Goal: Task Accomplishment & Management: Manage account settings

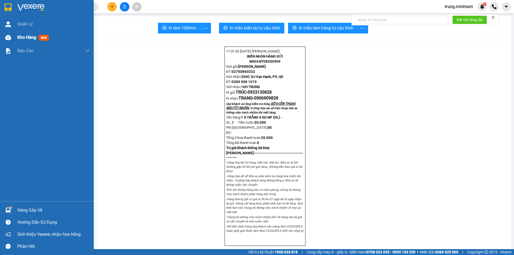
click at [29, 38] on span "Kho hàng" at bounding box center [26, 37] width 19 height 5
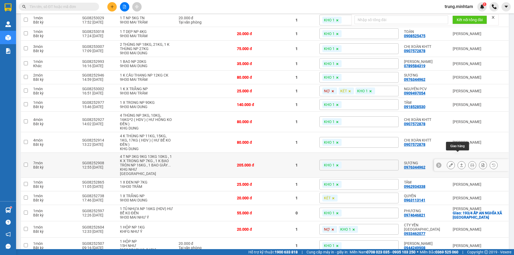
scroll to position [134, 0]
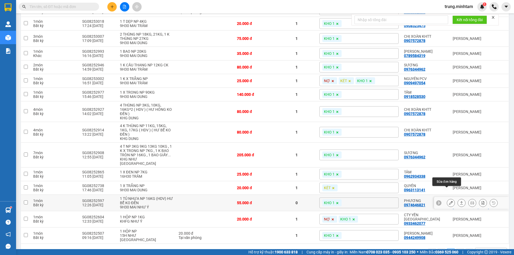
click at [449, 201] on icon at bounding box center [451, 203] width 4 height 4
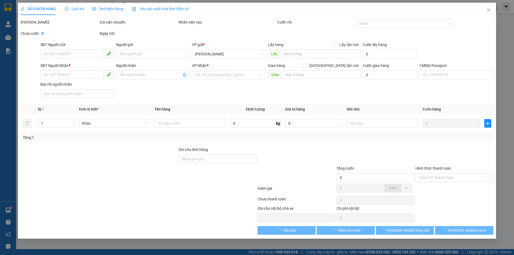
type input "0973470721"
type input "NHƯ"
type input "0974646821"
type input "PHƯƠNG"
checkbox input "true"
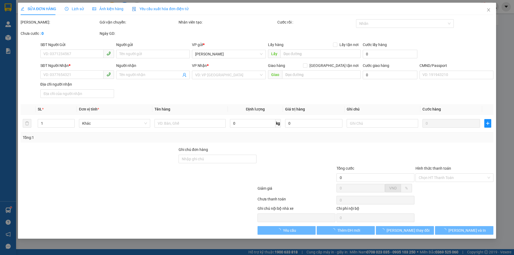
type input "193/4 ẤP AN NGHĨA XÃ AN HÓA"
type input "HCK / PHÍ GTN CHƯA THU 120K KLLĐ"
type input "55.000"
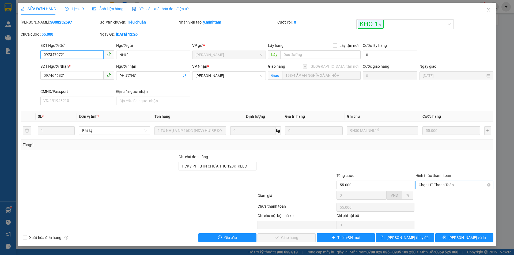
click at [429, 185] on span "Chọn HT Thanh Toán" at bounding box center [453, 185] width 71 height 8
click at [429, 195] on div "Tại văn phòng" at bounding box center [453, 196] width 71 height 6
type input "0"
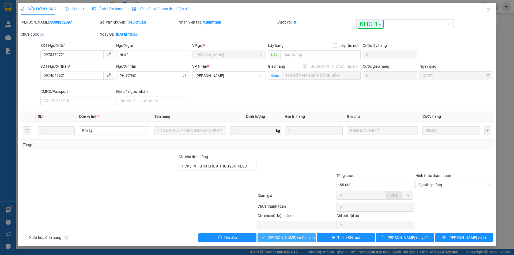
click at [292, 237] on span "[PERSON_NAME] và Giao hàng" at bounding box center [292, 238] width 51 height 6
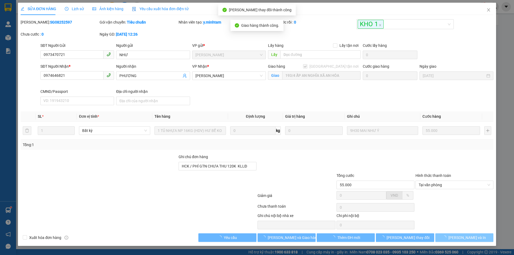
click at [460, 237] on span "[PERSON_NAME] và In" at bounding box center [466, 238] width 37 height 6
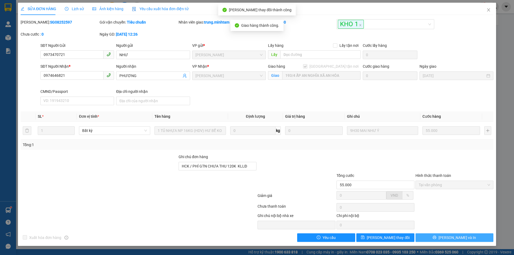
click at [460, 237] on span "[PERSON_NAME] và In" at bounding box center [456, 238] width 37 height 6
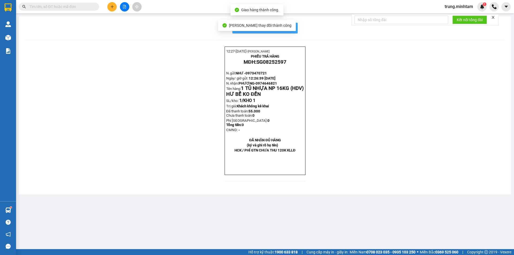
click at [292, 30] on span "In mẫu biên lai tự cấu hình" at bounding box center [268, 28] width 50 height 7
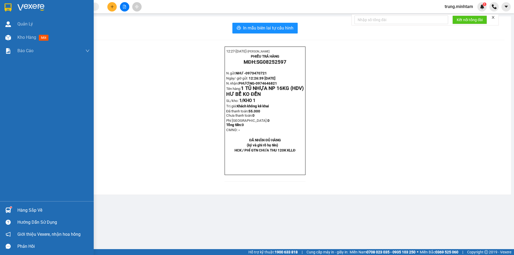
click at [27, 210] on div "Hàng sắp về" at bounding box center [53, 210] width 72 height 8
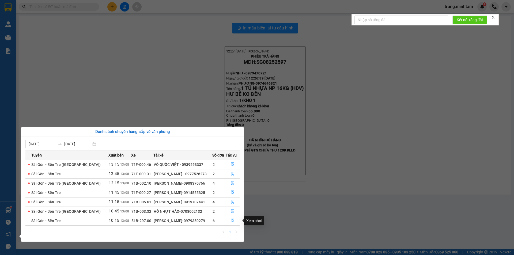
click at [231, 220] on icon "file-done" at bounding box center [233, 221] width 4 height 4
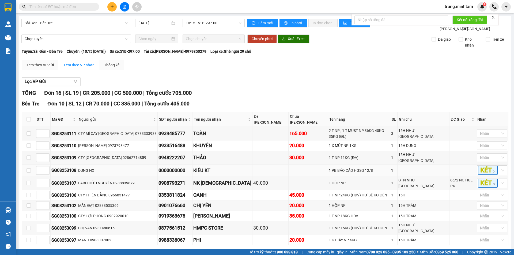
scroll to position [140, 0]
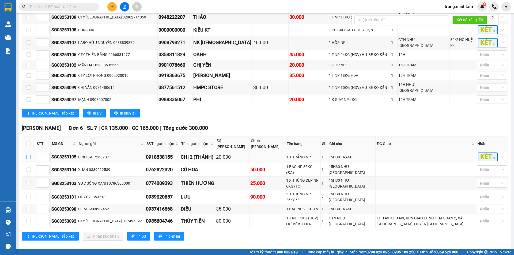
click at [28, 155] on input "checkbox" at bounding box center [28, 157] width 4 height 4
checkbox input "true"
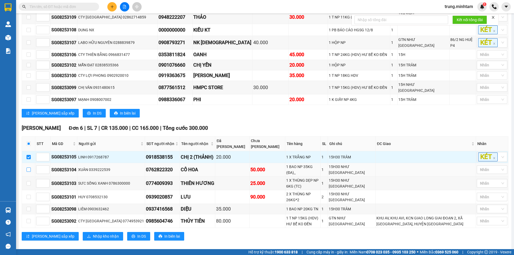
click at [29, 167] on input "checkbox" at bounding box center [28, 169] width 4 height 4
checkbox input "true"
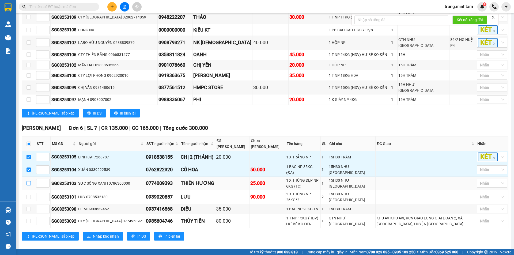
click at [28, 181] on input "checkbox" at bounding box center [28, 183] width 4 height 4
checkbox input "true"
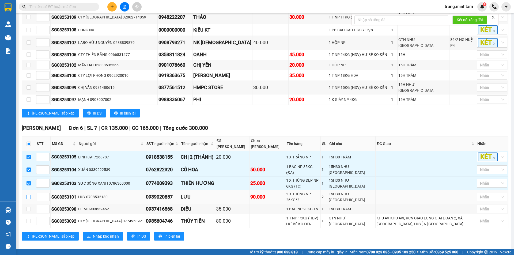
click at [28, 195] on input "checkbox" at bounding box center [28, 197] width 4 height 4
checkbox input "true"
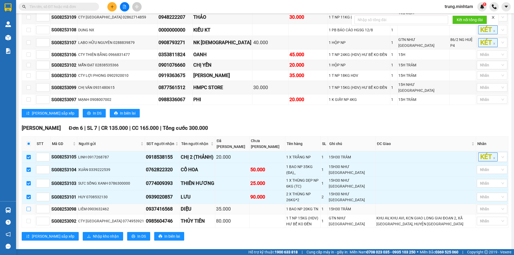
click at [29, 207] on input "checkbox" at bounding box center [28, 209] width 4 height 4
checkbox input "true"
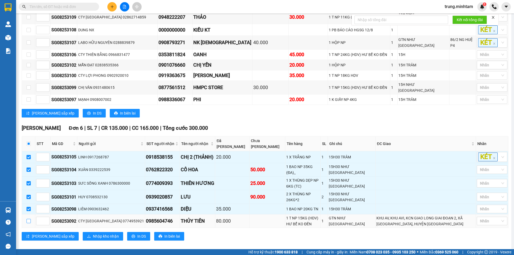
click at [29, 219] on input "checkbox" at bounding box center [28, 221] width 4 height 4
checkbox input "true"
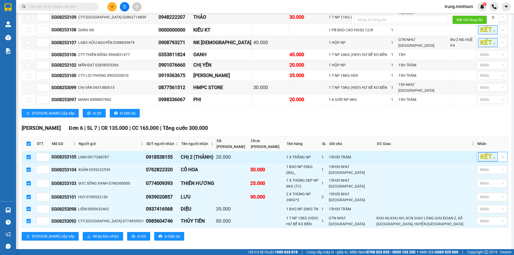
click at [495, 152] on div "KÉT" at bounding box center [489, 156] width 22 height 9
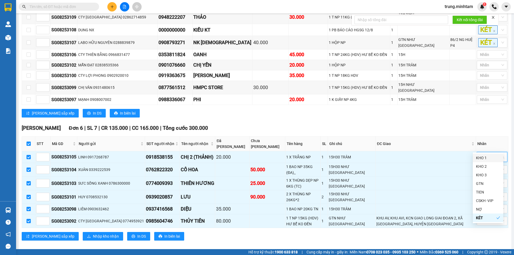
drag, startPoint x: 478, startPoint y: 158, endPoint x: 442, endPoint y: 115, distance: 56.0
click at [475, 158] on div "KHO 1" at bounding box center [487, 158] width 30 height 9
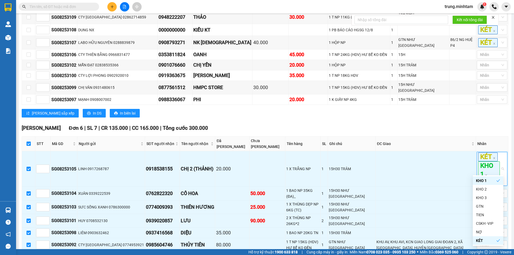
click at [440, 109] on div "Bến Tre Đơn 10 | SL 12 | CR 70.000 | CC 335.000 | Tổng cước 405.000 STT Mã GD …" at bounding box center [265, 40] width 486 height 162
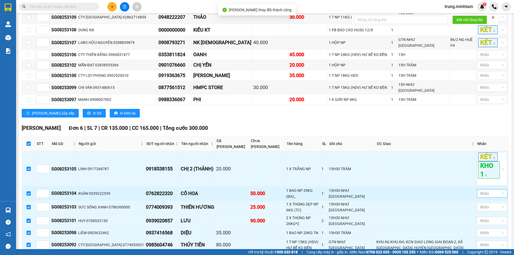
click at [482, 190] on div at bounding box center [489, 193] width 22 height 6
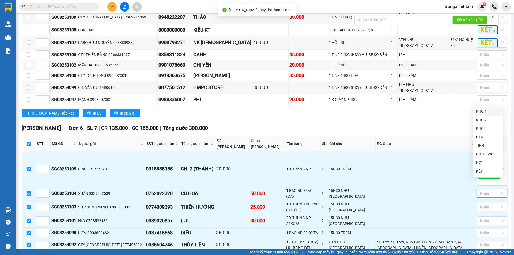
click at [479, 114] on div "KHO 1" at bounding box center [488, 111] width 24 height 6
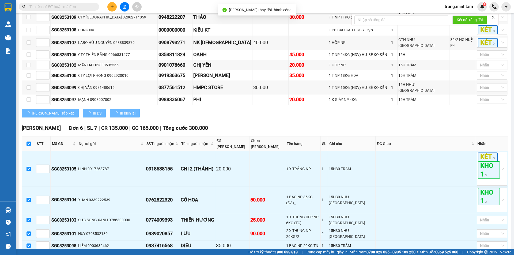
click at [450, 124] on div "[PERSON_NAME] Đơn 6 | SL 7 | CR 135.000 | CC 165.000 | Tổng cước 300.000" at bounding box center [265, 128] width 486 height 8
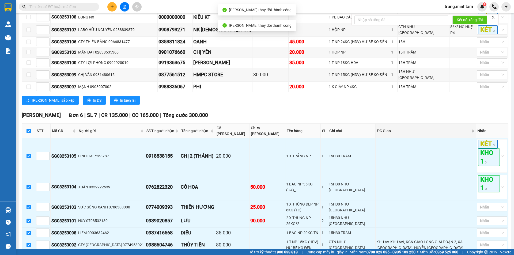
scroll to position [175, 0]
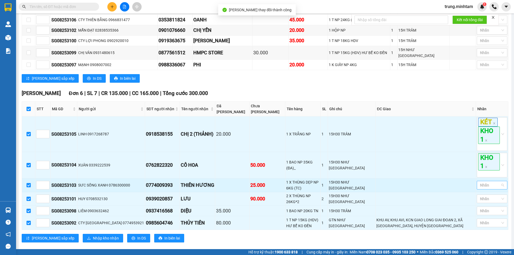
click at [484, 182] on div at bounding box center [489, 185] width 22 height 6
drag, startPoint x: 480, startPoint y: 183, endPoint x: 466, endPoint y: 179, distance: 14.6
click at [480, 183] on div "KHO 1" at bounding box center [488, 184] width 24 height 6
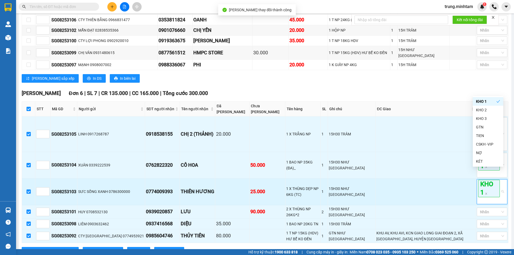
click at [464, 178] on td at bounding box center [425, 191] width 100 height 26
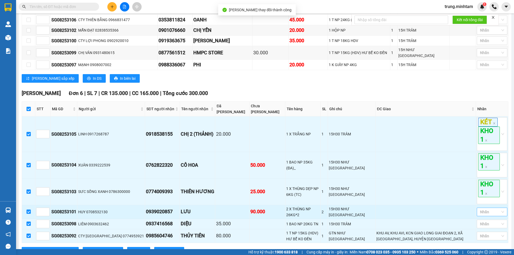
click at [478, 209] on div at bounding box center [489, 212] width 22 height 6
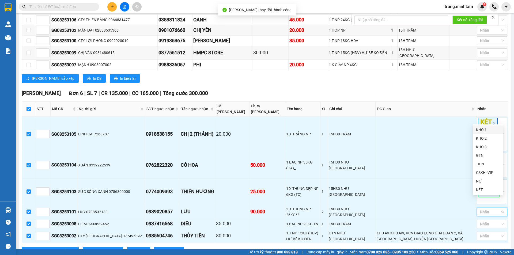
click at [475, 131] on div "KHO 1" at bounding box center [487, 129] width 30 height 9
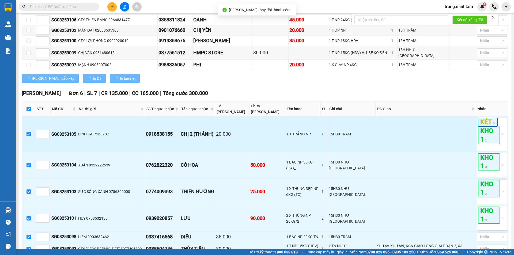
click at [449, 137] on td at bounding box center [425, 134] width 100 height 36
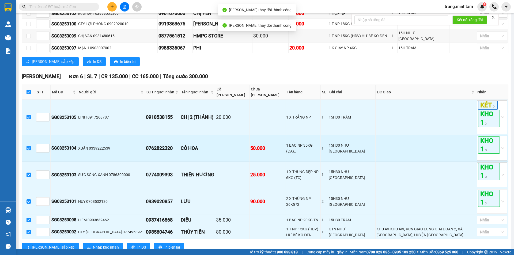
scroll to position [201, 0]
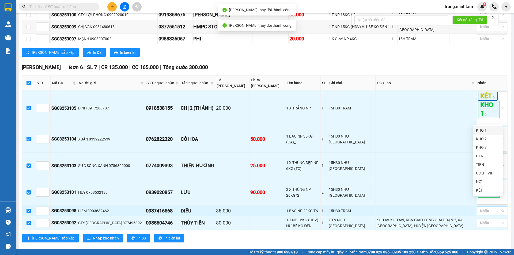
click at [486, 207] on div "Nhãn" at bounding box center [491, 211] width 30 height 9
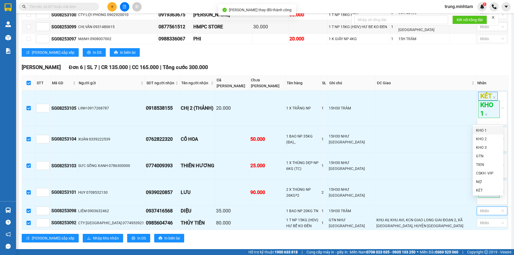
click at [476, 131] on div "KHO 1" at bounding box center [488, 130] width 24 height 6
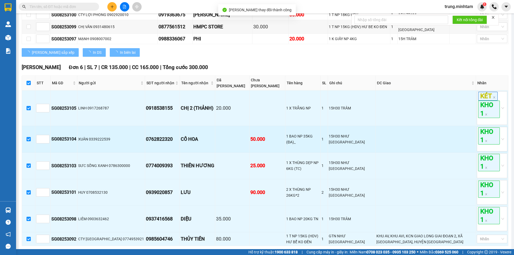
click at [444, 136] on td at bounding box center [425, 139] width 100 height 26
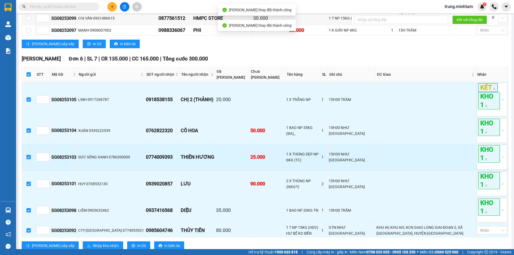
scroll to position [214, 0]
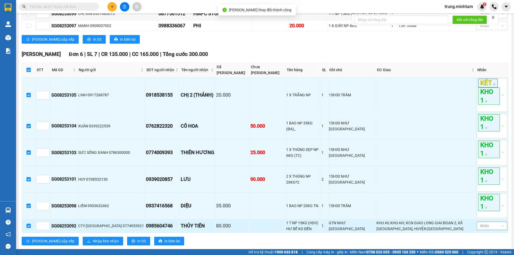
click at [480, 223] on div at bounding box center [489, 226] width 22 height 6
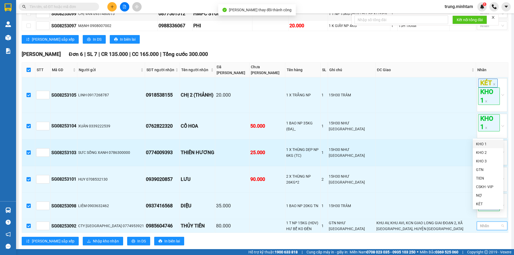
drag, startPoint x: 480, startPoint y: 144, endPoint x: 446, endPoint y: 147, distance: 33.8
click at [480, 144] on div "KHO 1" at bounding box center [488, 144] width 24 height 6
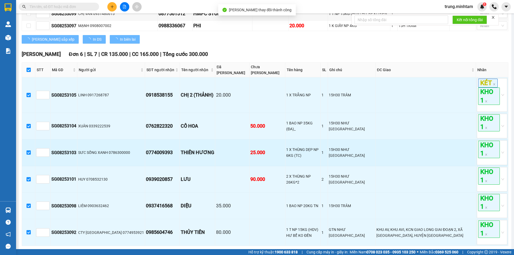
click at [446, 147] on td at bounding box center [425, 152] width 100 height 26
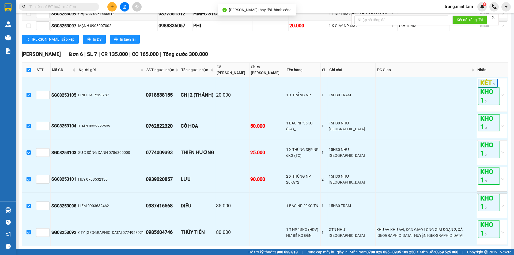
click at [93, 251] on span "Nhập kho nhận" at bounding box center [106, 254] width 26 height 6
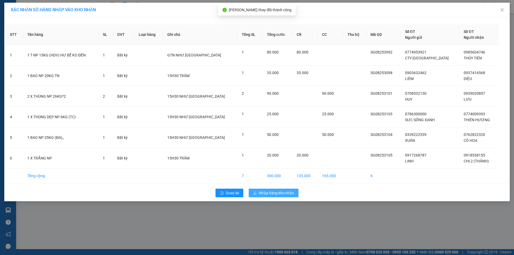
click at [273, 194] on span "Nhập hàng kho nhận" at bounding box center [276, 193] width 35 height 6
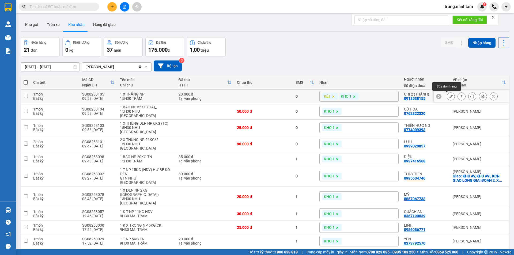
click at [449, 95] on icon at bounding box center [451, 96] width 4 height 4
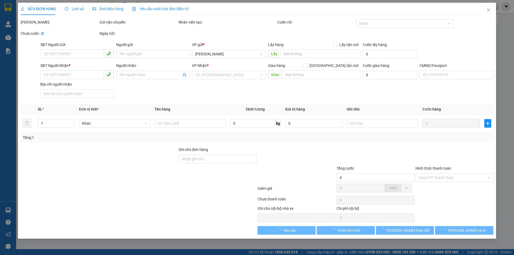
type input "0917268787"
type input "LINH"
type input "0918538155"
type input "CHỊ 2 (THẢNH)"
type input "20.000"
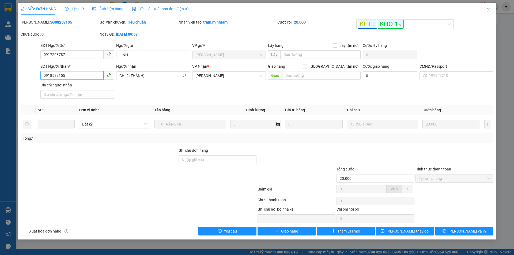
drag, startPoint x: 64, startPoint y: 75, endPoint x: 32, endPoint y: 80, distance: 33.1
click at [32, 80] on div "SĐT Người Nhận * 0918538155 0918538155 Người nhận CHỊ 2 (THẢNH) VP Nhận * Ngã …" at bounding box center [256, 81] width 473 height 37
click at [208, 159] on input "Ghi chú đơn hàng" at bounding box center [217, 159] width 78 height 9
click at [182, 159] on input "BM" at bounding box center [217, 159] width 78 height 9
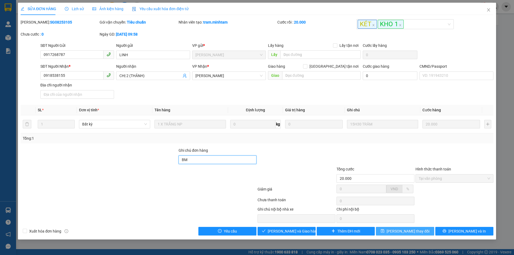
type input "BM"
click at [404, 229] on span "[PERSON_NAME] thay đổi" at bounding box center [407, 231] width 43 height 6
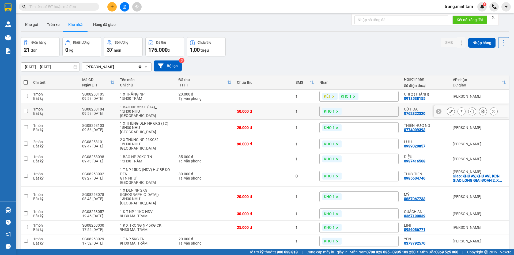
click at [449, 110] on icon at bounding box center [451, 111] width 4 height 4
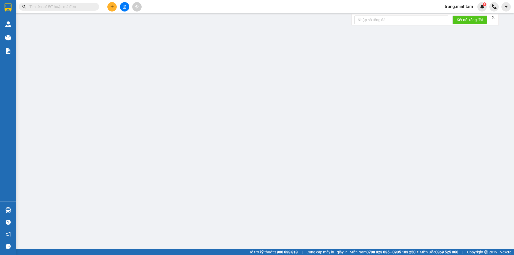
type input "0339222539"
type input "XUÂN"
type input "0762822320"
type input "CÔ HOA"
type input "50.000"
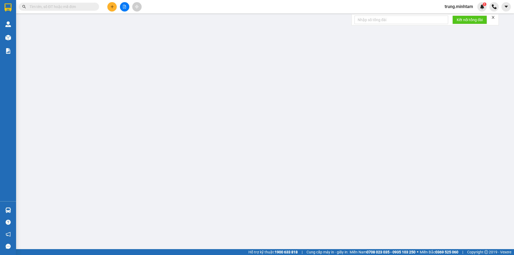
type input "50.000"
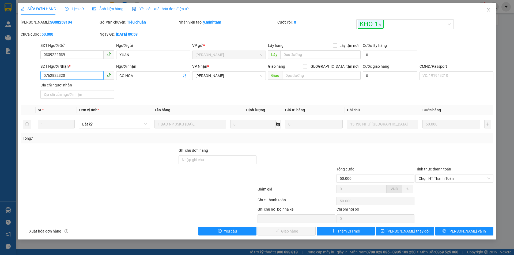
drag, startPoint x: 65, startPoint y: 74, endPoint x: 25, endPoint y: 75, distance: 39.3
click at [26, 75] on div "SĐT Người Nhận * 0762822320 0762822320 Người nhận CÔ HOA VP Nhận * Ngã Tư Huyê…" at bounding box center [256, 81] width 473 height 37
drag, startPoint x: 71, startPoint y: 15, endPoint x: 75, endPoint y: 15, distance: 4.0
click at [71, 15] on div "SỬA ĐƠN HÀNG Lịch sử Ảnh kiện hàng Yêu cầu xuất hóa đơn điện tử Total Paid Fee …" at bounding box center [257, 119] width 472 height 233
drag, startPoint x: 216, startPoint y: 159, endPoint x: 219, endPoint y: 155, distance: 5.6
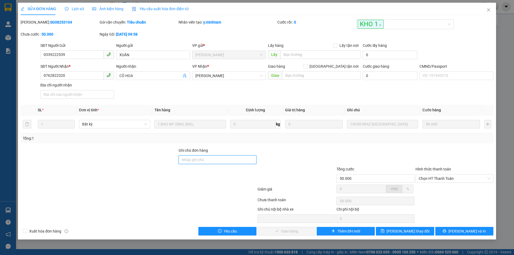
click at [216, 159] on input "Ghi chú đơn hàng" at bounding box center [217, 159] width 78 height 9
type input "C"
type input "BM"
click at [409, 231] on span "[PERSON_NAME] thay đổi" at bounding box center [407, 231] width 43 height 6
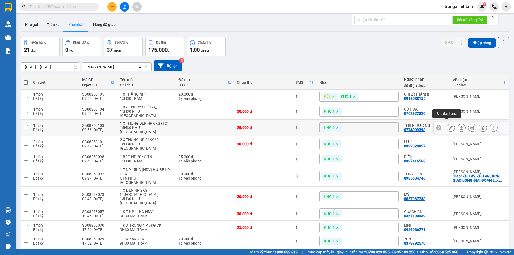
click at [449, 126] on icon at bounding box center [451, 128] width 4 height 4
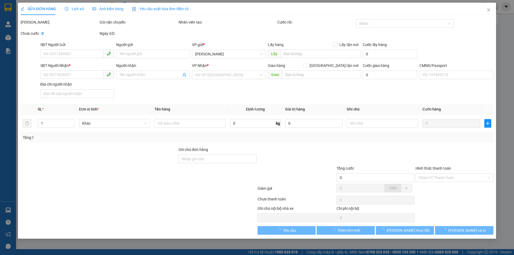
type input "0786300000"
type input "SƯC SỐNG XANH"
type input "0774009393"
type input "THIÊN HƯƠNG"
type input "25.000"
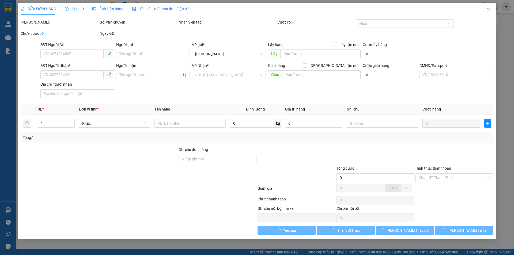
type input "25.000"
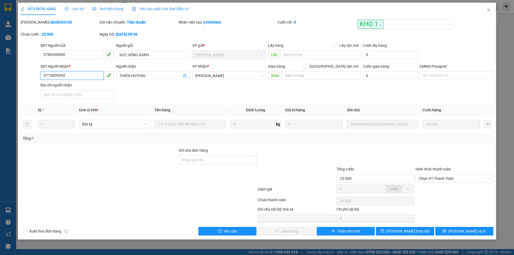
drag, startPoint x: 64, startPoint y: 75, endPoint x: 23, endPoint y: 78, distance: 41.3
click at [24, 77] on div "SĐT Người Nhận * 0774009393 0774009393 Người nhận THIÊN HƯƠNG VP Nhận * Ngã Tư…" at bounding box center [256, 81] width 473 height 37
click at [234, 162] on input "Ghi chú đơn hàng" at bounding box center [217, 159] width 78 height 9
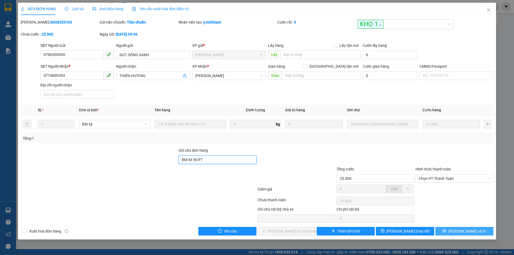
type input "BM XE BUÝT"
click at [467, 232] on span "[PERSON_NAME] và In" at bounding box center [466, 231] width 37 height 6
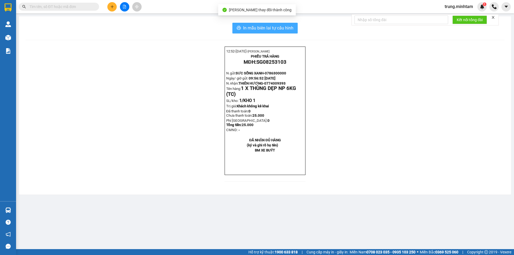
click at [267, 27] on span "In mẫu biên lai tự cấu hình" at bounding box center [268, 28] width 50 height 7
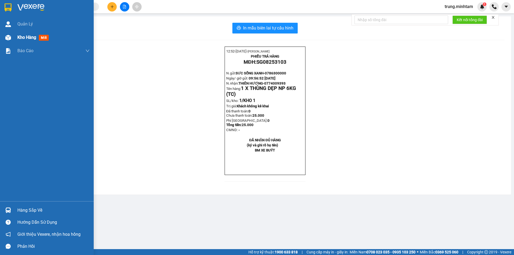
click at [27, 37] on span "Kho hàng" at bounding box center [26, 37] width 19 height 5
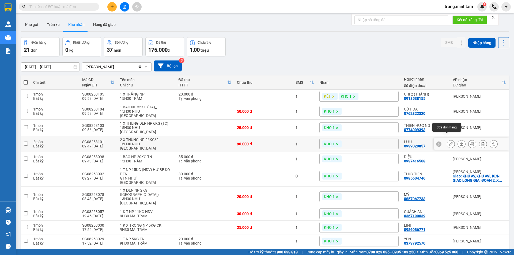
click at [449, 142] on icon at bounding box center [451, 144] width 4 height 4
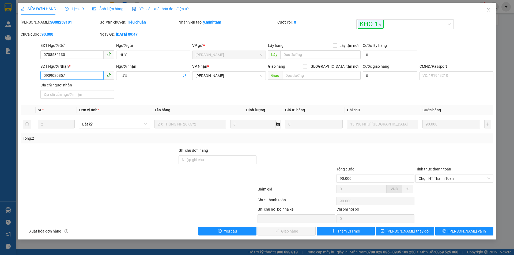
drag, startPoint x: 66, startPoint y: 76, endPoint x: 25, endPoint y: 74, distance: 41.5
click at [25, 74] on div "SĐT Người Nhận * 0939020857 0939020857 Người nhận LƯU VP Nhận * [PERSON_NAME] G…" at bounding box center [256, 81] width 473 height 37
click at [204, 161] on input "Ghi chú đơn hàng" at bounding box center [217, 159] width 78 height 9
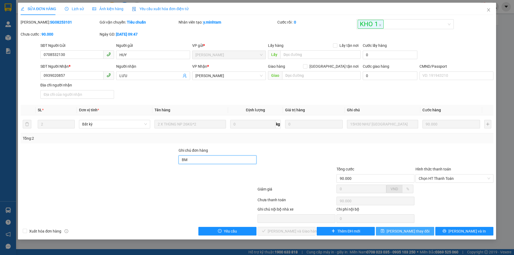
type input "BM"
click at [416, 230] on span "[PERSON_NAME] thay đổi" at bounding box center [407, 231] width 43 height 6
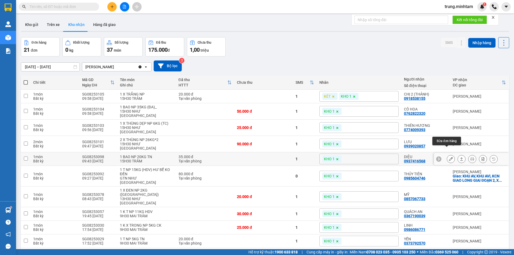
click at [449, 157] on icon at bounding box center [451, 159] width 4 height 4
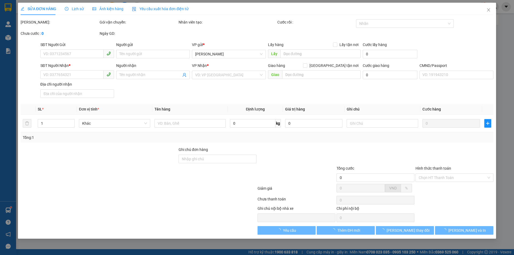
type input "0903632462"
type input "LIÊM"
type input "0937416568"
type input "DIỆU"
type input "35.000"
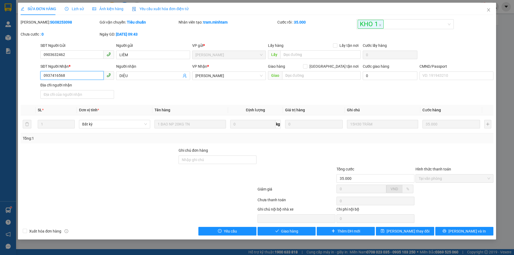
drag, startPoint x: 66, startPoint y: 75, endPoint x: 21, endPoint y: 77, distance: 45.3
click at [21, 77] on div "SĐT Người Nhận * 0937416568 0937416568 Người nhận DIỆU VP Nhận * Ngã Tư Huyện…" at bounding box center [256, 81] width 473 height 37
click at [199, 158] on input "Ghi chú đơn hàng" at bounding box center [217, 159] width 78 height 9
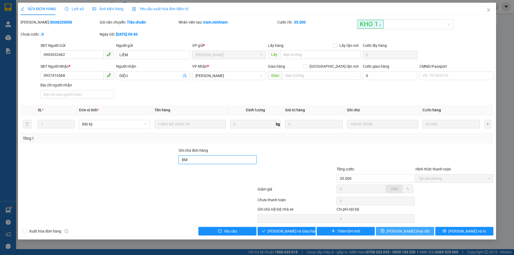
type input "BM"
click at [400, 232] on span "[PERSON_NAME] thay đổi" at bounding box center [407, 231] width 43 height 6
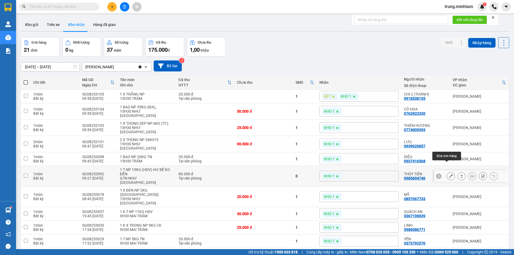
click at [449, 174] on icon at bounding box center [451, 176] width 4 height 4
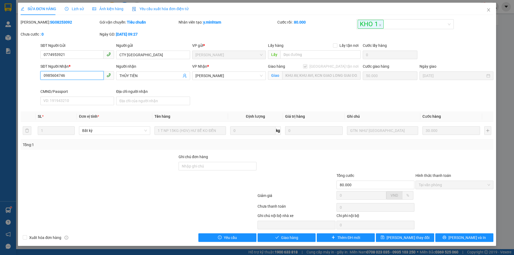
drag, startPoint x: 67, startPoint y: 74, endPoint x: 36, endPoint y: 74, distance: 30.8
click at [36, 75] on div "SĐT Người Nhận * 0985604746 0985604746 Người nhận THỦY TIÊN VP Nhận * Ngã Tư H…" at bounding box center [256, 85] width 473 height 44
click at [240, 167] on input "Ghi chú đơn hàng" at bounding box center [217, 166] width 78 height 9
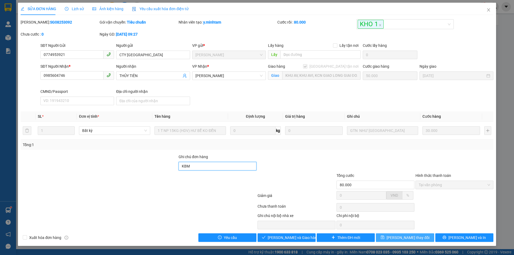
type input "KBM"
click at [410, 237] on span "[PERSON_NAME] thay đổi" at bounding box center [407, 238] width 43 height 6
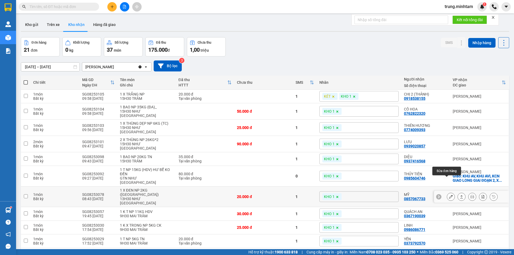
click at [449, 195] on icon at bounding box center [451, 197] width 4 height 4
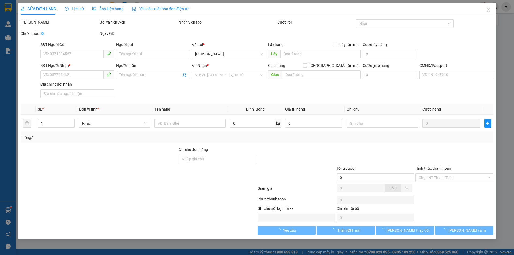
type input "0348284971"
type input "NGỌC"
type input "0857067733"
type input "MỸ"
type input "KNM"
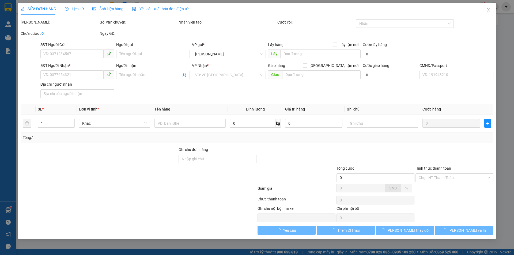
type input "20.000"
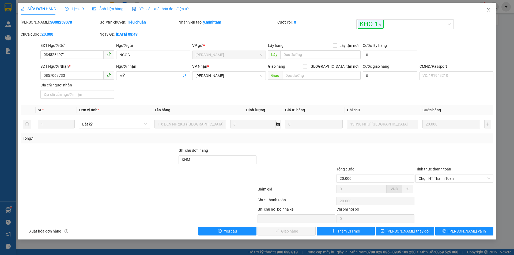
drag, startPoint x: 426, startPoint y: 195, endPoint x: 0, endPoint y: 184, distance: 425.7
click at [490, 12] on span "Close" at bounding box center [488, 10] width 15 height 15
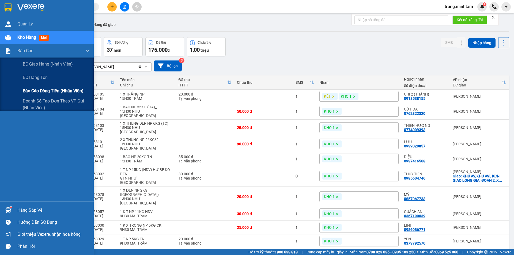
click at [36, 91] on span "Báo cáo dòng tiền (nhân viên)" at bounding box center [53, 90] width 61 height 7
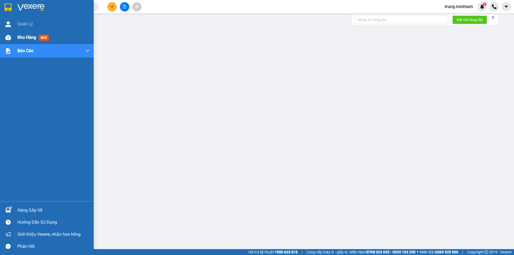
click at [30, 36] on span "Kho hàng" at bounding box center [26, 37] width 19 height 5
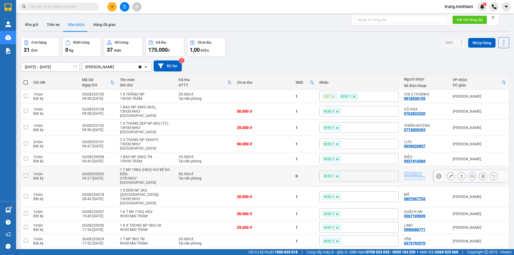
drag, startPoint x: 434, startPoint y: 166, endPoint x: 381, endPoint y: 164, distance: 52.7
click at [379, 166] on tr "1 món Bất kỳ SG08253092 09:27 [DATE] 1 T NP 15KG (HDV) HƯ BỂ KO ĐỀN GTN NHƯ Ý 8…" at bounding box center [265, 176] width 488 height 21
checkbox input "true"
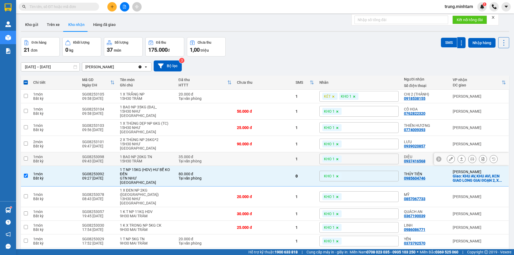
click at [437, 157] on icon at bounding box center [439, 159] width 4 height 4
click at [449, 174] on icon at bounding box center [451, 176] width 4 height 4
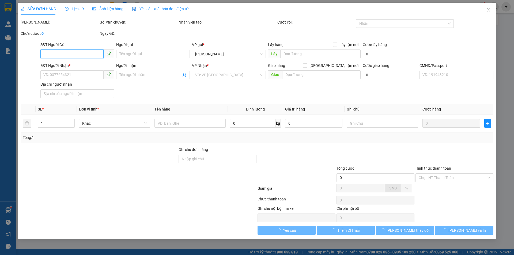
type input "0774953921"
type input "CTY [GEOGRAPHIC_DATA]"
type input "0985604746"
type input "THỦY TIÊN"
checkbox input "true"
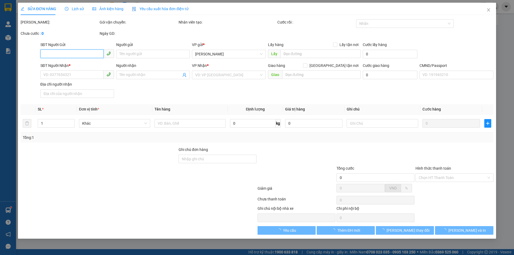
type input "KHU AV, KHU AVI, KCN GIAO LONG GIAI ĐOẠN 2, XÃ [GEOGRAPHIC_DATA], HUYỆN [GEOGRA…"
type input "KBM"
type input "80.000"
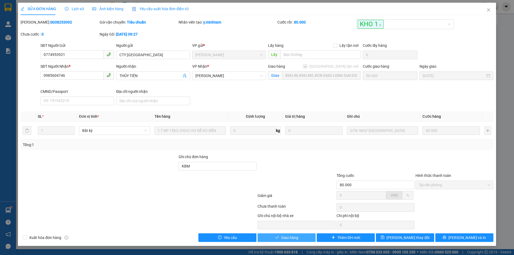
click at [290, 238] on span "Giao hàng" at bounding box center [289, 238] width 17 height 6
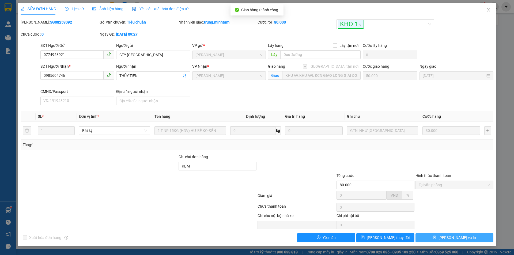
click at [466, 238] on button "[PERSON_NAME] và In" at bounding box center [454, 237] width 78 height 9
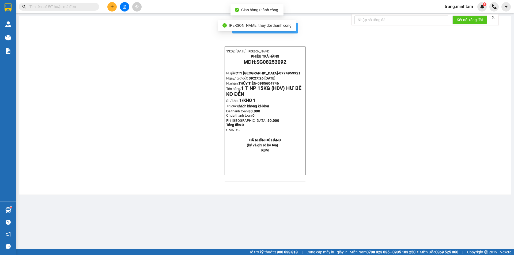
click at [291, 27] on span "In mẫu biên lai tự cấu hình" at bounding box center [268, 28] width 50 height 7
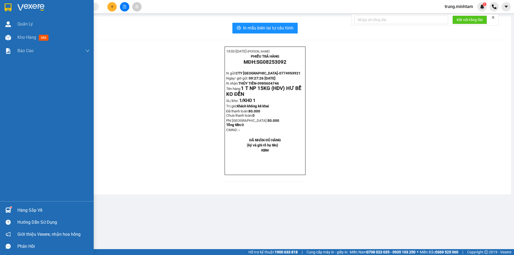
click at [38, 212] on div "Hàng sắp về" at bounding box center [53, 210] width 72 height 8
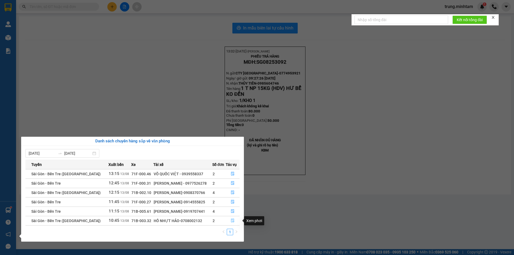
click at [231, 220] on icon "file-done" at bounding box center [233, 221] width 4 height 4
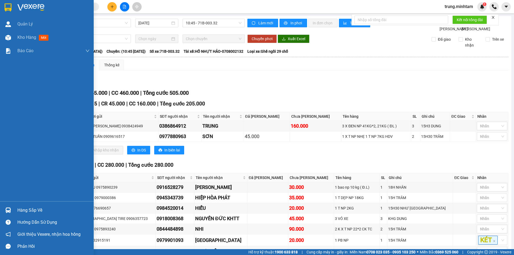
click at [17, 212] on div "Hàng sắp về" at bounding box center [47, 210] width 94 height 12
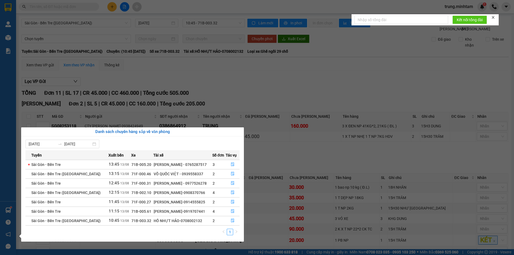
click at [291, 99] on section "Kết quả tìm kiếm ( 0 ) Bộ lọc No Data trung.minhtam 1 Quản [PERSON_NAME] hàng m…" at bounding box center [257, 127] width 514 height 255
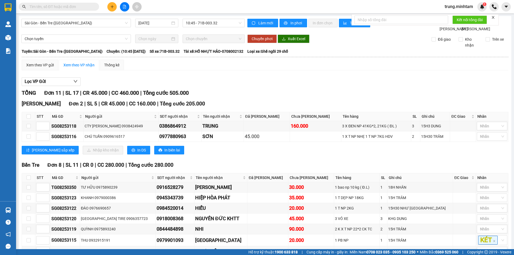
click at [76, 7] on input "text" at bounding box center [60, 7] width 63 height 6
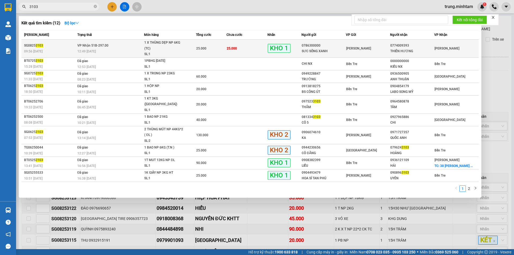
type input "3103"
click at [373, 45] on div "[PERSON_NAME]" at bounding box center [368, 48] width 44 height 6
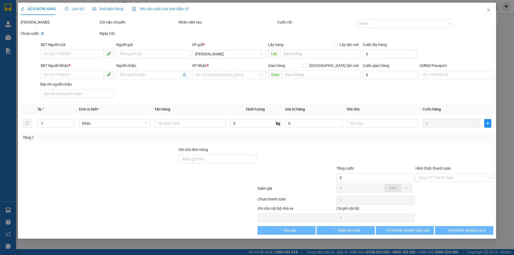
type input "0786300000"
type input "SƯC SỐNG XANH"
type input "0774009393"
type input "THIÊN HƯƠNG"
type input "BM XE BUÝT"
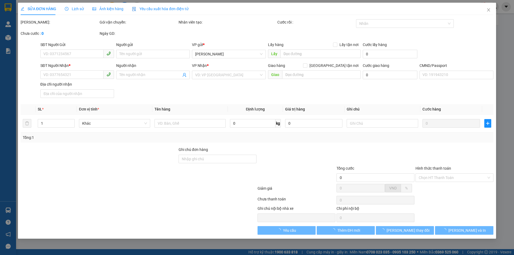
type input "25.000"
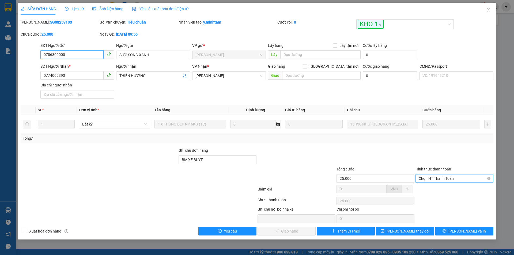
click at [445, 177] on span "Chọn HT Thanh Toán" at bounding box center [453, 178] width 71 height 8
click at [437, 190] on div "Tại văn phòng" at bounding box center [453, 189] width 71 height 6
type input "0"
click at [298, 233] on span "[PERSON_NAME] và Giao hàng" at bounding box center [292, 231] width 51 height 6
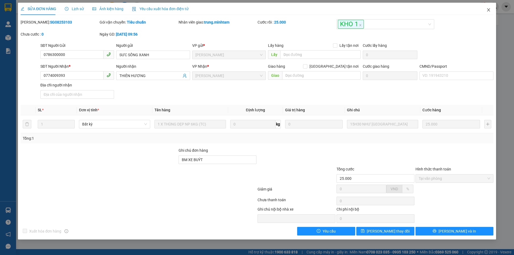
click at [490, 10] on icon "close" at bounding box center [488, 10] width 4 height 4
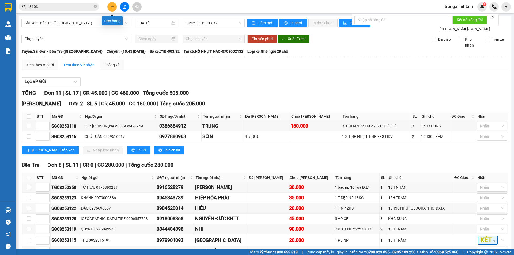
click at [111, 6] on icon "plus" at bounding box center [112, 7] width 4 height 4
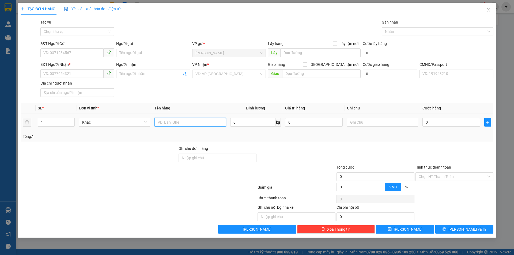
click at [199, 123] on input "text" at bounding box center [189, 122] width 71 height 9
type input "1 G BAO 22 KG NP (TC)"
drag, startPoint x: 69, startPoint y: 53, endPoint x: 77, endPoint y: 55, distance: 8.6
click at [70, 53] on input "SĐT Người Gửi" at bounding box center [71, 52] width 63 height 9
type input "0334611319"
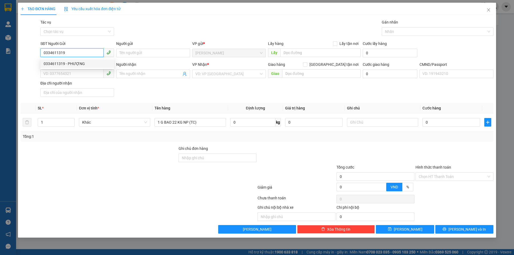
click at [74, 63] on div "0334611319 - PHƯỢNG" at bounding box center [77, 64] width 67 height 6
type input "PHƯỢNG"
type input "0345225020"
type input "AN"
type input "0334611319"
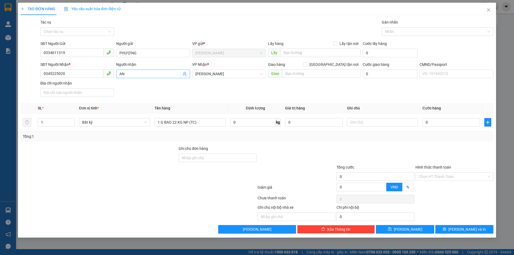
click at [183, 74] on icon "user-add" at bounding box center [184, 74] width 4 height 4
click at [150, 28] on div "Gói vận chuyển * Tiêu chuẩn Tác vụ Chọn tác vụ Gán nhãn Nhãn" at bounding box center [266, 28] width 455 height 19
click at [72, 73] on input "0345225020" at bounding box center [71, 73] width 63 height 9
type input "0913458616"
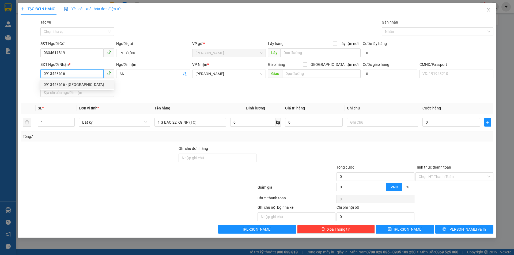
click at [72, 84] on div "0913458616 - [GEOGRAPHIC_DATA]" at bounding box center [77, 85] width 67 height 6
type input "KHÁNH MỸ"
type input "0913458616"
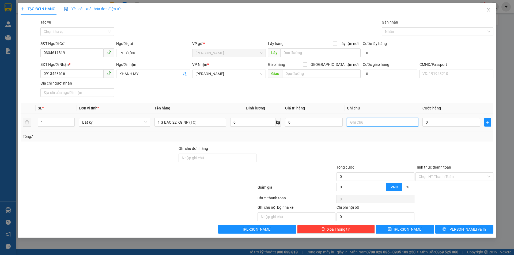
click at [378, 122] on input "text" at bounding box center [382, 122] width 71 height 9
type input "17H TRUNG"
type input "4"
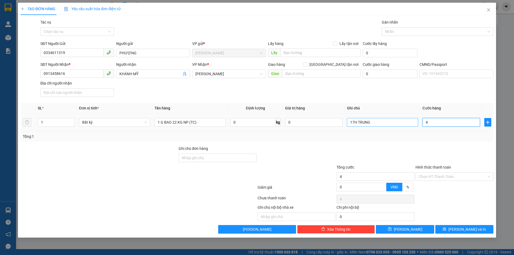
type input "40"
type input "40.000"
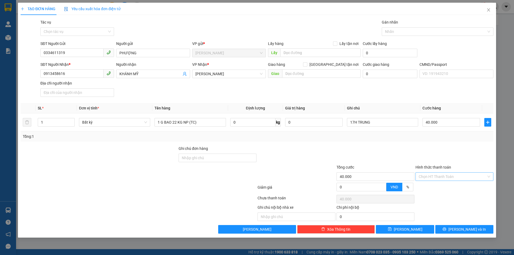
click at [442, 180] on input "Hình thức thanh toán" at bounding box center [452, 177] width 68 height 8
click at [435, 189] on div "Tại văn phòng" at bounding box center [453, 187] width 71 height 6
type input "0"
click at [460, 230] on span "[PERSON_NAME] và In" at bounding box center [466, 229] width 37 height 6
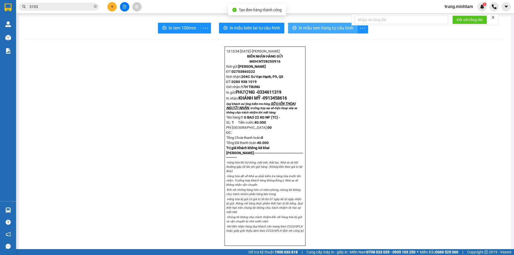
click at [318, 28] on span "In mẫu tem hàng tự cấu hình" at bounding box center [326, 28] width 55 height 7
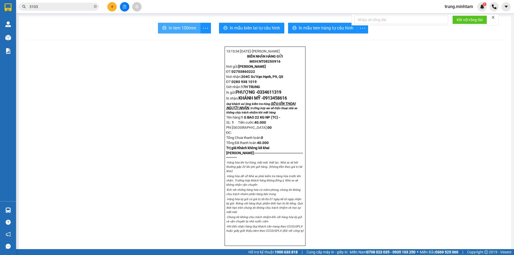
click at [188, 29] on span "In tem 100mm" at bounding box center [183, 28] width 28 height 7
click at [184, 30] on span "In tem 100mm" at bounding box center [183, 28] width 28 height 7
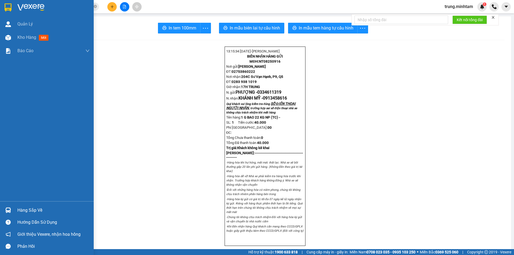
click at [35, 212] on div "Hàng sắp về" at bounding box center [53, 210] width 72 height 8
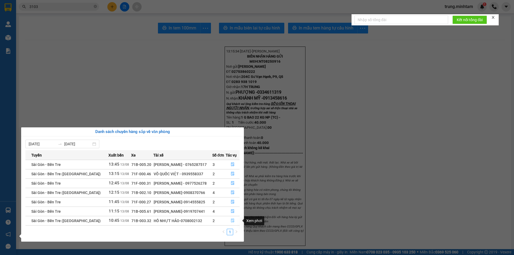
click at [231, 220] on icon "file-done" at bounding box center [233, 221] width 4 height 4
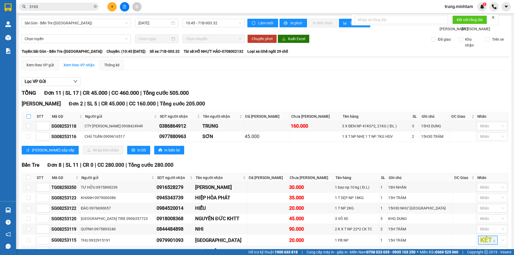
click at [30, 119] on input "checkbox" at bounding box center [28, 116] width 4 height 4
checkbox input "true"
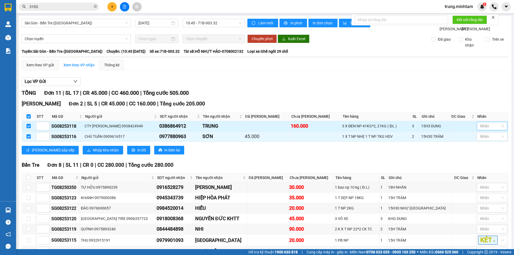
click at [479, 129] on div at bounding box center [489, 126] width 22 height 6
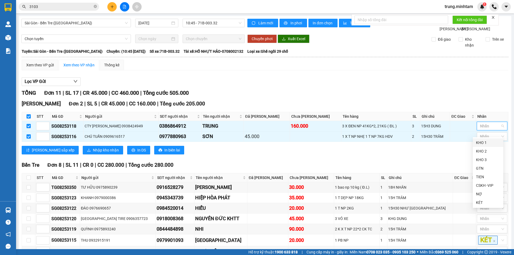
click at [482, 143] on div "KHO 1" at bounding box center [488, 143] width 24 height 6
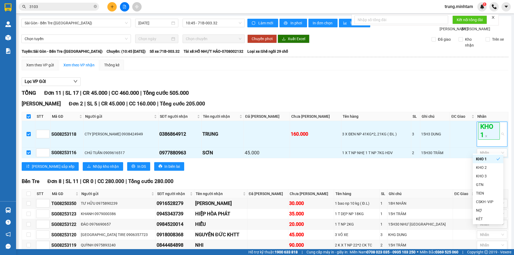
click at [443, 97] on div "TỔNG Đơn 11 | SL 17 | CR 45.000 | CC 460.000 | Tổng cước 505.000" at bounding box center [265, 93] width 486 height 8
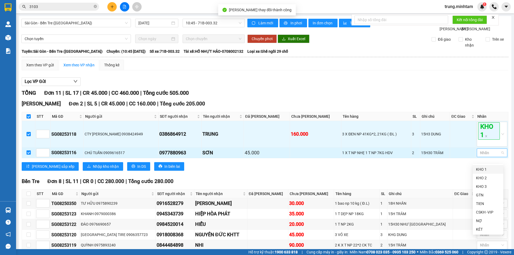
click at [482, 156] on div at bounding box center [489, 153] width 22 height 6
click at [480, 167] on div "KHO 1" at bounding box center [488, 169] width 24 height 6
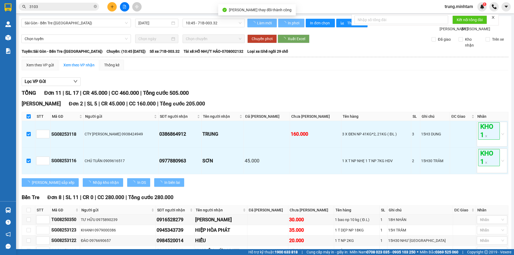
click at [437, 93] on div "Lọc VP Gửi TỔNG Đơn 11 | SL 17 | CR 45.000 | CC 460.000 | Tổng cước 505.000 Ng…" at bounding box center [265, 222] width 486 height 295
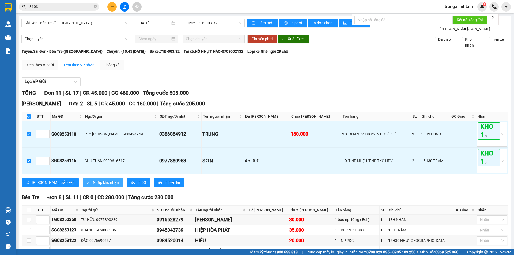
click at [93, 185] on span "Nhập kho nhận" at bounding box center [106, 182] width 26 height 6
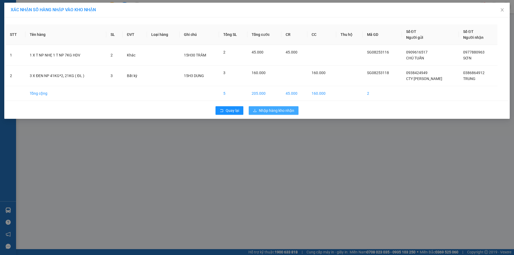
click at [283, 111] on span "Nhập hàng kho nhận" at bounding box center [276, 111] width 35 height 6
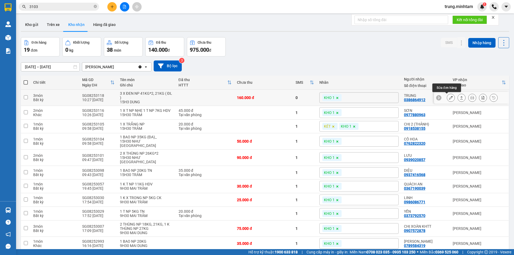
click at [449, 97] on icon at bounding box center [451, 98] width 4 height 4
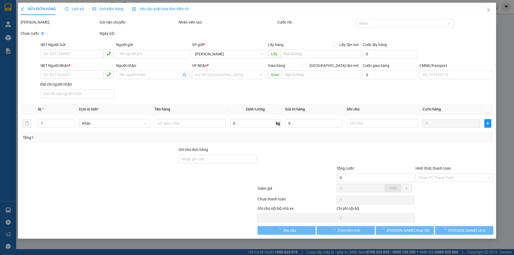
type input "0938424949"
type input "CTY NGUYỄN TRANG"
type input "0386864912"
type input "TRUNG"
type input "160.000"
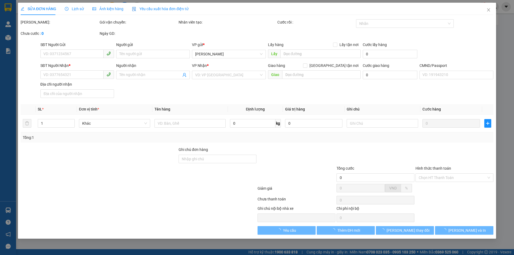
type input "160.000"
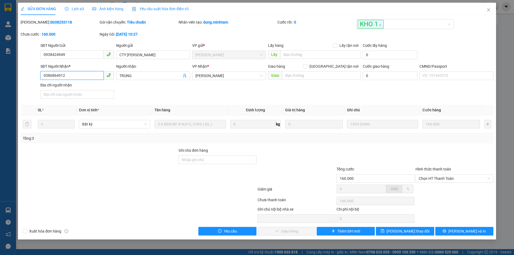
drag, startPoint x: 66, startPoint y: 76, endPoint x: 26, endPoint y: 75, distance: 39.3
click at [27, 76] on div "SĐT Người Nhận * 0386864912 0386864912 Người nhận TRUNG VP Nhận * Ngã Tư Huyệ…" at bounding box center [256, 81] width 473 height 37
click at [218, 152] on div "Ghi chú đơn hàng" at bounding box center [217, 151] width 78 height 8
click at [217, 157] on input "Ghi chú đơn hàng" at bounding box center [217, 159] width 78 height 9
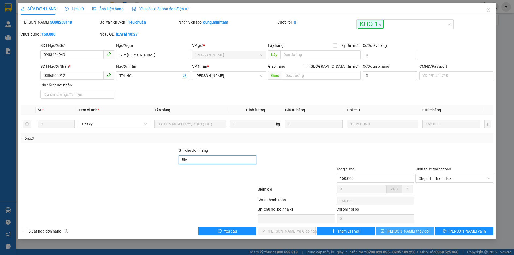
type input "BM"
click at [409, 230] on span "[PERSON_NAME] thay đổi" at bounding box center [407, 231] width 43 height 6
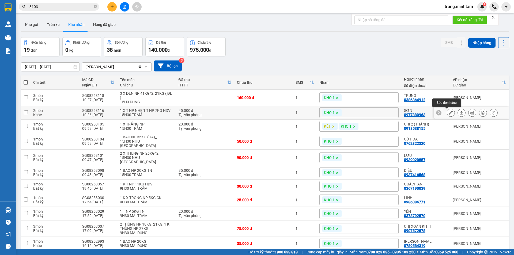
click at [449, 113] on icon at bounding box center [451, 113] width 4 height 4
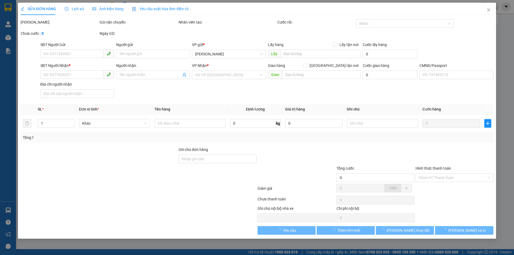
type input "0909616517"
type input "CHÚ TUẤN"
type input "0977880963"
type input "SƠN"
type input "ĐỔ BỂ K ĐỀN"
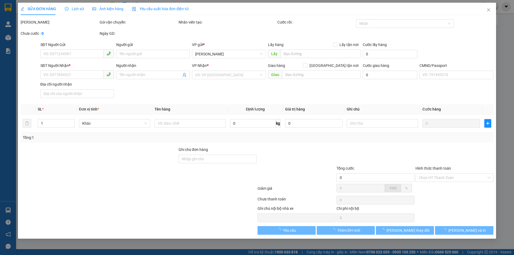
type input "45.000"
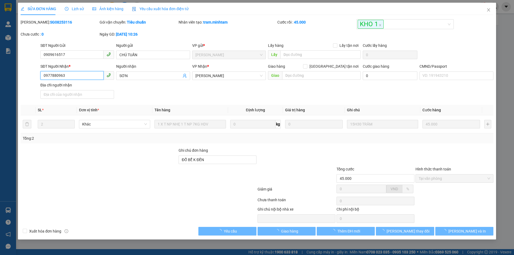
drag, startPoint x: 66, startPoint y: 75, endPoint x: 18, endPoint y: 76, distance: 47.9
click at [18, 76] on div "SỬA ĐƠN HÀNG Lịch sử Ảnh kiện hàng Yêu cầu xuất hóa đơn điện tử Total Paid Fee …" at bounding box center [257, 121] width 478 height 237
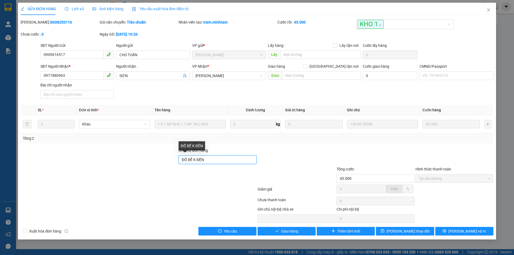
click at [216, 156] on input "ĐỔ BỂ K ĐỀN" at bounding box center [217, 159] width 78 height 9
type input "ĐỔ BỂ K ĐỀN BM"
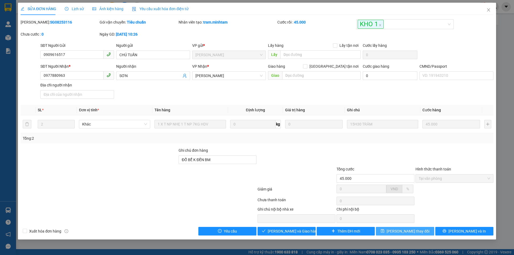
click at [403, 232] on span "[PERSON_NAME] thay đổi" at bounding box center [407, 231] width 43 height 6
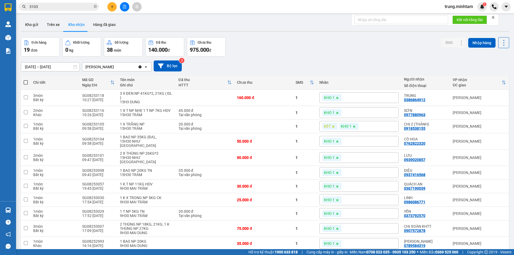
click at [67, 4] on input "3103" at bounding box center [60, 7] width 63 height 6
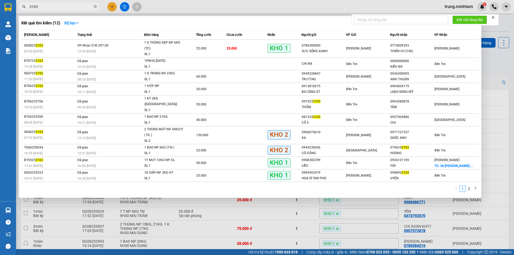
click at [67, 4] on input "3103" at bounding box center [60, 7] width 63 height 6
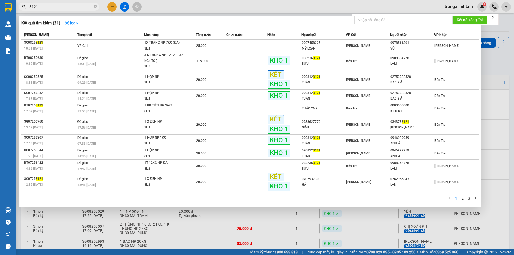
click at [489, 144] on div at bounding box center [257, 127] width 514 height 255
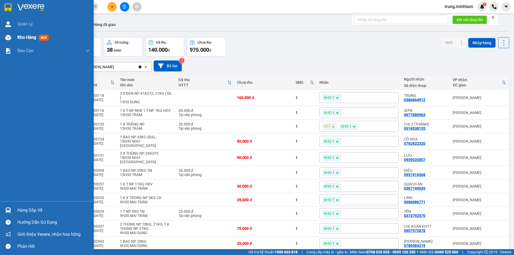
click at [28, 39] on span "Kho hàng" at bounding box center [26, 37] width 19 height 5
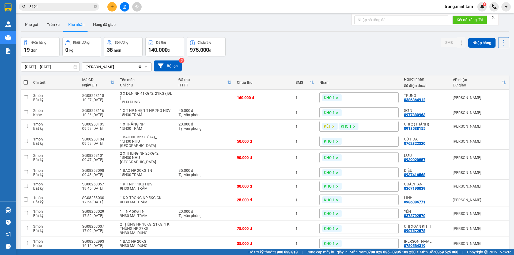
click at [47, 7] on input "3121" at bounding box center [60, 7] width 63 height 6
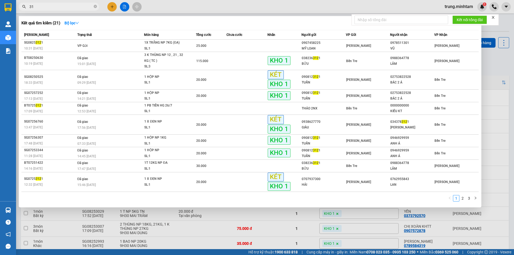
type input "3"
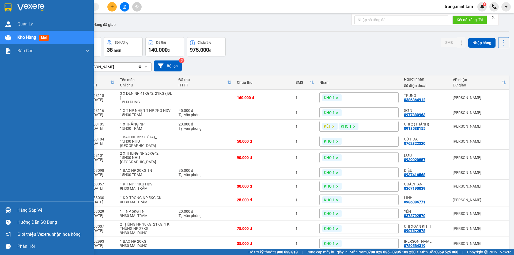
click at [30, 211] on div "Hàng sắp về" at bounding box center [53, 210] width 72 height 8
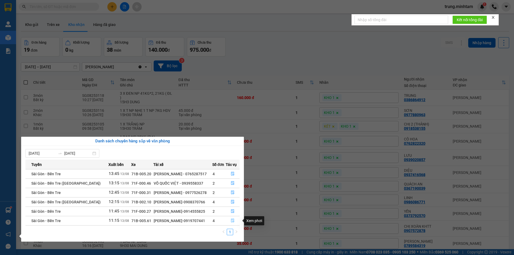
click at [231, 220] on icon "file-done" at bounding box center [233, 221] width 4 height 4
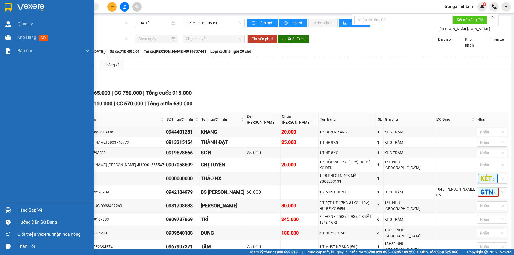
click at [32, 212] on div "Hàng sắp về" at bounding box center [53, 210] width 72 height 8
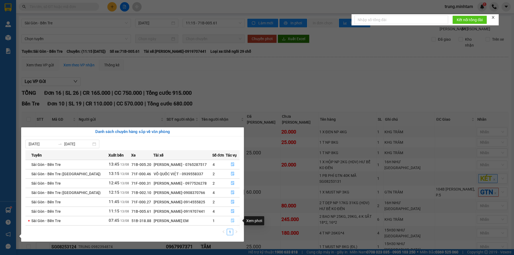
click at [231, 221] on icon "file-done" at bounding box center [233, 221] width 4 height 4
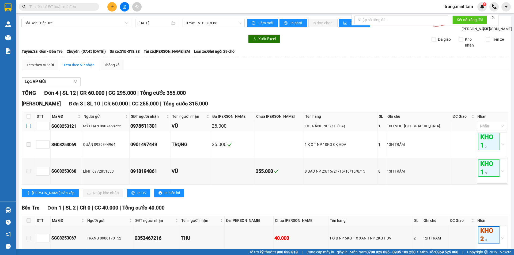
click at [28, 128] on input "checkbox" at bounding box center [28, 126] width 4 height 4
checkbox input "true"
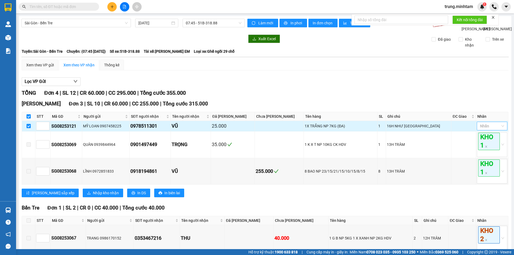
click at [483, 129] on div at bounding box center [489, 126] width 22 height 6
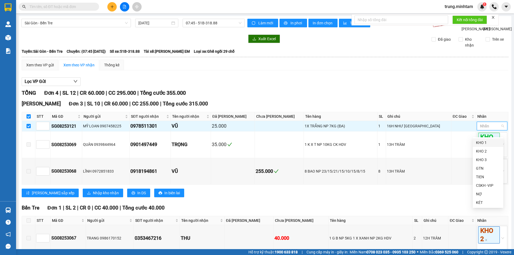
click at [477, 143] on div "KHO 1" at bounding box center [488, 143] width 24 height 6
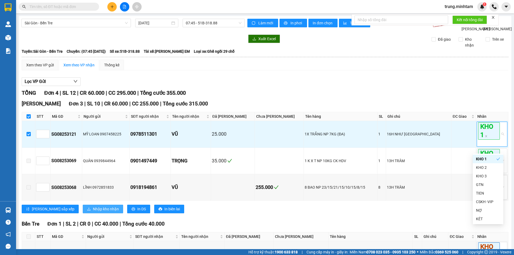
click at [93, 212] on span "Nhập kho nhận" at bounding box center [106, 209] width 26 height 6
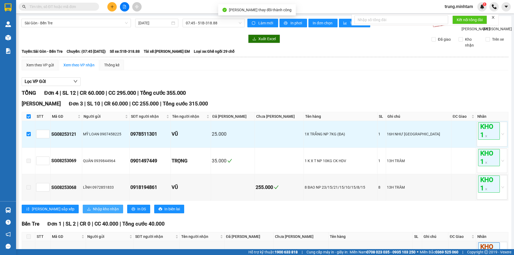
click at [93, 212] on span "Nhập kho nhận" at bounding box center [106, 209] width 26 height 6
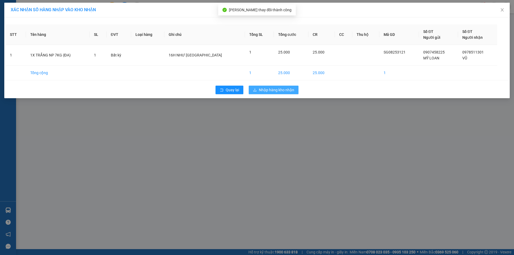
click at [270, 87] on span "Nhập hàng kho nhận" at bounding box center [276, 90] width 35 height 6
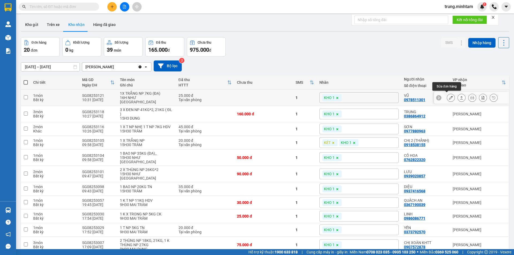
click at [449, 97] on icon at bounding box center [451, 98] width 4 height 4
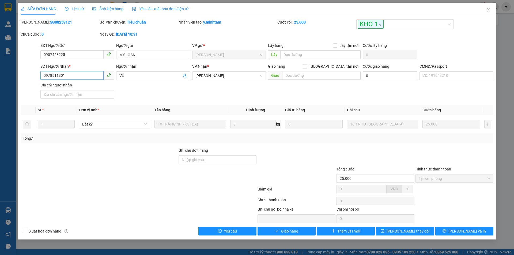
drag, startPoint x: 63, startPoint y: 75, endPoint x: 10, endPoint y: 82, distance: 53.4
click at [10, 82] on div "SỬA ĐƠN HÀNG Lịch sử Ảnh kiện hàng Yêu cầu xuất hóa đơn điện tử Total Paid Fee …" at bounding box center [257, 127] width 514 height 255
click at [214, 160] on input "Ghi chú đơn hàng" at bounding box center [217, 159] width 78 height 9
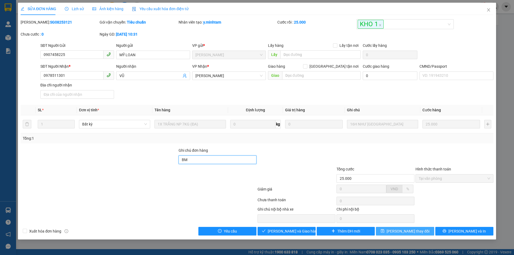
type input "BM"
click at [422, 230] on button "[PERSON_NAME] thay đổi" at bounding box center [405, 231] width 58 height 9
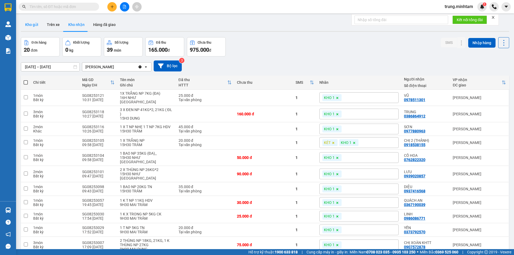
click at [35, 23] on button "Kho gửi" at bounding box center [32, 24] width 22 height 13
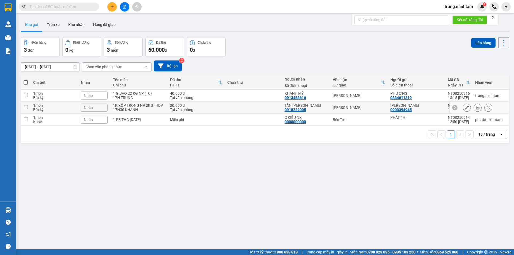
drag, startPoint x: 224, startPoint y: 109, endPoint x: 224, endPoint y: 105, distance: 3.5
click at [224, 108] on td at bounding box center [252, 108] width 57 height 12
checkbox input "true"
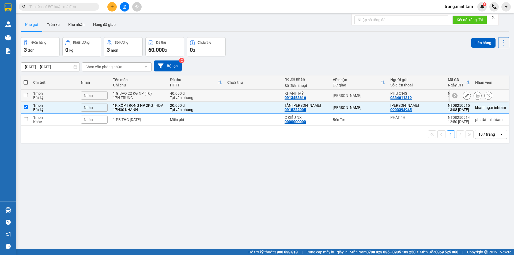
click at [224, 95] on td at bounding box center [252, 96] width 57 height 12
checkbox input "true"
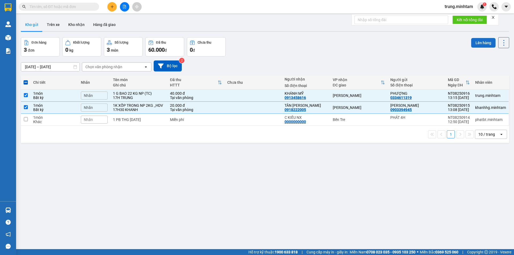
click at [474, 42] on button "Lên hàng" at bounding box center [483, 43] width 24 height 10
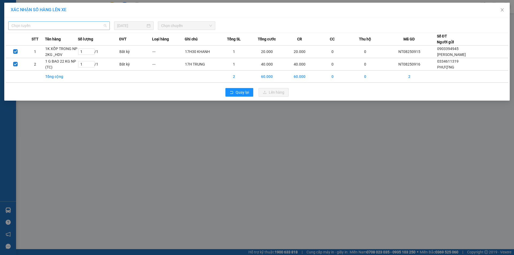
click at [66, 27] on span "Chọn tuyến" at bounding box center [59, 26] width 95 height 8
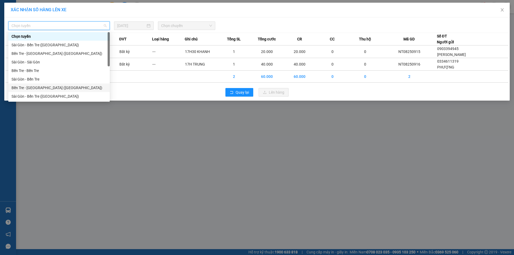
click at [39, 87] on div "Bến Tre - [GEOGRAPHIC_DATA] ([GEOGRAPHIC_DATA])" at bounding box center [59, 88] width 95 height 6
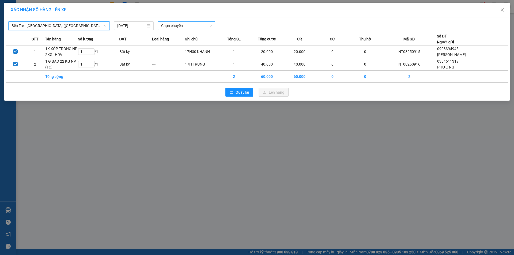
click at [175, 24] on span "Chọn chuyến" at bounding box center [186, 26] width 51 height 8
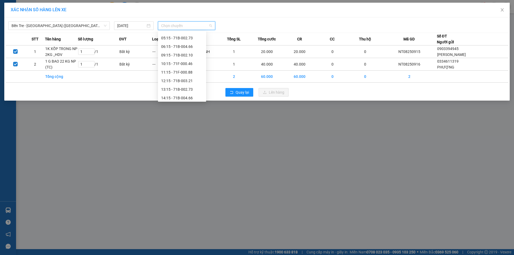
scroll to position [35, 0]
click at [185, 84] on div "13:15 - 71B-002.73" at bounding box center [182, 87] width 42 height 6
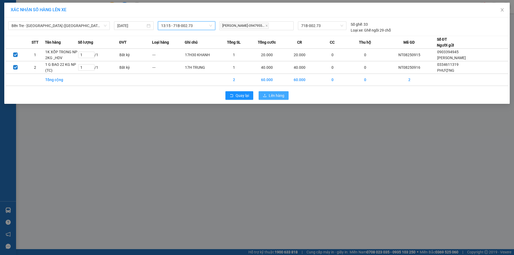
click at [272, 94] on span "Lên hàng" at bounding box center [277, 96] width 16 height 6
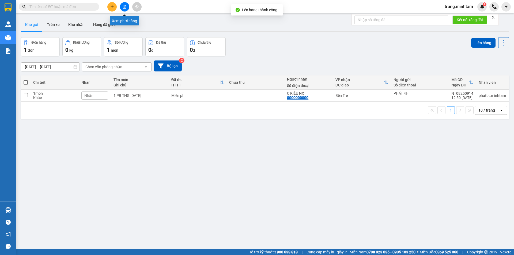
click at [124, 8] on icon "file-add" at bounding box center [125, 7] width 4 height 4
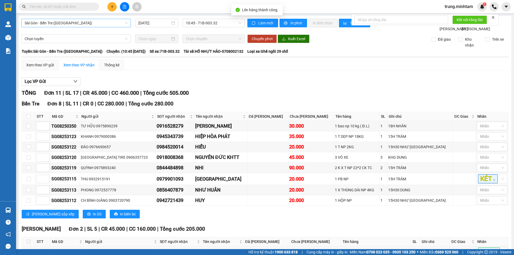
click at [86, 23] on span "Sài Gòn - Bến Tre ([GEOGRAPHIC_DATA])" at bounding box center [76, 23] width 103 height 8
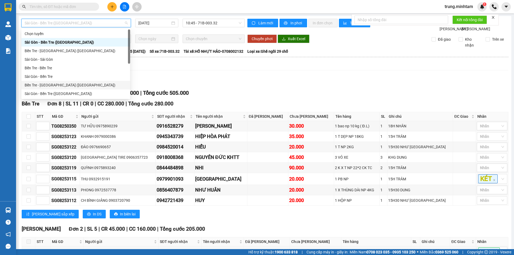
click at [57, 86] on div "Bến Tre - [GEOGRAPHIC_DATA] ([GEOGRAPHIC_DATA])" at bounding box center [76, 85] width 102 height 6
type input "[DATE]"
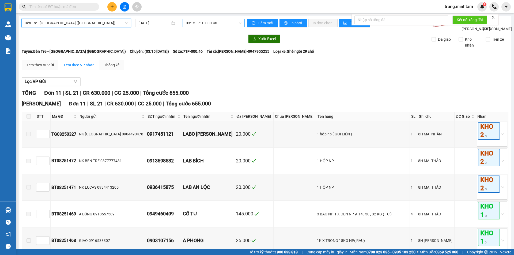
click at [196, 24] on span "03:15 - 71F-000.46" at bounding box center [214, 23] width 56 height 8
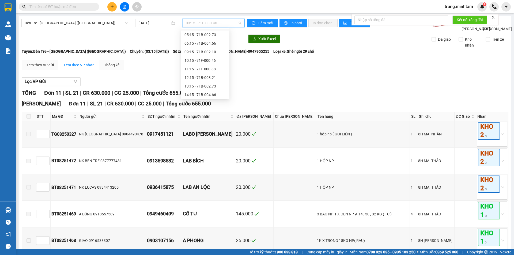
scroll to position [35, 0]
click at [209, 84] on div "13:15 - 71B-002.73" at bounding box center [205, 84] width 42 height 6
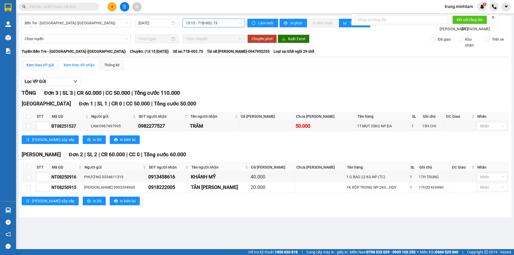
click at [45, 68] on div "Xem theo VP gửi" at bounding box center [40, 65] width 28 height 6
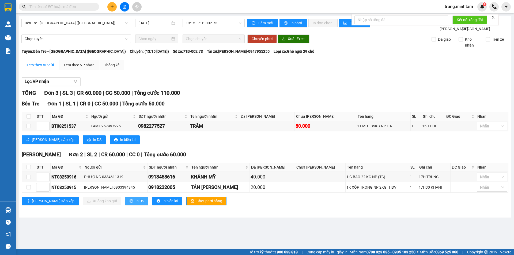
click at [135, 204] on span "In DS" at bounding box center [139, 201] width 9 height 6
click at [55, 9] on input "text" at bounding box center [60, 7] width 63 height 6
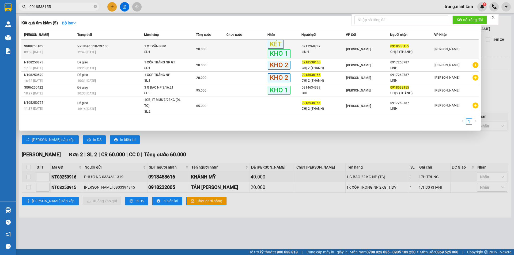
type input "0918538155"
click at [237, 51] on td at bounding box center [246, 50] width 41 height 20
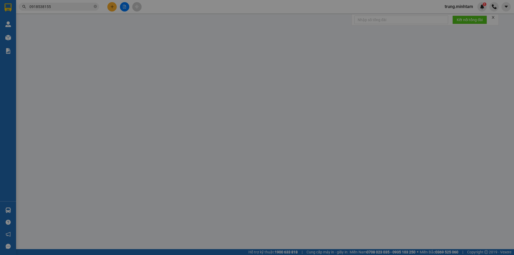
type input "0917268787"
type input "LINH"
type input "0918538155"
type input "CHỊ 2 (THẢNH)"
type input "BM"
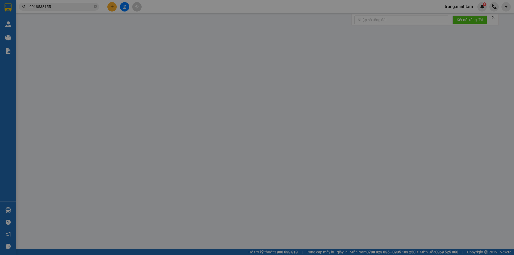
type input "20.000"
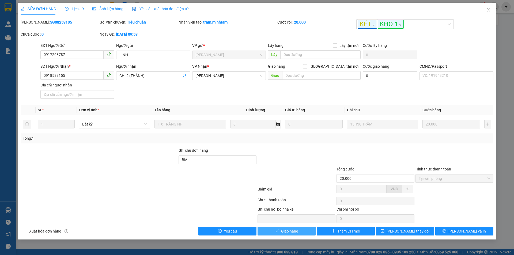
click at [301, 231] on button "Giao hàng" at bounding box center [286, 231] width 58 height 9
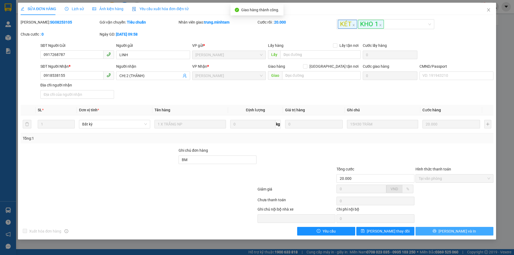
click at [436, 232] on icon "printer" at bounding box center [434, 231] width 4 height 4
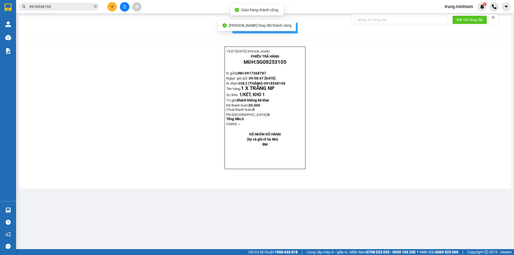
click at [289, 28] on span "In mẫu biên lai tự cấu hình" at bounding box center [268, 28] width 50 height 7
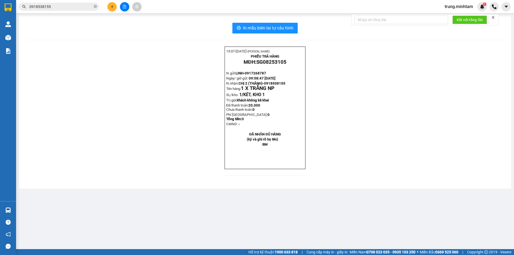
click at [67, 8] on input "0918538155" at bounding box center [60, 7] width 63 height 6
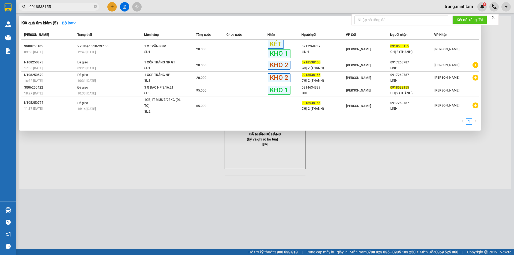
click at [67, 8] on input "0918538155" at bounding box center [60, 7] width 63 height 6
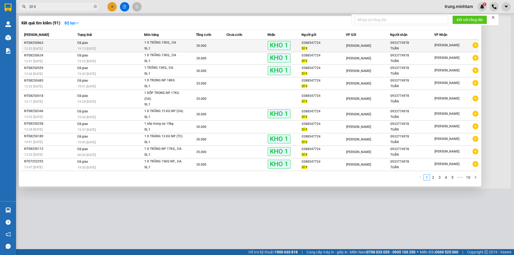
type input "DÌ 9"
click at [237, 45] on td at bounding box center [246, 46] width 41 height 13
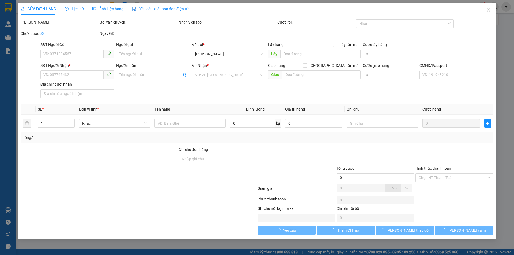
type input "0388547724"
type input "DÌ 9"
type input "0933774978"
type input "TUẤN"
type input "30.000"
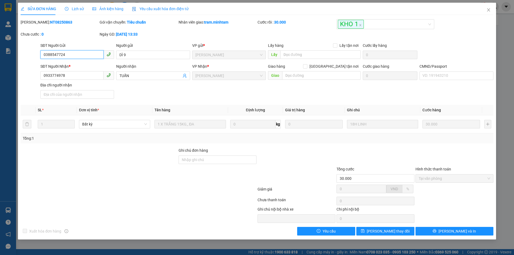
drag, startPoint x: 65, startPoint y: 53, endPoint x: 16, endPoint y: 54, distance: 49.5
click at [16, 54] on div "SỬA ĐƠN HÀNG Lịch sử Ảnh kiện hàng Yêu cầu xuất hóa đơn điện tử Total Paid Fee …" at bounding box center [257, 127] width 514 height 255
click at [488, 10] on icon "close" at bounding box center [488, 10] width 4 height 4
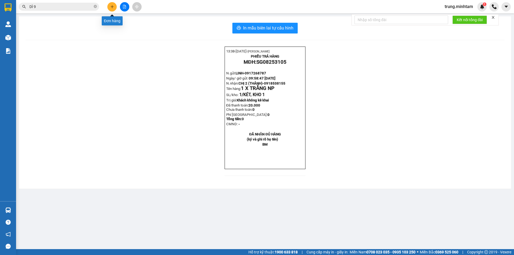
click at [112, 6] on icon "plus" at bounding box center [112, 7] width 4 height 4
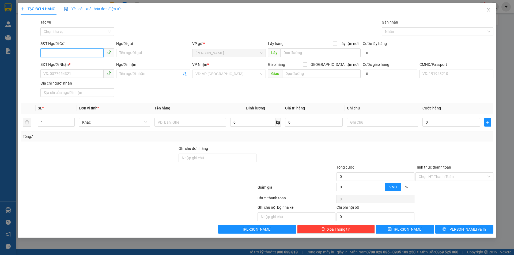
paste input "0388547724"
type input "0388547724"
click at [69, 62] on div "0388547724 - DÌ 9" at bounding box center [77, 64] width 67 height 6
type input "DÌ 9"
type input "0933774978"
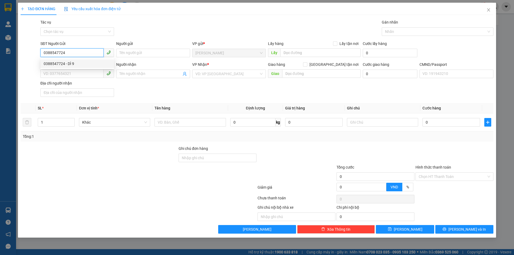
type input "TUẤN"
type input "0388547724"
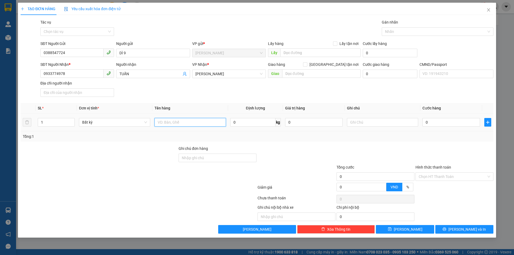
click at [171, 125] on input "text" at bounding box center [189, 122] width 71 height 9
type input "1 X TRẮNG 15 KG NP (ĐA)"
click at [366, 124] on input "text" at bounding box center [382, 122] width 71 height 9
type input "18H TRUNG"
type input "3"
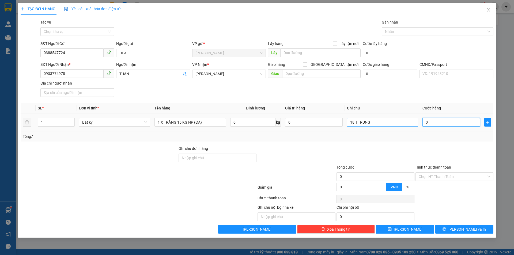
type input "3"
type input "30"
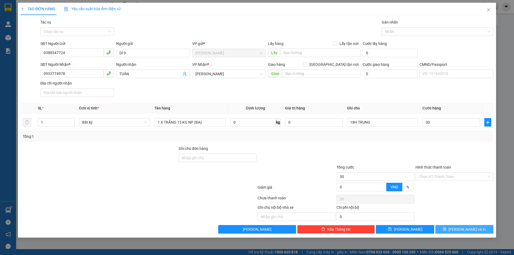
type input "30.000"
click at [462, 229] on span "[PERSON_NAME] và In" at bounding box center [466, 229] width 37 height 6
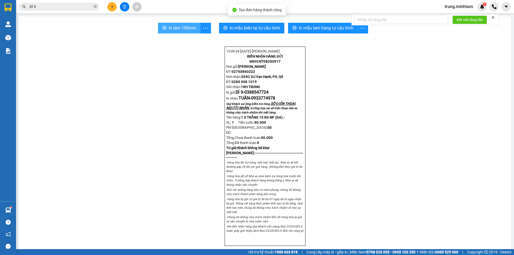
click at [181, 27] on span "In tem 100mm" at bounding box center [183, 28] width 28 height 7
click at [74, 6] on input "DÌ 9" at bounding box center [60, 7] width 63 height 6
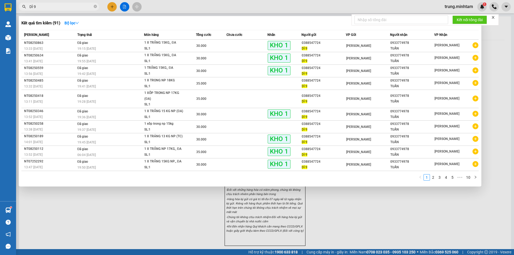
click at [74, 6] on input "DÌ 9" at bounding box center [60, 7] width 63 height 6
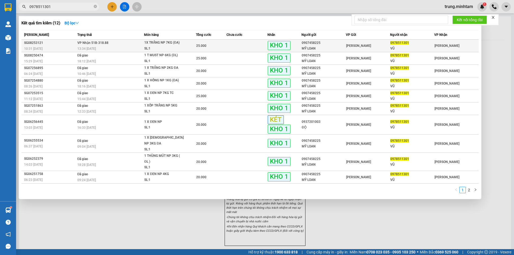
type input "0978511301"
click at [374, 46] on div "[PERSON_NAME]" at bounding box center [368, 46] width 44 height 6
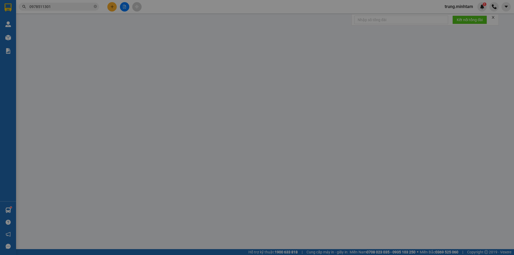
type input "0907458225"
type input "MỸ LOAN"
type input "0978511301"
type input "VŨ"
type input "BM"
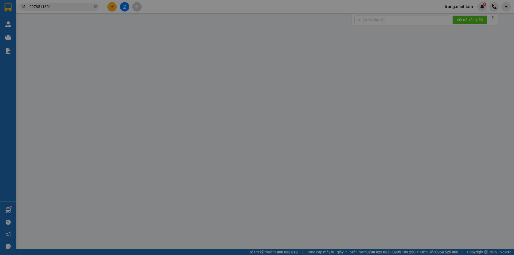
type input "25.000"
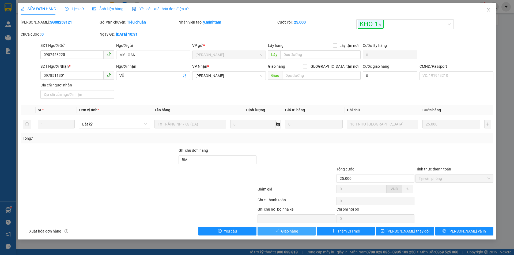
click at [292, 232] on span "Giao hàng" at bounding box center [289, 231] width 17 height 6
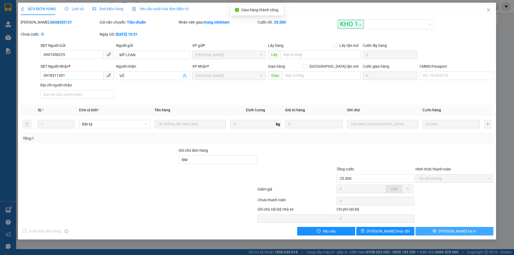
click at [457, 234] on span "[PERSON_NAME] và In" at bounding box center [456, 231] width 37 height 6
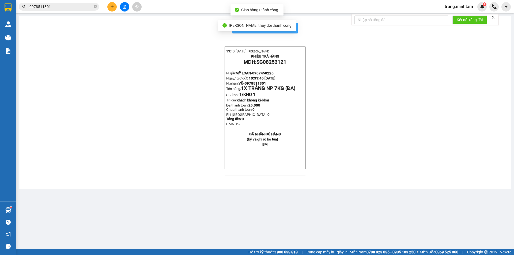
click at [286, 28] on span "In mẫu biên lai tự cấu hình" at bounding box center [268, 28] width 50 height 7
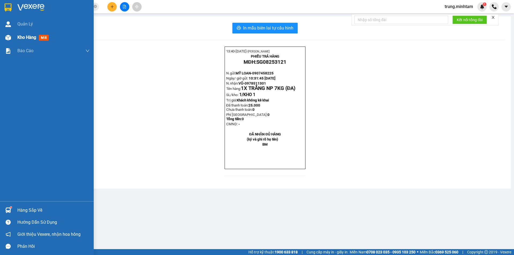
click at [30, 37] on span "Kho hàng" at bounding box center [26, 37] width 19 height 5
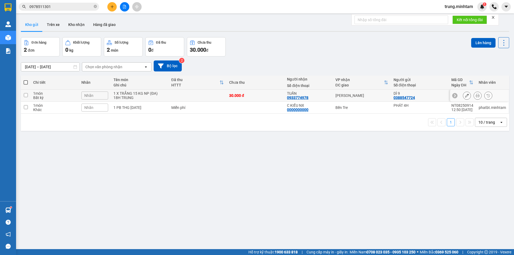
click at [261, 95] on div "30.000 đ" at bounding box center [255, 95] width 52 height 4
checkbox input "true"
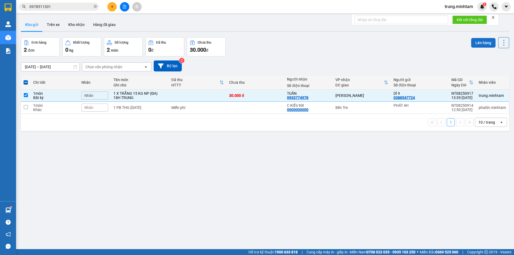
click at [481, 43] on button "Lên hàng" at bounding box center [483, 43] width 24 height 10
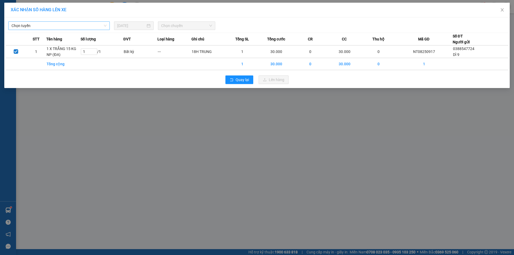
click at [79, 26] on span "Chọn tuyến" at bounding box center [59, 26] width 95 height 8
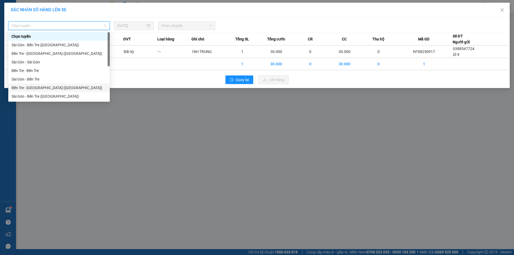
click at [36, 87] on div "Bến Tre - [GEOGRAPHIC_DATA] ([GEOGRAPHIC_DATA])" at bounding box center [59, 88] width 95 height 6
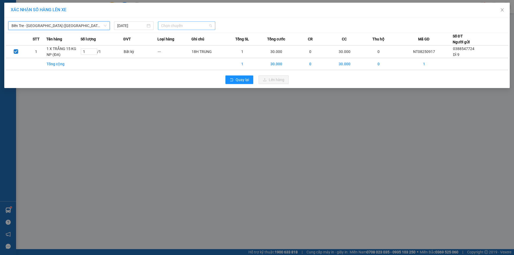
click at [165, 23] on span "Chọn chuyến" at bounding box center [186, 26] width 51 height 8
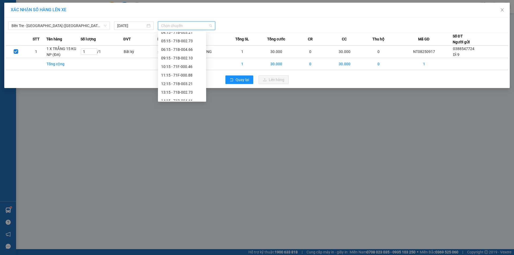
scroll to position [31, 0]
click at [184, 92] on div "13:15 - 71B-002.73" at bounding box center [182, 91] width 42 height 6
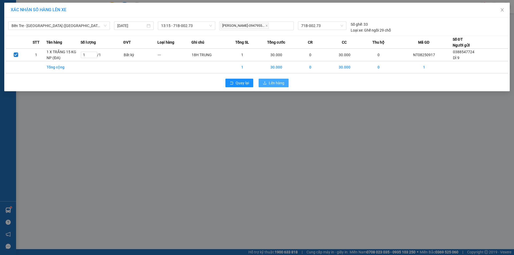
click at [272, 83] on span "Lên hàng" at bounding box center [277, 83] width 16 height 6
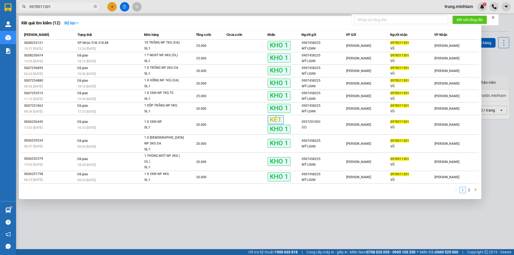
click at [56, 6] on input "0978511301" at bounding box center [60, 7] width 63 height 6
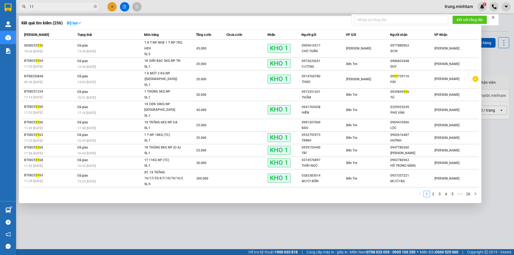
type input "1"
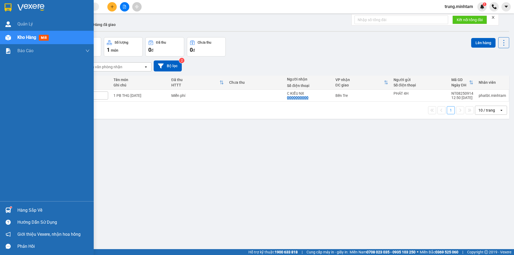
click at [36, 208] on div "Hàng sắp về" at bounding box center [53, 210] width 72 height 8
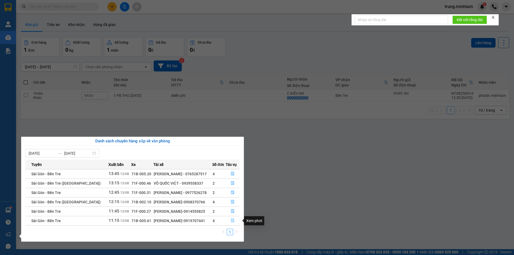
click at [233, 220] on icon "file-done" at bounding box center [233, 221] width 4 height 4
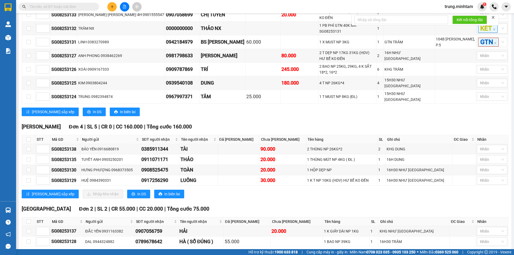
scroll to position [162, 0]
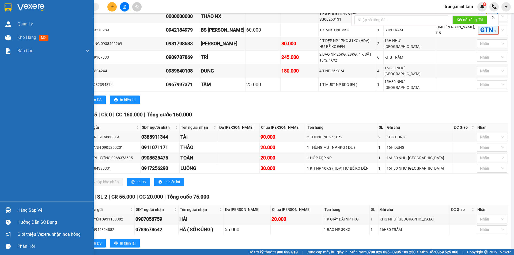
click at [7, 200] on div "Quản Lý Kho hàng mới Báo cáo BC giao hàng (nhân viên) BC hàng tồn Báo cáo dòng …" at bounding box center [47, 109] width 94 height 184
click at [2, 209] on div "Hàng sắp về" at bounding box center [47, 210] width 94 height 12
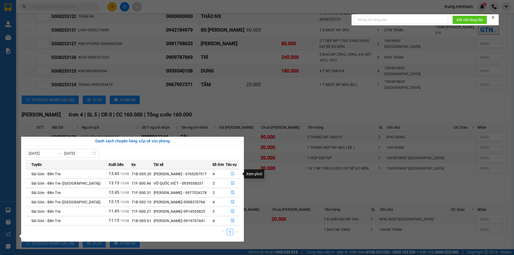
click at [232, 173] on icon "file-done" at bounding box center [233, 174] width 4 height 4
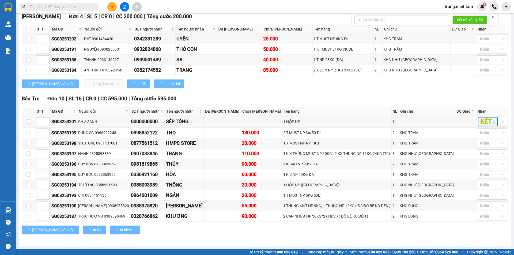
scroll to position [69, 0]
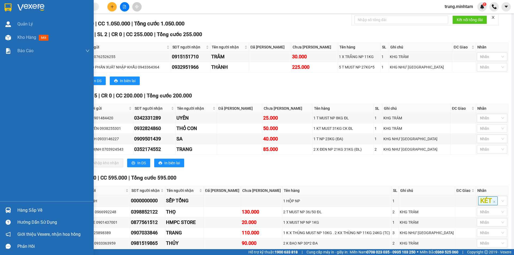
click at [25, 209] on div "Hàng sắp về" at bounding box center [53, 210] width 72 height 8
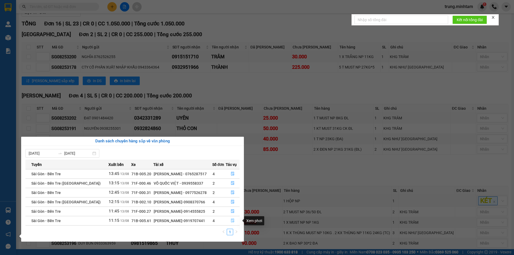
click at [232, 221] on icon "file-done" at bounding box center [232, 221] width 3 height 4
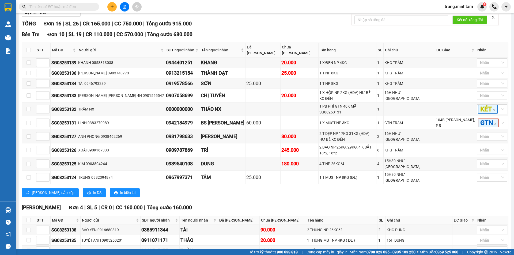
scroll to position [162, 0]
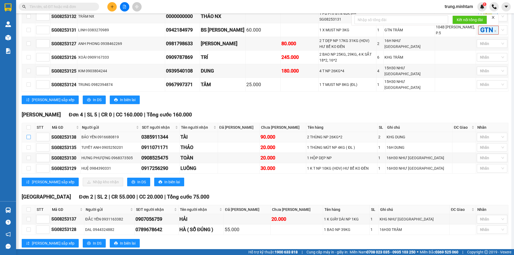
click at [29, 135] on input "checkbox" at bounding box center [28, 137] width 4 height 4
checkbox input "true"
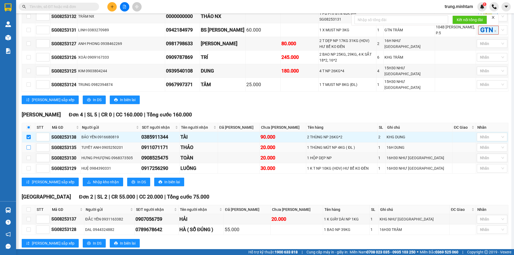
click at [28, 145] on input "checkbox" at bounding box center [28, 147] width 4 height 4
checkbox input "true"
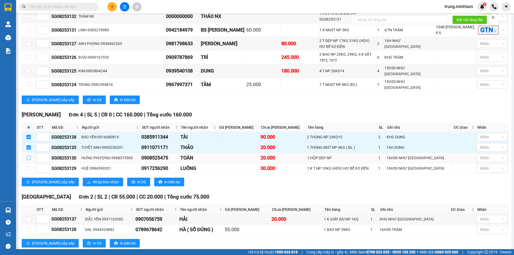
click at [28, 156] on input "checkbox" at bounding box center [28, 158] width 4 height 4
checkbox input "true"
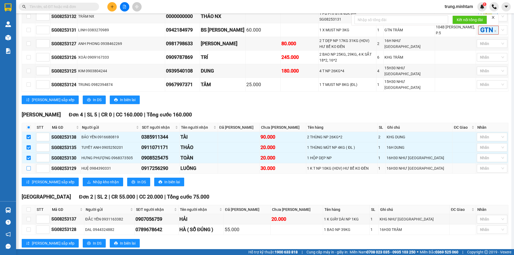
click at [29, 166] on input "checkbox" at bounding box center [28, 168] width 4 height 4
checkbox input "true"
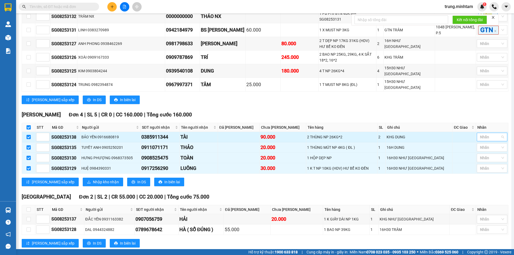
click at [488, 134] on div at bounding box center [489, 137] width 22 height 6
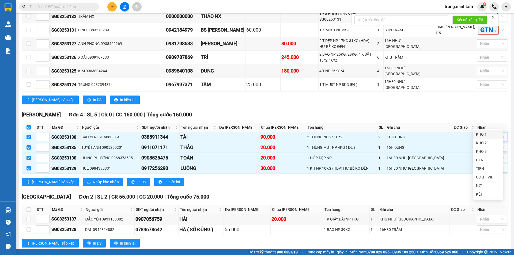
drag, startPoint x: 481, startPoint y: 135, endPoint x: 480, endPoint y: 132, distance: 3.0
click at [480, 133] on div "KHO 1" at bounding box center [488, 134] width 24 height 6
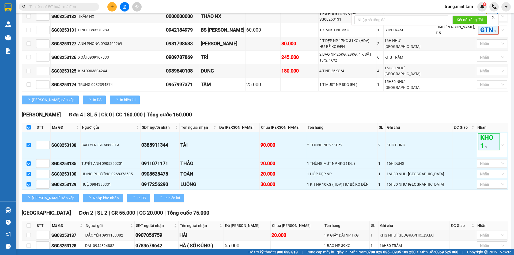
click at [460, 111] on div "Ngã Tư Huyện Đơn 4 | SL 5 | CR 0 | CC 160.000 | Tổng cước 160.000" at bounding box center [265, 115] width 486 height 8
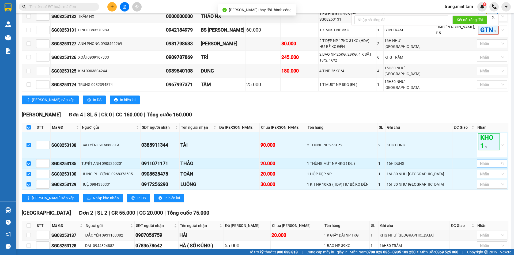
click at [483, 160] on div at bounding box center [489, 163] width 22 height 6
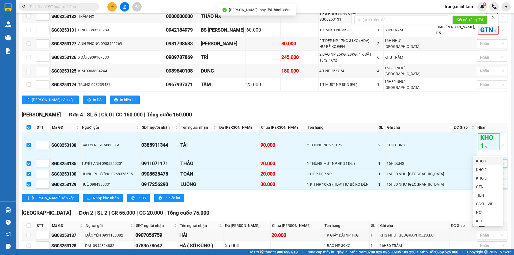
drag, startPoint x: 481, startPoint y: 161, endPoint x: 453, endPoint y: 113, distance: 55.5
click at [481, 160] on div "KHO 1" at bounding box center [488, 161] width 24 height 6
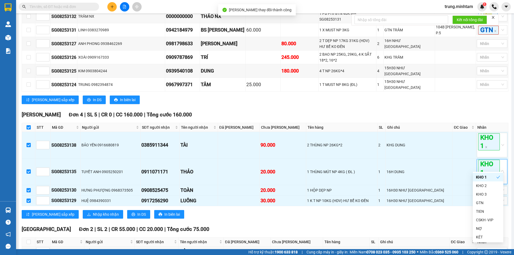
click at [452, 111] on div "Ngã Tư Huyện Đơn 4 | SL 5 | CR 0 | CC 160.000 | Tổng cước 160.000" at bounding box center [265, 115] width 486 height 8
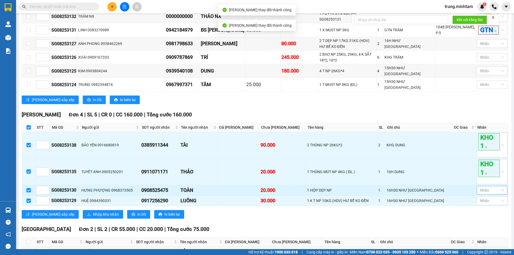
click at [484, 187] on div at bounding box center [489, 190] width 22 height 6
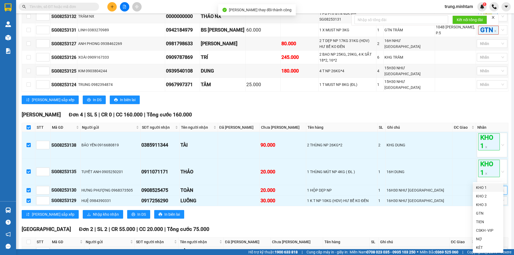
drag, startPoint x: 481, startPoint y: 189, endPoint x: 473, endPoint y: 168, distance: 21.9
click at [481, 187] on div "KHO 1" at bounding box center [488, 188] width 24 height 6
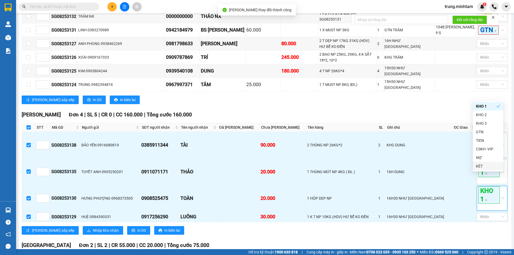
click at [439, 95] on div "Lưu sắp xếp In DS In biên lai" at bounding box center [265, 99] width 486 height 9
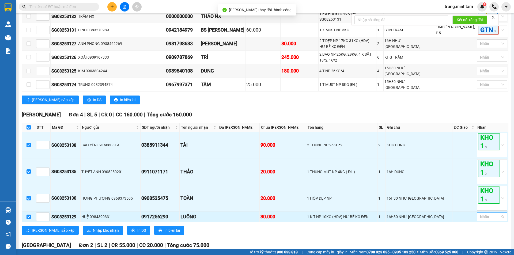
click at [482, 213] on div at bounding box center [489, 216] width 22 height 6
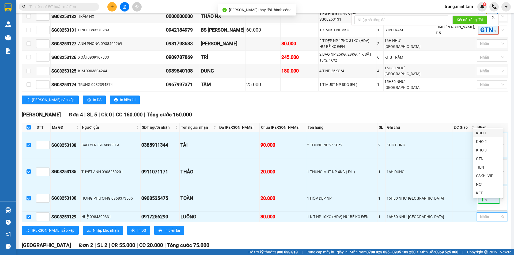
click at [480, 133] on div "KHO 1" at bounding box center [488, 133] width 24 height 6
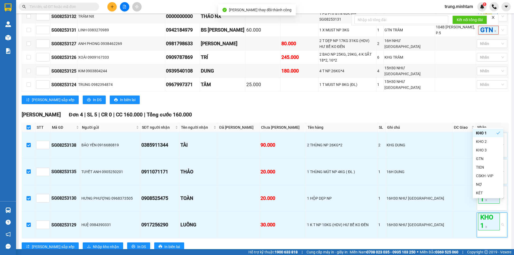
click at [453, 111] on div "Ngã Tư Huyện Đơn 4 | SL 5 | CR 0 | CC 160.000 | Tổng cước 160.000" at bounding box center [265, 115] width 486 height 8
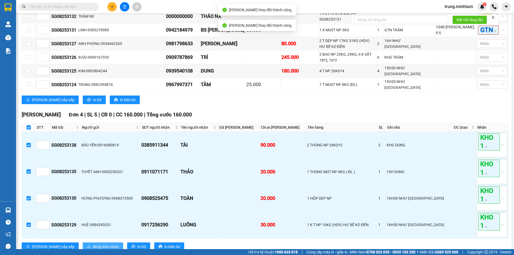
click at [93, 244] on span "Nhập kho nhận" at bounding box center [106, 247] width 26 height 6
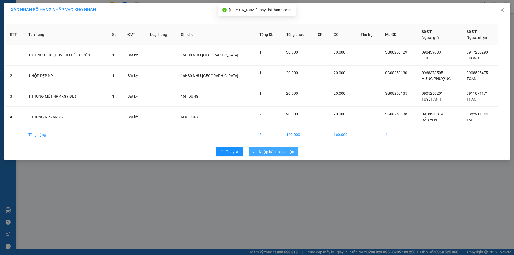
click at [277, 153] on span "Nhập hàng kho nhận" at bounding box center [276, 152] width 35 height 6
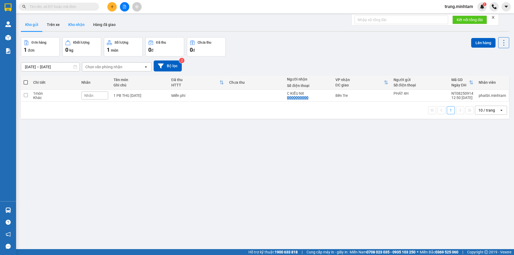
click at [74, 26] on button "Kho nhận" at bounding box center [76, 24] width 25 height 13
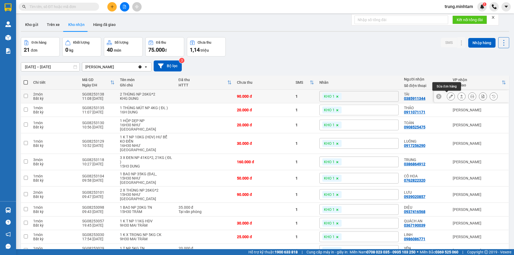
click at [449, 96] on icon at bounding box center [451, 96] width 4 height 4
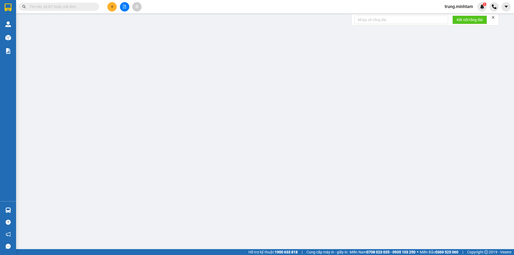
type input "0916680819"
type input "BẢO YẾN"
type input "0385911344"
type input "TÀI"
type input "90.000"
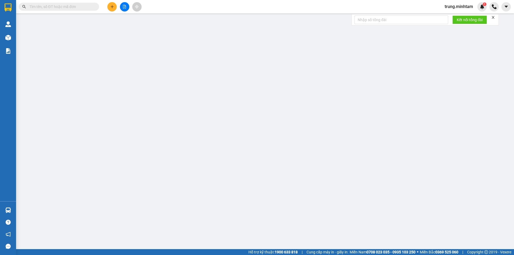
type input "90.000"
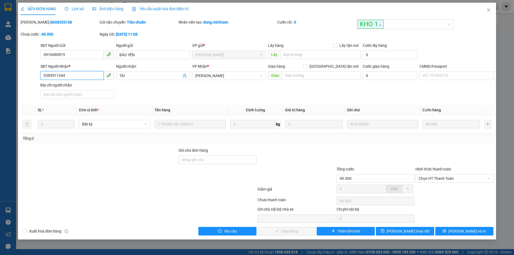
drag, startPoint x: 65, startPoint y: 73, endPoint x: 36, endPoint y: 79, distance: 28.9
click at [36, 79] on div "SĐT Người Nhận * 0385911344 0385911344 Người nhận TÀI VP Nhận * Ngã Tư Huyện …" at bounding box center [256, 81] width 473 height 37
click at [237, 159] on input "Ghi chú đơn hàng" at bounding box center [217, 159] width 78 height 9
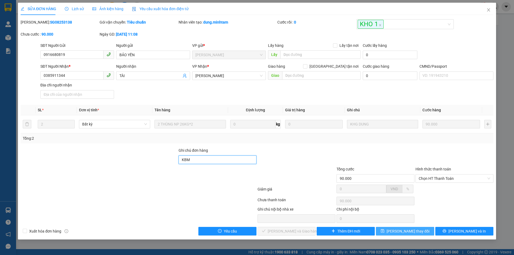
type input "KBM"
click at [412, 231] on span "[PERSON_NAME] thay đổi" at bounding box center [407, 231] width 43 height 6
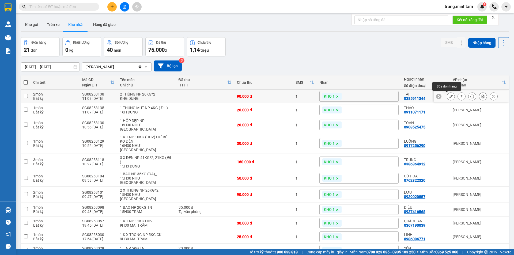
click at [449, 96] on icon at bounding box center [451, 96] width 4 height 4
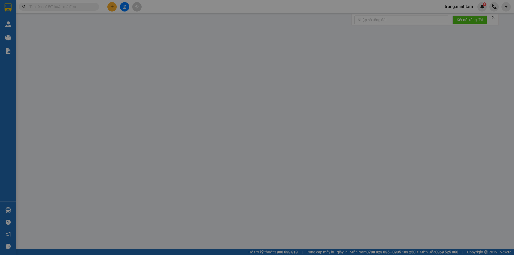
type input "0916680819"
type input "BẢO YẾN"
type input "0385911344"
type input "TÀI"
type input "KBM"
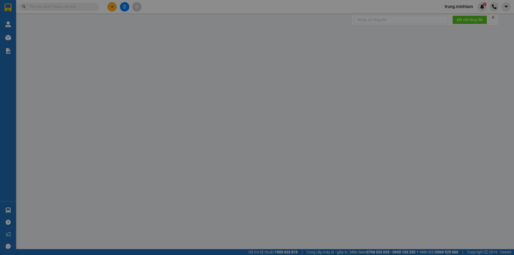
type input "90.000"
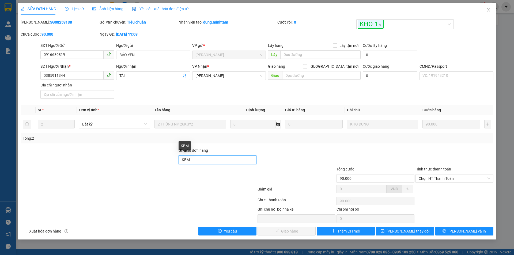
drag, startPoint x: 184, startPoint y: 159, endPoint x: 180, endPoint y: 159, distance: 3.5
click at [180, 159] on input "KBM" at bounding box center [217, 159] width 78 height 9
type input "BM"
click at [413, 232] on span "[PERSON_NAME] thay đổi" at bounding box center [407, 231] width 43 height 6
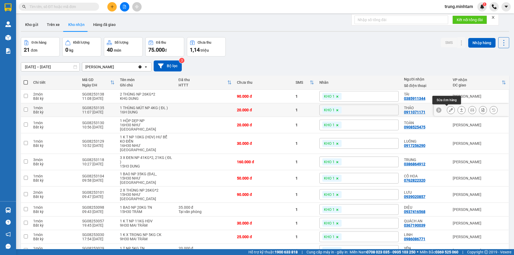
click at [448, 110] on button at bounding box center [450, 109] width 7 height 9
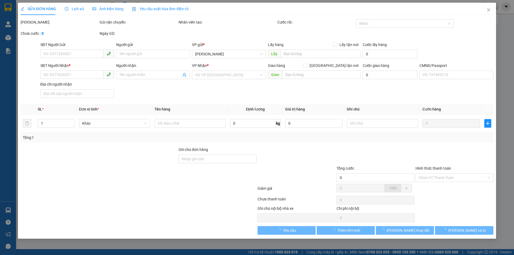
type input "0905250201"
type input "TUYẾT ANH"
type input "0911071171"
type input "THẢO"
type input "20.000"
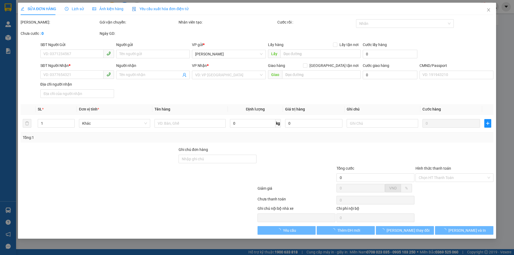
type input "20.000"
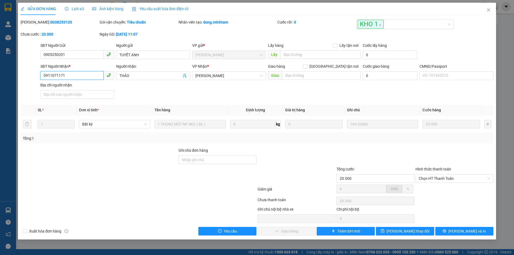
drag, startPoint x: 66, startPoint y: 74, endPoint x: 19, endPoint y: 79, distance: 47.3
click at [19, 79] on div "SỬA ĐƠN HÀNG Lịch sử Ảnh kiện hàng Yêu cầu xuất hóa đơn điện tử Total Paid Fee …" at bounding box center [257, 121] width 478 height 237
click at [214, 159] on input "Ghi chú đơn hàng" at bounding box center [217, 159] width 78 height 9
click at [181, 160] on input "BM" at bounding box center [217, 159] width 78 height 9
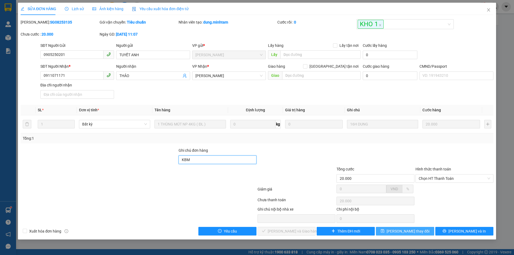
type input "KBM"
click at [402, 232] on span "[PERSON_NAME] thay đổi" at bounding box center [407, 231] width 43 height 6
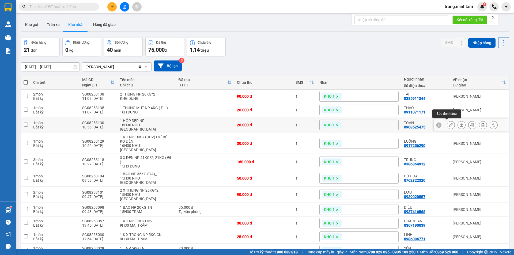
click at [449, 124] on icon at bounding box center [451, 125] width 4 height 4
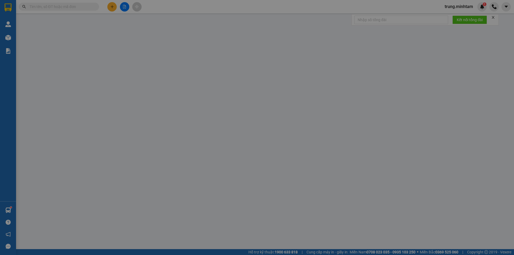
type input "0968373505"
type input "HƯNG PHƯỢNG"
type input "0908525475"
type input "TOÀN"
type input "20.000"
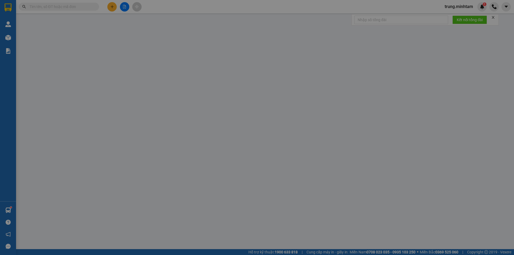
type input "20.000"
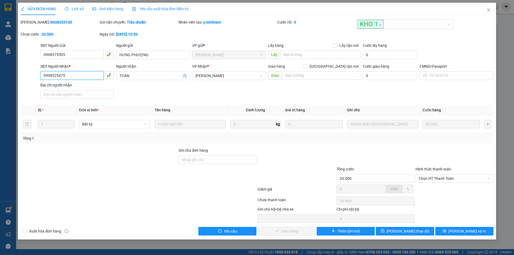
drag, startPoint x: 66, startPoint y: 75, endPoint x: 19, endPoint y: 76, distance: 47.4
click at [19, 76] on div "SỬA ĐƠN HÀNG Lịch sử Ảnh kiện hàng Yêu cầu xuất hóa đơn điện tử Total Paid Fee …" at bounding box center [257, 121] width 478 height 237
click at [226, 159] on input "Ghi chú đơn hàng" at bounding box center [217, 159] width 78 height 9
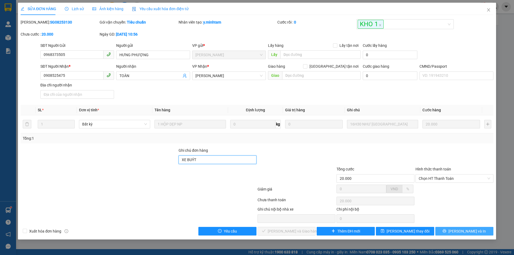
type input "XE BUÝT"
click at [474, 231] on span "[PERSON_NAME] và In" at bounding box center [466, 231] width 37 height 6
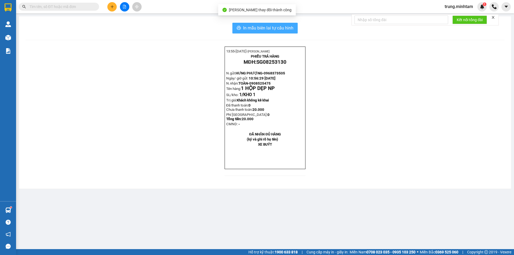
click at [261, 26] on span "In mẫu biên lai tự cấu hình" at bounding box center [268, 28] width 50 height 7
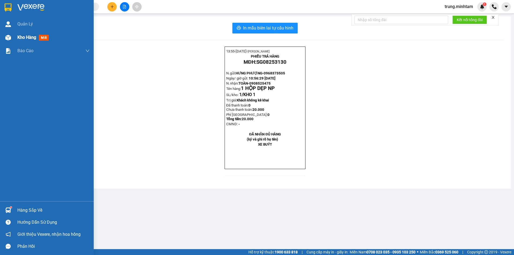
click at [34, 36] on span "Kho hàng" at bounding box center [26, 37] width 19 height 5
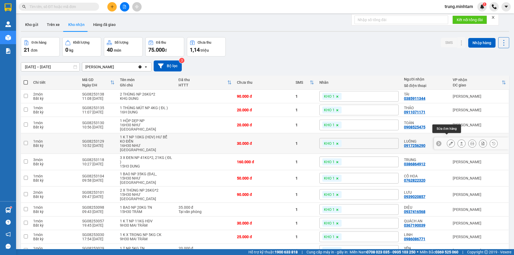
click at [449, 142] on icon at bounding box center [451, 144] width 4 height 4
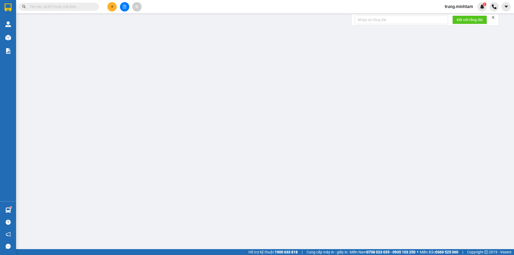
type input "0984390331"
type input "HUỆ"
type input "0917256290"
type input "LUÔNG"
type input "30.000"
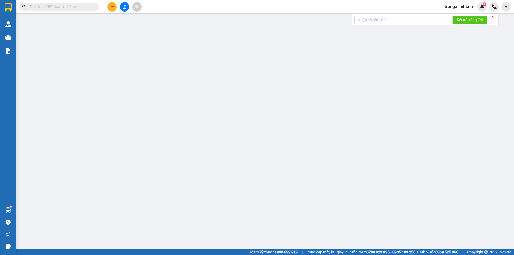
type input "30.000"
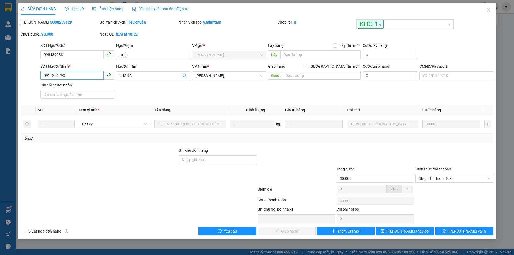
drag, startPoint x: 64, startPoint y: 74, endPoint x: 28, endPoint y: 75, distance: 36.7
click at [28, 75] on div "SĐT Người Nhận * 0917256290 0917256290 Người nhận LUÔNG VP Nhận * Ngã Tư Huyệ…" at bounding box center [256, 81] width 473 height 37
click at [214, 159] on input "Ghi chú đơn hàng" at bounding box center [217, 159] width 78 height 9
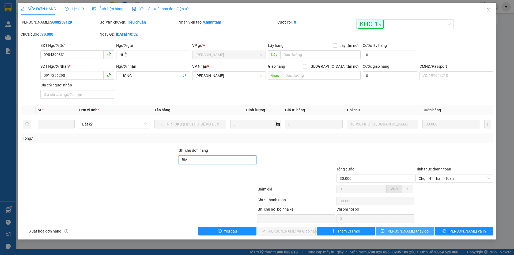
type input "BM"
click at [409, 232] on span "[PERSON_NAME] thay đổi" at bounding box center [407, 231] width 43 height 6
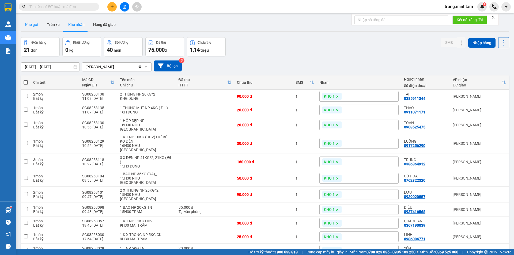
click at [33, 24] on button "Kho gửi" at bounding box center [32, 24] width 22 height 13
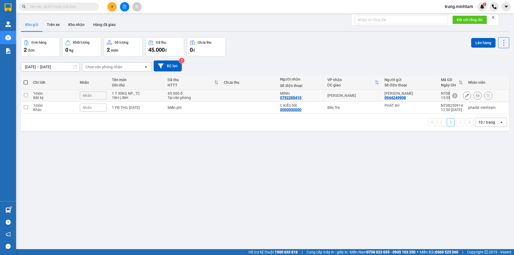
click at [227, 94] on td at bounding box center [249, 96] width 56 height 12
checkbox input "true"
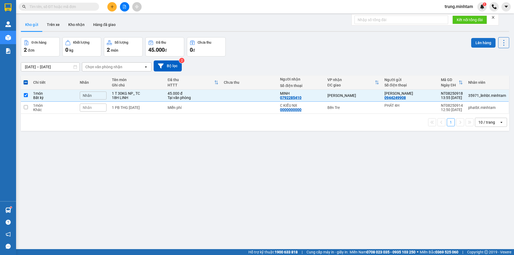
click at [480, 41] on button "Lên hàng" at bounding box center [483, 43] width 24 height 10
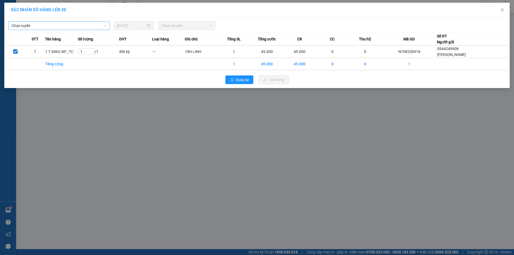
click at [65, 22] on span "Chọn tuyến" at bounding box center [59, 26] width 95 height 8
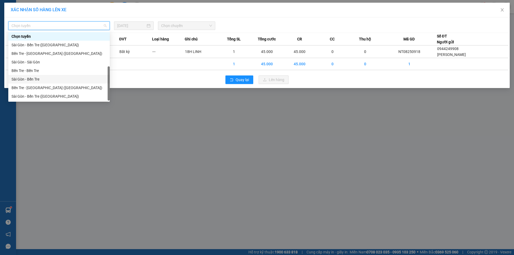
scroll to position [9, 0]
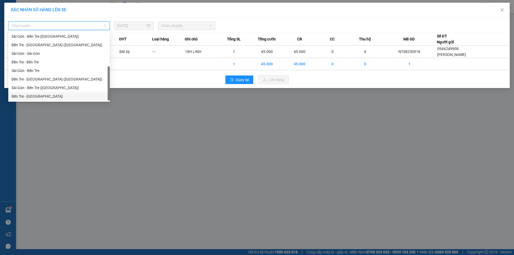
drag, startPoint x: 29, startPoint y: 98, endPoint x: 32, endPoint y: 82, distance: 15.9
click at [29, 98] on div "Bến Tre - [GEOGRAPHIC_DATA]" at bounding box center [59, 96] width 95 height 6
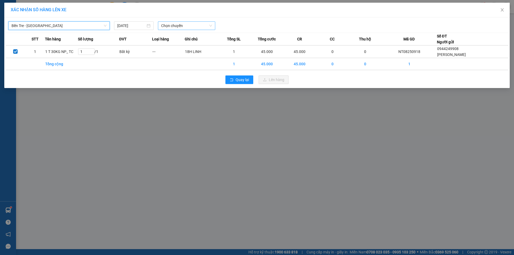
click at [176, 25] on span "Chọn chuyến" at bounding box center [186, 26] width 51 height 8
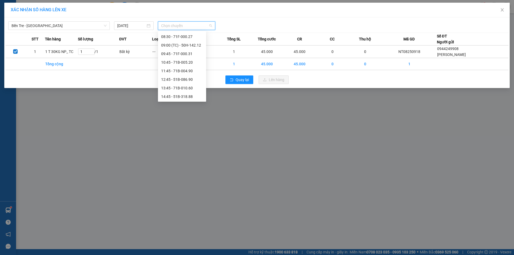
scroll to position [53, 0]
click at [189, 85] on div "13:45 - 71B-010.60" at bounding box center [182, 86] width 42 height 6
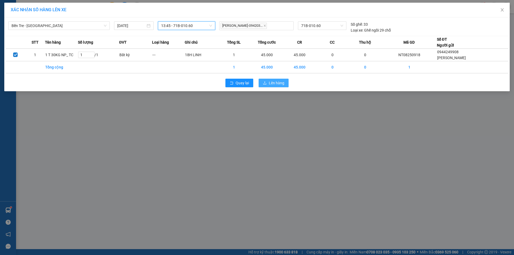
click at [263, 81] on button "Lên hàng" at bounding box center [273, 83] width 30 height 9
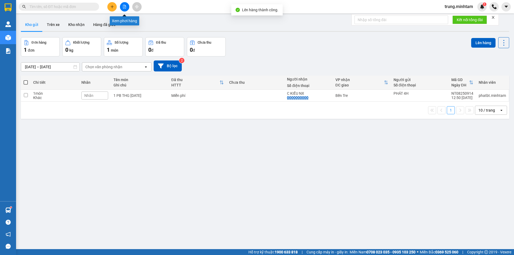
click at [125, 6] on icon "file-add" at bounding box center [125, 7] width 4 height 4
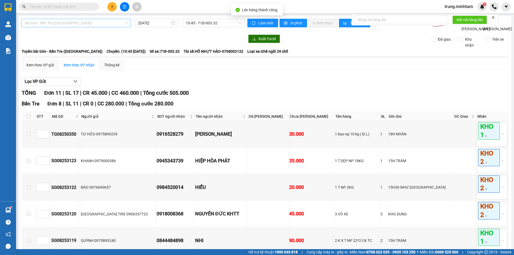
click at [105, 23] on span "Sài Gòn - Bến Tre ([GEOGRAPHIC_DATA])" at bounding box center [76, 23] width 103 height 8
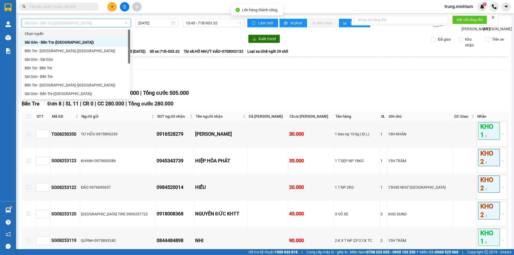
scroll to position [9, 0]
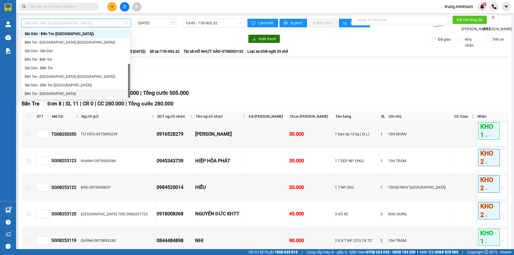
click at [55, 94] on div "Bến Tre - [GEOGRAPHIC_DATA]" at bounding box center [76, 94] width 102 height 6
type input "[DATE]"
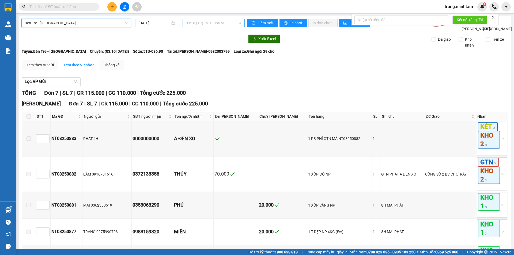
click at [217, 23] on span "03:10 (TC) - 51B-086.90" at bounding box center [214, 23] width 56 height 8
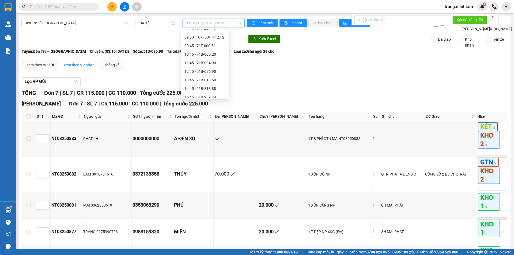
scroll to position [57, 0]
click at [211, 78] on div "13:45 - 71B-010.60" at bounding box center [205, 80] width 42 height 6
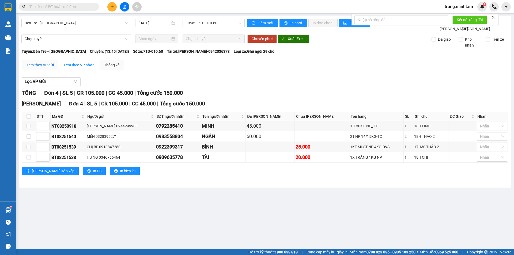
click at [42, 68] on div "Xem theo VP gửi" at bounding box center [40, 65] width 28 height 6
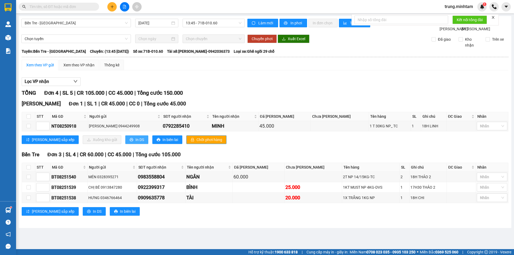
click at [135, 143] on span "In DS" at bounding box center [139, 140] width 9 height 6
click at [83, 7] on input "text" at bounding box center [60, 7] width 63 height 6
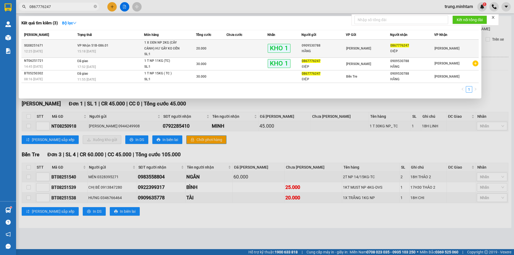
type input "0867776247"
click at [247, 47] on td at bounding box center [246, 49] width 41 height 18
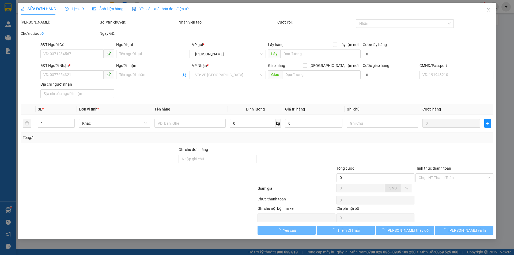
type input "0909530788"
type input "HẰNG"
type input "0867776247"
type input "ĐIỆP"
type input "DG"
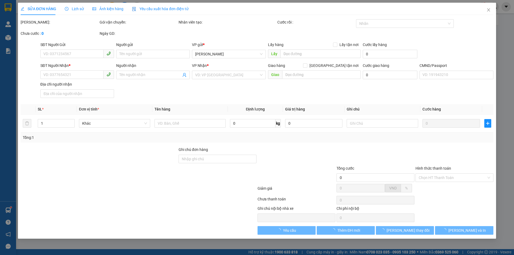
type input "20.000"
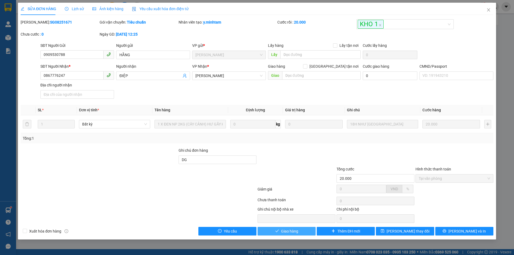
click at [301, 231] on button "Giao hàng" at bounding box center [286, 231] width 58 height 9
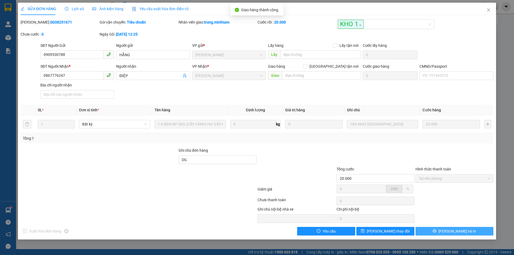
click at [461, 231] on span "[PERSON_NAME] và In" at bounding box center [456, 231] width 37 height 6
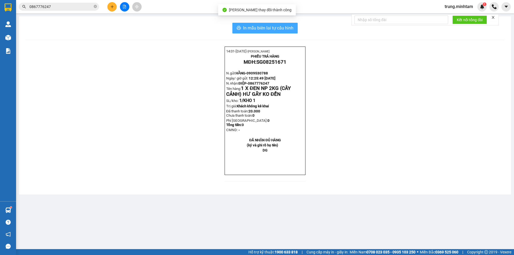
click at [289, 28] on span "In mẫu biên lai tự cấu hình" at bounding box center [268, 28] width 50 height 7
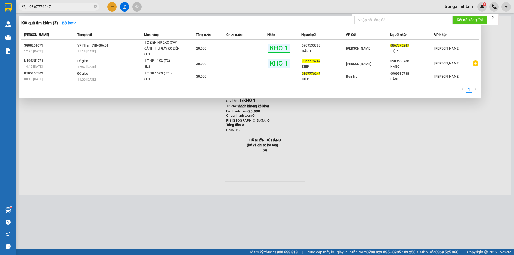
click at [53, 8] on input "0867776247" at bounding box center [60, 7] width 63 height 6
type input "0"
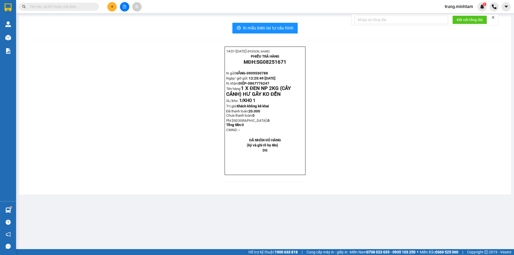
click at [71, 6] on input "text" at bounding box center [60, 7] width 63 height 6
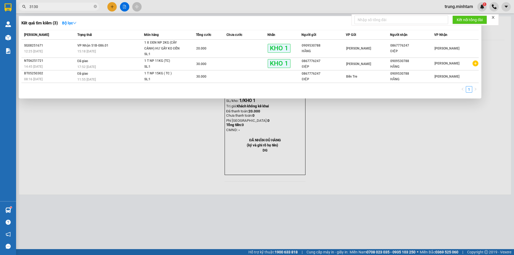
type input "3130"
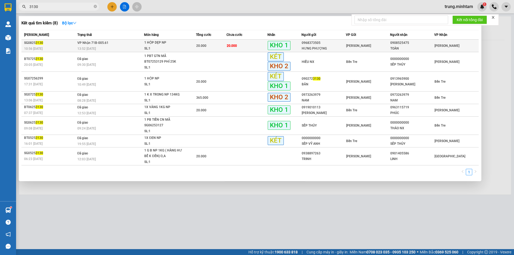
click at [250, 44] on td "20.000" at bounding box center [246, 46] width 41 height 13
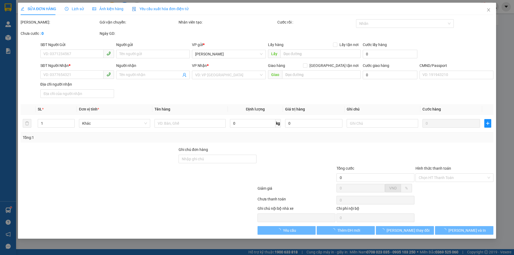
type input "0968373505"
type input "HƯNG PHƯỢNG"
type input "0908525475"
type input "TOÀN"
type input "XE BUÝT"
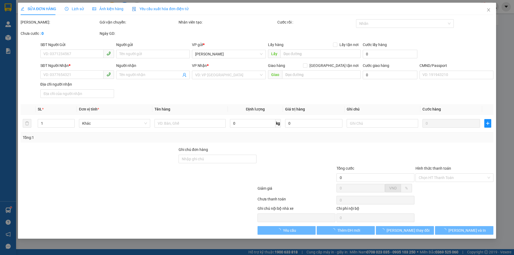
type input "20.000"
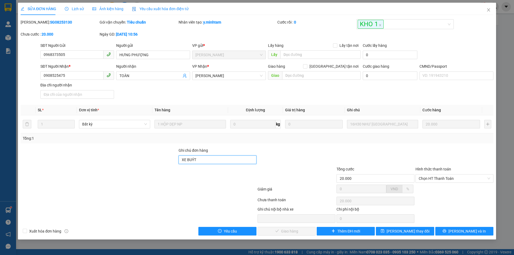
click at [206, 160] on input "XE BUÝT" at bounding box center [217, 159] width 78 height 9
click at [432, 177] on span "Chọn HT Thanh Toán" at bounding box center [453, 178] width 71 height 8
type input "XE BUÝT 82"
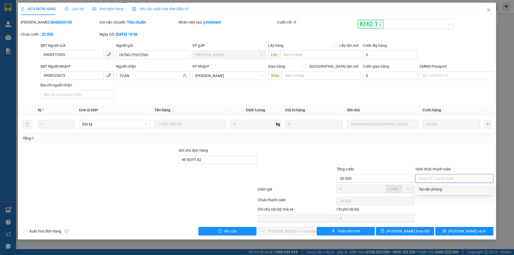
click at [433, 189] on div "Tại văn phòng" at bounding box center [453, 189] width 71 height 6
type input "0"
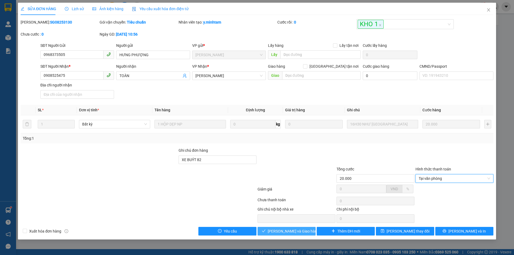
click at [297, 232] on span "[PERSON_NAME] và Giao hàng" at bounding box center [292, 231] width 51 height 6
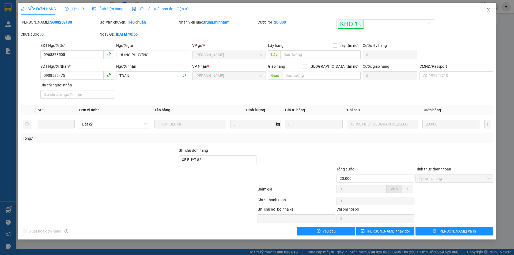
click at [489, 10] on icon "close" at bounding box center [488, 10] width 4 height 4
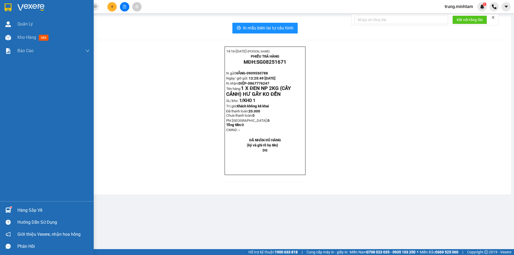
click at [23, 212] on div "Hàng sắp về" at bounding box center [53, 210] width 72 height 8
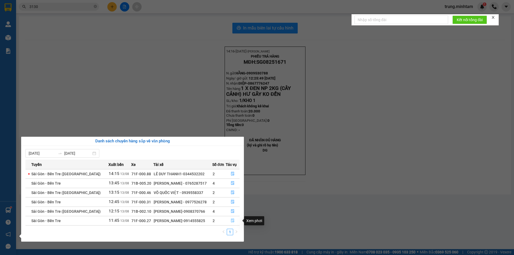
click at [231, 220] on icon "file-done" at bounding box center [233, 221] width 4 height 4
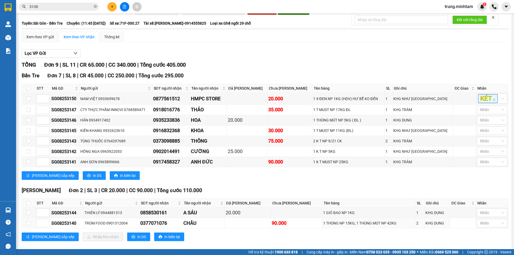
scroll to position [41, 0]
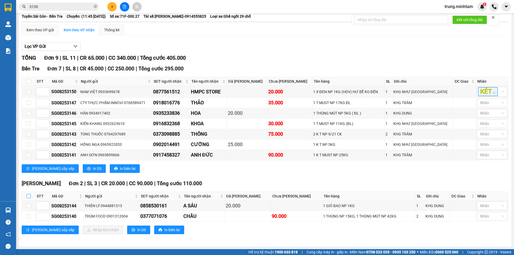
click at [29, 196] on input "checkbox" at bounding box center [28, 196] width 4 height 4
checkbox input "true"
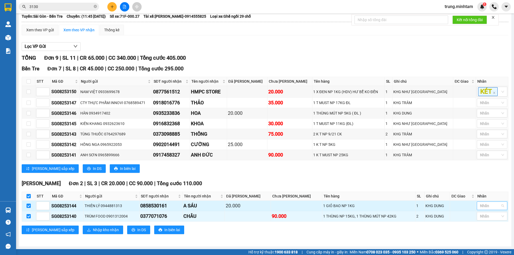
click at [488, 208] on div at bounding box center [489, 205] width 22 height 6
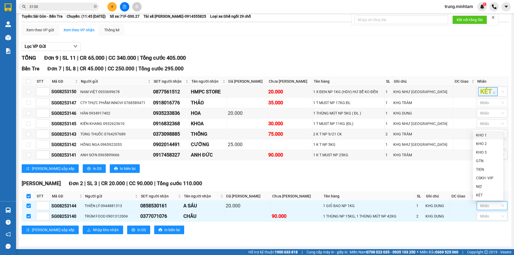
click at [480, 134] on div "KHO 1" at bounding box center [488, 135] width 24 height 6
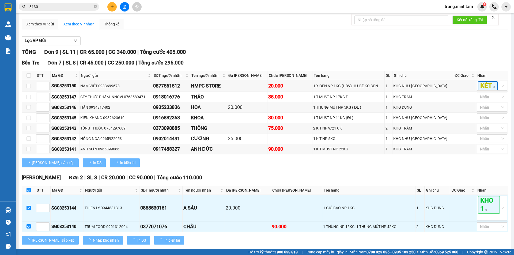
click at [446, 167] on div "Lưu sắp xếp In DS In biên lai" at bounding box center [265, 162] width 486 height 9
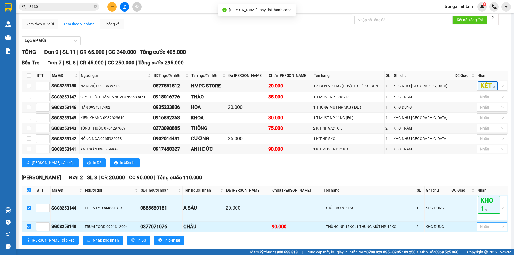
click at [491, 230] on div at bounding box center [489, 226] width 22 height 6
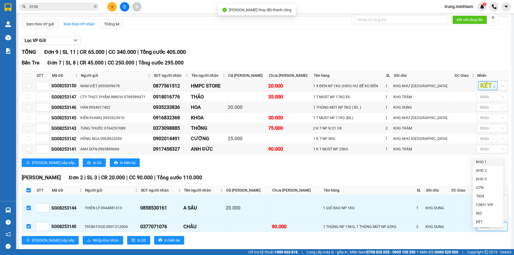
click at [482, 163] on div "KHO 1" at bounding box center [488, 162] width 24 height 6
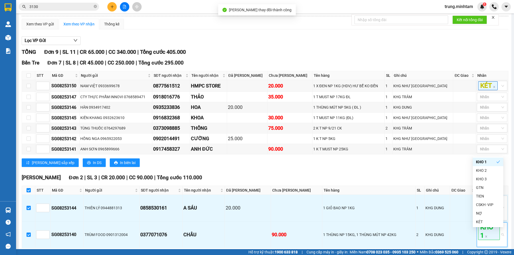
click at [453, 167] on div "Lưu sắp xếp In DS In biên lai" at bounding box center [265, 162] width 486 height 9
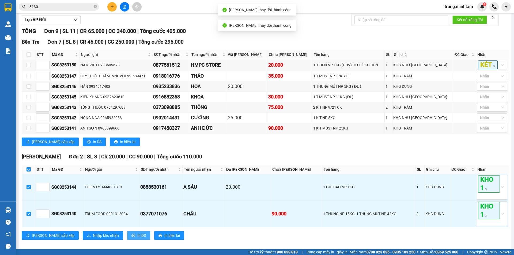
scroll to position [73, 0]
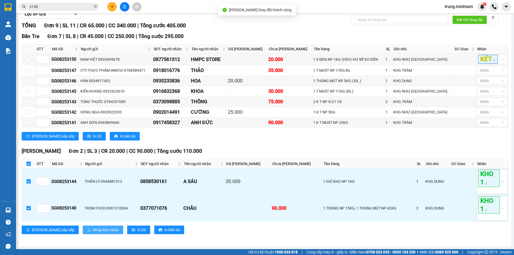
click at [93, 231] on span "Nhập kho nhận" at bounding box center [106, 230] width 26 height 6
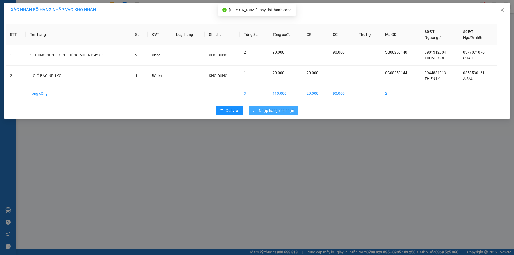
click at [267, 111] on span "Nhập hàng kho nhận" at bounding box center [276, 111] width 35 height 6
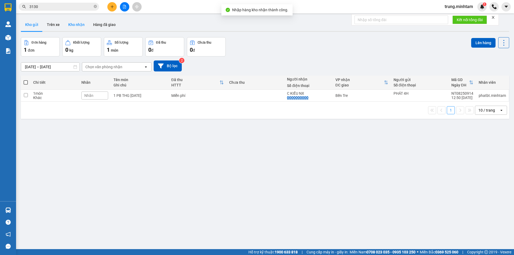
click at [78, 23] on button "Kho nhận" at bounding box center [76, 24] width 25 height 13
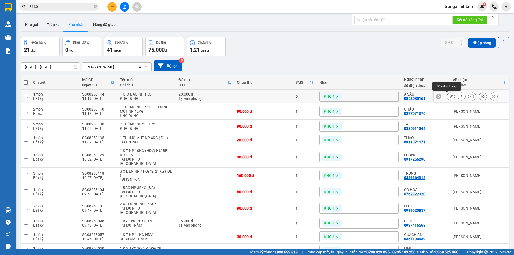
click at [448, 96] on button at bounding box center [450, 96] width 7 height 9
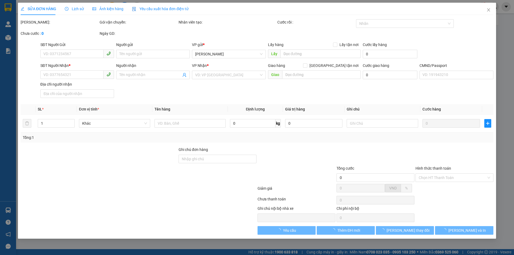
type input "0944881313"
type input "THIÊN LÝ"
type input "0858530161"
type input "A SÁU"
type input "20.000"
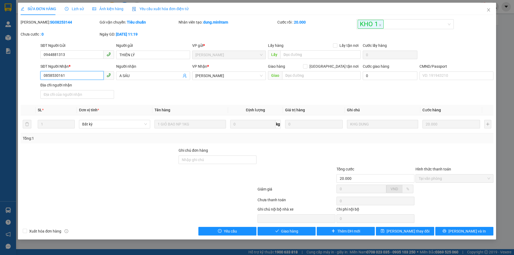
drag, startPoint x: 64, startPoint y: 75, endPoint x: 17, endPoint y: 81, distance: 47.5
click at [17, 81] on div "SỬA ĐƠN HÀNG Lịch sử Ảnh kiện hàng Yêu cầu xuất hóa đơn điện tử Total Paid Fee …" at bounding box center [257, 127] width 514 height 255
click at [203, 158] on input "Ghi chú đơn hàng" at bounding box center [217, 159] width 78 height 9
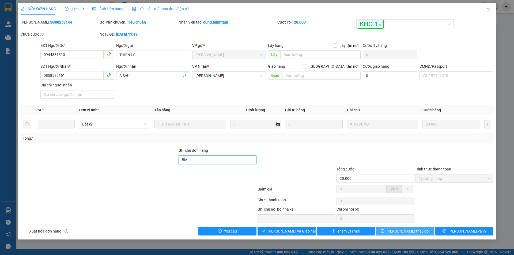
type input "BM"
click at [407, 231] on span "[PERSON_NAME] thay đổi" at bounding box center [407, 231] width 43 height 6
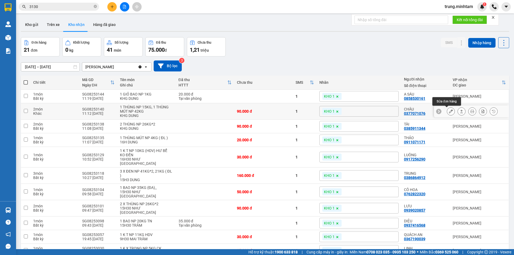
click at [449, 111] on icon at bounding box center [451, 111] width 4 height 4
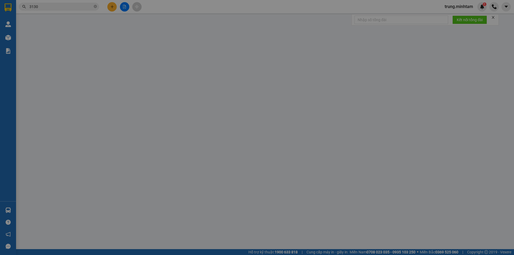
type input "0901312004"
type input "TRÙM FOOD"
type input "0377071076"
type input "CHÂU"
type input "90.000"
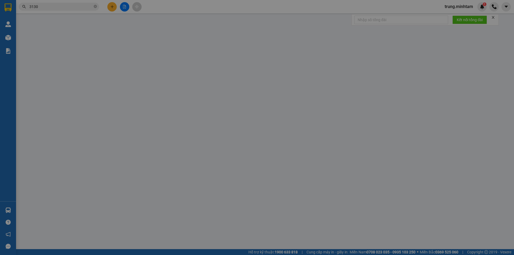
type input "90.000"
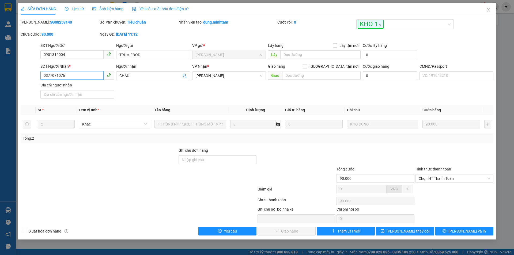
drag, startPoint x: 66, startPoint y: 76, endPoint x: 19, endPoint y: 83, distance: 47.3
click at [19, 83] on div "SỬA ĐƠN HÀNG Lịch sử Ảnh kiện hàng Yêu cầu xuất hóa đơn điện tử Total Paid Fee …" at bounding box center [257, 121] width 478 height 237
click at [225, 160] on input "Ghi chú đơn hàng" at bounding box center [217, 159] width 78 height 9
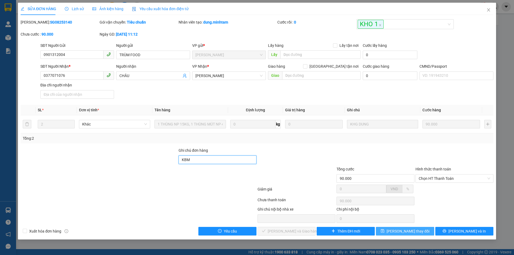
type input "KBM"
click at [418, 232] on span "[PERSON_NAME] thay đổi" at bounding box center [407, 231] width 43 height 6
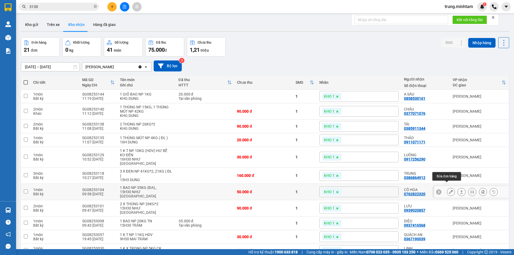
click at [449, 190] on icon at bounding box center [451, 192] width 4 height 4
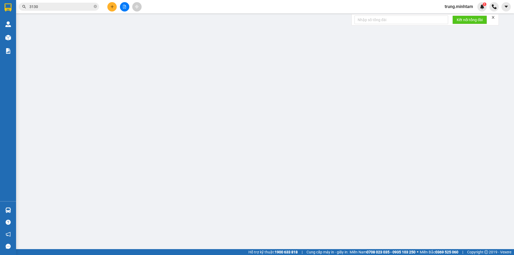
type input "0339222539"
type input "XUÂN"
type input "0762822320"
type input "CÔ HOA"
type input "BM"
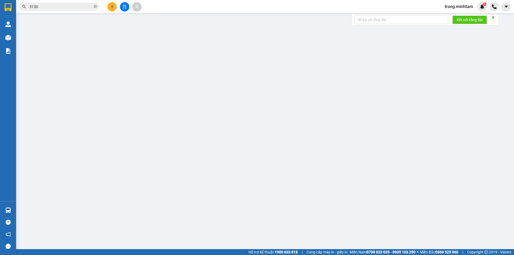
type input "50.000"
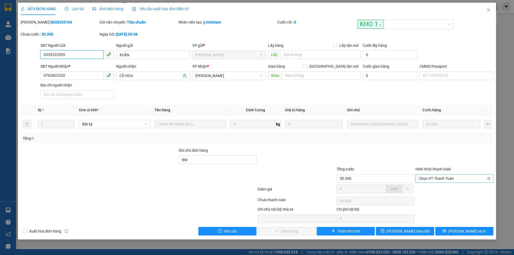
click at [433, 176] on span "Chọn HT Thanh Toán" at bounding box center [453, 178] width 71 height 8
click at [433, 187] on div "Tại văn phòng" at bounding box center [453, 189] width 71 height 6
type input "0"
click at [303, 230] on span "[PERSON_NAME] và Giao hàng" at bounding box center [292, 231] width 51 height 6
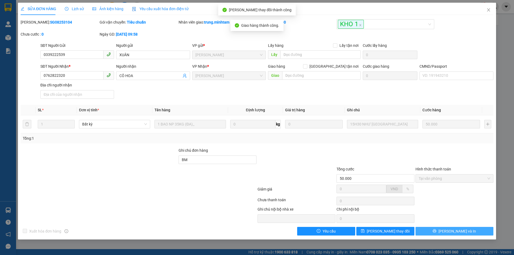
click at [465, 230] on button "[PERSON_NAME] và In" at bounding box center [454, 231] width 78 height 9
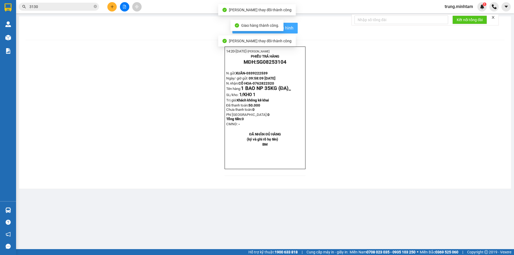
click at [290, 26] on span "In mẫu biên lai tự cấu hình" at bounding box center [268, 28] width 50 height 7
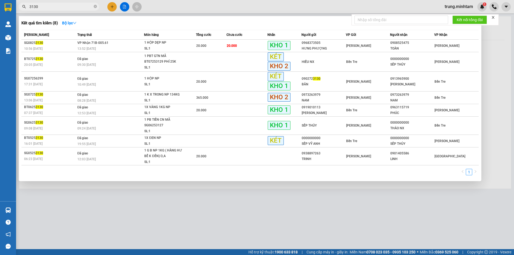
click at [61, 6] on input "3130" at bounding box center [60, 7] width 63 height 6
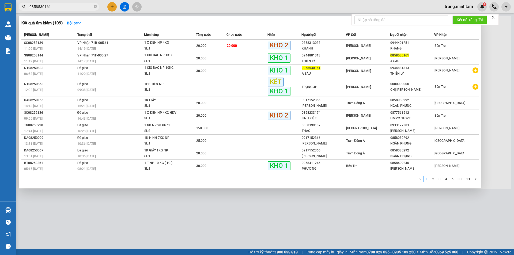
type input "0858530161"
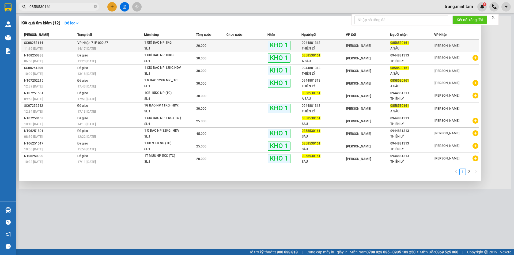
click at [245, 47] on td at bounding box center [246, 46] width 41 height 13
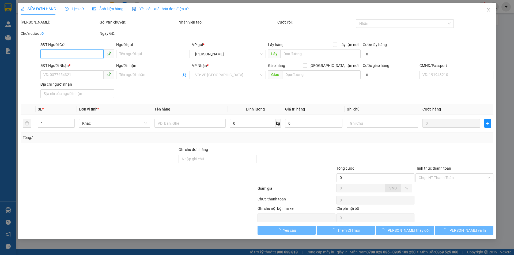
type input "0944881313"
type input "THIÊN LÝ"
type input "0858530161"
type input "A SÁU"
type input "BM"
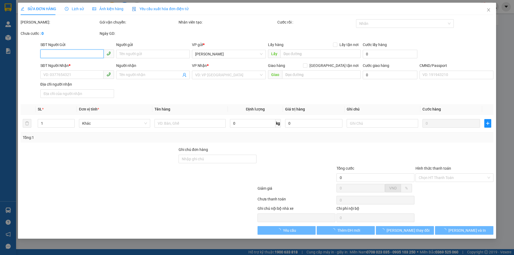
type input "20.000"
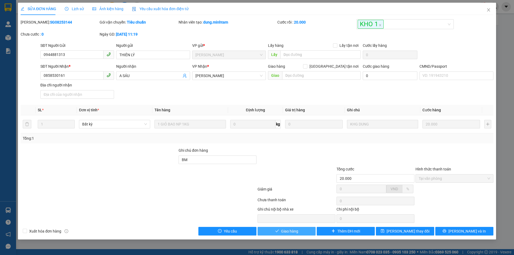
click at [294, 229] on span "Giao hàng" at bounding box center [289, 231] width 17 height 6
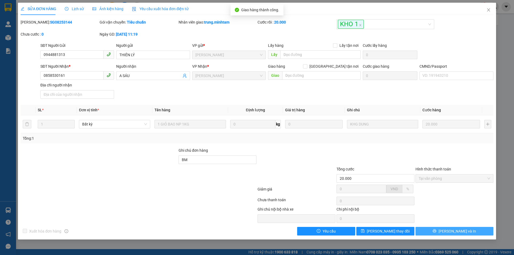
click at [456, 230] on span "[PERSON_NAME] và In" at bounding box center [456, 231] width 37 height 6
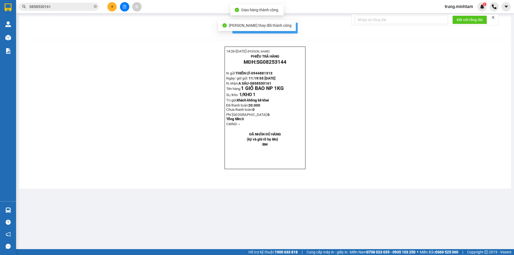
click at [291, 28] on span "In mẫu biên lai tự cấu hình" at bounding box center [268, 28] width 50 height 7
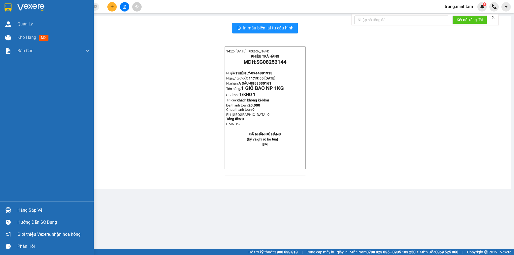
click at [34, 208] on div "Hàng sắp về" at bounding box center [53, 210] width 72 height 8
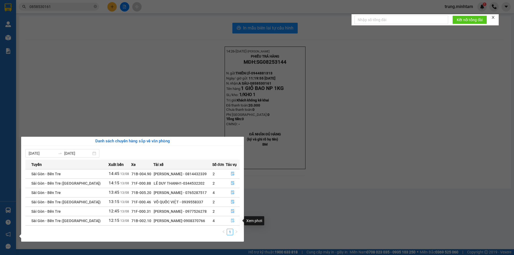
click at [231, 220] on icon "file-done" at bounding box center [232, 221] width 3 height 4
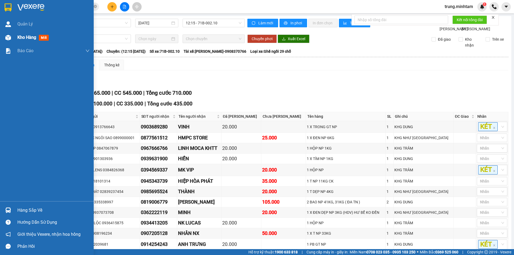
click at [29, 37] on span "Kho hàng" at bounding box center [26, 37] width 19 height 5
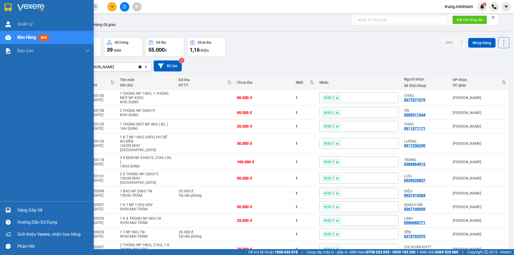
click at [30, 214] on div "Hàng sắp về" at bounding box center [53, 210] width 72 height 8
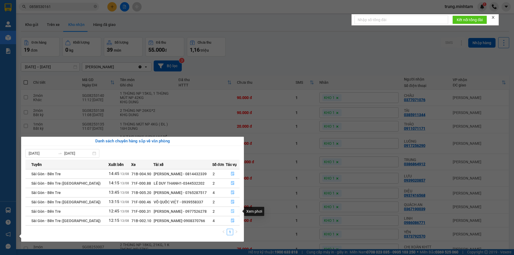
click at [231, 210] on icon "file-done" at bounding box center [233, 211] width 4 height 4
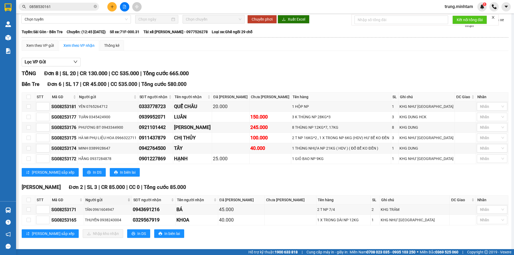
scroll to position [29, 0]
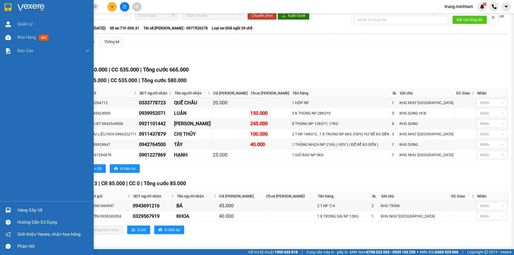
click at [35, 211] on div "Hàng sắp về" at bounding box center [53, 210] width 72 height 8
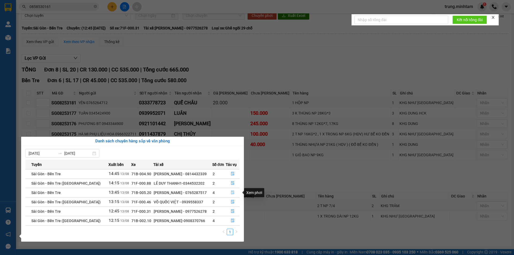
click at [231, 191] on icon "file-done" at bounding box center [232, 193] width 3 height 4
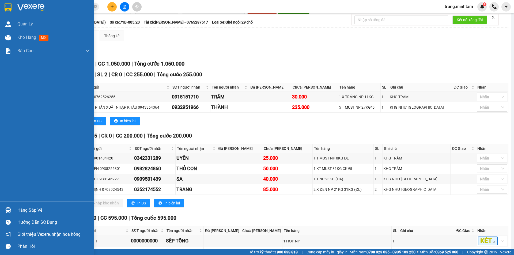
click at [30, 206] on div "Hàng sắp về" at bounding box center [53, 210] width 72 height 8
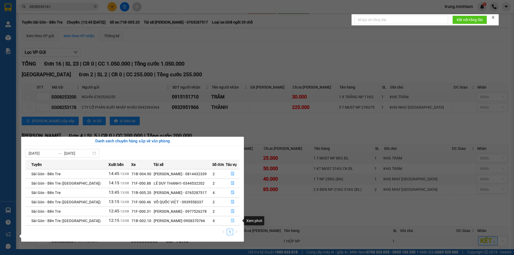
click at [231, 221] on icon "file-done" at bounding box center [233, 221] width 4 height 4
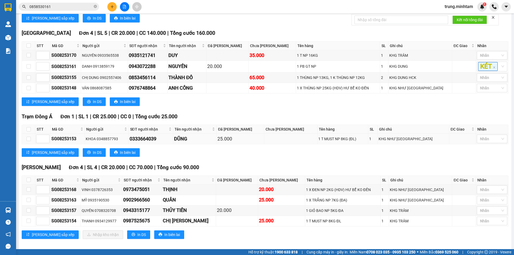
scroll to position [262, 0]
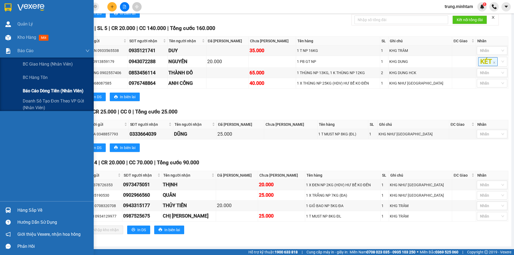
click at [47, 89] on span "Báo cáo dòng tiền (nhân viên)" at bounding box center [53, 90] width 61 height 7
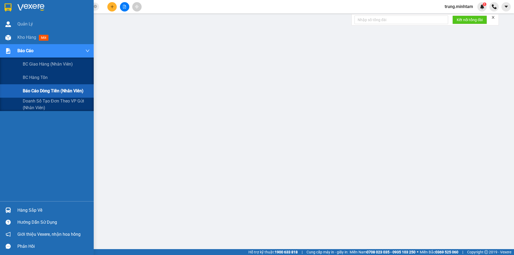
scroll to position [10, 0]
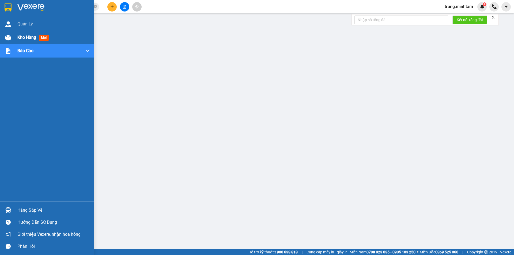
click at [26, 37] on span "Kho hàng" at bounding box center [26, 37] width 19 height 5
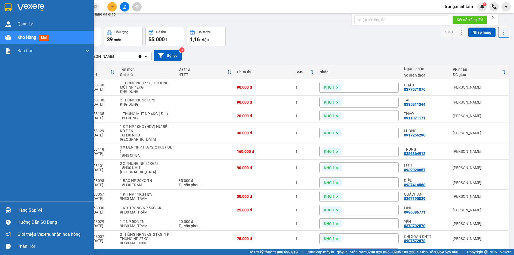
click at [22, 210] on div "Hàng sắp về" at bounding box center [53, 210] width 72 height 8
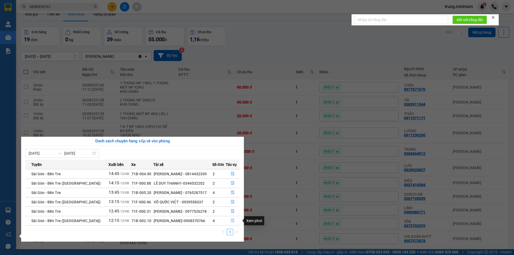
click at [232, 219] on icon "file-done" at bounding box center [233, 221] width 4 height 4
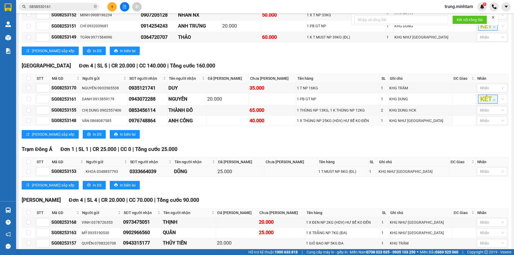
scroll to position [262, 0]
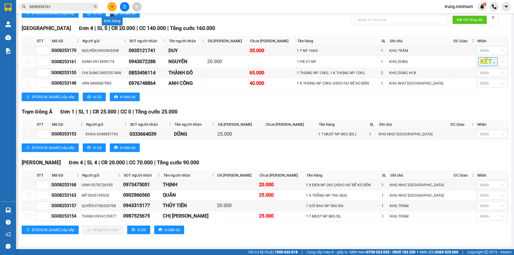
click at [111, 7] on icon "plus" at bounding box center [112, 7] width 4 height 4
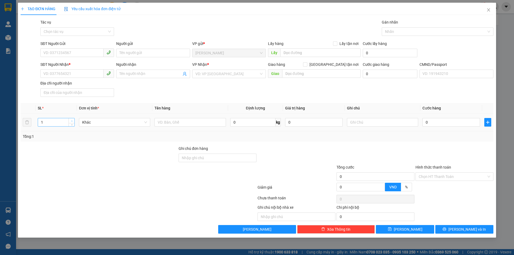
type input "2"
click at [71, 120] on icon "up" at bounding box center [72, 121] width 2 height 2
click at [171, 122] on input "text" at bounding box center [189, 122] width 71 height 9
type input "2 THÙNG 20/23 KG NP (TC)"
drag, startPoint x: 74, startPoint y: 53, endPoint x: 93, endPoint y: 58, distance: 19.8
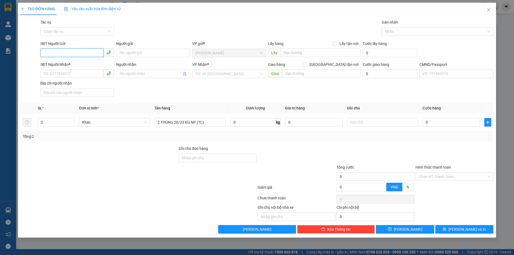
click at [74, 53] on input "SĐT Người Gửi" at bounding box center [71, 52] width 63 height 9
type input "0987049694"
click at [73, 62] on div "0987049694 - HUẤN" at bounding box center [77, 64] width 67 height 6
type input "HUẤN"
type input "0938370379"
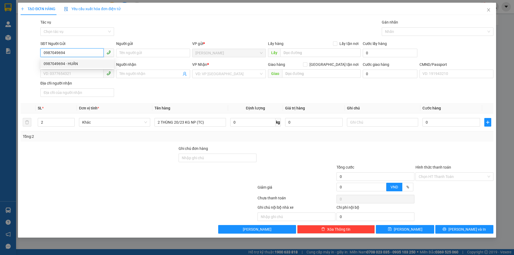
type input "TUYỀN"
type input "0987049694"
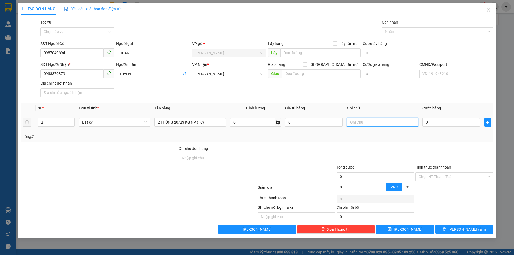
click at [366, 121] on input "text" at bounding box center [382, 122] width 71 height 9
type input "19H TRUING"
type input "7"
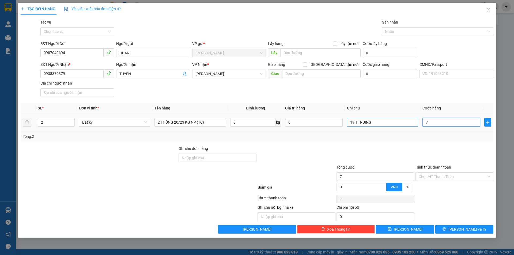
type input "75"
type input "75.000"
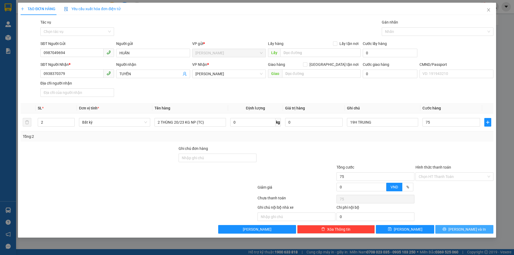
type input "75.000"
click at [453, 228] on button "[PERSON_NAME] và In" at bounding box center [464, 229] width 58 height 9
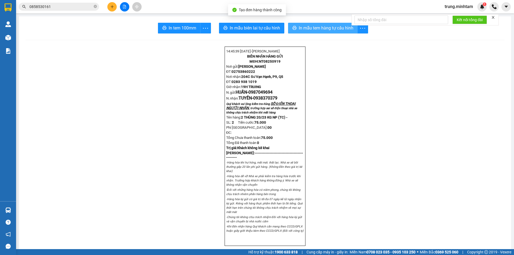
click at [301, 27] on span "In mẫu tem hàng tự cấu hình" at bounding box center [326, 28] width 55 height 7
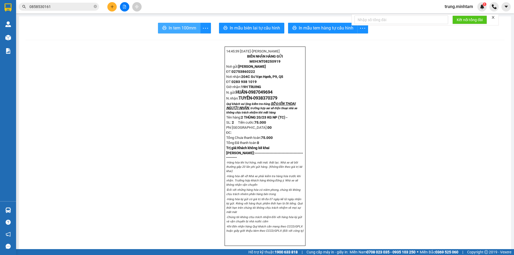
click at [186, 28] on span "In tem 100mm" at bounding box center [183, 28] width 28 height 7
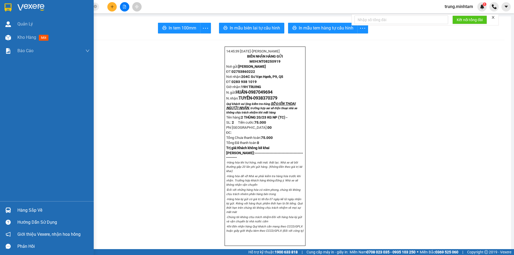
click at [27, 209] on div "Hàng sắp về" at bounding box center [53, 210] width 72 height 8
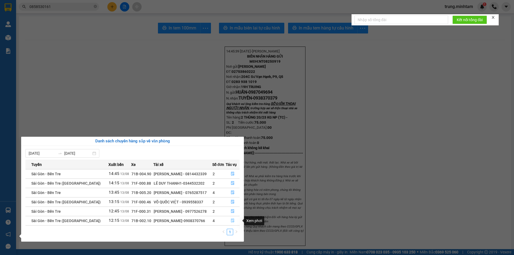
click at [231, 220] on icon "file-done" at bounding box center [232, 221] width 3 height 4
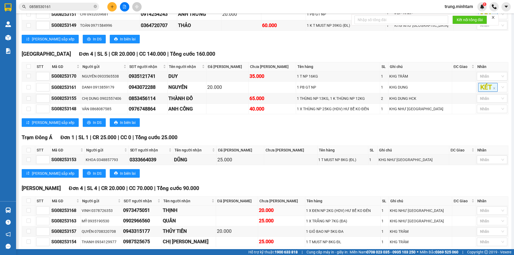
scroll to position [262, 0]
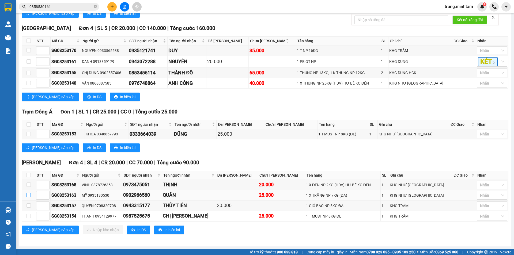
click at [29, 195] on input "checkbox" at bounding box center [28, 195] width 4 height 4
checkbox input "true"
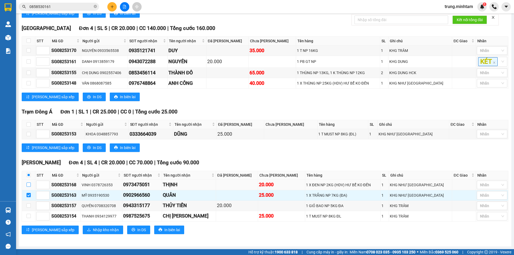
click at [28, 183] on input "checkbox" at bounding box center [28, 184] width 4 height 4
checkbox input "true"
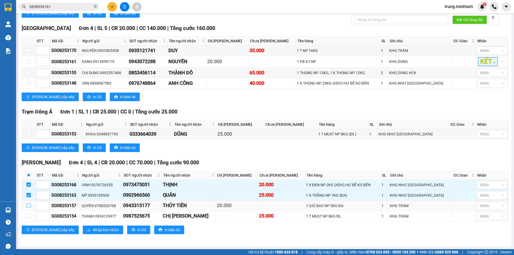
click at [30, 206] on input "checkbox" at bounding box center [28, 205] width 4 height 4
checkbox input "true"
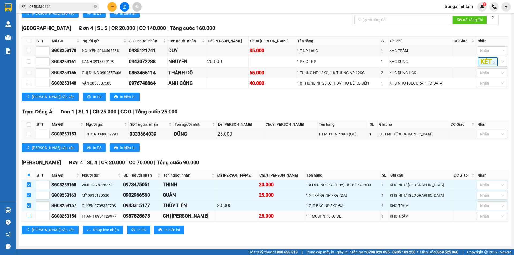
click at [28, 216] on input "checkbox" at bounding box center [28, 216] width 4 height 4
checkbox input "true"
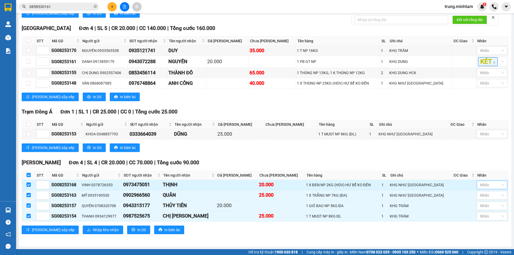
click at [483, 183] on div at bounding box center [489, 185] width 22 height 6
drag, startPoint x: 480, startPoint y: 114, endPoint x: 441, endPoint y: 102, distance: 40.7
click at [480, 113] on div "KHO 1" at bounding box center [488, 114] width 24 height 6
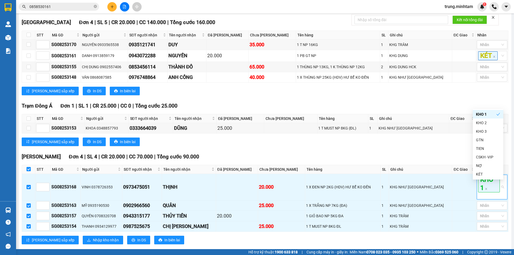
click at [441, 99] on div "Tiền Giang Đơn 4 | SL 5 | CR 20.000 | CC 140.000 | Tổng cước 160.000 STT Mã GD …" at bounding box center [265, 58] width 486 height 81
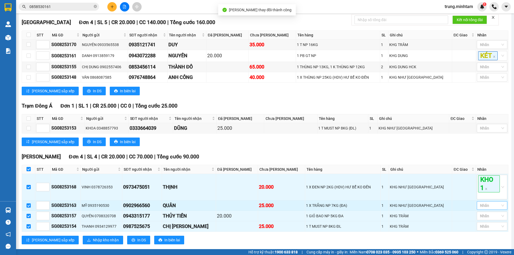
click at [478, 209] on div at bounding box center [489, 205] width 22 height 6
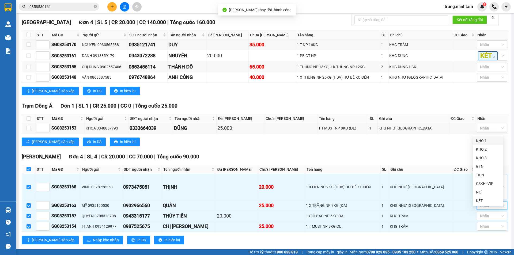
click at [479, 142] on div "KHO 1" at bounding box center [488, 141] width 24 height 6
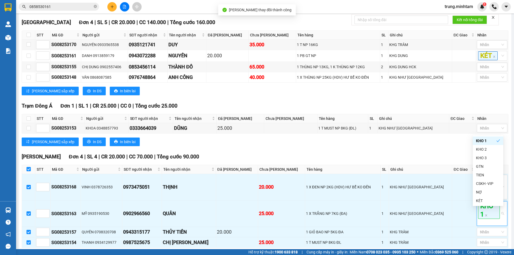
click at [450, 143] on div "Trạm Đông Á Đơn 1 | SL 1 | CR 25.000 | CC 0 | Tổng cước 25.000 STT Mã GD Ngườ…" at bounding box center [265, 126] width 486 height 48
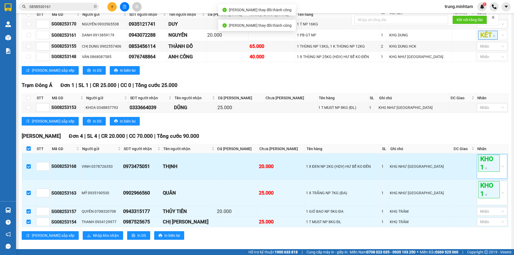
scroll to position [294, 0]
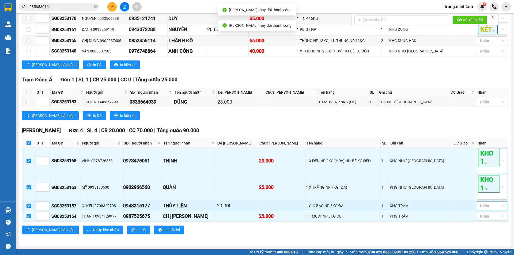
click at [492, 207] on div at bounding box center [489, 205] width 22 height 6
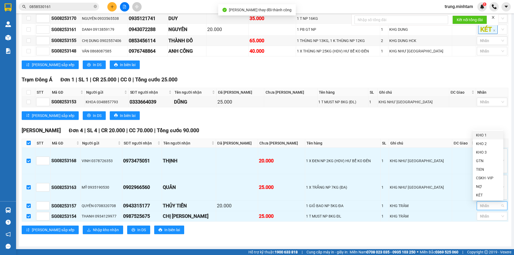
click at [484, 135] on div "KHO 1" at bounding box center [488, 135] width 24 height 6
click at [460, 124] on div "Trạm Đông Á Đơn 1 | SL 1 | CR 25.000 | CC 0 | Tổng cước 25.000 STT Mã GD Ngườ…" at bounding box center [265, 100] width 486 height 48
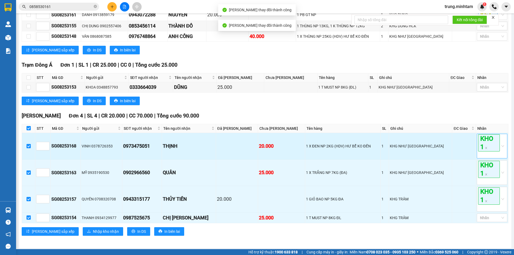
scroll to position [310, 0]
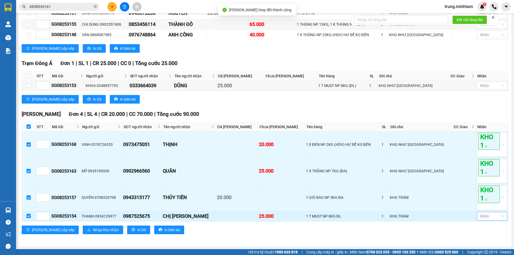
click at [488, 217] on div at bounding box center [489, 216] width 22 height 6
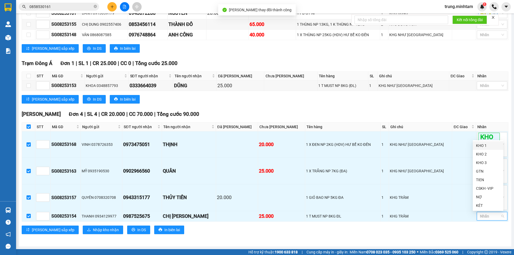
click at [480, 146] on div "KHO 1" at bounding box center [488, 146] width 24 height 6
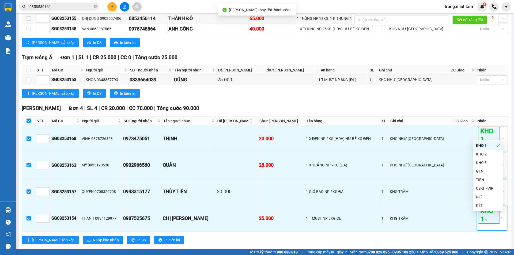
click at [451, 109] on div "TỔNG Đơn 22 | SL 24 | CR 165.000 | CC 545.000 | Tổng cước 710.000 Bến Tre Đơn …" at bounding box center [265, 15] width 486 height 472
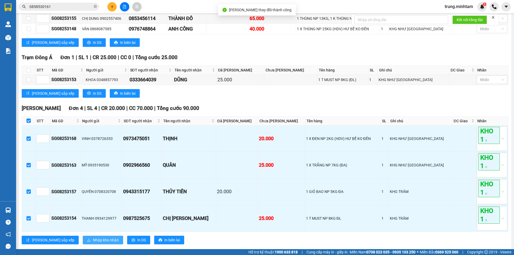
click at [93, 243] on span "Nhập kho nhận" at bounding box center [106, 240] width 26 height 6
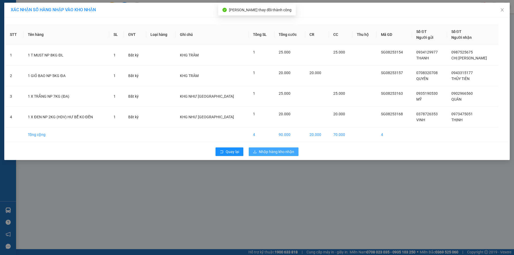
click at [276, 152] on span "Nhập hàng kho nhận" at bounding box center [276, 152] width 35 height 6
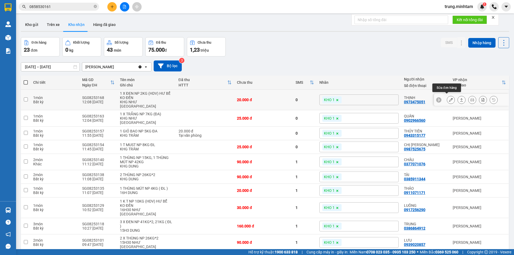
click at [449, 98] on icon at bounding box center [451, 100] width 4 height 4
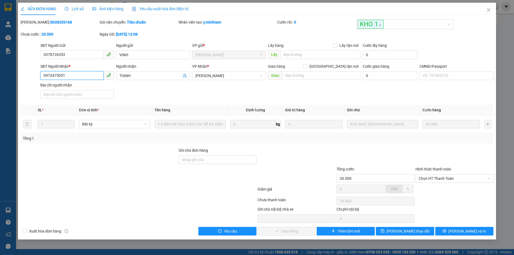
drag, startPoint x: 64, startPoint y: 75, endPoint x: 28, endPoint y: 74, distance: 35.9
click at [28, 74] on div "SĐT Người Nhận * 0973475051 0973475051 Người nhận THỊNH VP Nhận * Ngã Tư Huyệ…" at bounding box center [256, 81] width 473 height 37
click at [217, 160] on input "Ghi chú đơn hàng" at bounding box center [217, 159] width 78 height 9
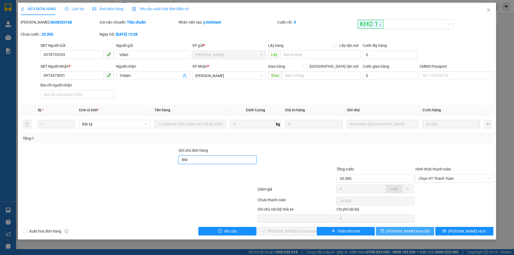
type input "BM"
click at [408, 231] on span "[PERSON_NAME] thay đổi" at bounding box center [407, 231] width 43 height 6
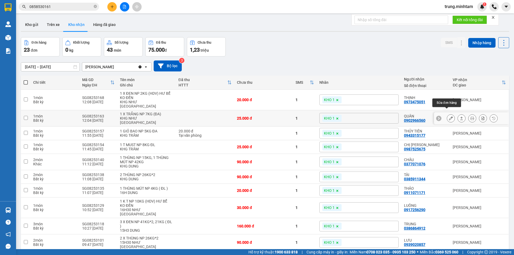
click at [449, 116] on icon at bounding box center [451, 118] width 4 height 4
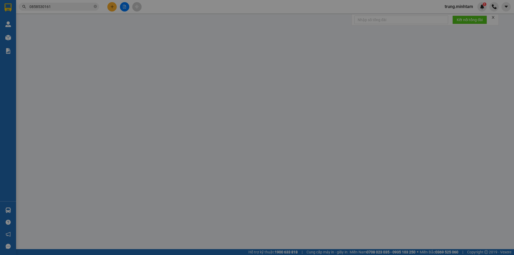
type input "0935190530"
type input "MỸ"
type input "0902966560"
type input "QUÂN"
type input "25.000"
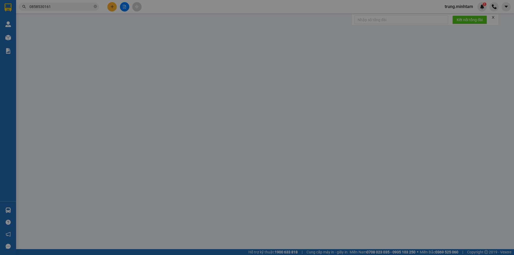
type input "25.000"
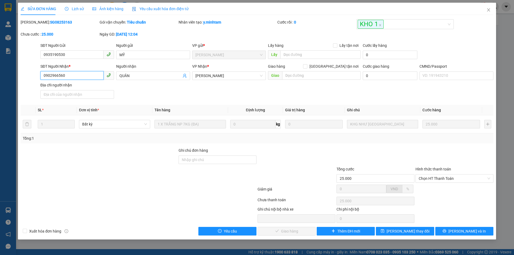
drag, startPoint x: 66, startPoint y: 75, endPoint x: 22, endPoint y: 76, distance: 43.9
click at [22, 76] on div "SĐT Người Nhận * 0902966560 0902966560 Người nhận QUÂN VP Nhận * Ngã Tư Huyện…" at bounding box center [256, 81] width 473 height 37
click at [208, 162] on input "Ghi chú đơn hàng" at bounding box center [217, 159] width 78 height 9
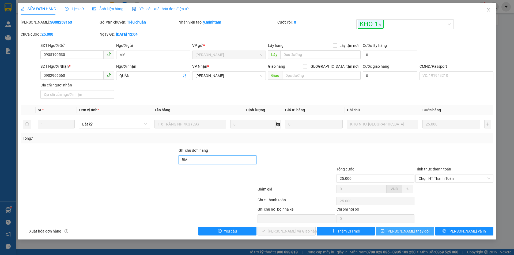
type input "BM"
click at [405, 229] on span "[PERSON_NAME] thay đổi" at bounding box center [407, 231] width 43 height 6
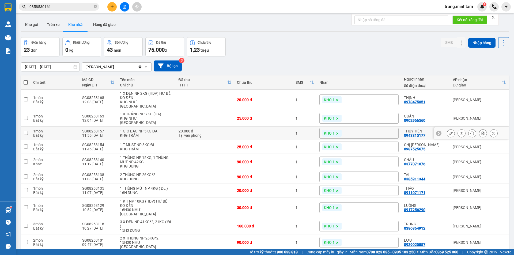
click at [449, 131] on icon at bounding box center [451, 133] width 4 height 4
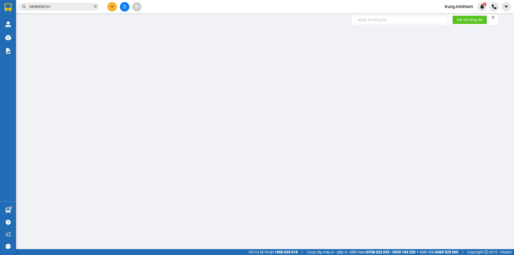
type input "0708320708"
type input "QUYÊN"
type input "0943315177"
type input "THỦY TIÊN"
type input "20.000"
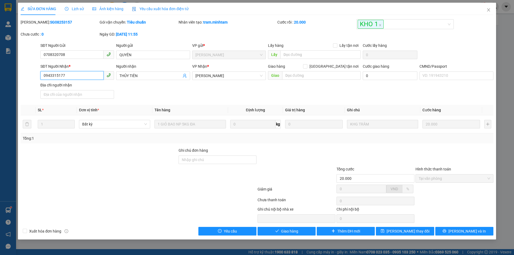
drag, startPoint x: 66, startPoint y: 74, endPoint x: 37, endPoint y: 78, distance: 29.3
click at [37, 78] on div "SĐT Người Nhận * 0943315177 0943315177 Người nhận THỦY TIÊN VP Nhận * Ngã Tư H…" at bounding box center [256, 81] width 473 height 37
click at [210, 161] on input "Ghi chú đơn hàng" at bounding box center [217, 159] width 78 height 9
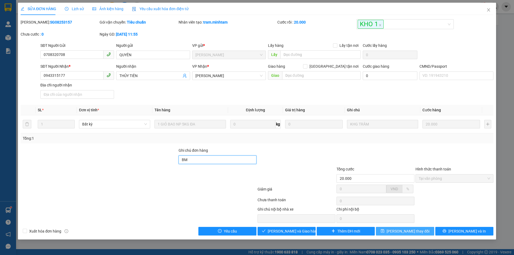
type input "BM"
click at [409, 230] on span "[PERSON_NAME] thay đổi" at bounding box center [407, 231] width 43 height 6
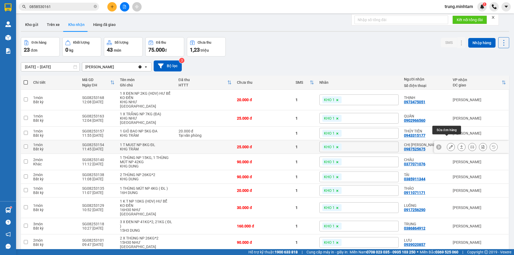
click at [449, 142] on button at bounding box center [450, 146] width 7 height 9
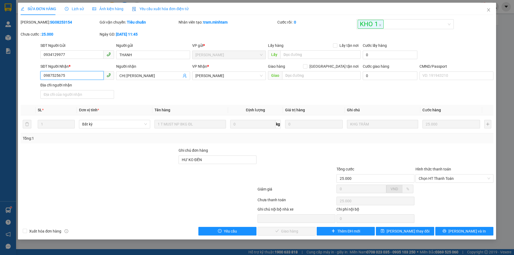
drag, startPoint x: 63, startPoint y: 75, endPoint x: 33, endPoint y: 78, distance: 30.4
click at [33, 78] on div "SĐT Người Nhận * 0987525675 0987525675 Người nhận CHỊ ĐIỆP VP Nhận * Ngã Tư Hu…" at bounding box center [256, 81] width 473 height 37
click at [227, 160] on input "HƯ KO ĐỀN" at bounding box center [217, 159] width 78 height 9
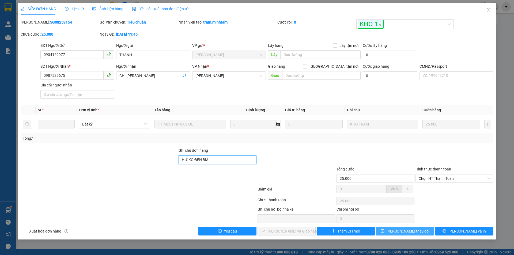
type input "HƯ KO ĐỀN BM"
drag, startPoint x: 415, startPoint y: 230, endPoint x: 412, endPoint y: 227, distance: 4.3
click at [415, 230] on span "[PERSON_NAME] thay đổi" at bounding box center [407, 231] width 43 height 6
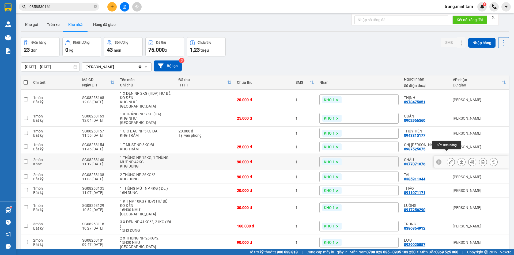
click at [449, 160] on icon at bounding box center [451, 162] width 4 height 4
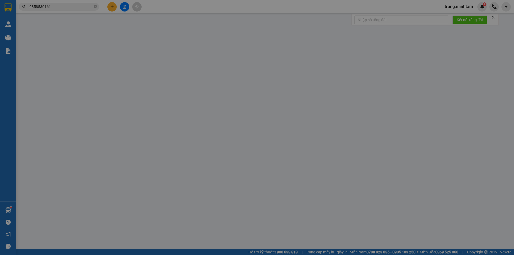
type input "0901312004"
type input "TRÙM FOOD"
type input "0377071076"
type input "CHÂU"
type input "KBM"
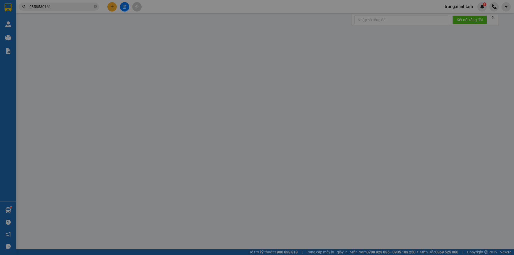
type input "90.000"
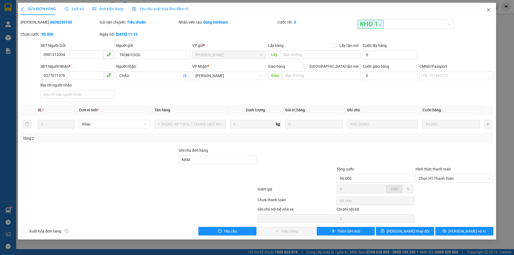
click at [490, 8] on icon "close" at bounding box center [488, 10] width 4 height 4
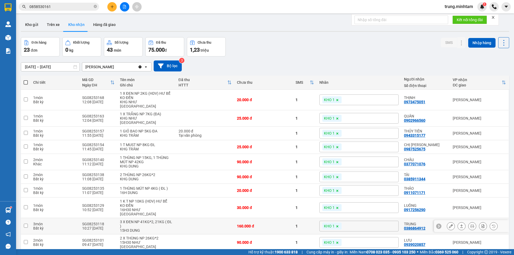
click at [37, 222] on div "3 món" at bounding box center [54, 224] width 43 height 4
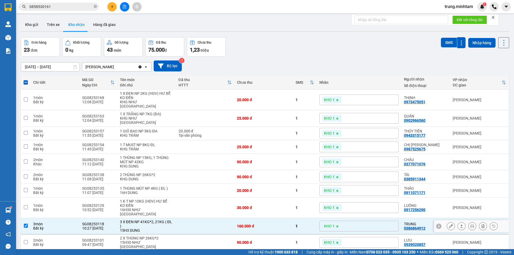
click at [36, 222] on div "3 món" at bounding box center [54, 224] width 43 height 4
checkbox input "false"
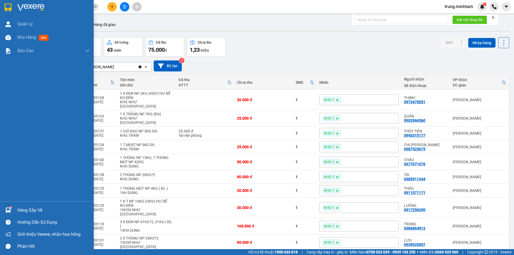
click at [25, 208] on div "Hàng sắp về" at bounding box center [53, 210] width 72 height 8
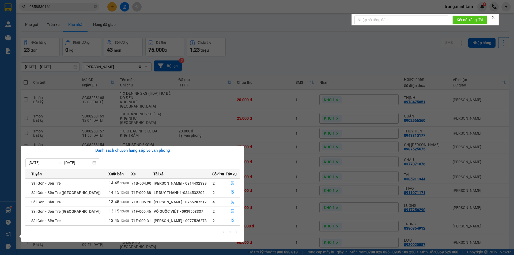
drag, startPoint x: 167, startPoint y: 220, endPoint x: 190, endPoint y: 219, distance: 23.1
click at [190, 219] on div "[PERSON_NAME] - 0977526278" at bounding box center [183, 221] width 58 height 6
copy div "0977526278"
click at [334, 153] on section "Kết quả tìm kiếm ( 12 ) Bộ lọc Mã ĐH Trạng thái Món hàng Tổng cước Chưa cước Nh…" at bounding box center [257, 127] width 514 height 255
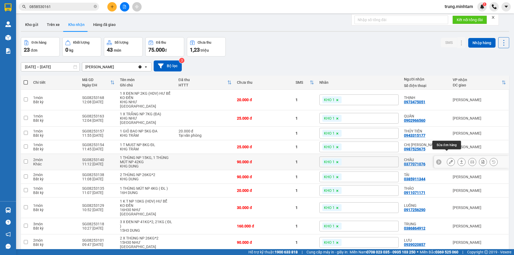
click at [449, 160] on icon at bounding box center [451, 162] width 4 height 4
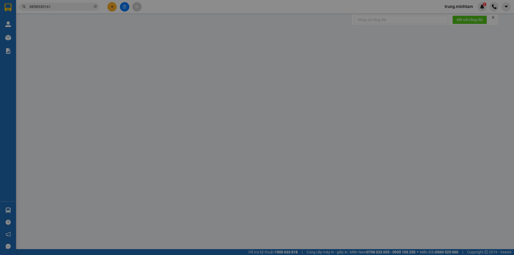
type input "0901312004"
type input "TRÙM FOOD"
type input "0377071076"
type input "CHÂU"
type input "KBM"
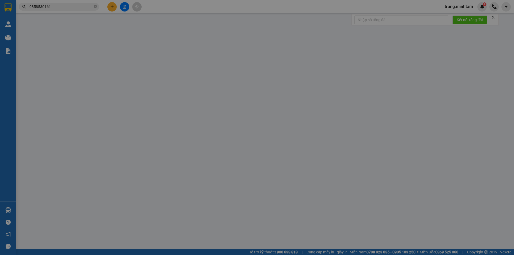
type input "90.000"
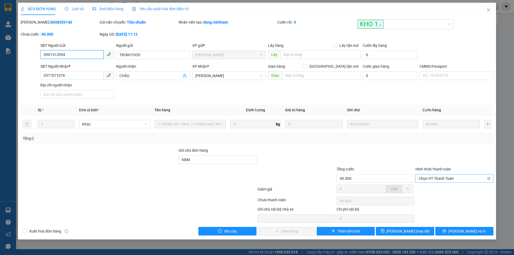
click at [431, 177] on span "Chọn HT Thanh Toán" at bounding box center [453, 178] width 71 height 8
click at [433, 191] on div "Tại văn phòng" at bounding box center [453, 189] width 71 height 6
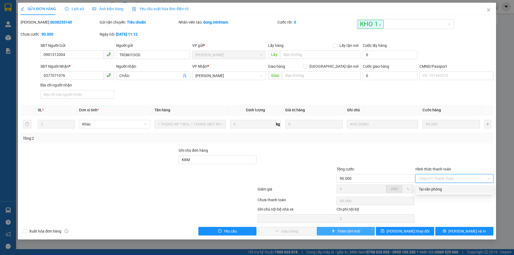
type input "0"
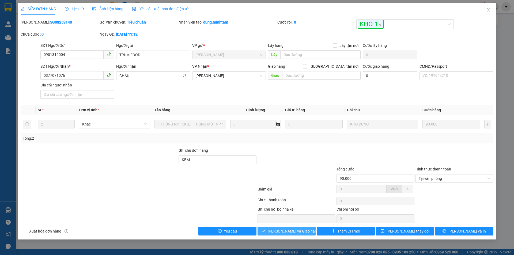
click at [290, 231] on span "[PERSON_NAME] và Giao hàng" at bounding box center [292, 231] width 51 height 6
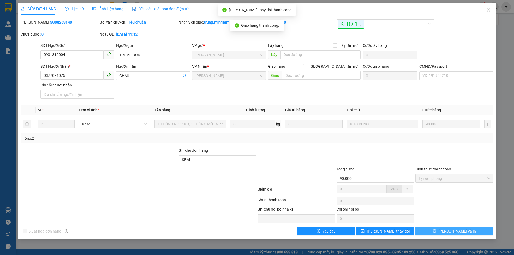
click at [448, 231] on button "[PERSON_NAME] và In" at bounding box center [454, 231] width 78 height 9
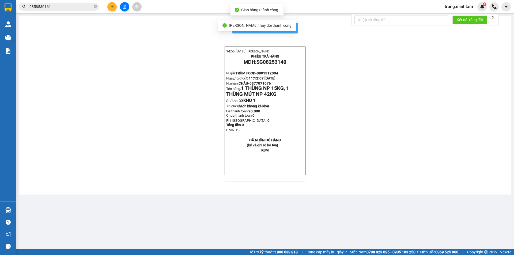
click at [290, 27] on span "In mẫu biên lai tự cấu hình" at bounding box center [268, 28] width 50 height 7
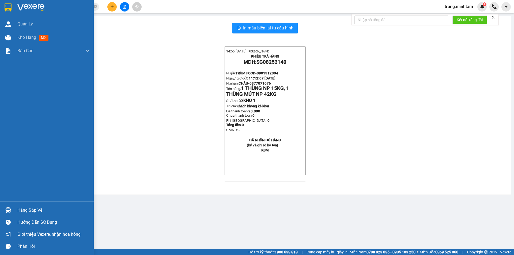
click at [40, 212] on div "Hàng sắp về" at bounding box center [53, 210] width 72 height 8
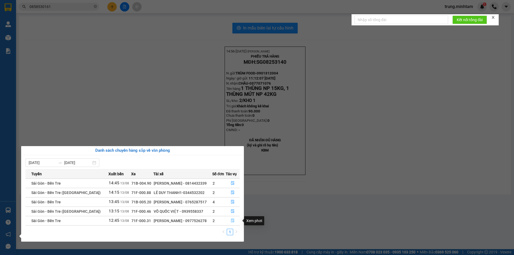
click at [231, 220] on icon "file-done" at bounding box center [232, 221] width 3 height 4
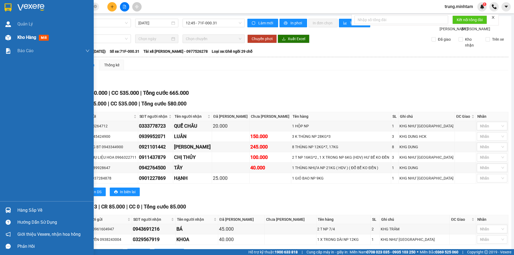
click at [25, 37] on span "Kho hàng" at bounding box center [26, 37] width 19 height 5
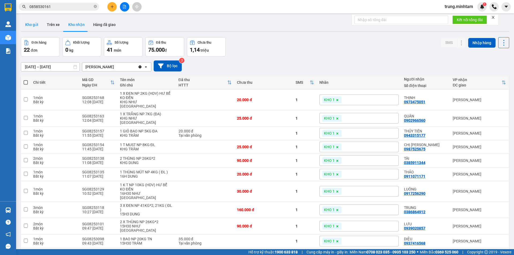
click at [33, 25] on button "Kho gửi" at bounding box center [32, 24] width 22 height 13
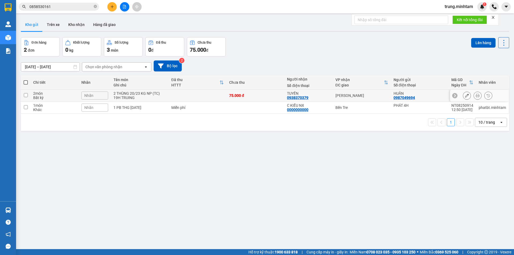
click at [207, 94] on td at bounding box center [198, 96] width 58 height 12
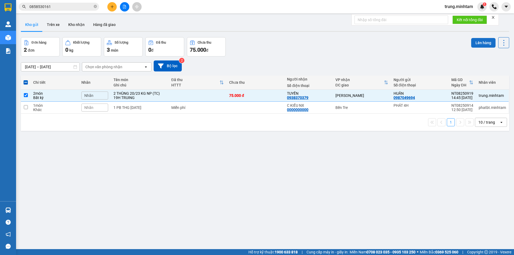
click at [481, 41] on button "Lên hàng" at bounding box center [483, 43] width 24 height 10
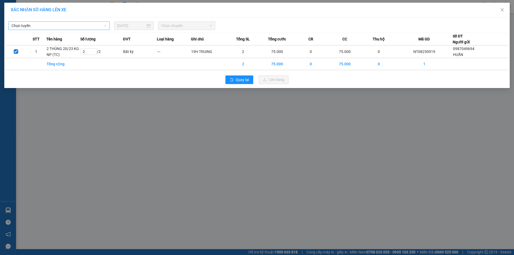
click at [66, 24] on span "Chọn tuyến" at bounding box center [59, 26] width 95 height 8
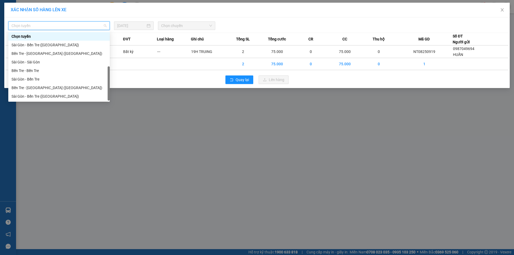
click at [35, 102] on div "Bến Tre - [GEOGRAPHIC_DATA]" at bounding box center [59, 105] width 95 height 6
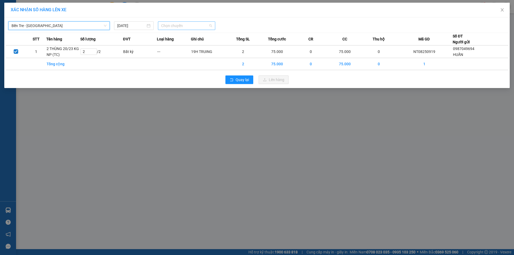
click at [180, 27] on span "Chọn chuyến" at bounding box center [186, 26] width 51 height 8
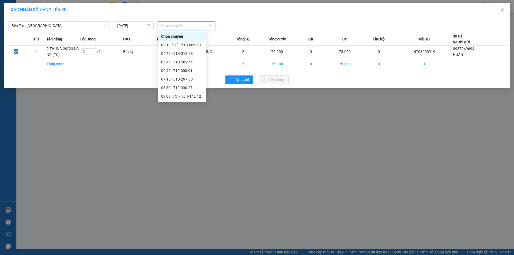
click at [188, 145] on div "14:45 - 51B-318.88" at bounding box center [182, 148] width 42 height 6
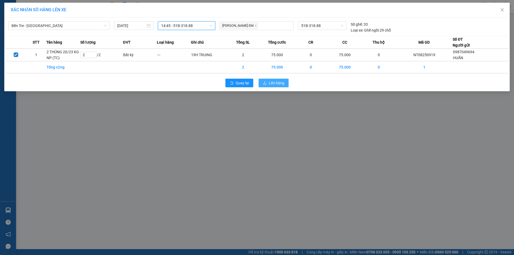
click at [270, 82] on span "Lên hàng" at bounding box center [277, 83] width 16 height 6
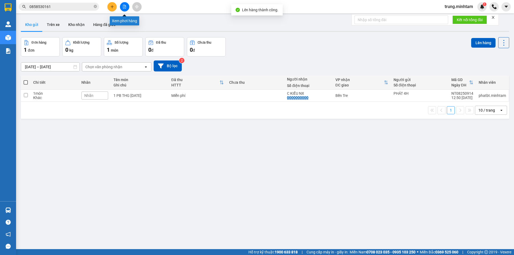
click at [124, 6] on icon "file-add" at bounding box center [125, 7] width 4 height 4
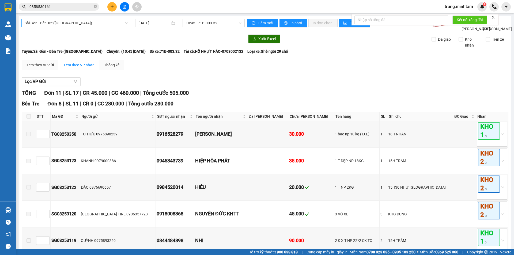
click at [68, 22] on span "Sài Gòn - Bến Tre ([GEOGRAPHIC_DATA])" at bounding box center [76, 23] width 103 height 8
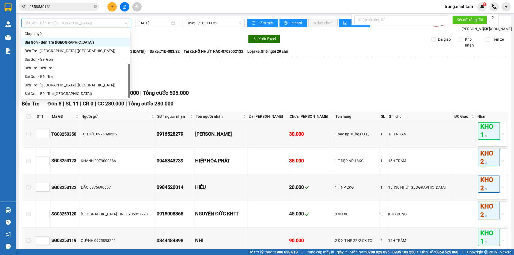
click at [50, 99] on div "Bến Tre - [GEOGRAPHIC_DATA]" at bounding box center [76, 102] width 102 height 6
type input "[DATE]"
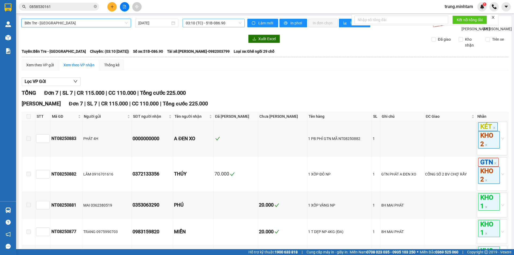
click at [215, 24] on span "03:10 (TC) - 51B-086.90" at bounding box center [214, 23] width 56 height 8
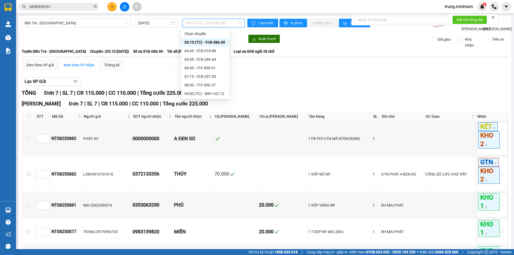
click at [209, 142] on div "14:45 - 51B-318.88" at bounding box center [205, 145] width 42 height 6
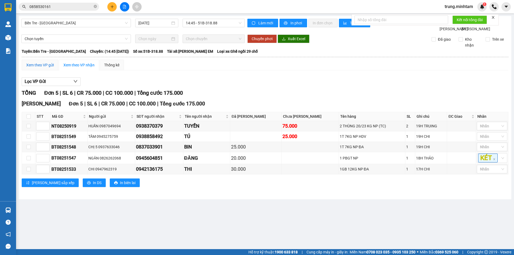
click at [40, 68] on div "Xem theo VP gửi" at bounding box center [40, 65] width 28 height 6
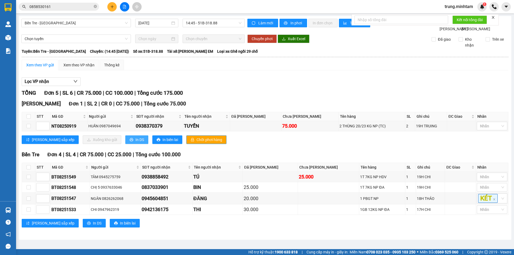
click at [135, 143] on span "In DS" at bounding box center [139, 140] width 9 height 6
click at [67, 11] on div "Kết quả tìm kiếm ( 12 ) Bộ lọc Mã ĐH Trạng thái Món hàng Tổng cước Chưa cước Nh…" at bounding box center [52, 6] width 104 height 9
click at [67, 10] on span "0858530161" at bounding box center [59, 7] width 80 height 8
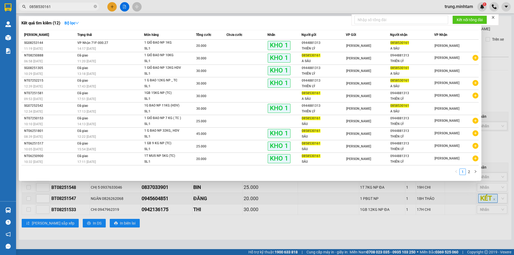
click at [68, 9] on input "0858530161" at bounding box center [60, 7] width 63 height 6
click at [68, 7] on input "0858530161" at bounding box center [60, 7] width 63 height 6
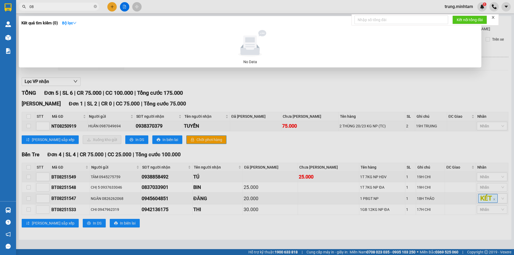
type input "0"
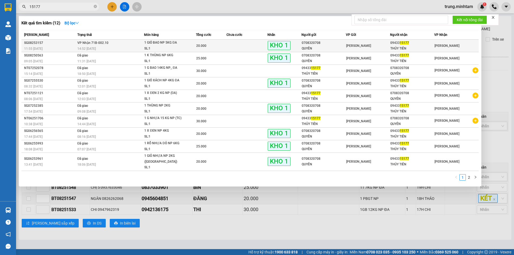
type input "15177"
click at [245, 44] on td at bounding box center [246, 46] width 41 height 13
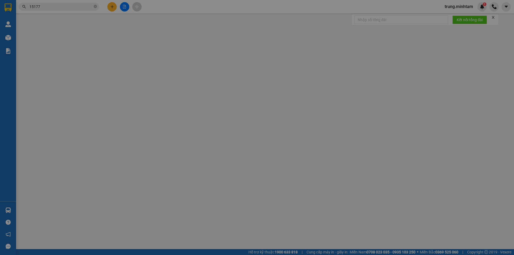
type input "0708320708"
type input "QUYÊN"
type input "0943315177"
type input "THỦY TIÊN"
type input "BM"
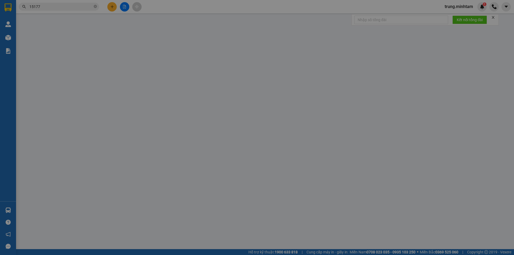
type input "20.000"
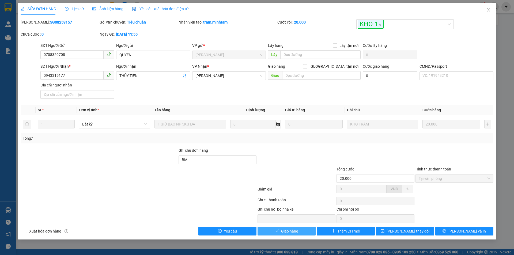
click at [295, 231] on span "Giao hàng" at bounding box center [289, 231] width 17 height 6
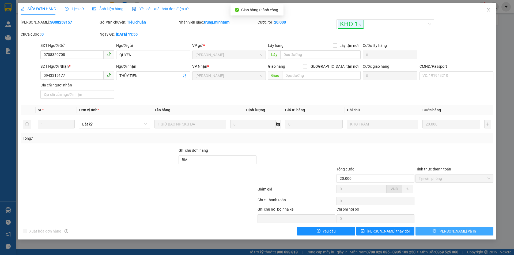
click at [461, 232] on span "[PERSON_NAME] và In" at bounding box center [456, 231] width 37 height 6
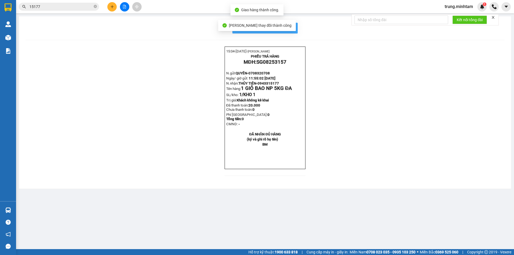
click at [290, 26] on span "In mẫu biên lai tự cấu hình" at bounding box center [268, 28] width 50 height 7
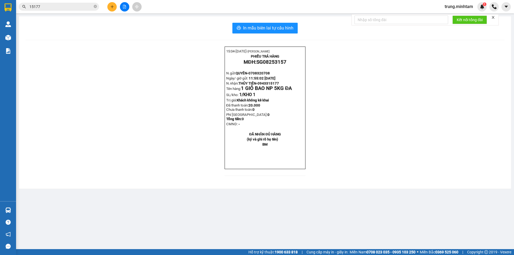
click at [63, 6] on input "15177" at bounding box center [60, 7] width 63 height 6
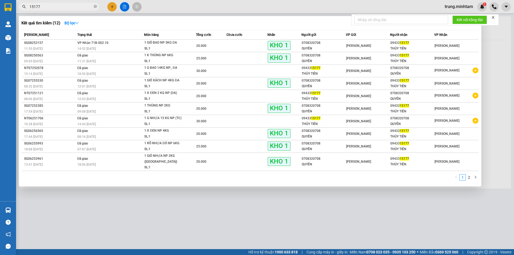
click at [63, 6] on input "15177" at bounding box center [60, 7] width 63 height 6
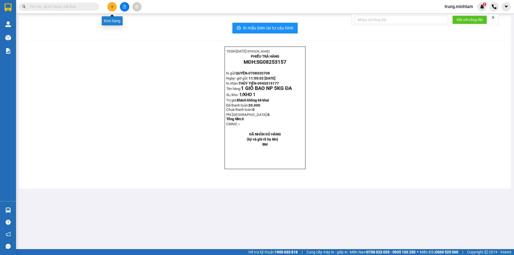
click at [113, 5] on icon "plus" at bounding box center [112, 7] width 4 height 4
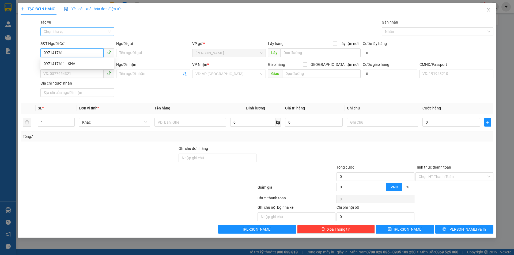
type input "0971417611"
click at [71, 63] on div "0971417611 - KHA" at bounding box center [77, 64] width 67 height 6
type input "KHA"
type input "0968942996"
type input "NHƯ"
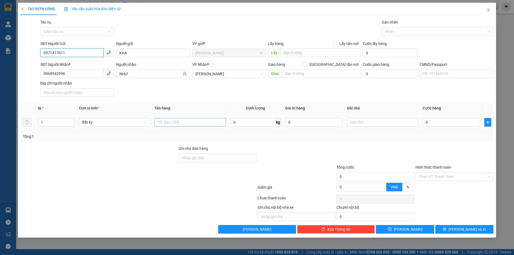
type input "0971417611"
click at [174, 122] on input "text" at bounding box center [189, 122] width 71 height 9
type input "1 X TRẮNG 10 KG NP (ĐA)"
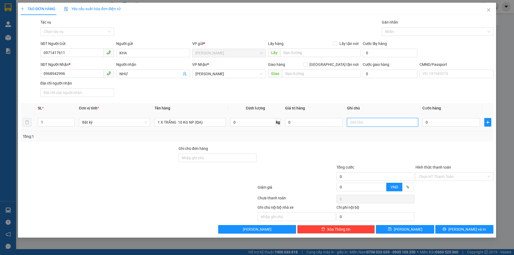
click at [372, 122] on input "text" at bounding box center [382, 122] width 71 height 9
type input "19H30 TRUNG"
type input "3"
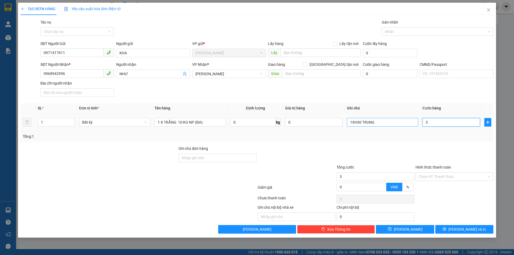
type input "30"
click at [464, 229] on span "[PERSON_NAME] và In" at bounding box center [466, 229] width 37 height 6
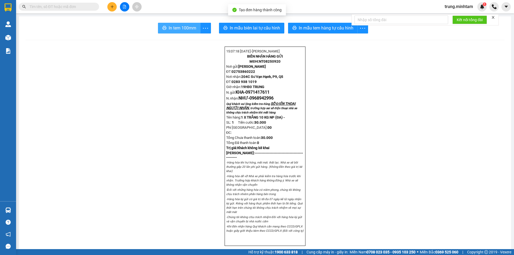
click at [183, 28] on span "In tem 100mm" at bounding box center [183, 28] width 28 height 7
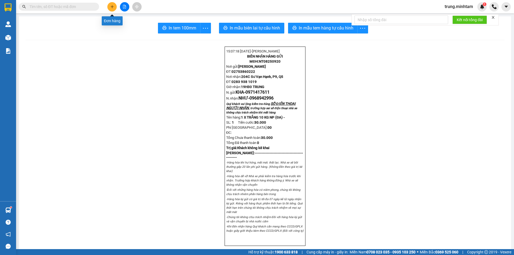
click at [111, 10] on button at bounding box center [111, 6] width 9 height 9
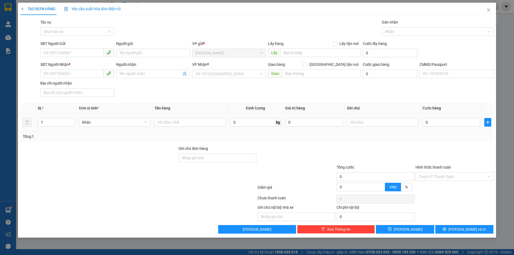
click at [166, 117] on td at bounding box center [189, 122] width 75 height 18
click at [182, 122] on input "text" at bounding box center [189, 122] width 71 height 9
type input "1 G BAO 12 KG (ĐA)"
click at [63, 52] on input "SĐT Người Gửi" at bounding box center [71, 52] width 63 height 9
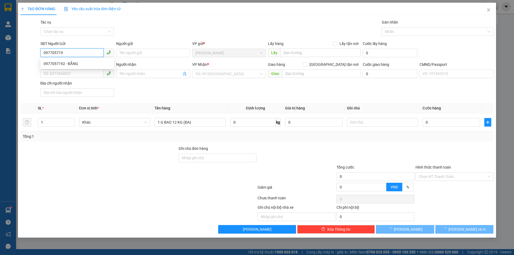
type input "0977057192"
click at [73, 64] on div "0977057192 - BẰNG" at bounding box center [77, 64] width 67 height 6
type input "BẰNG"
type input "0905250201"
type input "TUYẾT ANH"
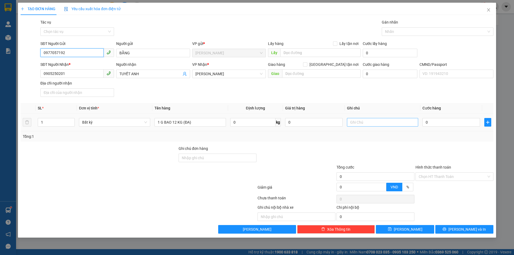
type input "0977057192"
drag, startPoint x: 363, startPoint y: 123, endPoint x: 358, endPoint y: 118, distance: 7.0
click at [363, 122] on input "text" at bounding box center [382, 122] width 71 height 9
type input "19H30 TRUNG"
type input "3"
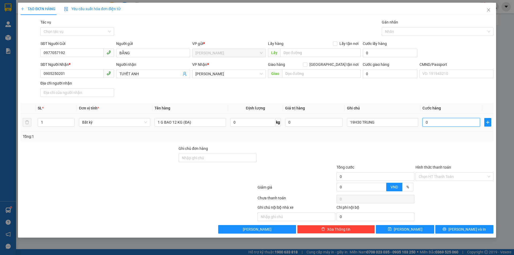
type input "3"
type input "30"
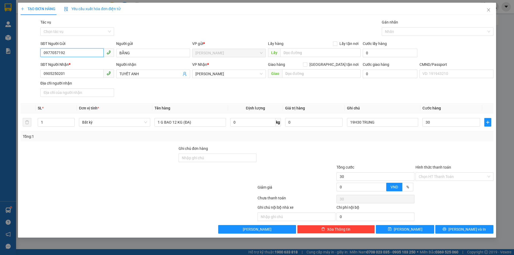
type input "30.000"
drag, startPoint x: 64, startPoint y: 53, endPoint x: 37, endPoint y: 53, distance: 26.8
click at [37, 53] on div "SĐT Người Gửi 0977057192 Người gửi BẰNG VP gửi * Ngã Tư Huyện Lấy hàng Lấy tậ…" at bounding box center [256, 50] width 473 height 19
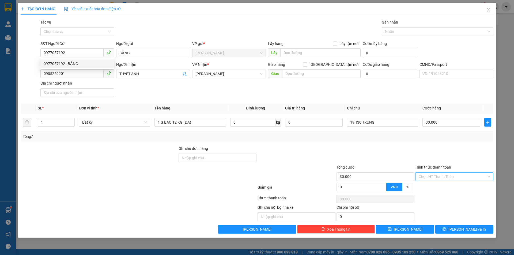
click at [451, 176] on input "Hình thức thanh toán" at bounding box center [452, 177] width 68 height 8
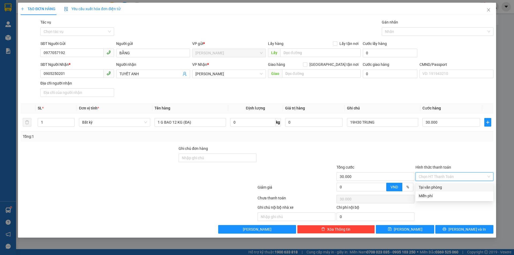
click at [432, 189] on div "Tại văn phòng" at bounding box center [453, 187] width 71 height 6
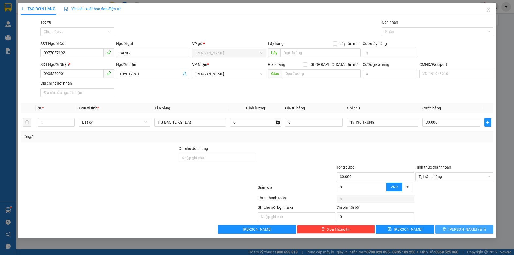
click at [458, 230] on button "[PERSON_NAME] và In" at bounding box center [464, 229] width 58 height 9
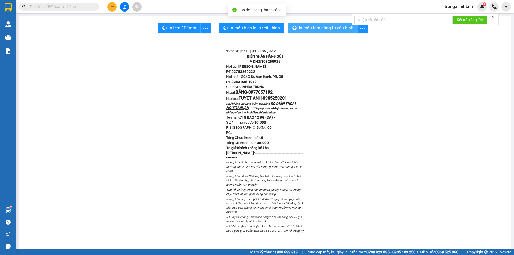
click at [326, 27] on span "In mẫu tem hàng tự cấu hình" at bounding box center [326, 28] width 55 height 7
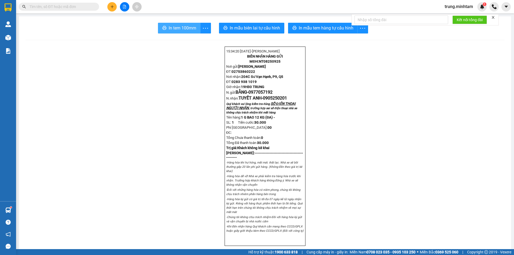
click at [177, 26] on span "In tem 100mm" at bounding box center [183, 28] width 28 height 7
click at [55, 7] on input "text" at bounding box center [60, 7] width 63 height 6
paste input "0977057192"
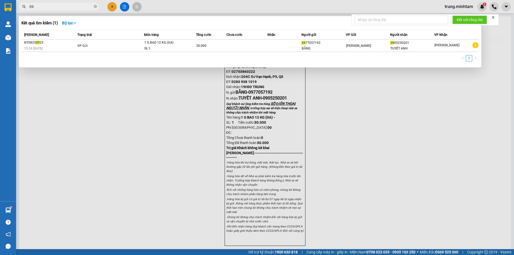
type input "0"
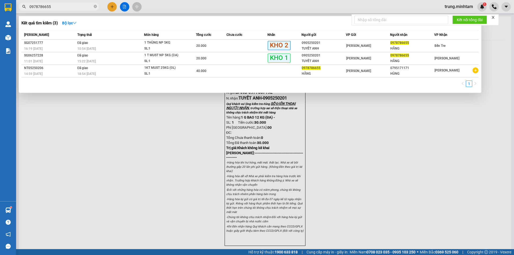
click at [56, 4] on input "0978786655" at bounding box center [60, 7] width 63 height 6
type input "0"
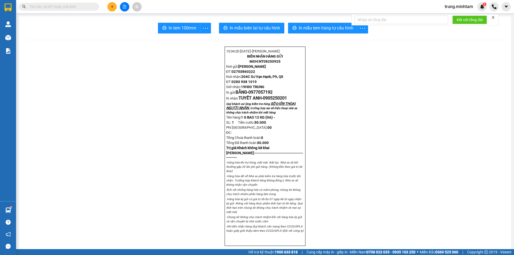
drag, startPoint x: 263, startPoint y: 104, endPoint x: 290, endPoint y: 104, distance: 27.6
click at [290, 101] on p "N.nhận: TUYẾT ANH- 0905250201" at bounding box center [265, 97] width 78 height 5
click at [45, 9] on input "text" at bounding box center [60, 7] width 63 height 6
paste input "0905250201"
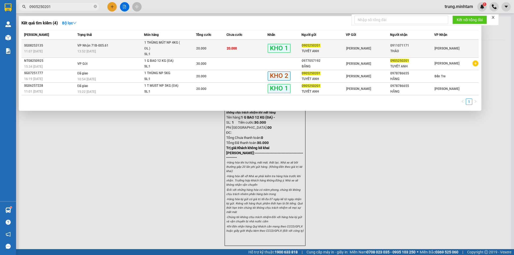
type input "0905250201"
click at [257, 49] on td "20.000" at bounding box center [246, 49] width 41 height 18
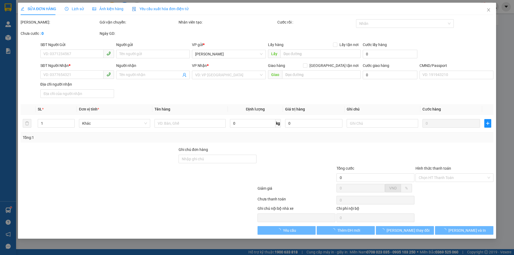
type input "0905250201"
type input "TUYẾT ANH"
type input "0911071171"
type input "THẢO"
type input "KBM"
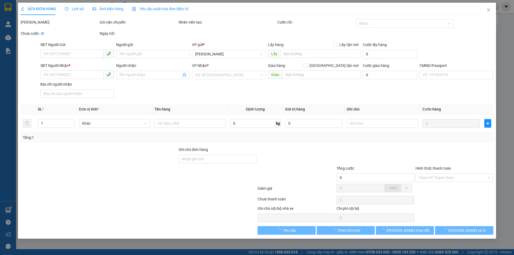
type input "20.000"
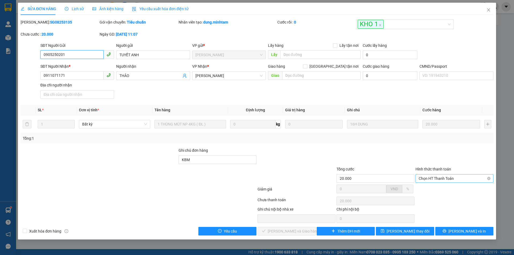
click at [435, 178] on span "Chọn HT Thanh Toán" at bounding box center [453, 178] width 71 height 8
click at [435, 189] on div "Tại văn phòng" at bounding box center [453, 189] width 71 height 6
click at [289, 232] on span "[PERSON_NAME] và Giao hàng" at bounding box center [292, 231] width 51 height 6
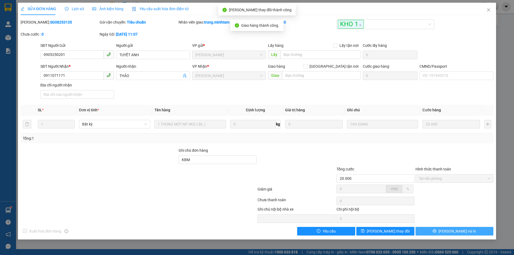
drag, startPoint x: 464, startPoint y: 233, endPoint x: 461, endPoint y: 232, distance: 3.1
click at [461, 232] on span "[PERSON_NAME] và In" at bounding box center [456, 231] width 37 height 6
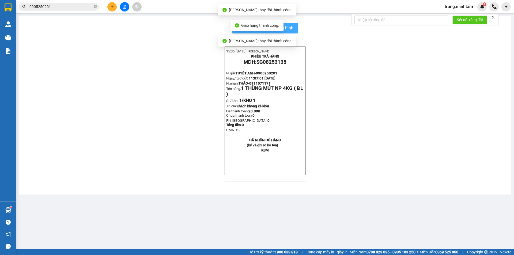
click at [289, 28] on span "In mẫu biên lai tự cấu hình" at bounding box center [268, 28] width 50 height 7
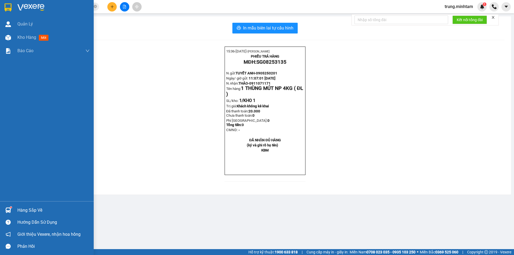
click at [27, 213] on div "Hàng sắp về" at bounding box center [53, 210] width 72 height 8
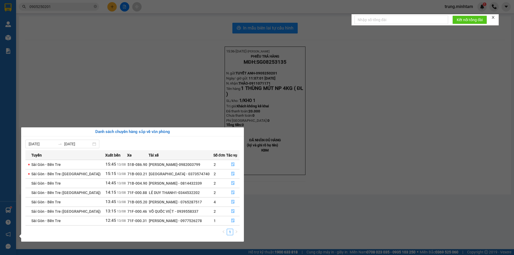
drag, startPoint x: 157, startPoint y: 210, endPoint x: 183, endPoint y: 209, distance: 26.0
click at [182, 209] on div "VÕ QUỐC VIỆT - 0939558337" at bounding box center [181, 211] width 64 height 6
click at [231, 211] on icon "file-done" at bounding box center [233, 211] width 4 height 4
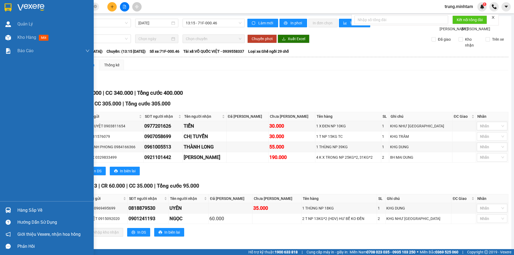
click at [26, 209] on div "Hàng sắp về" at bounding box center [53, 210] width 72 height 8
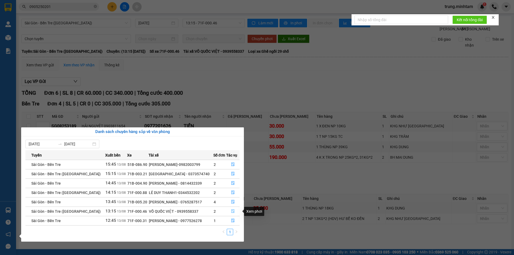
click at [232, 211] on icon "file-done" at bounding box center [233, 211] width 4 height 4
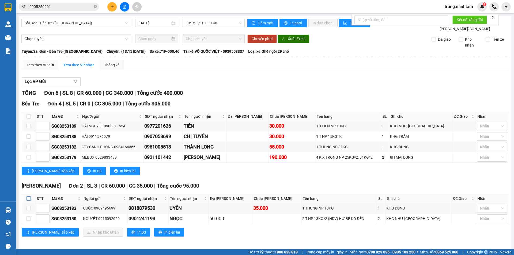
click at [28, 201] on input "checkbox" at bounding box center [28, 198] width 4 height 4
checkbox input "true"
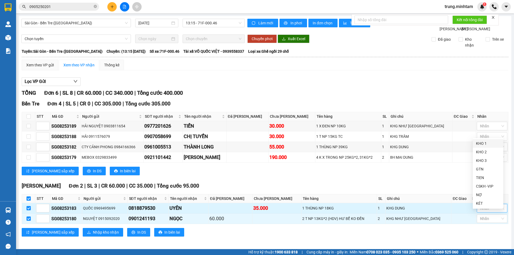
click at [488, 211] on div at bounding box center [489, 208] width 22 height 6
click at [478, 143] on div "KHO 1" at bounding box center [488, 143] width 24 height 6
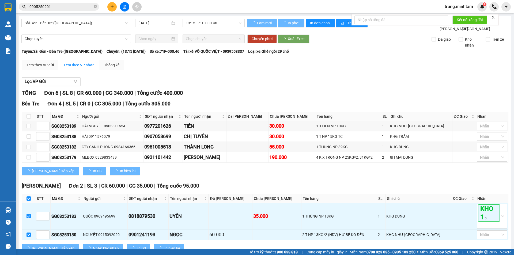
click at [452, 175] on div "Lưu sắp xếp In DS In biên lai" at bounding box center [265, 171] width 486 height 9
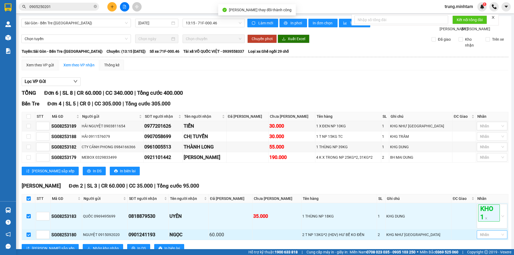
click at [487, 231] on div at bounding box center [489, 234] width 22 height 6
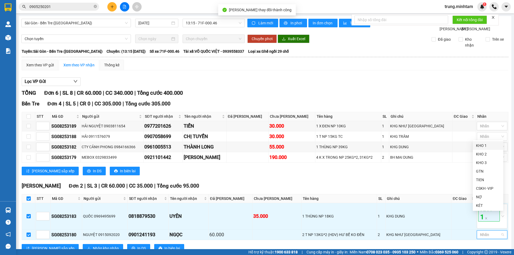
click at [479, 145] on div "KHO 1" at bounding box center [488, 146] width 24 height 6
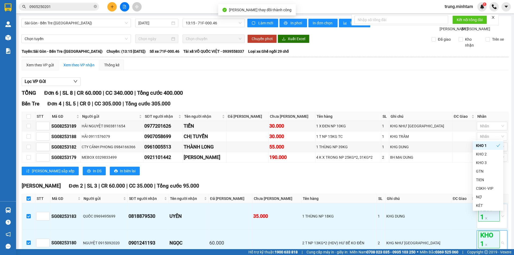
click at [442, 167] on div "Lưu sắp xếp In DS In biên lai" at bounding box center [265, 171] width 486 height 9
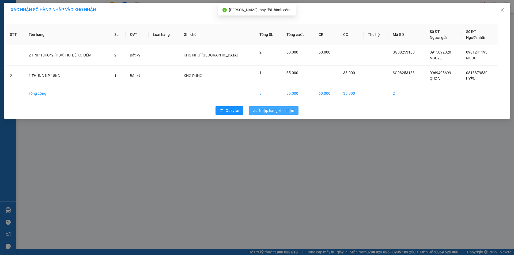
click at [274, 111] on span "Nhập hàng kho nhận" at bounding box center [276, 111] width 35 height 6
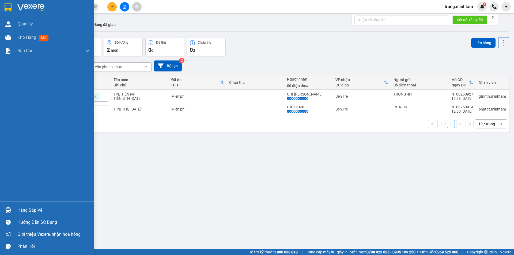
click at [33, 210] on div "Hàng sắp về" at bounding box center [53, 210] width 72 height 8
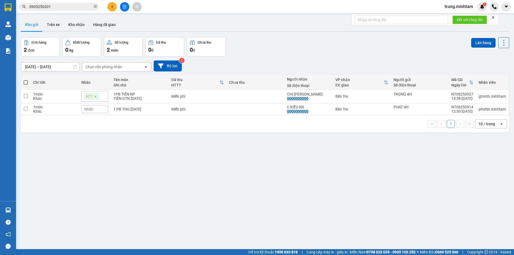
drag, startPoint x: 319, startPoint y: 202, endPoint x: 307, endPoint y: 192, distance: 15.6
click at [316, 199] on section "Kết quả tìm kiếm ( 4 ) Bộ lọc Mã ĐH Trạng thái Món hàng Tổng cước Chưa cước Nhã…" at bounding box center [257, 127] width 514 height 255
click at [77, 22] on button "Kho nhận" at bounding box center [76, 24] width 25 height 13
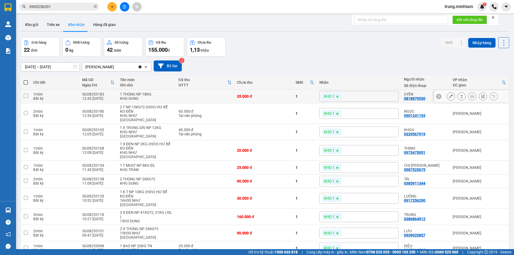
click at [448, 96] on button at bounding box center [450, 96] width 7 height 9
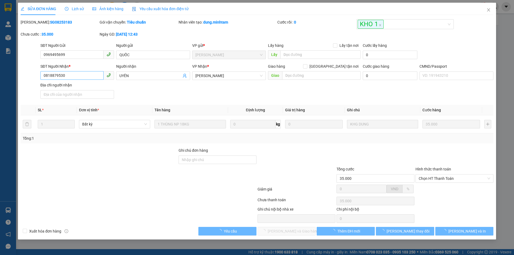
type input "0969495699"
type input "QUỐC"
type input "0818879530"
type input "UYÊN"
type input "35.000"
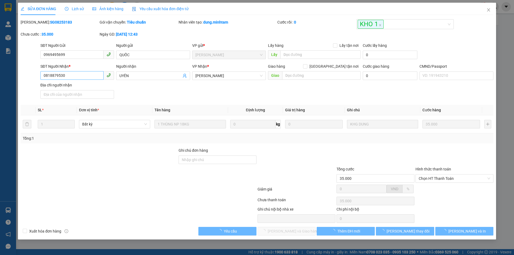
type input "35.000"
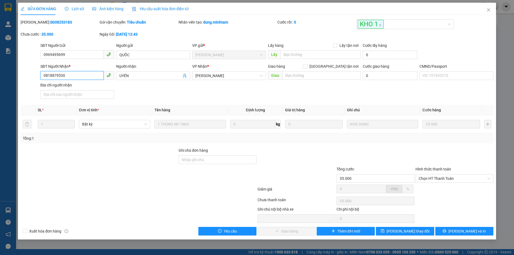
drag, startPoint x: 66, startPoint y: 77, endPoint x: 35, endPoint y: 77, distance: 30.2
click at [35, 77] on div "SĐT Người Nhận * 0818879530 0818879530 Người nhận UYÊN VP Nhận * Ngã Tư Huyện…" at bounding box center [256, 81] width 473 height 37
click at [225, 161] on input "Ghi chú đơn hàng" at bounding box center [217, 159] width 78 height 9
type input "BM"
click at [404, 230] on span "[PERSON_NAME] thay đổi" at bounding box center [407, 231] width 43 height 6
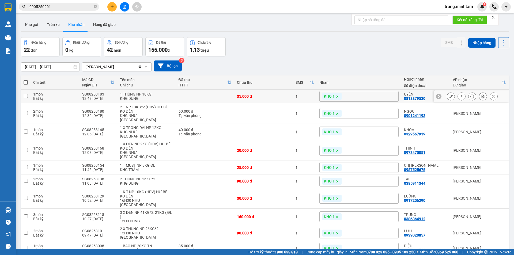
click at [389, 93] on div "KHO 1" at bounding box center [358, 96] width 79 height 11
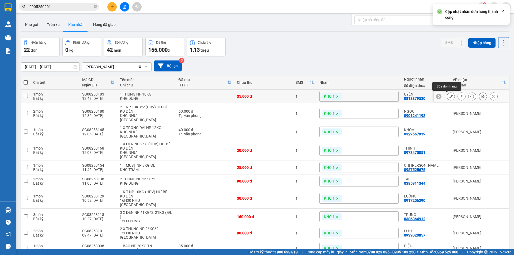
click at [449, 96] on icon at bounding box center [451, 96] width 4 height 4
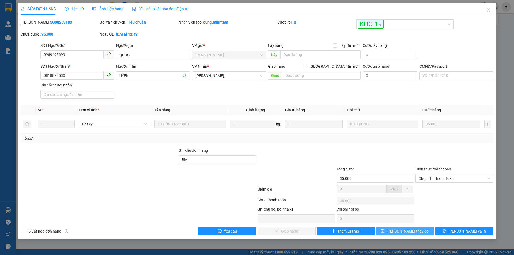
click at [422, 234] on button "[PERSON_NAME] thay đổi" at bounding box center [405, 231] width 58 height 9
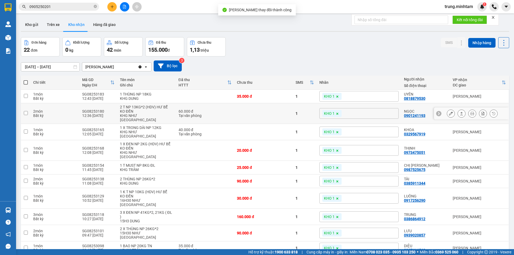
click at [449, 112] on icon at bounding box center [451, 114] width 4 height 4
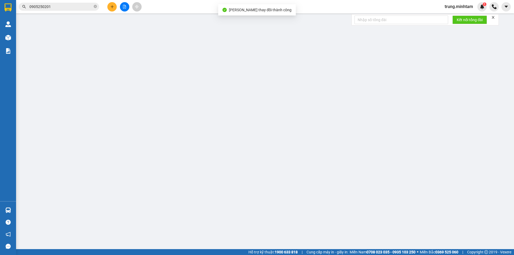
type input "0915092020"
type input "NGUYỆT"
type input "0901241193"
type input "NGỌC"
type input "60.000"
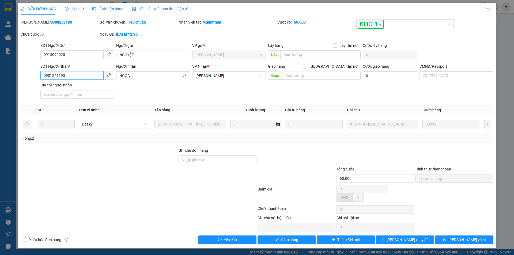
drag, startPoint x: 68, startPoint y: 75, endPoint x: 35, endPoint y: 75, distance: 33.4
click at [35, 75] on div "SĐT Người Nhận * 0901241193 0901241193 Người nhận NGỌC VP Nhận * Ngã Tư Huyện…" at bounding box center [256, 81] width 473 height 37
click at [239, 158] on input "Ghi chú đơn hàng" at bounding box center [217, 159] width 78 height 9
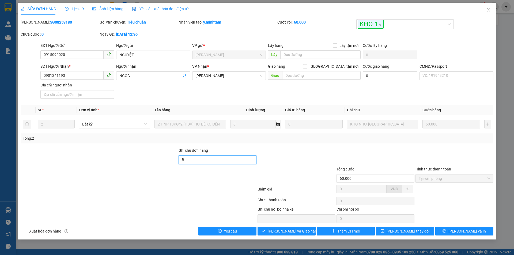
type input "BM"
click at [409, 232] on span "[PERSON_NAME] thay đổi" at bounding box center [407, 231] width 43 height 6
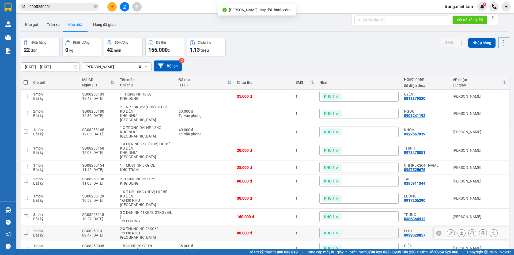
click at [27, 209] on td at bounding box center [26, 217] width 10 height 16
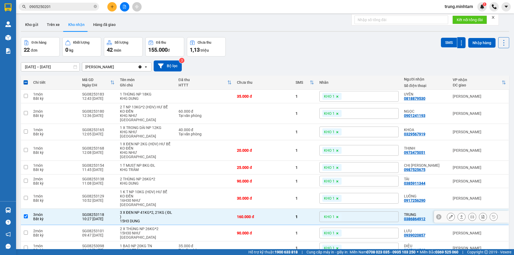
click at [107, 217] on div "10:27 [DATE]" at bounding box center [98, 219] width 32 height 4
checkbox input "false"
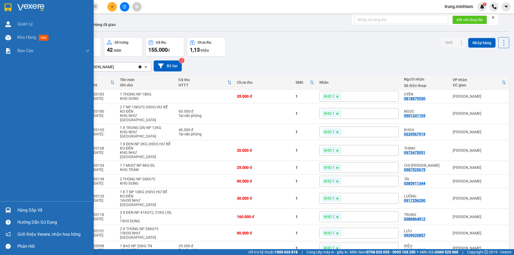
click at [25, 208] on div "Hàng sắp về" at bounding box center [53, 210] width 72 height 8
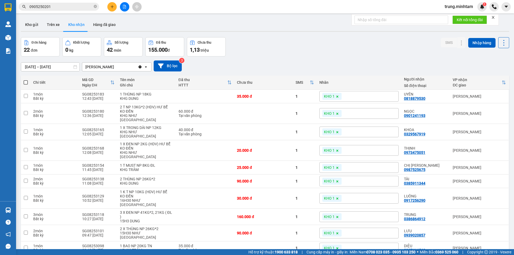
click at [30, 25] on section "Kết quả tìm kiếm ( 4 ) Bộ lọc Mã ĐH Trạng thái Món hàng Tổng cước Chưa cước Nhã…" at bounding box center [257, 127] width 514 height 255
click at [30, 25] on button "Kho gửi" at bounding box center [32, 24] width 22 height 13
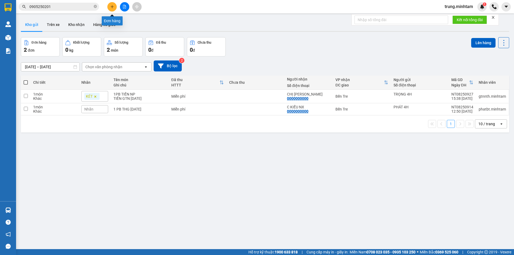
click at [113, 6] on icon "plus" at bounding box center [112, 7] width 4 height 4
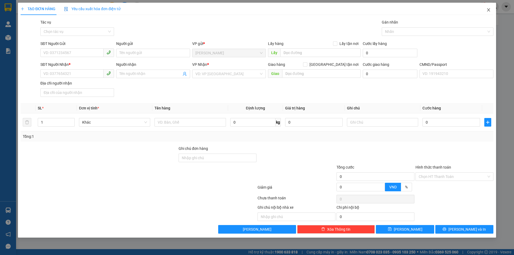
click at [488, 10] on icon "close" at bounding box center [488, 9] width 3 height 3
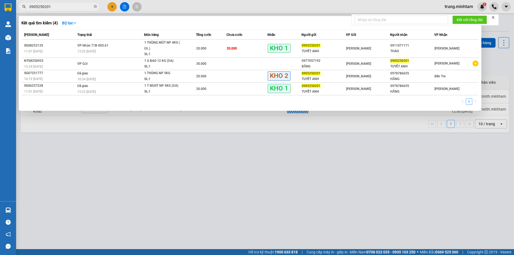
click at [75, 6] on input "0905250201" at bounding box center [60, 7] width 63 height 6
click at [75, 5] on input "0905250201" at bounding box center [60, 7] width 63 height 6
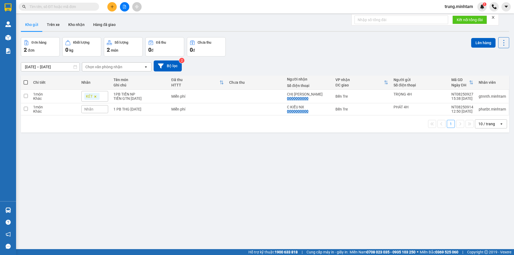
type input "D"
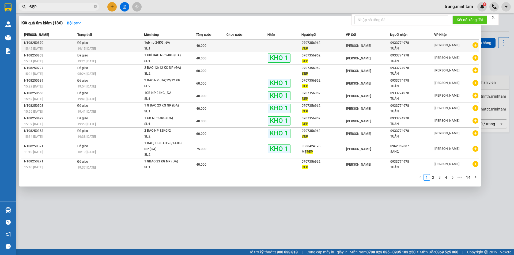
type input "ĐẸP"
click at [216, 45] on div "40.000" at bounding box center [211, 46] width 30 height 6
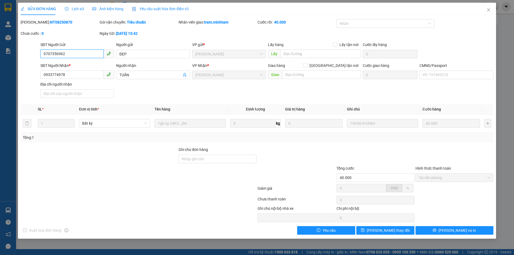
drag, startPoint x: 64, startPoint y: 53, endPoint x: 30, endPoint y: 52, distance: 33.7
click at [30, 52] on div "SĐT Người Gửi 0707356962 0707356962 Người gửi ĐẸP VP gửi * Ngã Tư Huyện Lấy h…" at bounding box center [256, 51] width 473 height 19
click at [487, 10] on icon "close" at bounding box center [488, 10] width 4 height 4
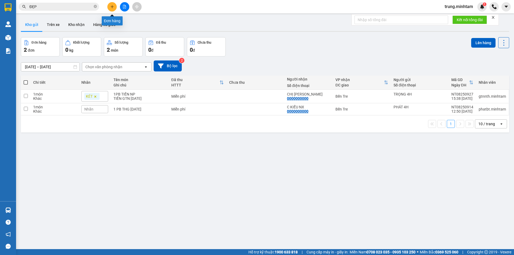
click at [111, 6] on icon "plus" at bounding box center [112, 7] width 4 height 4
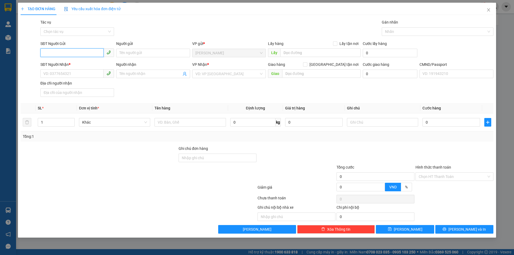
paste input "0707356962"
type input "0707356962"
drag, startPoint x: 69, startPoint y: 64, endPoint x: 142, endPoint y: 50, distance: 73.7
click at [70, 63] on div "0707356962 - ĐẸP" at bounding box center [77, 64] width 67 height 6
type input "ĐẸP"
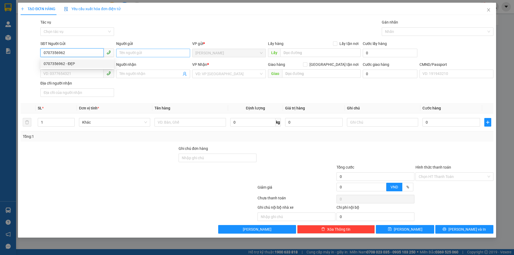
type input "0933774978"
type input "TUẤN"
type input "0707356962"
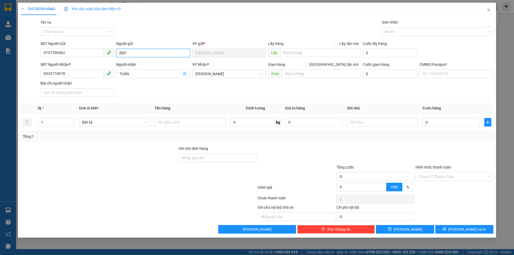
click at [148, 52] on input "ĐẸP" at bounding box center [153, 53] width 74 height 9
type input "ĐẸP/TUẤN"
drag, startPoint x: 185, startPoint y: 124, endPoint x: 194, endPoint y: 124, distance: 9.1
click at [186, 124] on input "text" at bounding box center [189, 122] width 71 height 9
type input "1G BAO 24 KG NP (ĐA)"
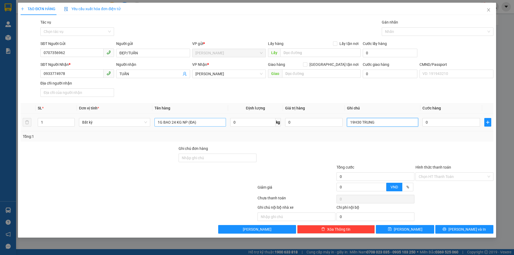
type input "19H30 TRUNG"
type input "4"
type input "40"
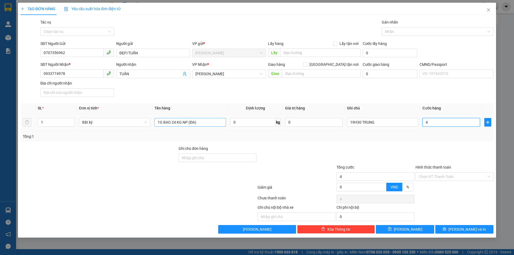
type input "40"
click at [468, 230] on span "[PERSON_NAME] và In" at bounding box center [466, 229] width 37 height 6
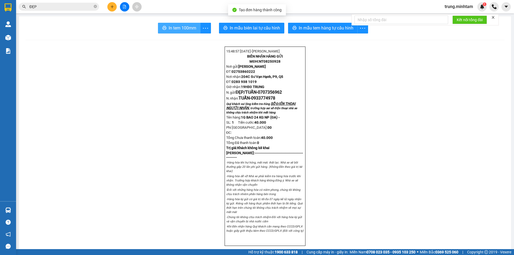
click at [178, 29] on span "In tem 100mm" at bounding box center [183, 28] width 28 height 7
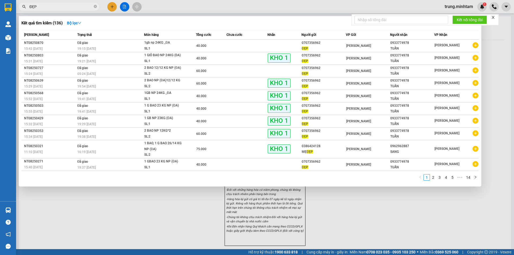
click at [53, 6] on input "ĐẸP" at bounding box center [60, 7] width 63 height 6
type input "Đ"
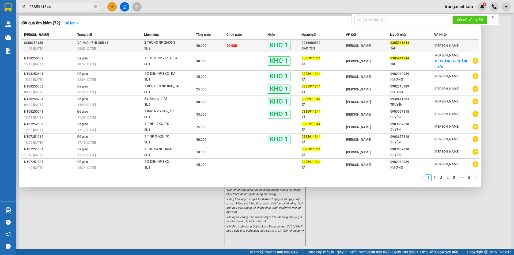
type input "0385911344"
click at [251, 47] on td "90.000" at bounding box center [246, 46] width 41 height 13
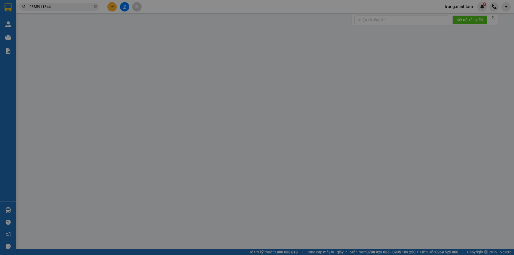
type input "0916680819"
type input "BẢO YẾN"
type input "0385911344"
type input "TÀI"
type input "BM"
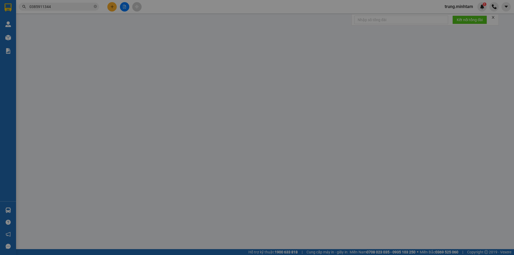
type input "90.000"
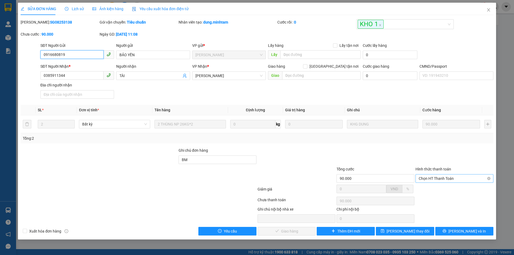
drag, startPoint x: 429, startPoint y: 177, endPoint x: 429, endPoint y: 182, distance: 5.6
click at [429, 177] on span "Chọn HT Thanh Toán" at bounding box center [453, 178] width 71 height 8
click at [429, 190] on div "Tại văn phòng" at bounding box center [453, 189] width 71 height 6
type input "0"
click at [295, 232] on span "[PERSON_NAME] và Giao hàng" at bounding box center [292, 231] width 51 height 6
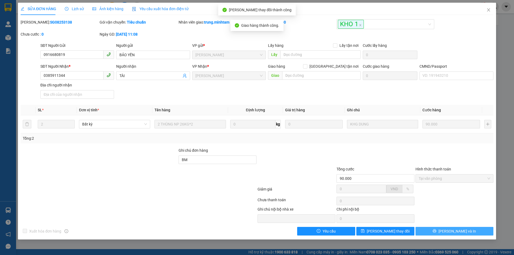
click at [464, 230] on span "[PERSON_NAME] và In" at bounding box center [456, 231] width 37 height 6
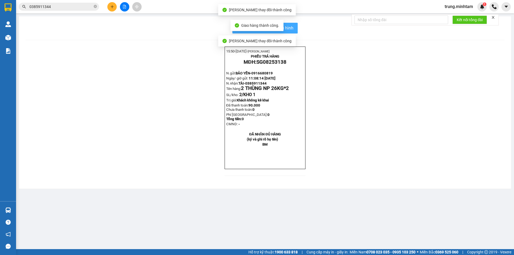
click at [287, 27] on span "In mẫu biên lai tự cấu hình" at bounding box center [268, 28] width 50 height 7
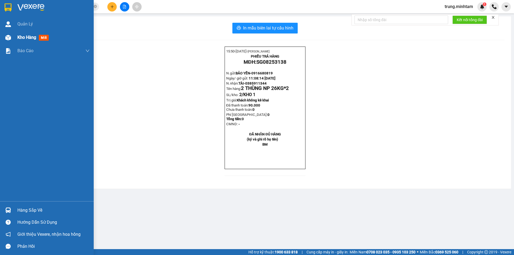
click at [27, 37] on span "Kho hàng" at bounding box center [26, 37] width 19 height 5
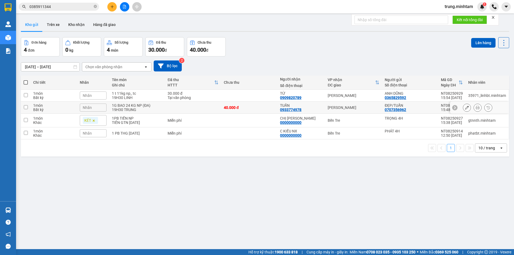
drag, startPoint x: 177, startPoint y: 107, endPoint x: 182, endPoint y: 97, distance: 10.8
click at [177, 106] on td at bounding box center [193, 108] width 56 height 12
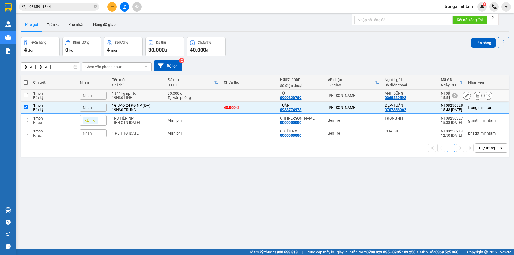
click at [185, 93] on div "30.000 đ" at bounding box center [192, 93] width 51 height 4
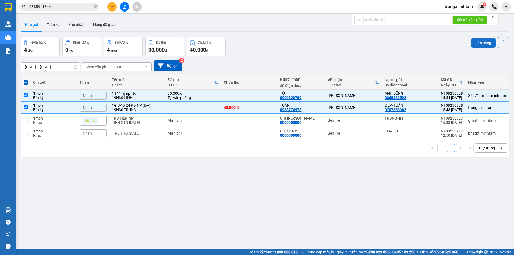
click at [474, 44] on button "Lên hàng" at bounding box center [483, 43] width 24 height 10
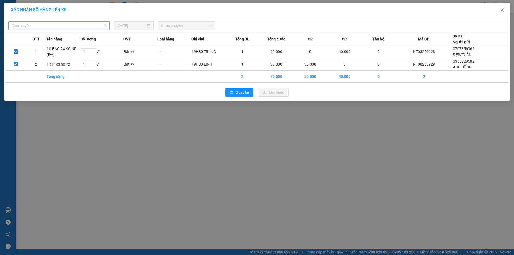
click at [55, 24] on span "Chọn tuyến" at bounding box center [59, 26] width 95 height 8
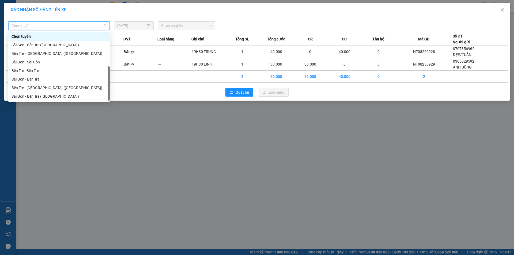
click at [36, 102] on div "Bến Tre - [GEOGRAPHIC_DATA]" at bounding box center [59, 105] width 95 height 6
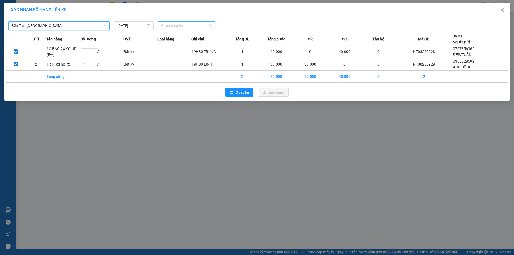
click at [176, 26] on span "Chọn chuyến" at bounding box center [186, 26] width 51 height 8
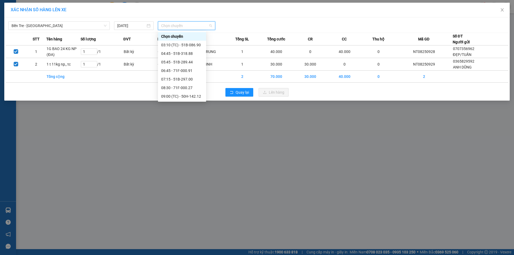
click at [184, 153] on div "15:45 - 51B-289.44" at bounding box center [182, 156] width 42 height 6
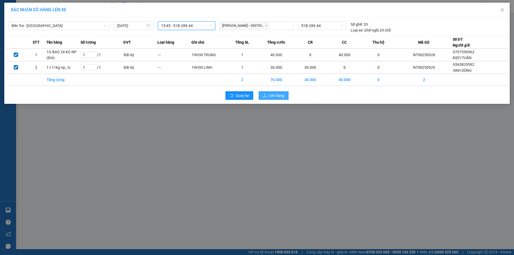
click at [271, 95] on span "Lên hàng" at bounding box center [277, 96] width 16 height 6
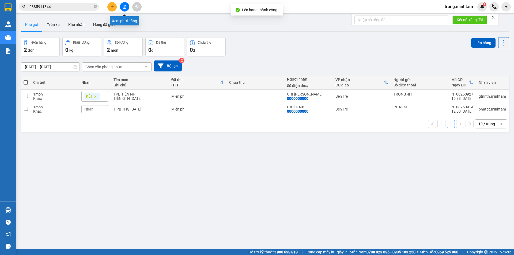
click at [124, 6] on icon "file-add" at bounding box center [125, 7] width 4 height 4
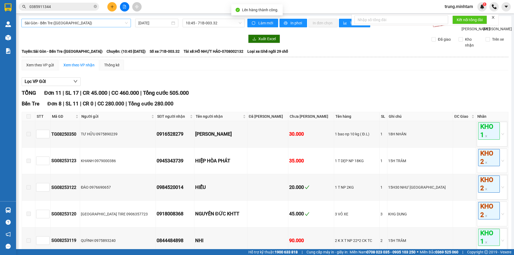
click at [81, 23] on span "Sài Gòn - Bến Tre ([GEOGRAPHIC_DATA])" at bounding box center [76, 23] width 103 height 8
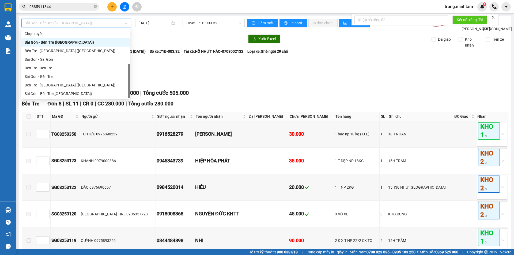
click at [48, 99] on div "Bến Tre - [GEOGRAPHIC_DATA]" at bounding box center [76, 102] width 102 height 6
type input "[DATE]"
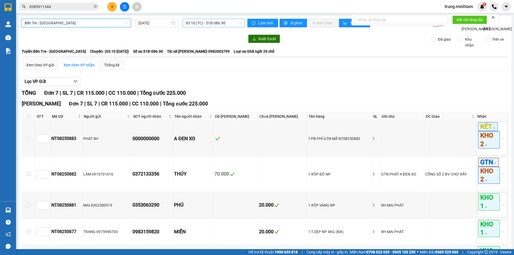
click at [213, 23] on span "03:10 (TC) - 51B-086.90" at bounding box center [214, 23] width 56 height 8
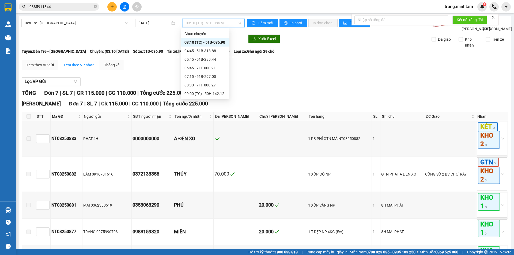
click at [211, 151] on div "15:45 - 51B-289.44" at bounding box center [205, 154] width 42 height 6
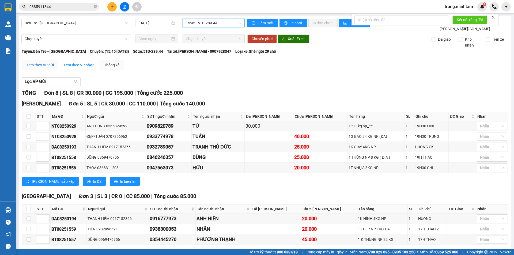
drag, startPoint x: 44, startPoint y: 72, endPoint x: 58, endPoint y: 71, distance: 13.4
click at [44, 68] on div "Xem theo VP gửi" at bounding box center [40, 65] width 28 height 6
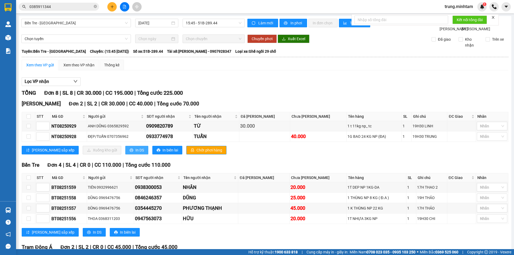
click at [135, 153] on span "In DS" at bounding box center [139, 150] width 9 height 6
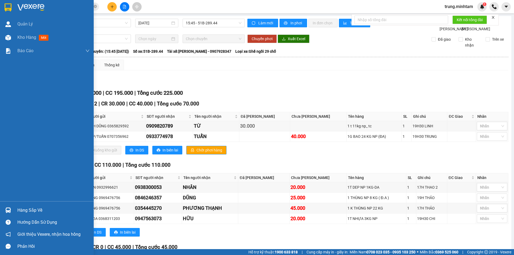
click at [24, 211] on div "Hàng sắp về" at bounding box center [53, 210] width 72 height 8
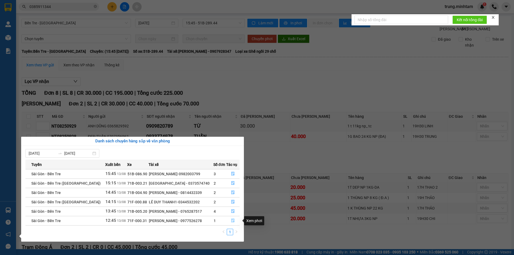
click at [232, 220] on icon "file-done" at bounding box center [233, 221] width 4 height 4
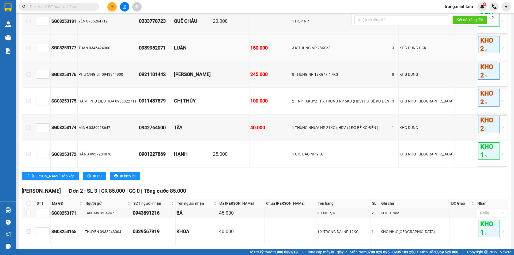
scroll to position [142, 0]
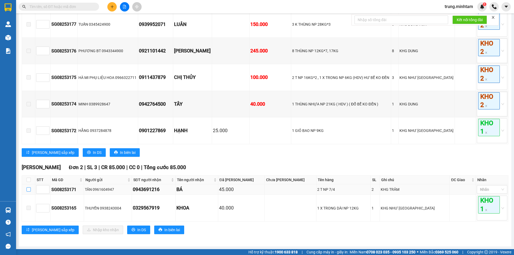
click at [28, 189] on input "checkbox" at bounding box center [28, 189] width 4 height 4
checkbox input "true"
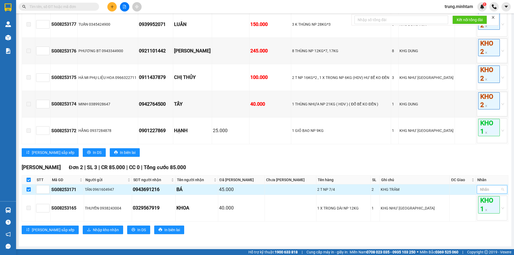
click at [492, 190] on div at bounding box center [489, 189] width 22 height 6
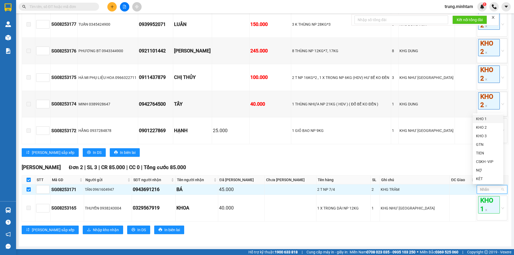
click at [482, 119] on div "KHO 1" at bounding box center [488, 119] width 24 height 6
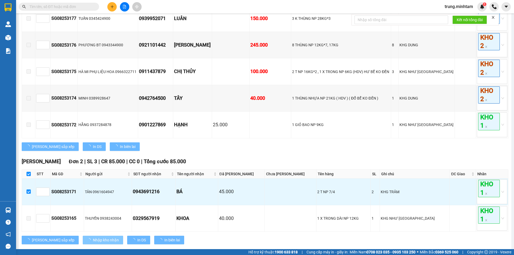
click at [93, 243] on span "Nhập kho nhận" at bounding box center [106, 240] width 26 height 6
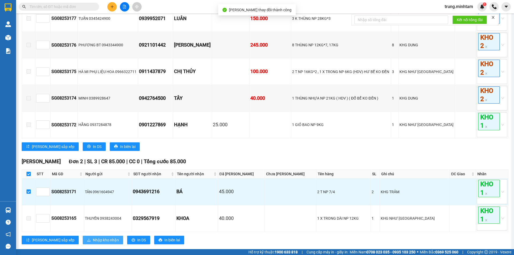
click at [93, 243] on span "Nhập kho nhận" at bounding box center [106, 240] width 26 height 6
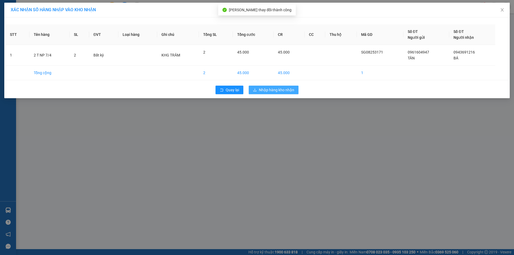
click at [267, 89] on span "Nhập hàng kho nhận" at bounding box center [276, 90] width 35 height 6
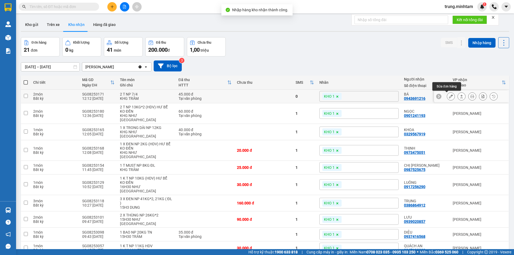
click at [449, 97] on icon at bounding box center [451, 96] width 4 height 4
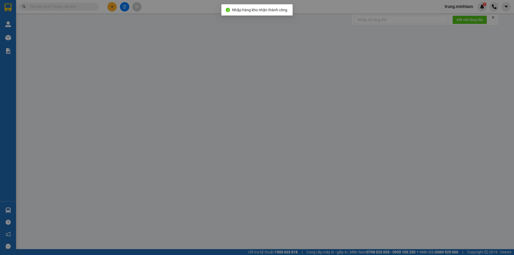
type input "0961604947"
type input "TÂN"
type input "0943691216"
type input "BÁ"
type input "Q ÁO"
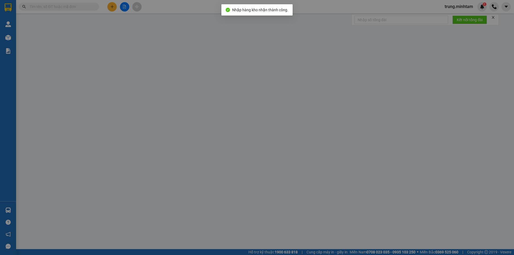
type input "45.000"
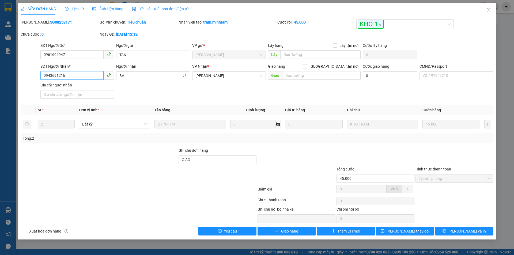
drag, startPoint x: 65, startPoint y: 75, endPoint x: 28, endPoint y: 77, distance: 36.4
click at [28, 77] on div "SĐT Người Nhận * 0943691216 0943691216 Người nhận BÁ VP Nhận * Ngã Tư Huyện G…" at bounding box center [256, 81] width 473 height 37
click at [232, 160] on input "Q ÁO" at bounding box center [217, 159] width 78 height 9
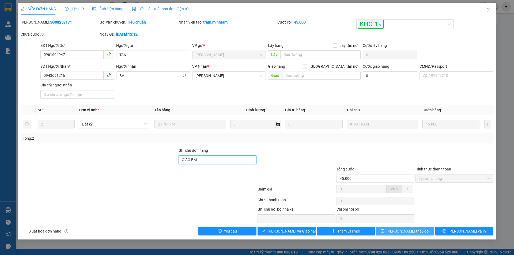
type input "Q ÁO BM"
click at [407, 232] on span "[PERSON_NAME] thay đổi" at bounding box center [407, 231] width 43 height 6
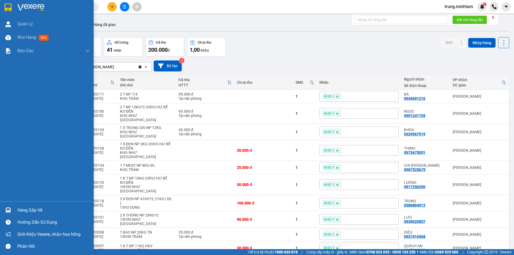
click at [32, 209] on div "Hàng sắp về" at bounding box center [53, 210] width 72 height 8
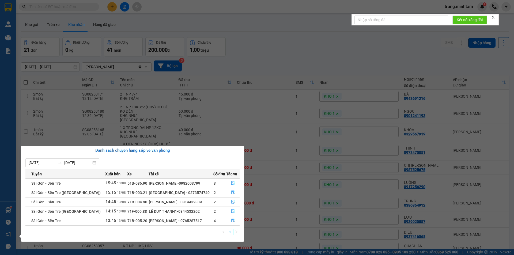
drag, startPoint x: 169, startPoint y: 219, endPoint x: 192, endPoint y: 222, distance: 23.7
click at [192, 222] on div "[PERSON_NAME] - 0765287517" at bounding box center [181, 221] width 64 height 6
copy div "0765287517"
click at [231, 221] on icon "file-done" at bounding box center [233, 221] width 4 height 4
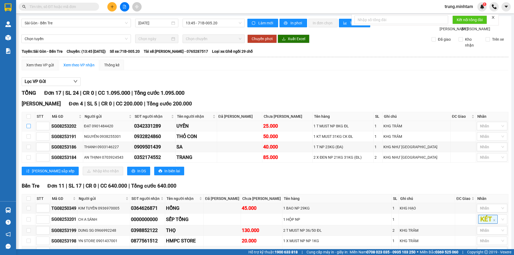
click at [29, 128] on input "checkbox" at bounding box center [28, 126] width 4 height 4
checkbox input "true"
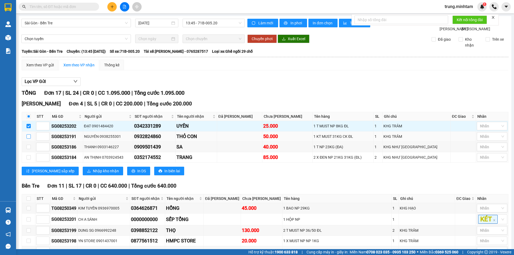
click at [29, 139] on input "checkbox" at bounding box center [28, 136] width 4 height 4
checkbox input "true"
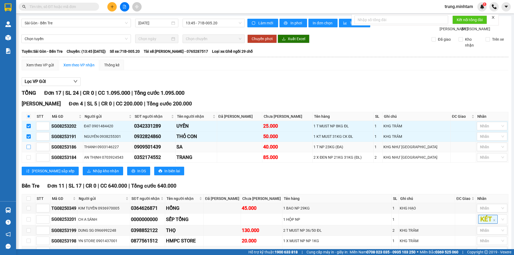
click at [29, 149] on input "checkbox" at bounding box center [28, 147] width 4 height 4
checkbox input "true"
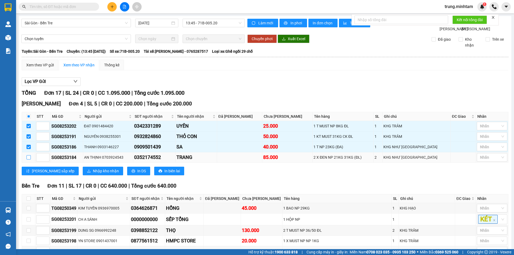
click at [28, 159] on input "checkbox" at bounding box center [28, 157] width 4 height 4
checkbox input "true"
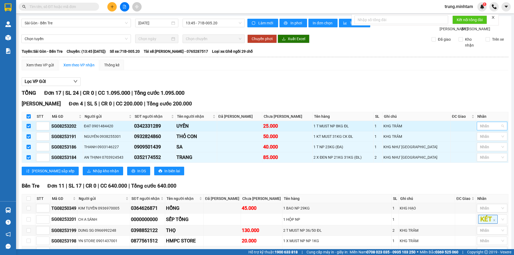
click at [480, 129] on div at bounding box center [489, 126] width 22 height 6
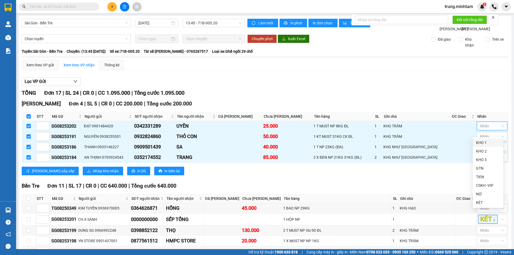
click at [478, 143] on div "KHO 1" at bounding box center [488, 143] width 24 height 6
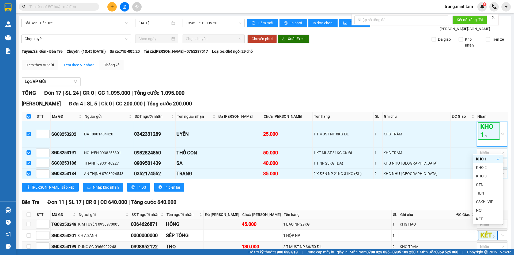
click at [444, 103] on div "TỔNG Đơn 17 | SL 24 | CR 0 | CC 1.095.000 | Tổng cước 1.095.000 Ngã Tư Huyện …" at bounding box center [265, 252] width 486 height 327
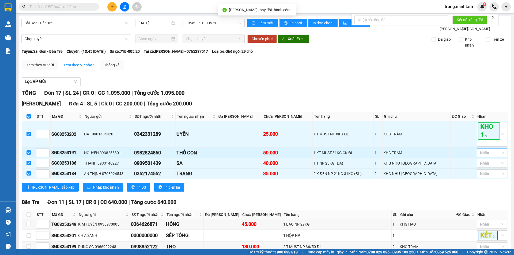
click at [488, 156] on div at bounding box center [489, 153] width 22 height 6
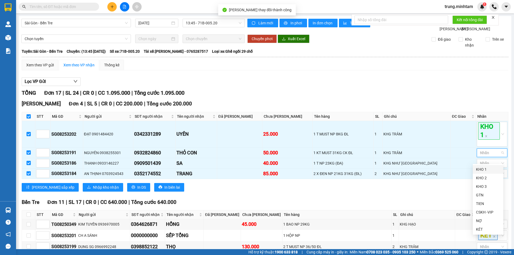
click at [480, 170] on div "KHO 1" at bounding box center [488, 169] width 24 height 6
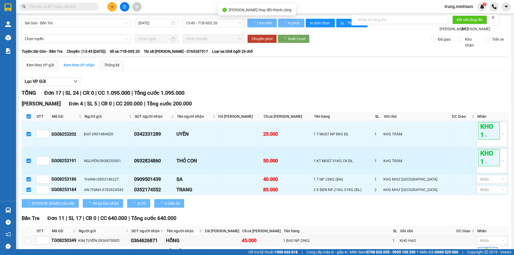
click at [468, 162] on td at bounding box center [462, 161] width 25 height 26
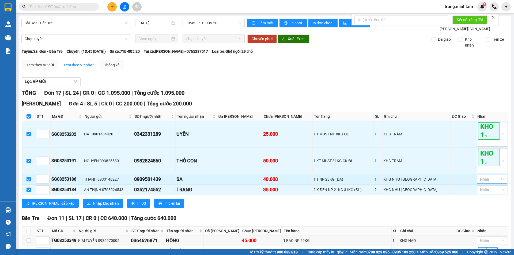
click at [485, 182] on div at bounding box center [489, 179] width 22 height 6
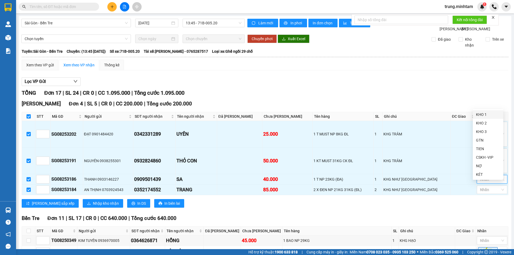
drag, startPoint x: 482, startPoint y: 113, endPoint x: 443, endPoint y: 91, distance: 44.9
click at [482, 112] on div "KHO 1" at bounding box center [488, 115] width 24 height 6
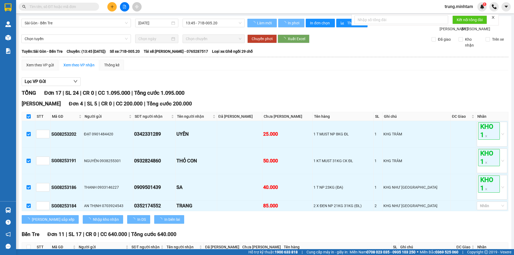
click at [443, 86] on div "Lọc VP Gửi" at bounding box center [265, 81] width 486 height 9
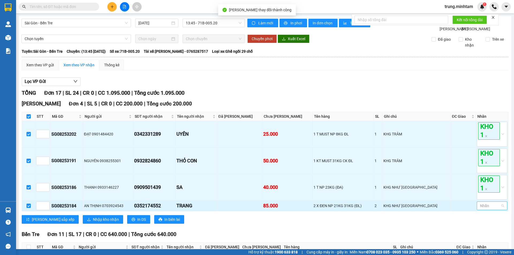
click at [490, 209] on div at bounding box center [489, 205] width 22 height 6
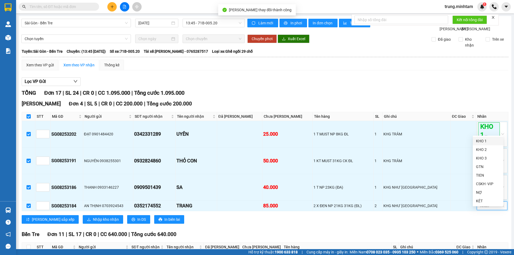
drag, startPoint x: 482, startPoint y: 142, endPoint x: 481, endPoint y: 139, distance: 2.9
click at [482, 142] on div "KHO 1" at bounding box center [488, 141] width 24 height 6
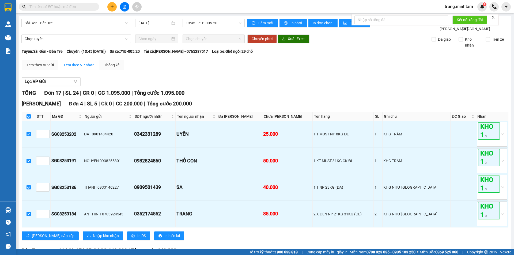
scroll to position [89, 0]
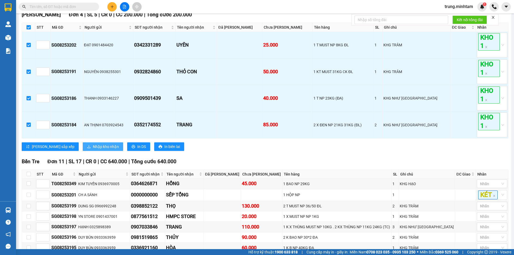
click at [93, 150] on span "Nhập kho nhận" at bounding box center [106, 147] width 26 height 6
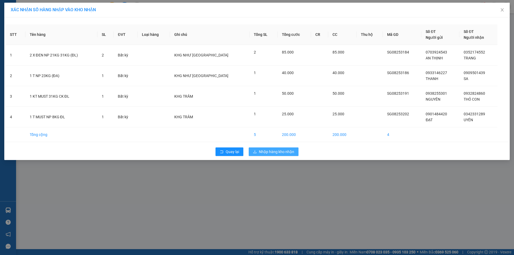
click at [284, 152] on span "Nhập hàng kho nhận" at bounding box center [276, 152] width 35 height 6
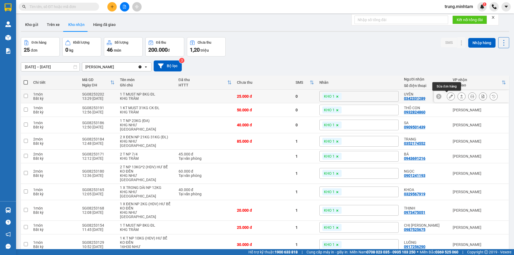
click at [449, 98] on icon at bounding box center [451, 96] width 4 height 4
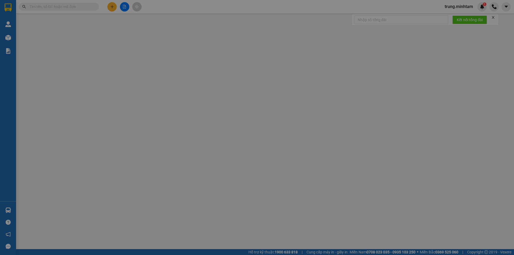
type input "0901484420"
type input "ĐẠT"
type input "0342331289"
type input "UYÊN"
type input "25.000"
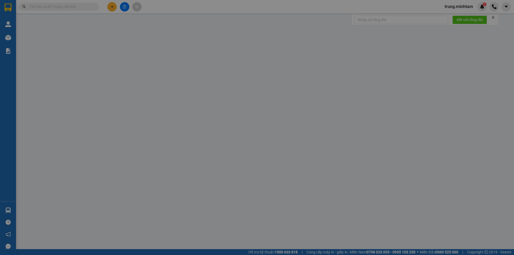
type input "25.000"
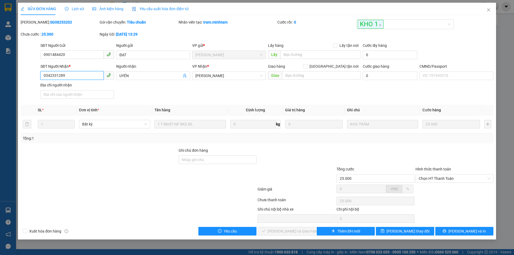
drag, startPoint x: 61, startPoint y: 75, endPoint x: 32, endPoint y: 79, distance: 29.3
click at [32, 79] on div "SĐT Người Nhận * 0342331289 0342331289 Người nhận UYÊN VP Nhận * Ngã Tư Huyện…" at bounding box center [256, 81] width 473 height 37
drag, startPoint x: 224, startPoint y: 160, endPoint x: 229, endPoint y: 156, distance: 6.2
click at [224, 160] on input "Ghi chú đơn hàng" at bounding box center [217, 159] width 78 height 9
click at [180, 158] on input "BM" at bounding box center [217, 159] width 78 height 9
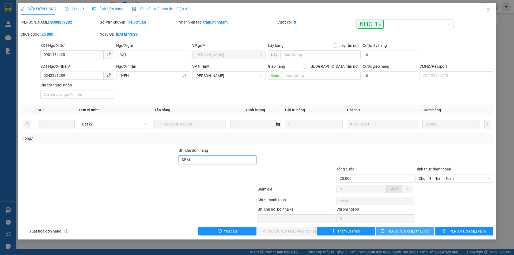
type input "KBM"
click at [413, 231] on span "[PERSON_NAME] thay đổi" at bounding box center [407, 231] width 43 height 6
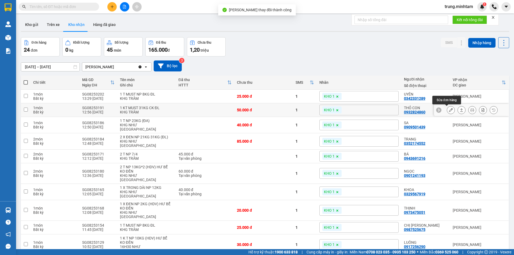
click at [449, 110] on icon at bounding box center [451, 110] width 4 height 4
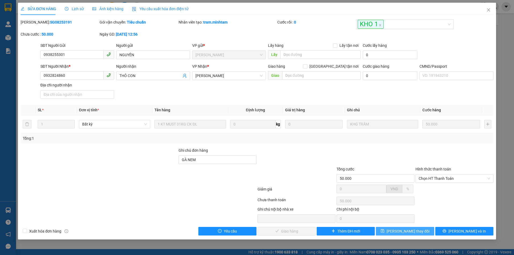
click at [419, 232] on button "[PERSON_NAME] thay đổi" at bounding box center [405, 231] width 58 height 9
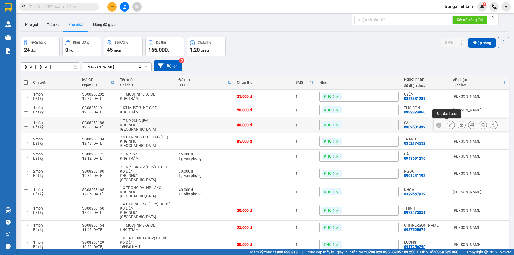
click at [449, 124] on icon at bounding box center [451, 125] width 4 height 4
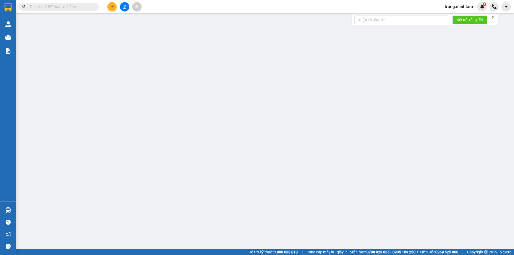
type input "0933146227"
type input "THANH"
type input "0909501439"
type input "SA"
type input "40.000"
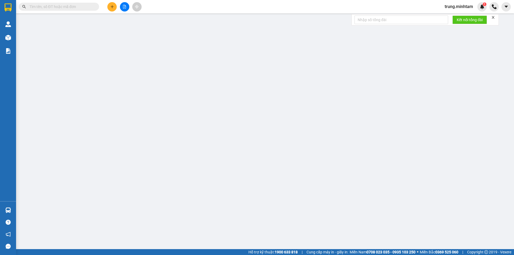
type input "40.000"
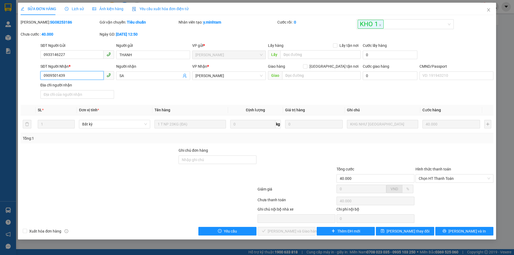
drag, startPoint x: 65, startPoint y: 76, endPoint x: 33, endPoint y: 80, distance: 32.6
click at [33, 80] on div "SĐT Người Nhận * 0909501439 0909501439 Người nhận SA VP Nhận * Ngã Tư Huyện G…" at bounding box center [256, 81] width 473 height 37
drag, startPoint x: 225, startPoint y: 161, endPoint x: 224, endPoint y: 156, distance: 5.4
click at [225, 161] on input "Ghi chú đơn hàng" at bounding box center [217, 159] width 78 height 9
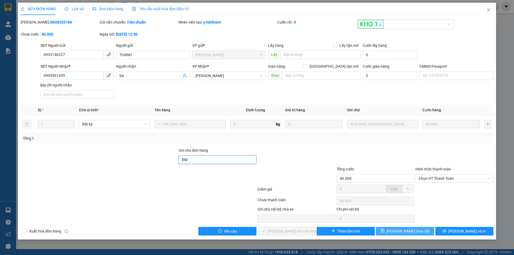
type input "BM"
click at [395, 232] on button "[PERSON_NAME] thay đổi" at bounding box center [405, 231] width 58 height 9
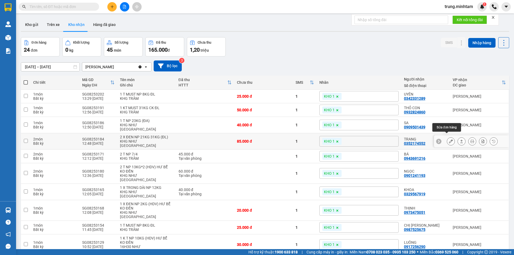
click at [449, 139] on icon at bounding box center [451, 141] width 4 height 4
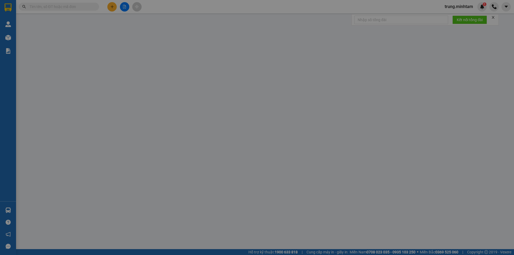
type input "0703924543"
type input "AN THỊNH"
type input "0352174552"
type input "TRANG"
type input "85.000"
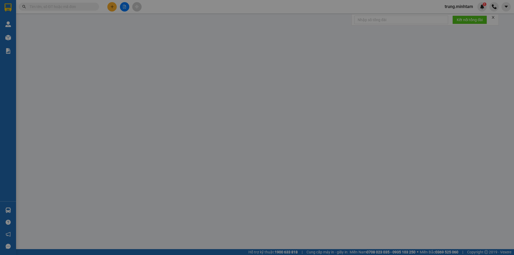
type input "85.000"
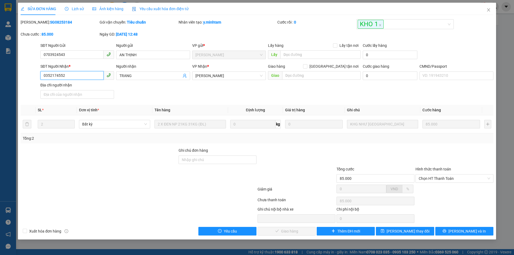
drag, startPoint x: 65, startPoint y: 75, endPoint x: 40, endPoint y: 80, distance: 25.6
click at [40, 80] on div "SĐT Người Nhận * 0352174552 0352174552" at bounding box center [77, 72] width 76 height 19
click at [205, 160] on input "Ghi chú đơn hàng" at bounding box center [217, 159] width 78 height 9
click at [182, 159] on input "BM" at bounding box center [217, 159] width 78 height 9
type input "KBM"
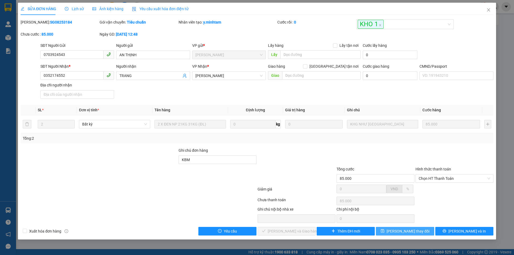
click at [409, 231] on span "[PERSON_NAME] thay đổi" at bounding box center [407, 231] width 43 height 6
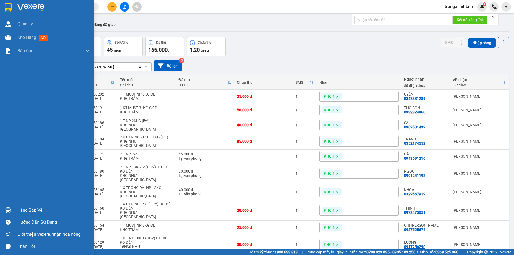
click at [32, 212] on div "Hàng sắp về" at bounding box center [53, 210] width 72 height 8
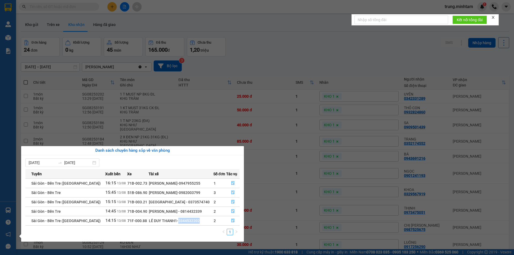
drag, startPoint x: 159, startPoint y: 221, endPoint x: 184, endPoint y: 221, distance: 24.6
click at [185, 222] on div "LÊ DUY THANH1-0344532202" at bounding box center [181, 221] width 64 height 6
copy div "0344532202"
click at [323, 60] on section "Kết quả tìm kiếm ( 0 ) Bộ lọc No Data trung.minhtam 1 Quản Lý Kho hàng mới Báo …" at bounding box center [257, 127] width 514 height 255
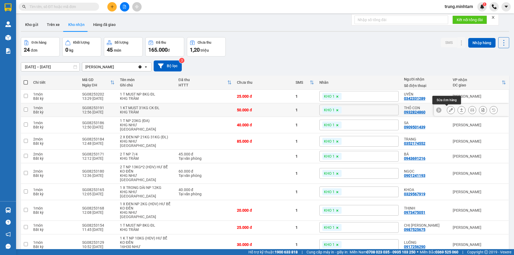
click at [449, 110] on icon at bounding box center [451, 110] width 4 height 4
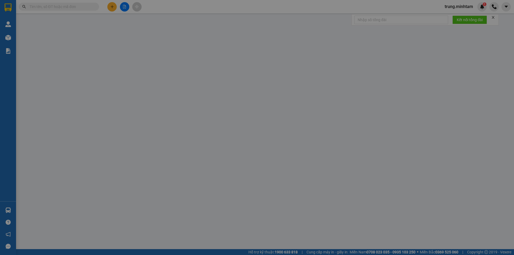
type input "0938255301"
type input "NGUYÊN"
type input "0932824860"
type input "THỎ CON"
type input "GÀ NEM"
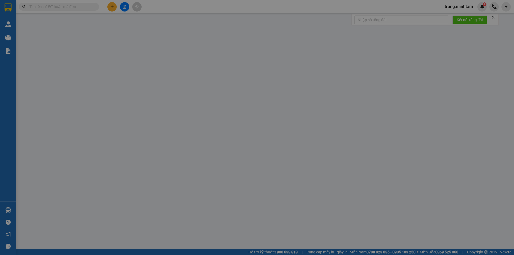
type input "50.000"
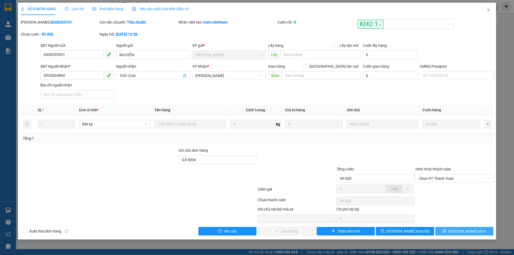
click at [466, 231] on span "[PERSON_NAME] và In" at bounding box center [466, 231] width 37 height 6
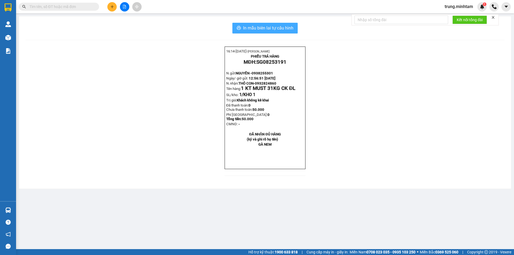
click at [276, 28] on span "In mẫu biên lai tự cấu hình" at bounding box center [268, 28] width 50 height 7
click at [70, 4] on input "text" at bounding box center [60, 7] width 63 height 6
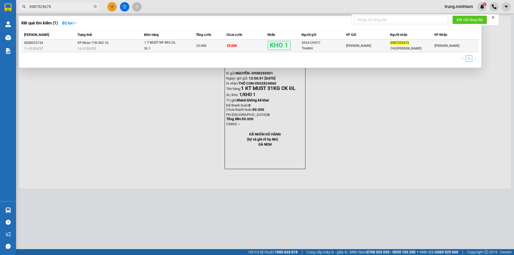
type input "0987525675"
click at [251, 45] on td "25.000" at bounding box center [246, 46] width 41 height 13
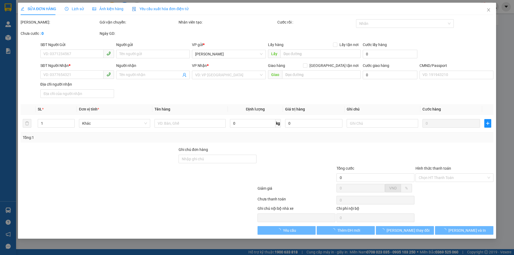
type input "0934129977"
type input "THANH"
type input "0987525675"
type input "CHỊ ĐIỆP"
type input "HƯ KO ĐỀN BM"
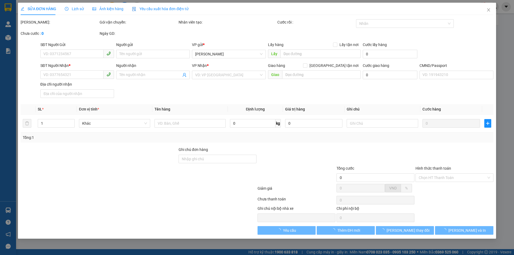
type input "25.000"
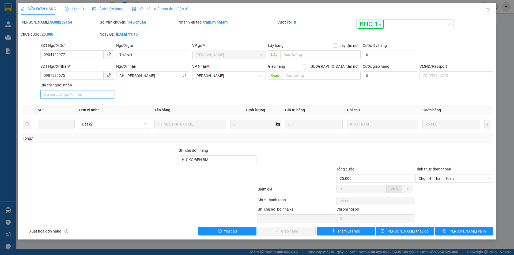
click at [76, 95] on input "Địa chỉ người nhận" at bounding box center [77, 94] width 74 height 9
click at [225, 158] on input "HƯ KO ĐỀN BM" at bounding box center [217, 159] width 78 height 9
click at [431, 178] on span "Chọn HT Thanh Toán" at bounding box center [453, 178] width 71 height 8
type input "HƯ KO ĐỀN BM KHÔI NHẬN"
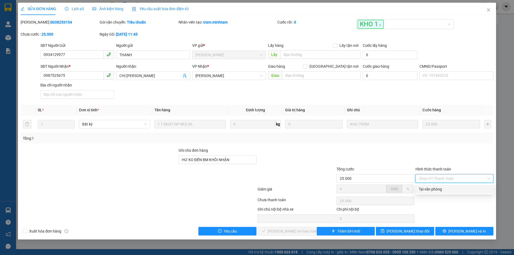
click at [433, 190] on div "Tại văn phòng" at bounding box center [453, 189] width 71 height 6
type input "0"
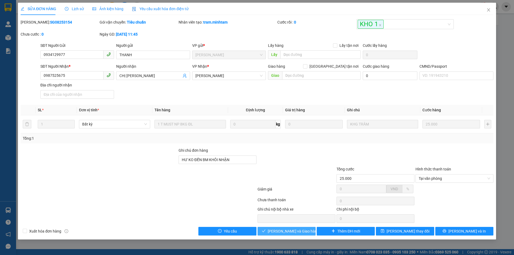
click at [303, 231] on span "[PERSON_NAME] và Giao hàng" at bounding box center [292, 231] width 51 height 6
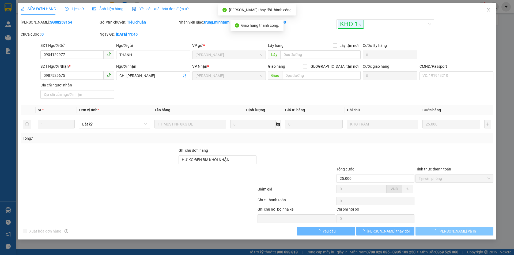
click at [465, 231] on button "[PERSON_NAME] và In" at bounding box center [454, 231] width 78 height 9
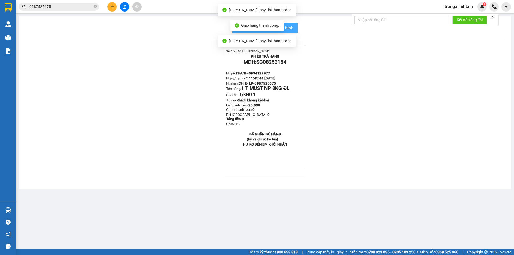
click at [288, 28] on span "In mẫu biên lai tự cấu hình" at bounding box center [268, 28] width 50 height 7
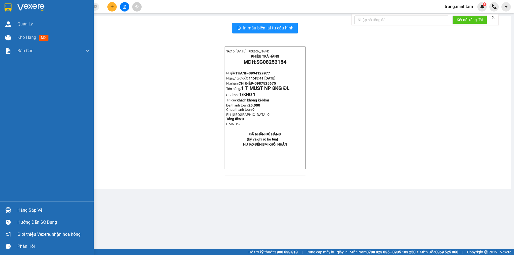
click at [28, 212] on div "Hàng sắp về" at bounding box center [53, 210] width 72 height 8
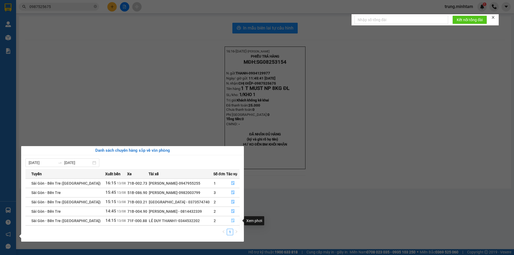
click at [232, 220] on icon "file-done" at bounding box center [233, 221] width 4 height 4
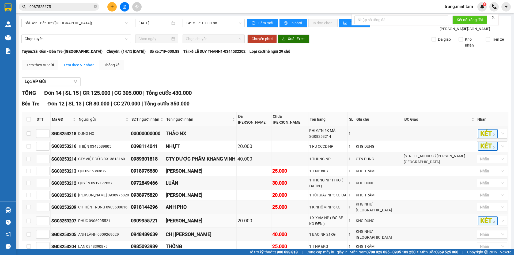
scroll to position [96, 0]
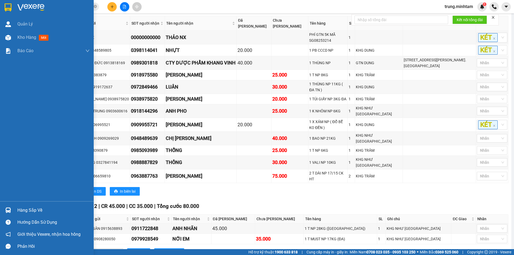
click at [29, 210] on div "Hàng sắp về" at bounding box center [53, 210] width 72 height 8
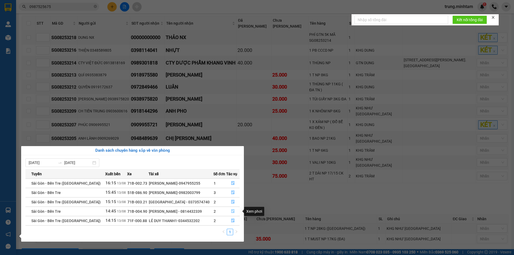
click at [232, 211] on icon "file-done" at bounding box center [233, 211] width 4 height 4
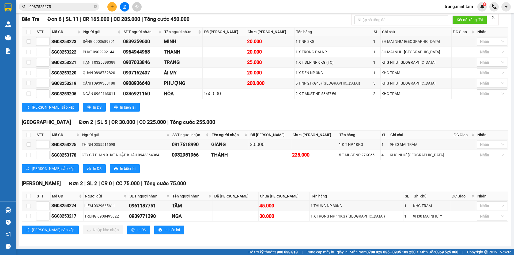
scroll to position [90, 0]
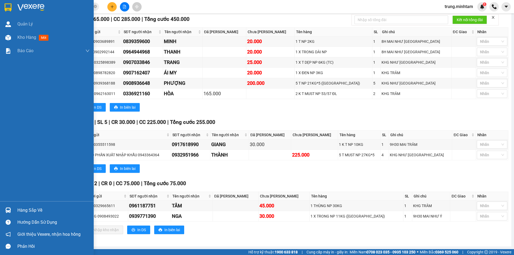
click at [24, 210] on div "Hàng sắp về" at bounding box center [53, 210] width 72 height 8
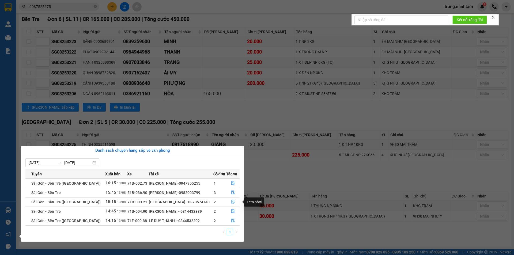
click at [231, 201] on icon "file-done" at bounding box center [232, 202] width 3 height 4
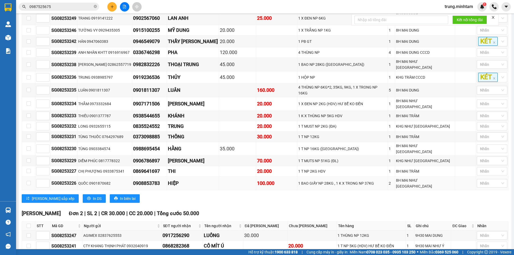
scroll to position [126, 0]
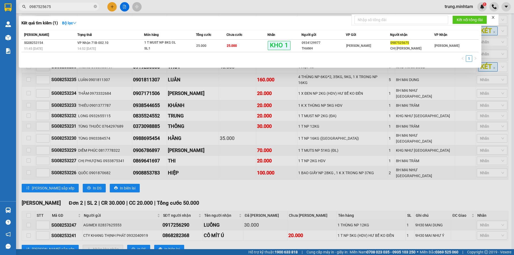
click at [82, 6] on input "0987525675" at bounding box center [60, 7] width 63 height 6
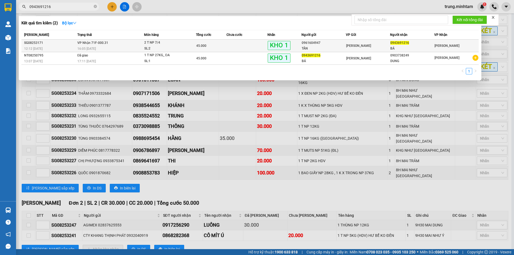
type input "0943691216"
click at [253, 45] on td at bounding box center [246, 46] width 41 height 13
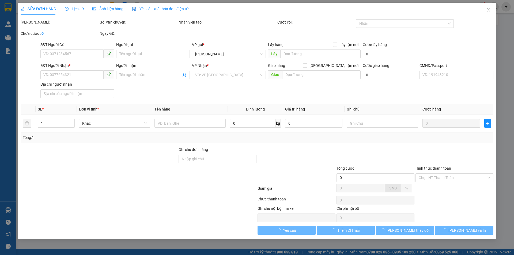
type input "0961604947"
type input "TÂN"
type input "0943691216"
type input "BÁ"
type input "Q ÁO BM"
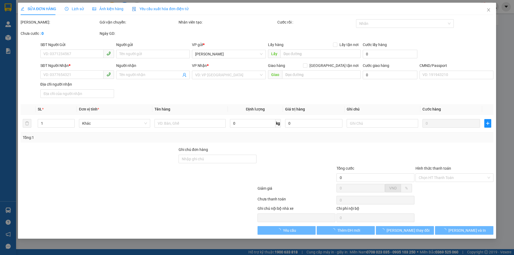
type input "45.000"
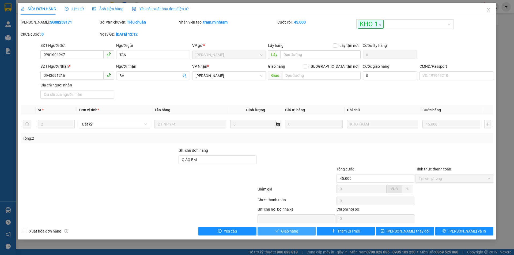
click at [289, 231] on span "Giao hàng" at bounding box center [289, 231] width 17 height 6
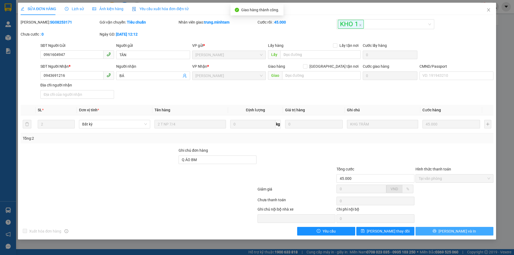
click at [465, 232] on button "[PERSON_NAME] và In" at bounding box center [454, 231] width 78 height 9
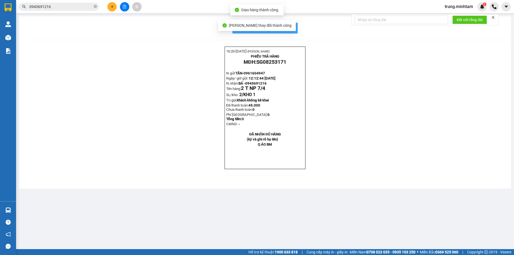
click at [289, 28] on span "In mẫu biên lai tự cấu hình" at bounding box center [268, 28] width 50 height 7
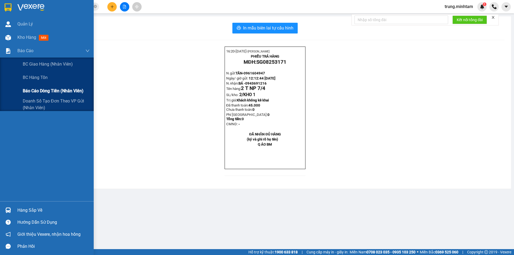
click at [51, 89] on span "Báo cáo dòng tiền (nhân viên)" at bounding box center [53, 90] width 61 height 7
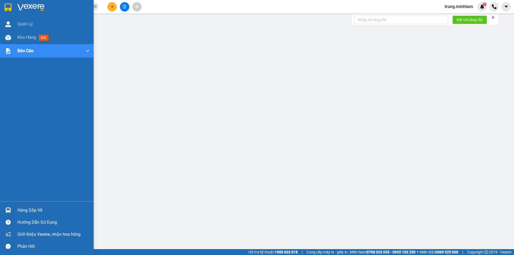
click at [35, 210] on div "Hàng sắp về" at bounding box center [53, 210] width 72 height 8
click at [29, 209] on div "Hàng sắp về" at bounding box center [53, 210] width 72 height 8
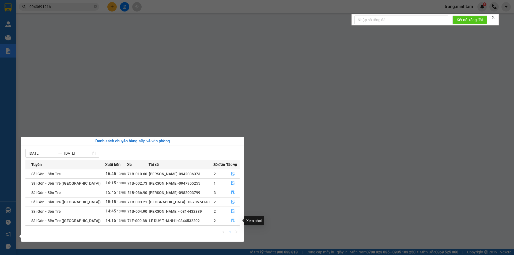
click at [229, 220] on button "button" at bounding box center [232, 220] width 13 height 9
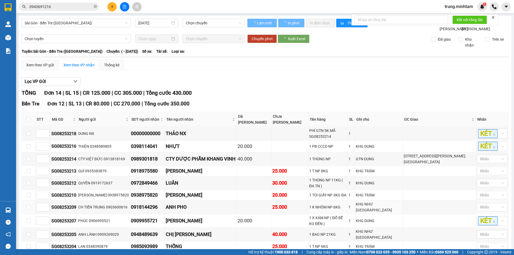
scroll to position [89, 0]
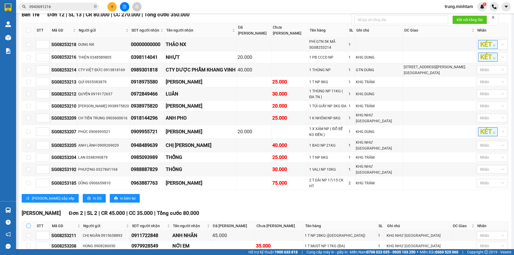
click at [28, 224] on input "checkbox" at bounding box center [28, 226] width 4 height 4
checkbox input "true"
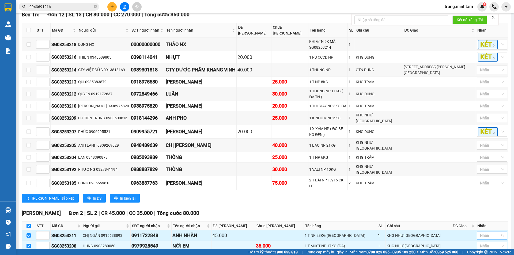
click at [486, 232] on div at bounding box center [489, 235] width 22 height 6
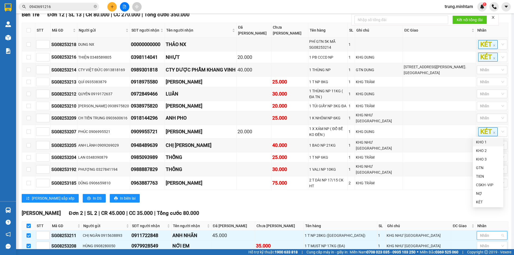
click at [485, 143] on div "KHO 1" at bounding box center [488, 142] width 24 height 6
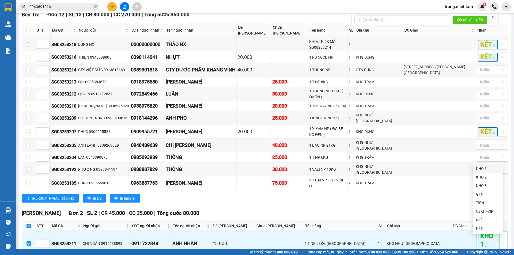
click at [479, 167] on div "KHO 1" at bounding box center [488, 169] width 24 height 6
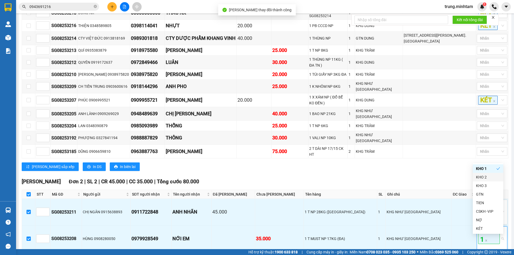
scroll to position [128, 0]
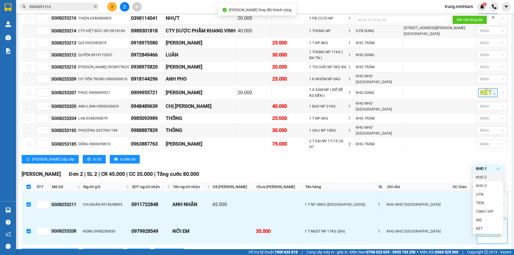
click at [93, 250] on span "Nhập kho nhận" at bounding box center [106, 253] width 26 height 6
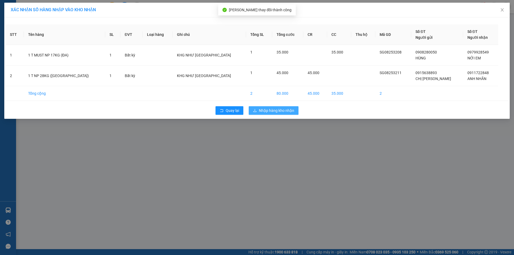
click at [277, 111] on span "Nhập hàng kho nhận" at bounding box center [276, 111] width 35 height 6
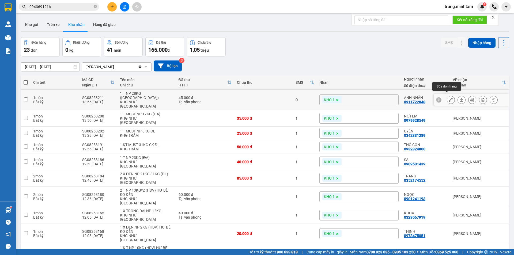
click at [449, 98] on icon at bounding box center [451, 100] width 4 height 4
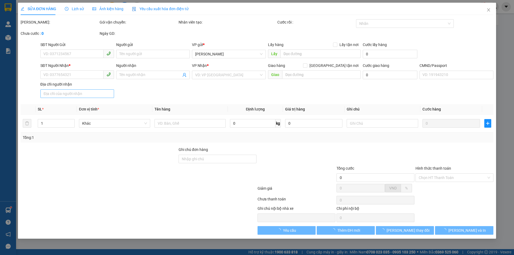
type input "0915638893"
type input "CHỊ NGÂN"
type input "0911722848"
type input "ANH NHÃN"
type input "45.000"
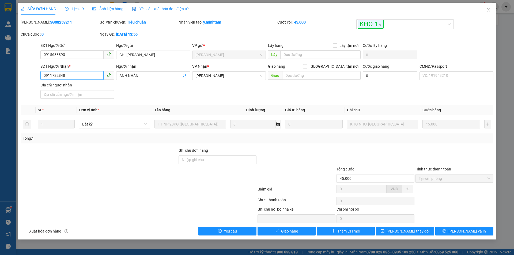
drag, startPoint x: 66, startPoint y: 75, endPoint x: 28, endPoint y: 72, distance: 38.1
click at [29, 75] on div "SĐT Người Nhận * 0911722848 0911722848 Người nhận ANH NHÃN VP Nhận * Ngã Tư Hu…" at bounding box center [256, 81] width 473 height 37
drag, startPoint x: 226, startPoint y: 159, endPoint x: 229, endPoint y: 158, distance: 2.8
click at [226, 159] on input "Ghi chú đơn hàng" at bounding box center [217, 159] width 78 height 9
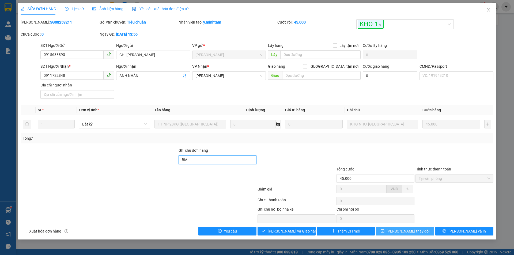
type input "BM"
click at [403, 231] on span "[PERSON_NAME] thay đổi" at bounding box center [407, 231] width 43 height 6
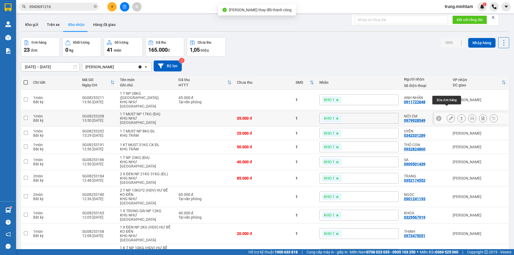
click at [449, 116] on icon at bounding box center [451, 118] width 4 height 4
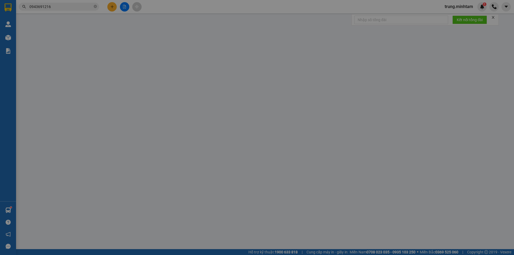
type input "0908280050"
type input "HÙNG"
type input "0979928549"
type input "NỚI EM"
type input "35.000"
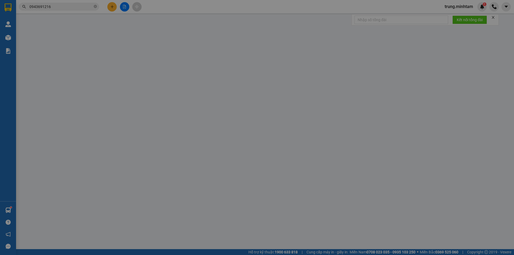
type input "35.000"
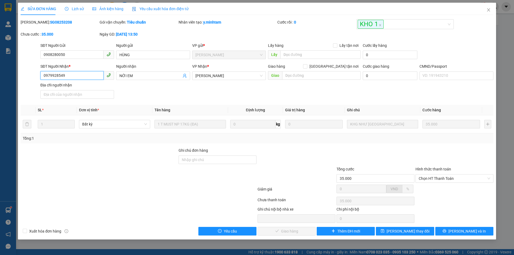
drag, startPoint x: 67, startPoint y: 75, endPoint x: 36, endPoint y: 79, distance: 31.1
click at [36, 79] on div "SĐT Người Nhận * 0979928549 0979928549 Người nhận NỚI EM VP Nhận * Ngã Tư Huyê…" at bounding box center [256, 81] width 473 height 37
click at [208, 160] on input "Ghi chú đơn hàng" at bounding box center [217, 159] width 78 height 9
type input "BM"
click at [488, 10] on icon "close" at bounding box center [488, 9] width 3 height 3
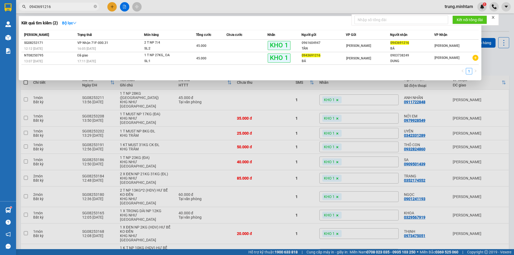
click at [70, 5] on input "0943691216" at bounding box center [60, 7] width 63 height 6
click at [444, 139] on div at bounding box center [257, 127] width 514 height 255
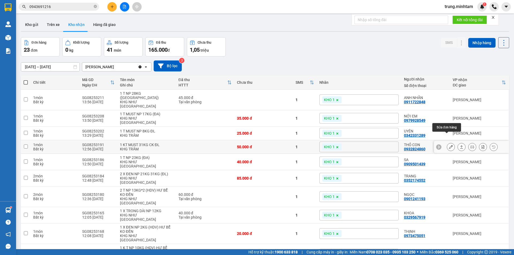
click at [449, 145] on icon at bounding box center [451, 147] width 4 height 4
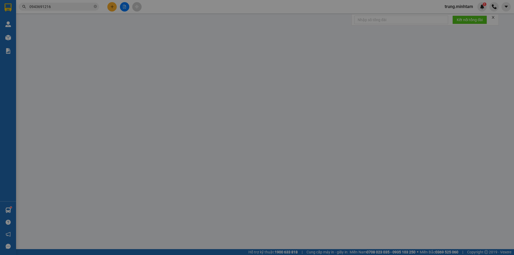
type input "0938255301"
type input "NGUYÊN"
type input "0932824860"
type input "THỎ CON"
type input "GÀ NEM"
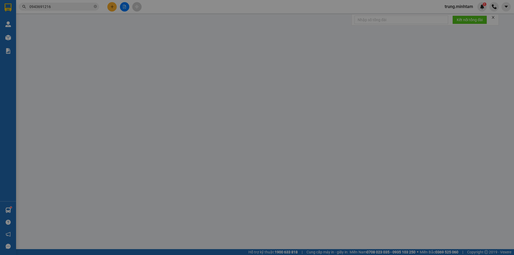
type input "50.000"
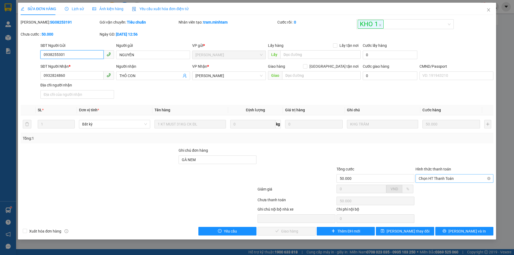
click at [448, 177] on span "Chọn HT Thanh Toán" at bounding box center [453, 178] width 71 height 8
click at [439, 191] on div "Tại văn phòng" at bounding box center [453, 189] width 71 height 6
type input "0"
drag, startPoint x: 295, startPoint y: 230, endPoint x: 339, endPoint y: 231, distance: 43.9
click at [297, 230] on span "[PERSON_NAME] và Giao hàng" at bounding box center [292, 231] width 51 height 6
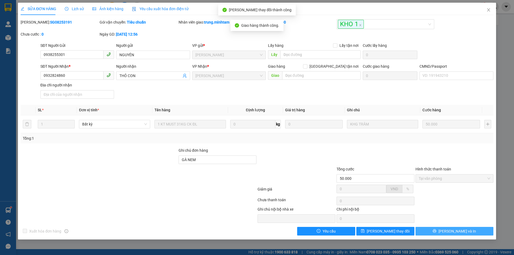
click at [462, 232] on span "[PERSON_NAME] và In" at bounding box center [456, 231] width 37 height 6
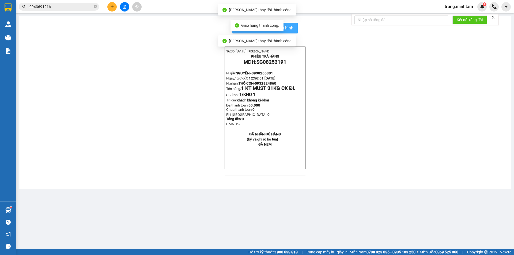
click at [289, 28] on span "In mẫu biên lai tự cấu hình" at bounding box center [268, 28] width 50 height 7
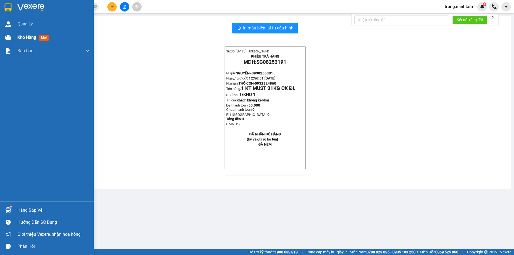
click at [29, 38] on span "Kho hàng" at bounding box center [26, 37] width 19 height 5
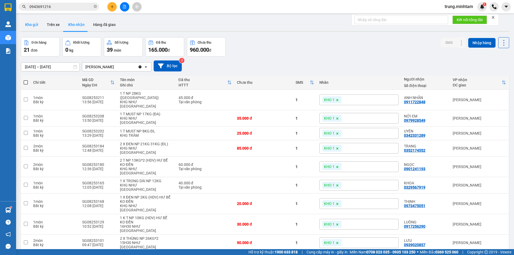
click at [29, 23] on button "Kho gửi" at bounding box center [32, 24] width 22 height 13
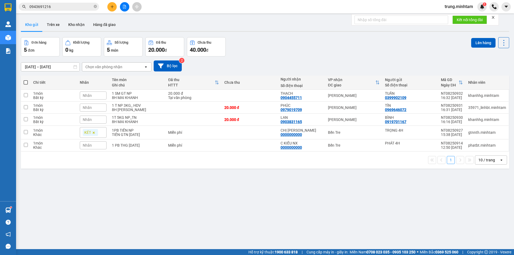
click at [91, 94] on span "Nhãn" at bounding box center [87, 95] width 9 height 4
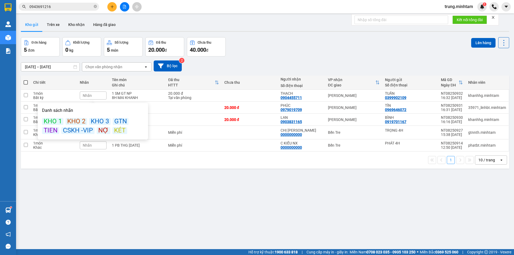
drag, startPoint x: 118, startPoint y: 132, endPoint x: 117, endPoint y: 127, distance: 5.1
click at [118, 132] on div "KÉT" at bounding box center [119, 130] width 15 height 7
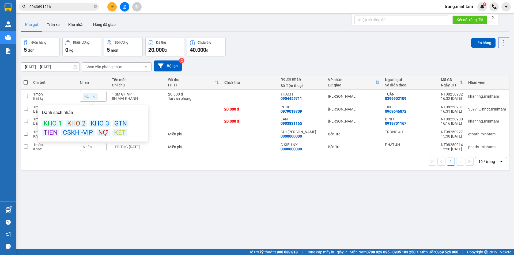
click at [306, 43] on div "Đơn hàng 5 đơn Khối lượng 0 kg Số lượng 5 món Đã thu 20.000 đ Chưa thu 40.000 đ…" at bounding box center [265, 46] width 488 height 19
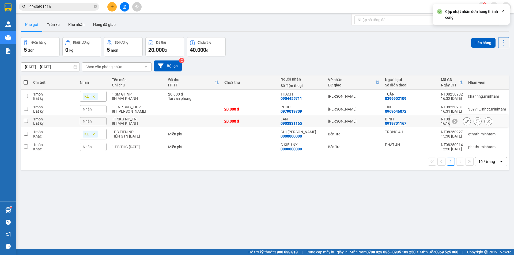
drag, startPoint x: 158, startPoint y: 119, endPoint x: 158, endPoint y: 116, distance: 3.5
click at [158, 118] on div "1T 5KG NP_TN" at bounding box center [137, 119] width 51 height 4
checkbox input "true"
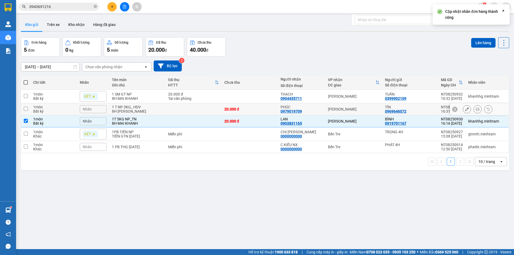
drag, startPoint x: 159, startPoint y: 109, endPoint x: 160, endPoint y: 98, distance: 11.1
click at [159, 109] on div "8H MAI LINH" at bounding box center [137, 111] width 51 height 4
checkbox input "true"
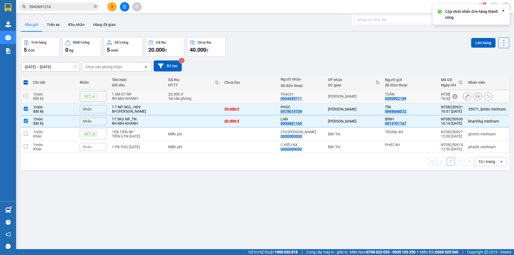
click at [160, 95] on div "1 SM GT NP" at bounding box center [137, 94] width 51 height 4
checkbox input "true"
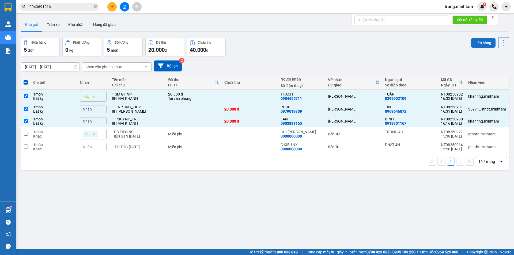
click at [479, 42] on button "Lên hàng" at bounding box center [483, 43] width 24 height 10
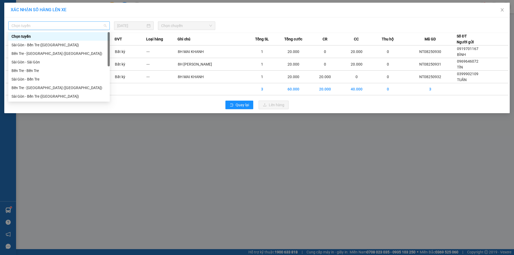
click at [62, 24] on span "Chọn tuyến" at bounding box center [59, 26] width 95 height 8
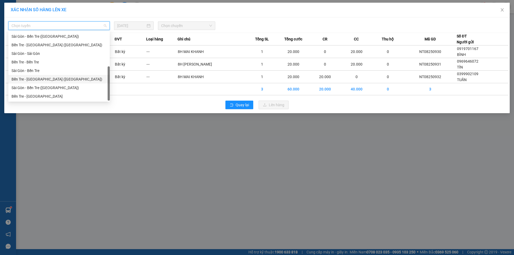
click at [36, 79] on div "Bến Tre - [GEOGRAPHIC_DATA] ([GEOGRAPHIC_DATA])" at bounding box center [59, 79] width 95 height 6
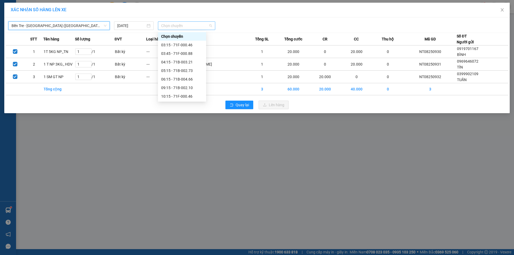
click at [181, 24] on span "Chọn chuyến" at bounding box center [186, 26] width 51 height 8
click at [187, 98] on div "16:15 - 71B-002.10" at bounding box center [182, 96] width 42 height 6
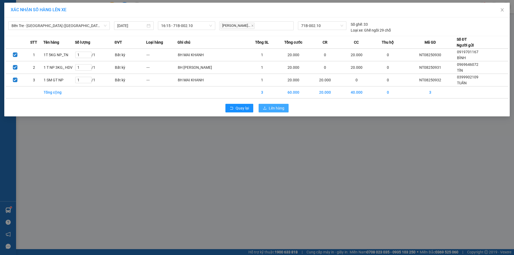
click at [270, 109] on span "Lên hàng" at bounding box center [277, 108] width 16 height 6
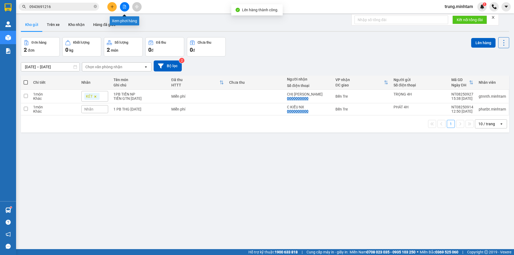
click at [126, 7] on icon "file-add" at bounding box center [125, 7] width 4 height 4
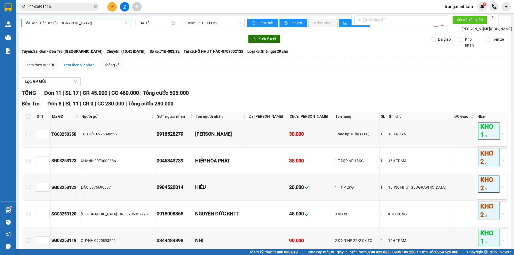
click at [64, 24] on span "Sài Gòn - Bến Tre ([GEOGRAPHIC_DATA])" at bounding box center [76, 23] width 103 height 8
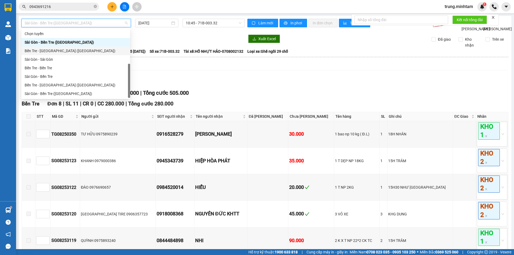
scroll to position [9, 0]
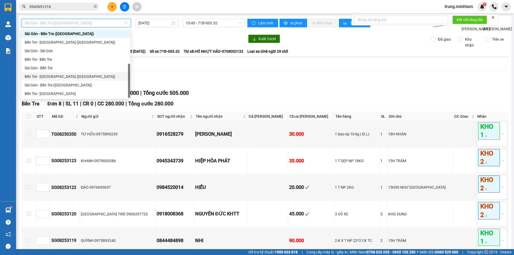
click at [49, 77] on div "Bến Tre - [GEOGRAPHIC_DATA] ([GEOGRAPHIC_DATA])" at bounding box center [76, 77] width 102 height 6
type input "[DATE]"
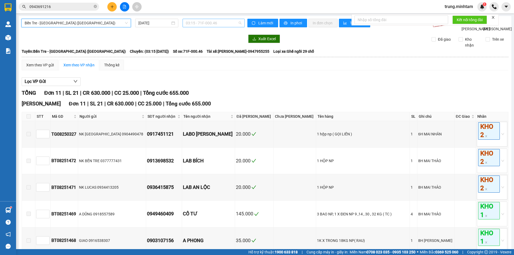
click at [213, 22] on span "03:15 - 71F-000.46" at bounding box center [214, 23] width 56 height 8
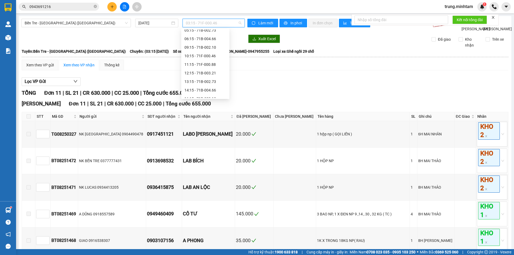
scroll to position [43, 0]
click at [210, 93] on div "16:15 - 71B-002.10" at bounding box center [205, 94] width 42 height 6
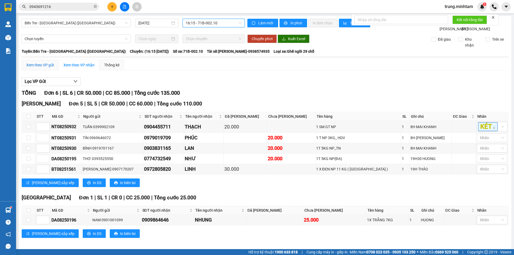
click at [44, 68] on div "Xem theo VP gửi" at bounding box center [40, 65] width 28 height 6
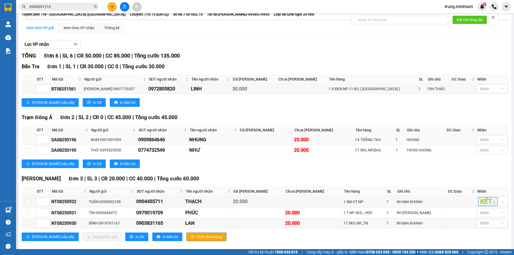
scroll to position [50, 0]
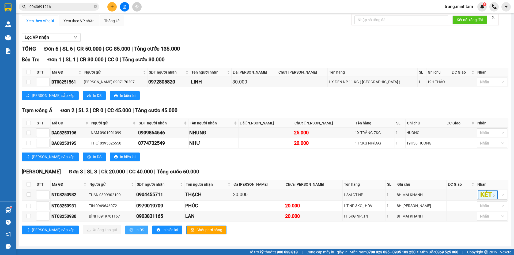
click at [135, 229] on span "In DS" at bounding box center [139, 230] width 9 height 6
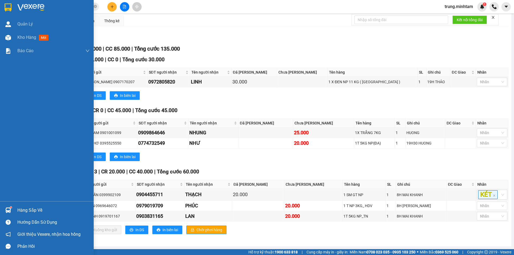
click at [31, 210] on div "Hàng sắp về" at bounding box center [53, 210] width 72 height 8
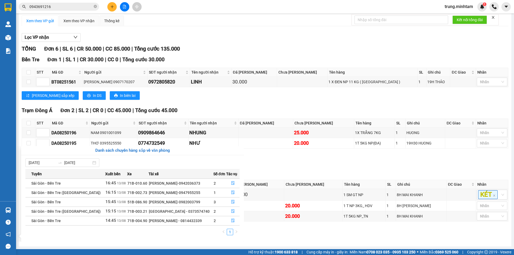
click at [375, 54] on section "Kết quả tìm kiếm ( 2 ) Bộ lọc Mã ĐH Trạng thái Món hàng Tổng cước Chưa cước Nhã…" at bounding box center [257, 127] width 514 height 255
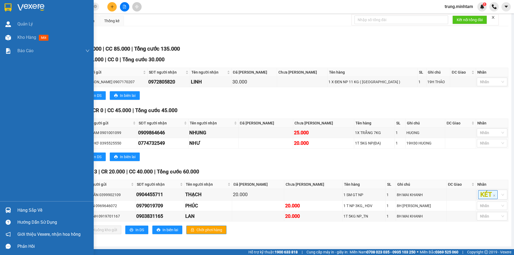
click at [13, 212] on div "Hàng sắp về" at bounding box center [47, 210] width 94 height 12
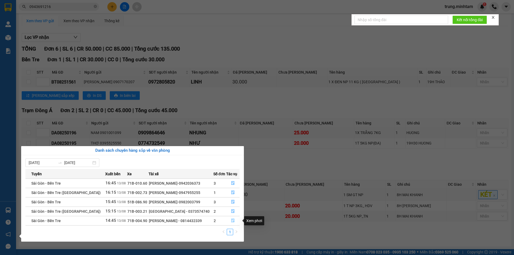
click at [232, 220] on icon "file-done" at bounding box center [233, 221] width 4 height 4
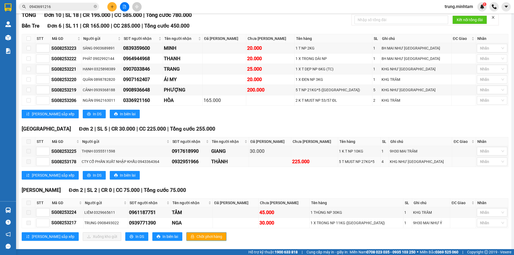
scroll to position [90, 0]
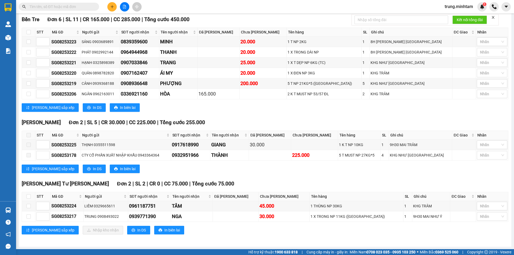
scroll to position [89, 0]
click at [28, 198] on input "checkbox" at bounding box center [28, 196] width 4 height 4
checkbox input "true"
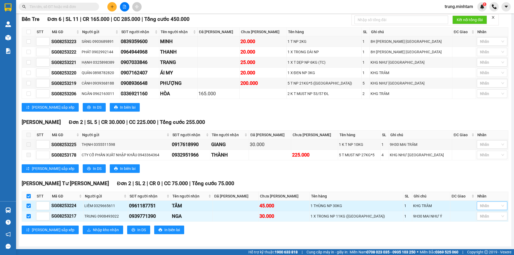
click at [481, 207] on div at bounding box center [489, 205] width 22 height 6
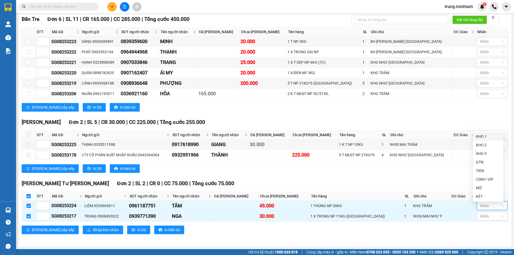
click at [481, 135] on div "KHO 1" at bounding box center [488, 136] width 24 height 6
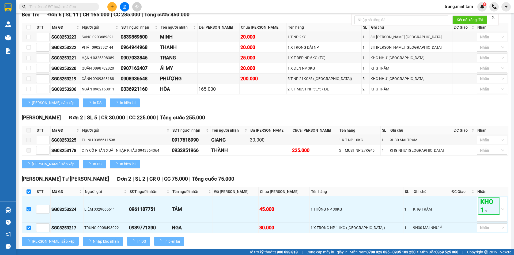
click at [456, 172] on div "[PERSON_NAME][GEOGRAPHIC_DATA] 2 | SL 5 | CR 30.000 | CC 225.000 | [PERSON_NAME…" at bounding box center [265, 143] width 486 height 59
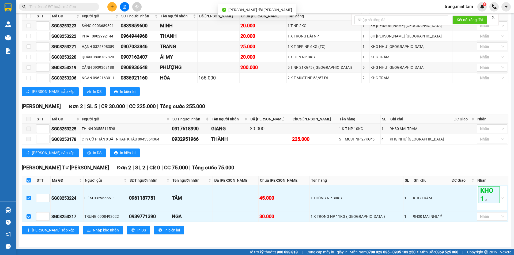
scroll to position [106, 0]
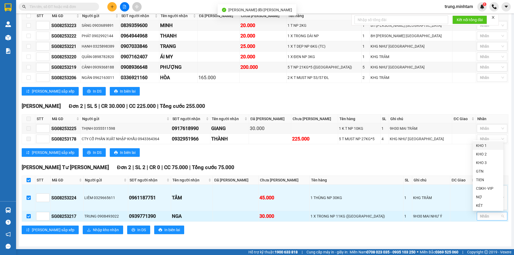
click at [485, 219] on div at bounding box center [489, 216] width 22 height 6
click at [483, 144] on div "KHO 1" at bounding box center [488, 146] width 24 height 6
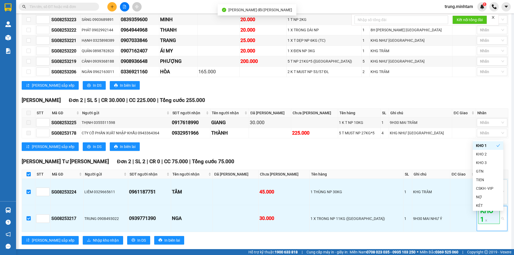
click at [456, 151] on div "Lưu sắp xếp In DS In biên lai" at bounding box center [265, 146] width 486 height 9
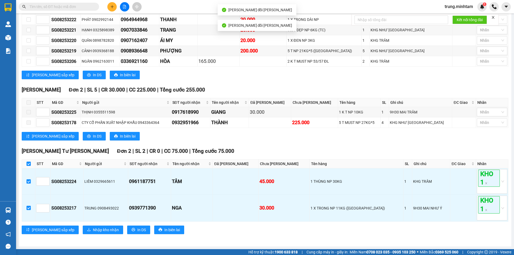
scroll to position [123, 0]
click at [93, 231] on span "Nhập kho nhận" at bounding box center [106, 230] width 26 height 6
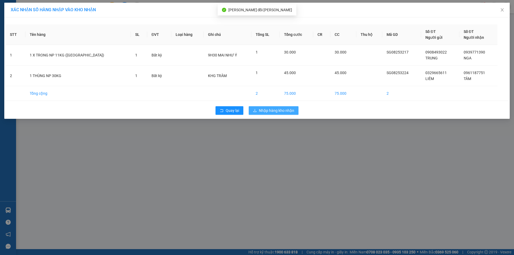
click at [270, 111] on span "Nhập hàng kho nhận" at bounding box center [276, 111] width 35 height 6
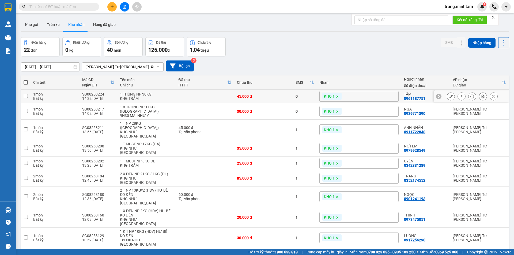
click at [449, 96] on icon at bounding box center [451, 96] width 4 height 4
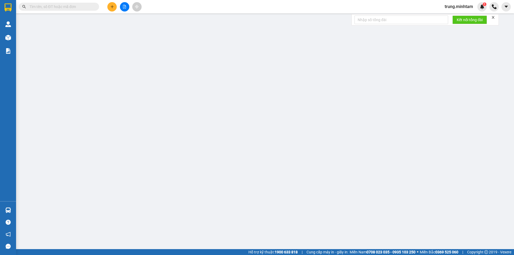
type input "0329665611"
type input "LIÊM"
type input "0961187751"
type input "TÂM"
type input "45.000"
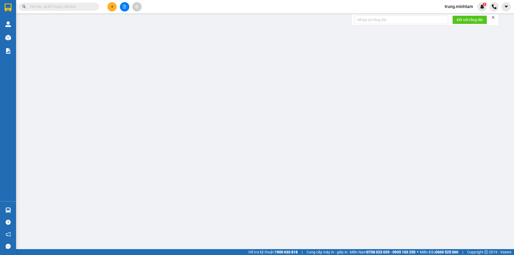
type input "45.000"
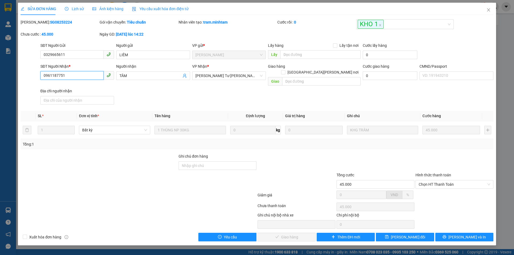
drag, startPoint x: 67, startPoint y: 74, endPoint x: 23, endPoint y: 76, distance: 44.7
click at [23, 76] on div "SĐT Người Nhận * 0961187751 0961187751 Người nhận TÂM VP Nhận * Ngã Tư Huyện …" at bounding box center [256, 84] width 473 height 43
click at [218, 161] on input "Ghi chú đơn hàng" at bounding box center [217, 165] width 78 height 9
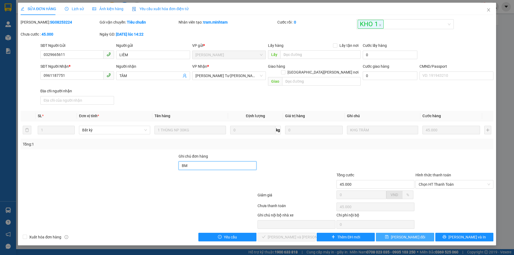
type input "BM"
click at [413, 234] on span "[PERSON_NAME] thay đổi" at bounding box center [408, 237] width 35 height 6
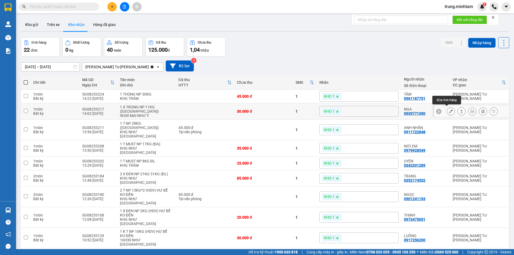
click at [449, 110] on icon at bounding box center [451, 111] width 4 height 4
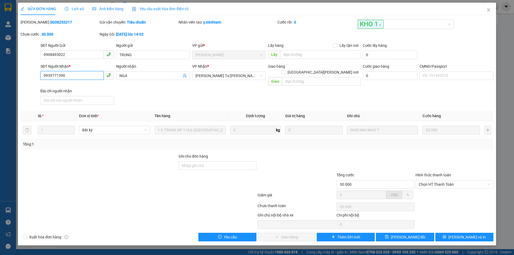
drag, startPoint x: 64, startPoint y: 75, endPoint x: 30, endPoint y: 72, distance: 33.8
click at [31, 73] on div "SĐT Người Nhận * 0939771390 0939771390 Người nhận NGA VP Nhận * Ngã Tư Huyện …" at bounding box center [256, 84] width 473 height 43
click at [235, 162] on input "Ghi chú đơn hàng" at bounding box center [217, 165] width 78 height 9
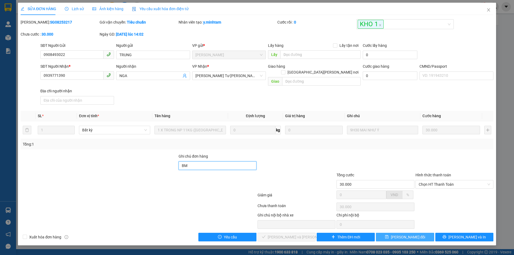
type input "BM"
click at [402, 234] on span "[PERSON_NAME] thay đổi" at bounding box center [408, 237] width 35 height 6
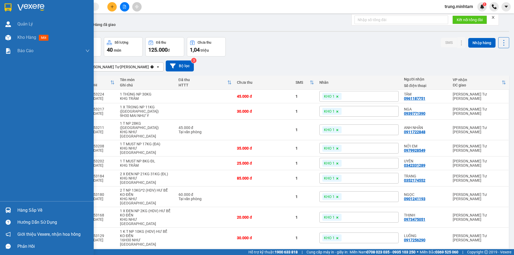
drag, startPoint x: 32, startPoint y: 209, endPoint x: 26, endPoint y: 209, distance: 5.6
click at [31, 209] on div "Hàng sắp về" at bounding box center [53, 210] width 72 height 8
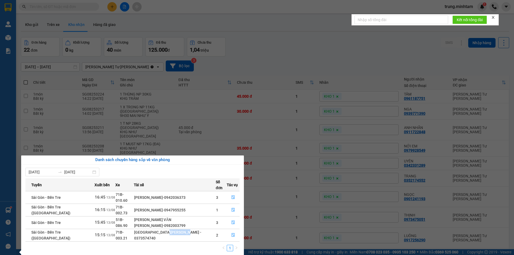
drag, startPoint x: 167, startPoint y: 220, endPoint x: 190, endPoint y: 223, distance: 22.6
click at [190, 229] on div "[GEOGRAPHIC_DATA] - 0373574740" at bounding box center [174, 235] width 81 height 12
copy div "0373574740"
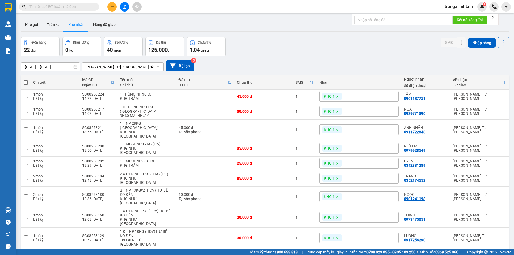
click at [298, 44] on section "Kết quả tìm kiếm ( 0 ) Bộ lọc No Data trung.minhtam 1 Quản Lý Kho hàng mới Báo …" at bounding box center [257, 127] width 514 height 255
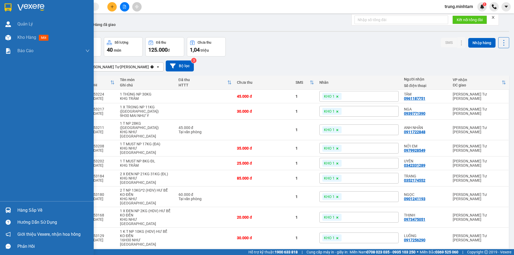
click at [35, 210] on div "Hàng sắp về" at bounding box center [53, 210] width 72 height 8
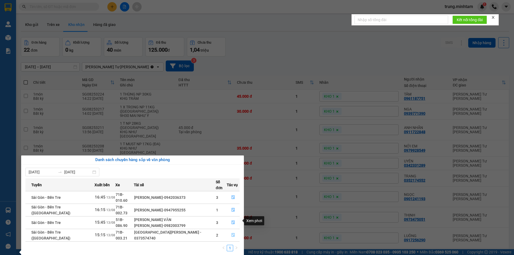
click at [231, 233] on icon "file-done" at bounding box center [233, 235] width 4 height 4
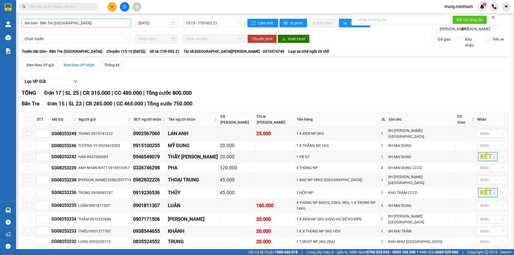
click at [76, 24] on span "Sài Gòn - Bến Tre ([GEOGRAPHIC_DATA])" at bounding box center [76, 23] width 103 height 8
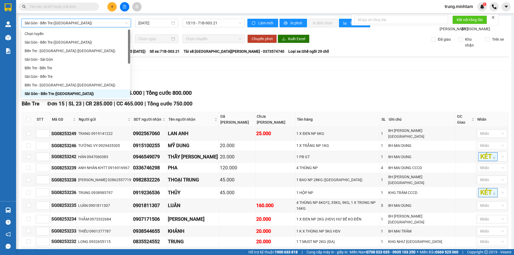
click at [76, 24] on span "Sài Gòn - Bến Tre ([GEOGRAPHIC_DATA])" at bounding box center [76, 23] width 103 height 8
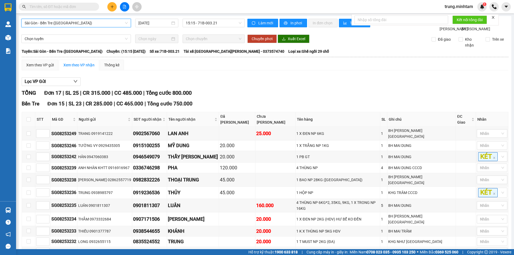
click at [74, 22] on span "Sài Gòn - Bến Tre ([GEOGRAPHIC_DATA])" at bounding box center [76, 23] width 103 height 8
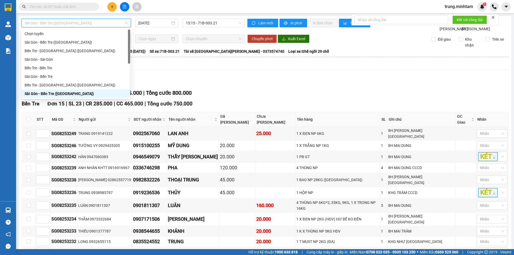
click at [67, 5] on input "text" at bounding box center [60, 7] width 63 height 6
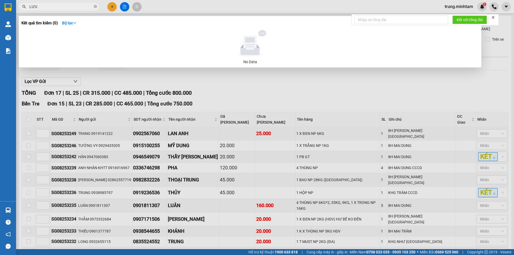
click at [64, 5] on input "LƯU" at bounding box center [60, 7] width 63 height 6
click at [283, 99] on div at bounding box center [257, 127] width 514 height 255
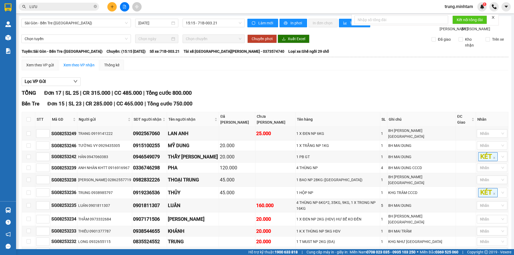
click at [55, 12] on div "Kết quả tìm kiếm ( 0 ) Bộ lọc No Data LƯU trung.minhtam 1" at bounding box center [257, 6] width 514 height 13
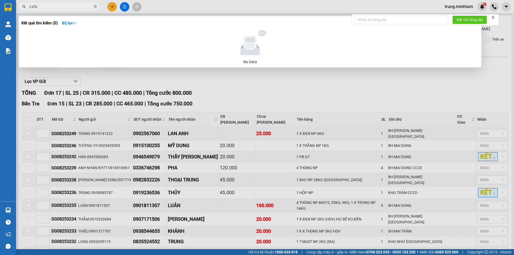
click at [55, 8] on input "LƯU" at bounding box center [60, 7] width 63 height 6
type input "L"
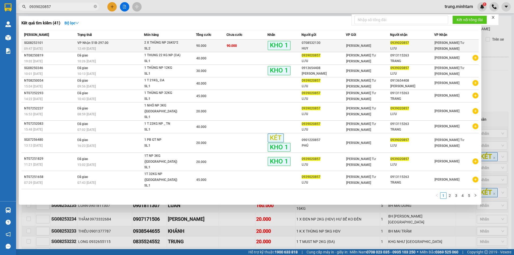
type input "0939020857"
click at [252, 45] on td "90.000" at bounding box center [246, 46] width 41 height 13
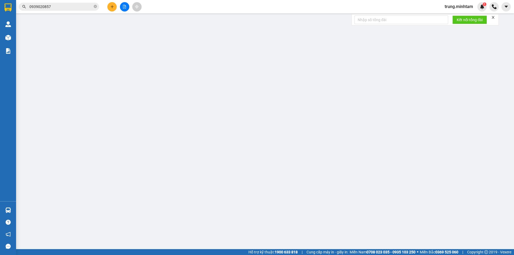
type input "0708532130"
type input "HUY"
type input "0939020857"
type input "LƯU"
type input "BM"
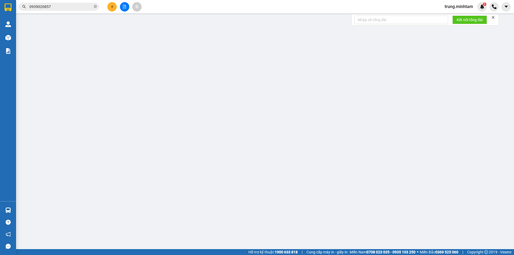
type input "90.000"
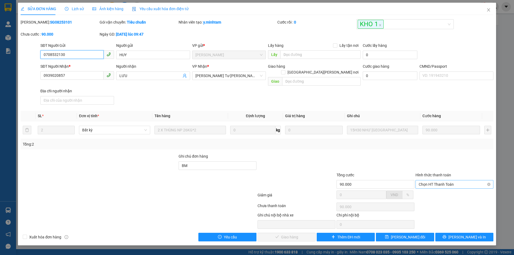
click at [438, 180] on span "Chọn HT Thanh Toán" at bounding box center [453, 184] width 71 height 8
click at [434, 189] on div "Tại văn phòng" at bounding box center [453, 189] width 71 height 6
type input "0"
click at [284, 234] on span "[PERSON_NAME] và Giao hàng" at bounding box center [303, 237] width 72 height 6
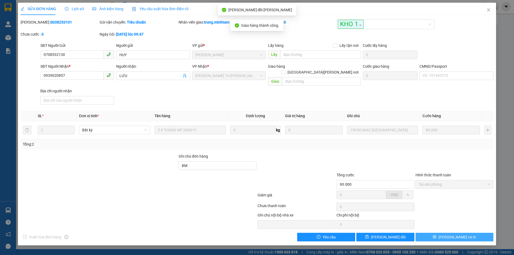
click at [463, 234] on span "[PERSON_NAME] và In" at bounding box center [456, 237] width 37 height 6
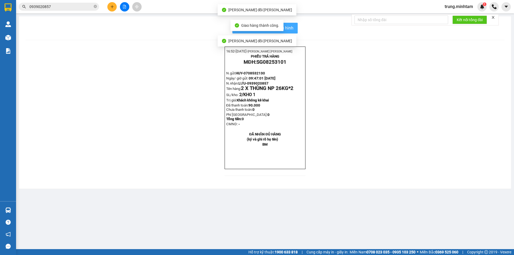
click at [289, 26] on span "In mẫu biên lai tự cấu hình" at bounding box center [268, 28] width 50 height 7
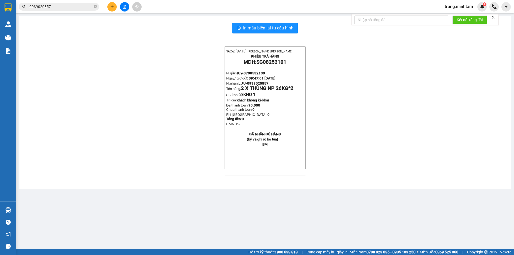
drag, startPoint x: 216, startPoint y: 128, endPoint x: 354, endPoint y: 131, distance: 138.3
click at [354, 131] on div "16:52- 13-08-2025- NGUYỄN KHẮC TRUNG PHIẾU TRẢ HÀNG MĐH: SG08253101 N.gửi: HUY-…" at bounding box center [264, 115] width 479 height 136
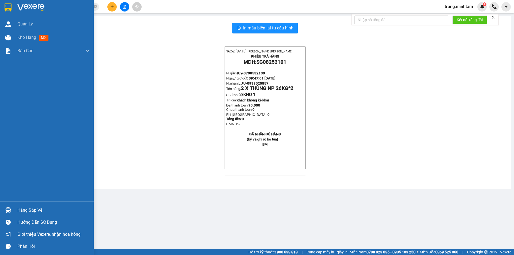
click at [30, 208] on div "Hàng sắp về" at bounding box center [53, 210] width 72 height 8
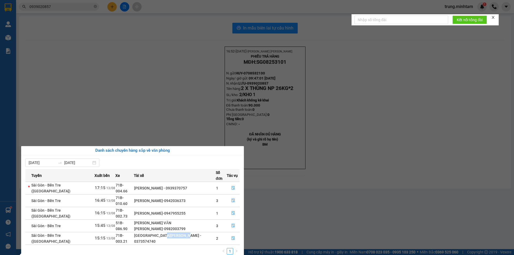
drag, startPoint x: 163, startPoint y: 220, endPoint x: 194, endPoint y: 222, distance: 30.8
click at [194, 232] on div "[GEOGRAPHIC_DATA] - 0373574740" at bounding box center [174, 238] width 81 height 12
copy div "0373574740"
click at [181, 120] on section "Kết quả tìm kiếm ( 41 ) Bộ lọc Mã ĐH Trạng thái Món hàng Tổng cước Chưa cước Nh…" at bounding box center [257, 127] width 514 height 255
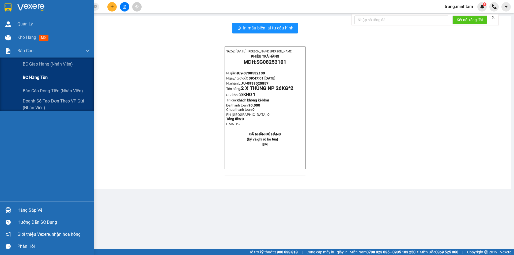
click at [43, 77] on span "BC hàng tồn" at bounding box center [35, 77] width 25 height 7
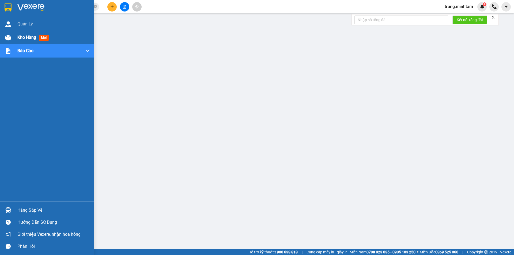
click at [26, 36] on span "Kho hàng" at bounding box center [26, 37] width 19 height 5
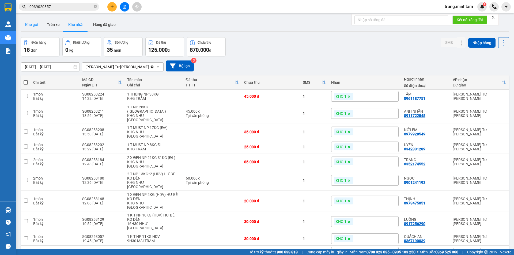
click at [35, 23] on button "Kho gửi" at bounding box center [32, 24] width 22 height 13
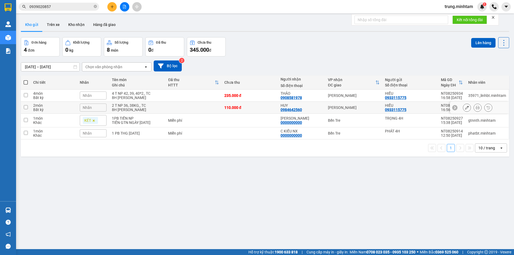
click at [174, 109] on td at bounding box center [193, 108] width 56 height 12
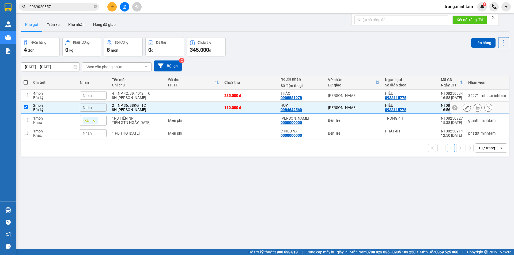
checkbox input "true"
click at [172, 93] on td at bounding box center [193, 96] width 56 height 12
checkbox input "true"
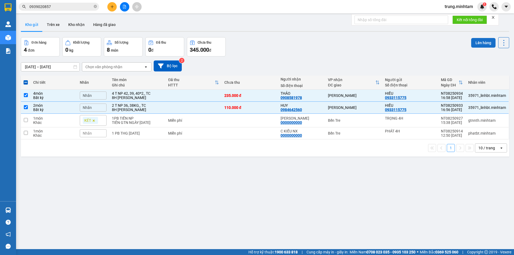
click at [480, 42] on button "Lên hàng" at bounding box center [483, 43] width 24 height 10
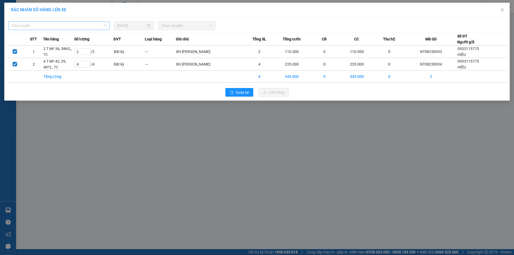
click at [68, 25] on span "Chọn tuyến" at bounding box center [59, 26] width 95 height 8
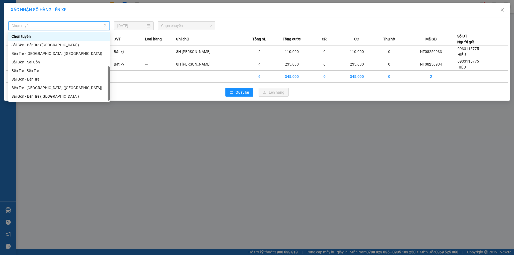
scroll to position [9, 0]
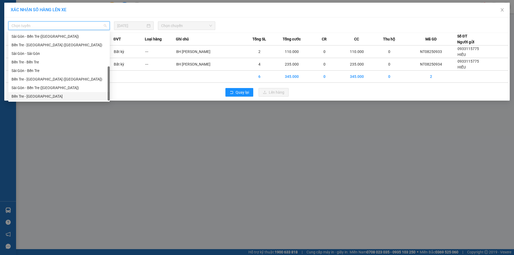
click at [36, 97] on div "Bến Tre - [GEOGRAPHIC_DATA]" at bounding box center [59, 96] width 95 height 6
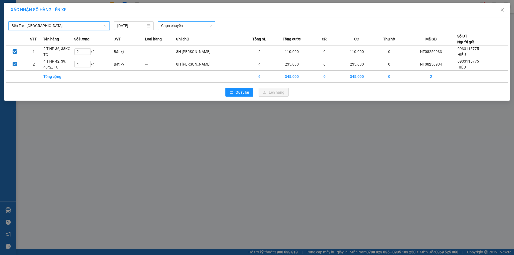
click at [170, 23] on span "Chọn chuyến" at bounding box center [186, 26] width 51 height 8
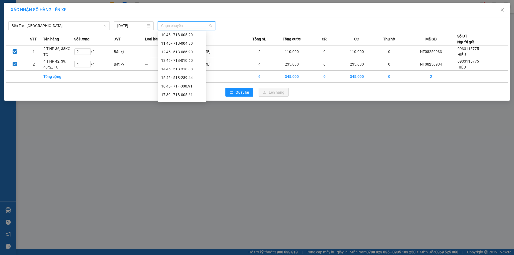
scroll to position [82, 0]
click at [184, 82] on div "16:45 - 71F-000.91" at bounding box center [182, 82] width 42 height 6
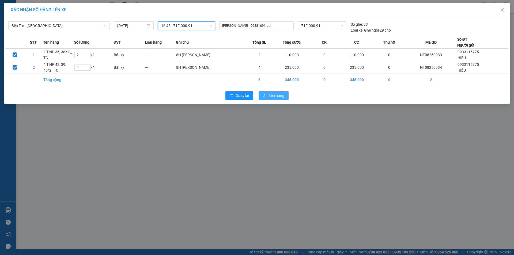
click at [274, 94] on span "Lên hàng" at bounding box center [277, 96] width 16 height 6
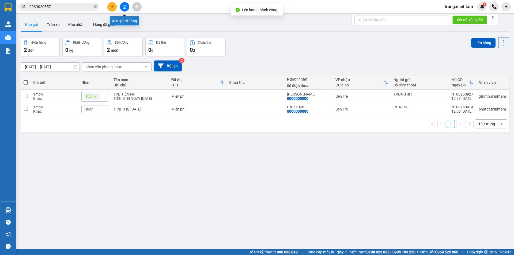
click at [124, 6] on icon "file-add" at bounding box center [125, 7] width 4 height 4
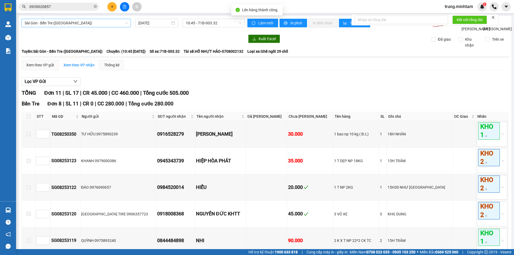
click at [71, 24] on span "Sài Gòn - Bến Tre ([GEOGRAPHIC_DATA])" at bounding box center [76, 23] width 103 height 8
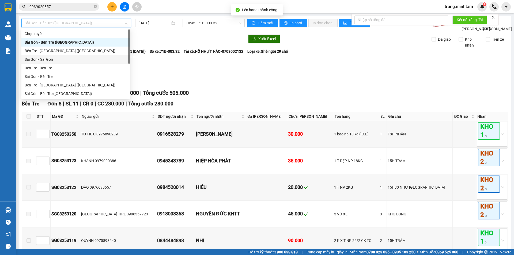
scroll to position [9, 0]
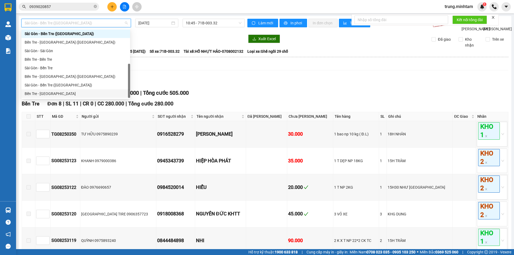
click at [51, 90] on div "Bến Tre - [GEOGRAPHIC_DATA]" at bounding box center [75, 93] width 109 height 9
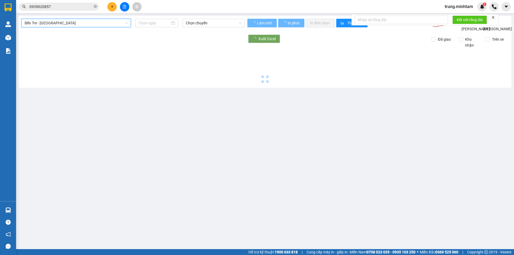
type input "[DATE]"
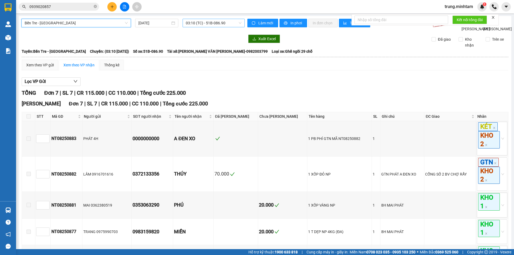
click at [183, 21] on div "03:10 (TC) - 51B-086.90" at bounding box center [213, 23] width 62 height 9
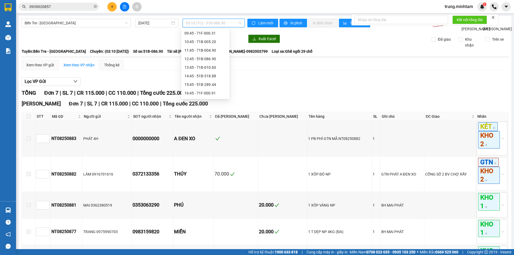
scroll to position [76, 0]
click at [209, 87] on div "16:45 - 71F-000.91" at bounding box center [205, 86] width 42 height 6
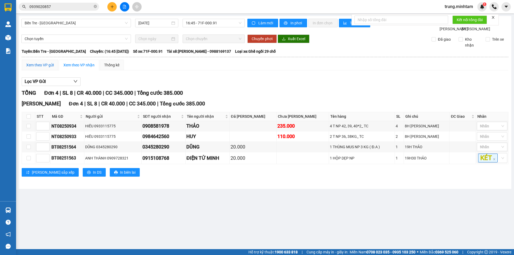
click at [44, 68] on div "Xem theo VP gửi" at bounding box center [40, 65] width 28 height 6
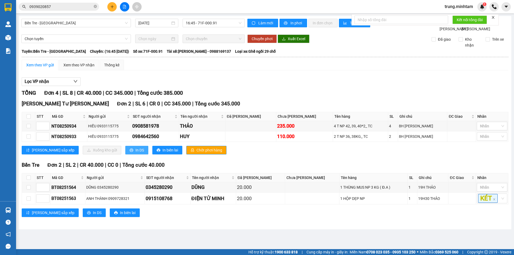
click at [135, 153] on span "In DS" at bounding box center [139, 150] width 9 height 6
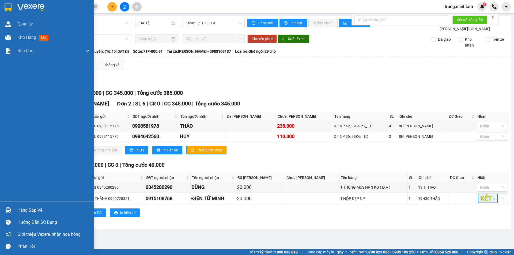
click at [34, 212] on div "Hàng sắp về" at bounding box center [53, 210] width 72 height 8
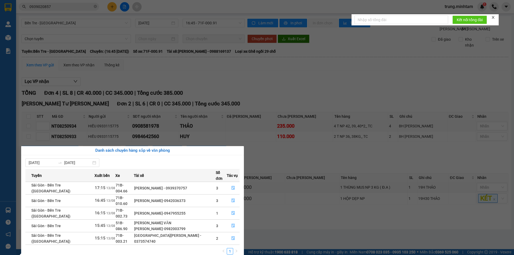
click at [278, 220] on section "Kết quả tìm kiếm ( 41 ) Bộ lọc Mã ĐH Trạng thái Món hàng Tổng cước Chưa cước Nh…" at bounding box center [257, 127] width 514 height 255
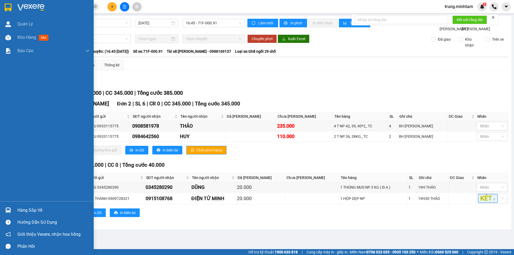
click at [36, 209] on div "Hàng sắp về" at bounding box center [53, 210] width 72 height 8
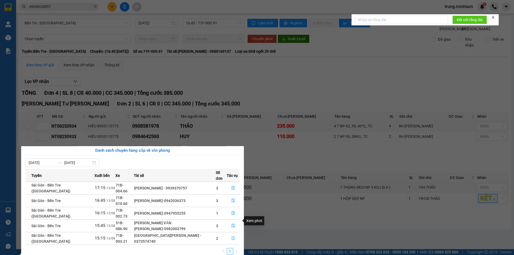
click at [231, 236] on icon "file-done" at bounding box center [233, 238] width 4 height 4
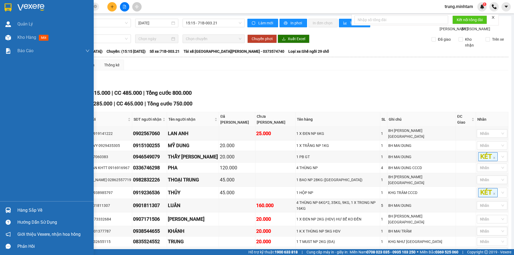
click at [32, 212] on div "Hàng sắp về" at bounding box center [53, 210] width 72 height 8
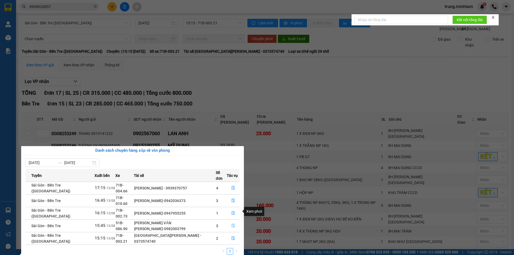
click at [231, 224] on icon "file-done" at bounding box center [233, 226] width 4 height 4
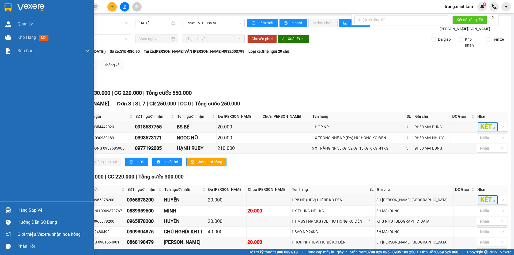
click at [22, 210] on div "Hàng sắp về" at bounding box center [53, 210] width 72 height 8
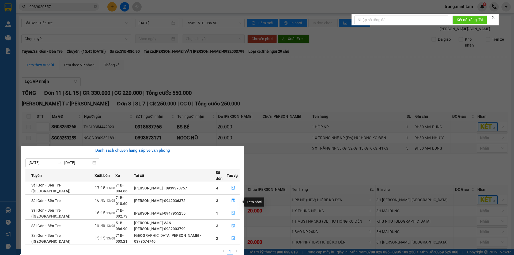
click at [231, 211] on icon "file-done" at bounding box center [233, 213] width 4 height 4
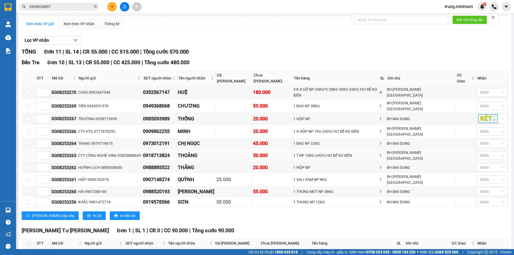
scroll to position [62, 0]
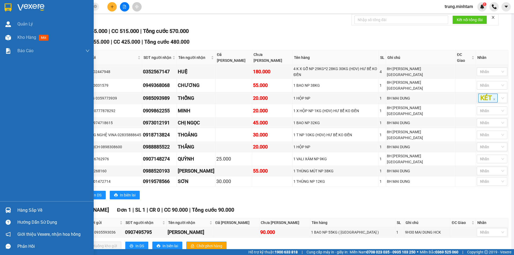
click at [26, 209] on div "Hàng sắp về" at bounding box center [53, 210] width 72 height 8
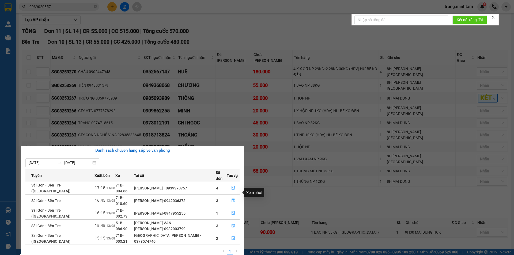
click at [231, 198] on icon "file-done" at bounding box center [233, 200] width 4 height 4
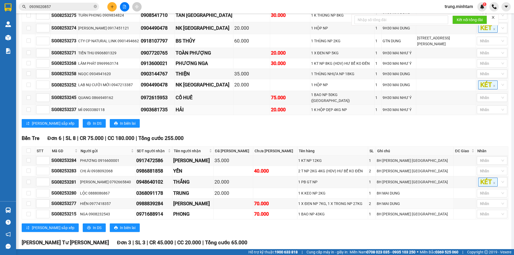
scroll to position [211, 0]
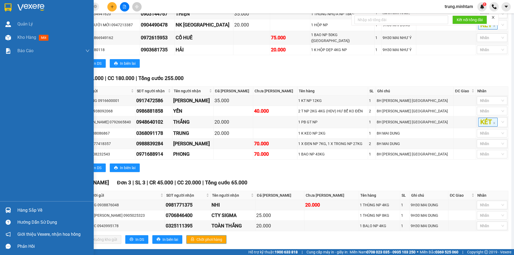
click at [28, 210] on div "Hàng sắp về" at bounding box center [53, 210] width 72 height 8
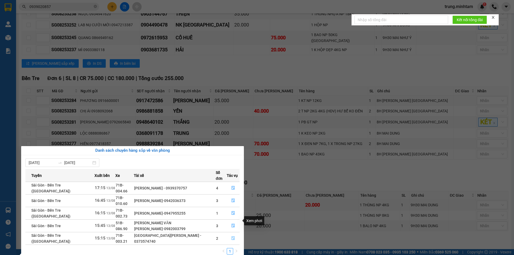
click at [231, 236] on icon "file-done" at bounding box center [233, 238] width 4 height 4
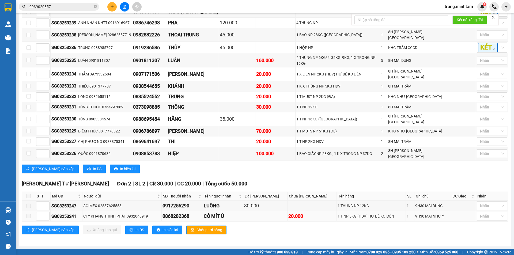
scroll to position [126, 0]
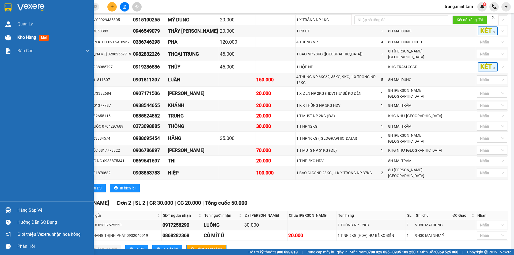
click at [33, 37] on span "Kho hàng" at bounding box center [26, 37] width 19 height 5
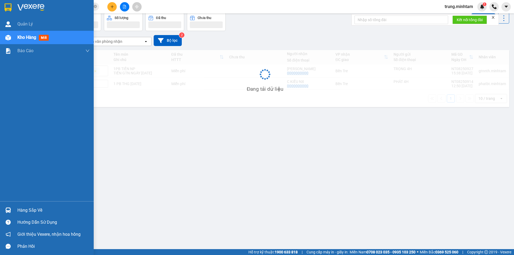
scroll to position [25, 0]
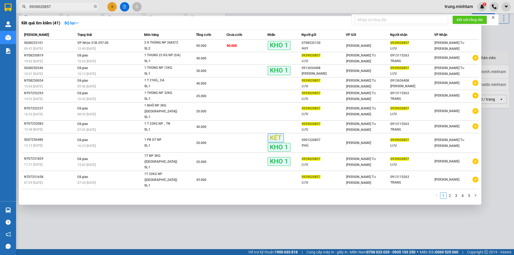
click at [65, 5] on input "0939020857" at bounding box center [60, 7] width 63 height 6
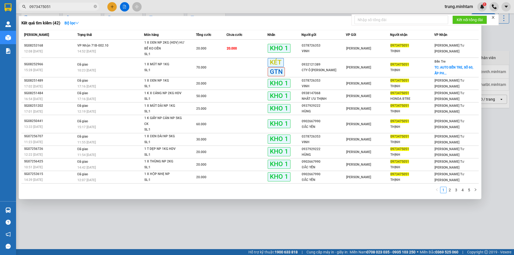
type input "0973475051"
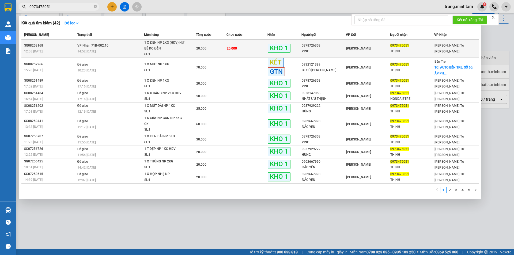
click at [257, 51] on td "20.000" at bounding box center [246, 49] width 41 height 18
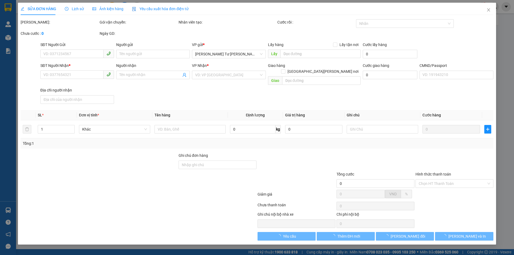
type input "0378726353"
type input "VINH"
type input "0973475051"
type input "THỊNH"
type input "BM"
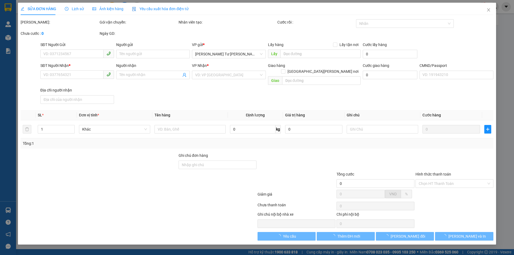
type input "20.000"
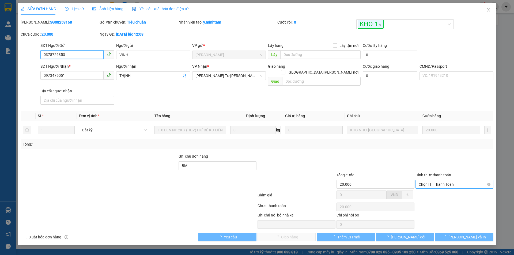
click at [442, 180] on span "Chọn HT Thanh Toán" at bounding box center [453, 184] width 71 height 8
click at [441, 191] on div "Tại văn phòng" at bounding box center [453, 189] width 71 height 6
type input "0"
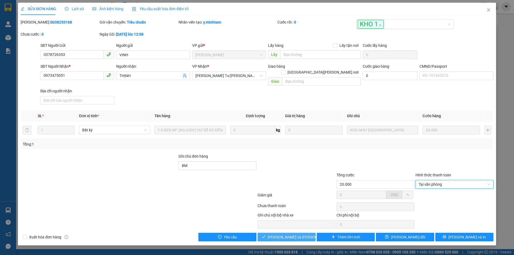
click at [291, 234] on span "[PERSON_NAME] và Giao hàng" at bounding box center [303, 237] width 72 height 6
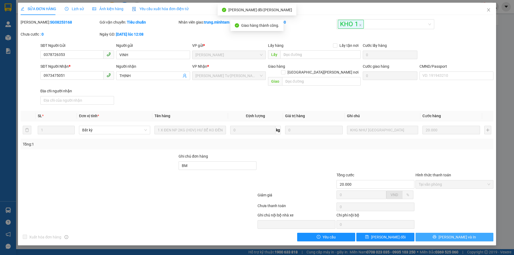
click at [461, 234] on span "[PERSON_NAME] và In" at bounding box center [456, 237] width 37 height 6
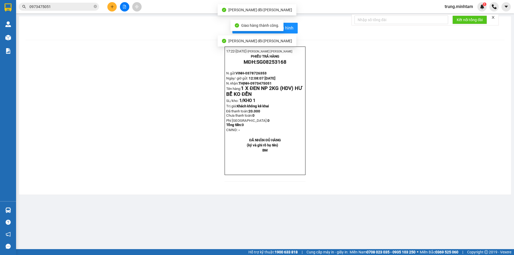
click at [461, 231] on main "In mẫu biên lai tự cấu hình 17:22- 13-08-2025- NGUYỄN KHẮC TRUNG PHIẾU TRẢ HÀNG…" at bounding box center [257, 124] width 514 height 249
click at [290, 27] on span "In mẫu biên lai tự cấu hình" at bounding box center [268, 28] width 50 height 7
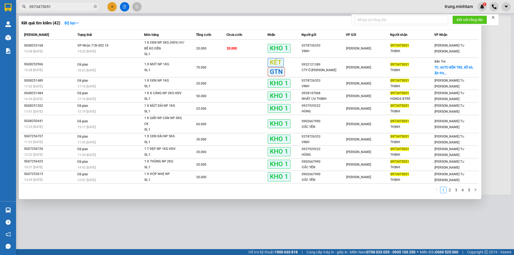
click at [73, 6] on input "0973475051" at bounding box center [60, 7] width 63 height 6
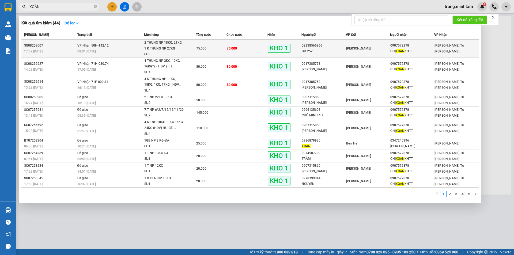
type input "XOÀN"
click at [325, 48] on div "CH 252" at bounding box center [323, 51] width 44 height 6
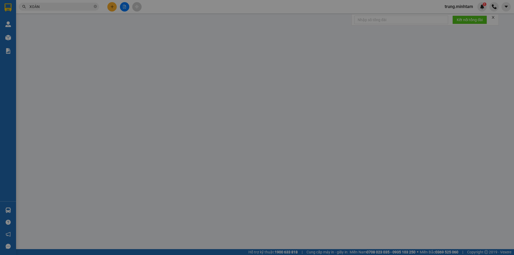
type input "02838566966"
type input "CH 252"
type input "0907572878"
type input "CHỊ XOÀN KHTT"
type input "ĐG"
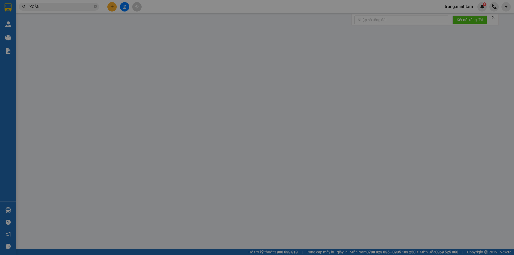
type input "75.000"
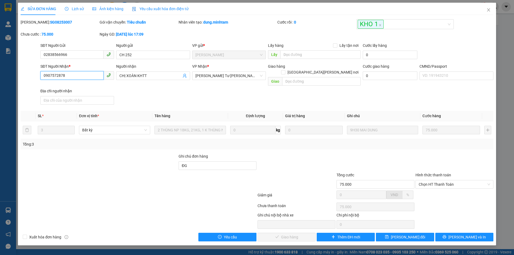
drag, startPoint x: 64, startPoint y: 75, endPoint x: 30, endPoint y: 75, distance: 34.0
click at [30, 75] on div "SĐT Người Nhận * 0907572878 0907572878 Người nhận CHỊ XOÀN KHTT VP Nhận * Ngã …" at bounding box center [256, 84] width 473 height 43
drag, startPoint x: 487, startPoint y: 11, endPoint x: 437, endPoint y: 1, distance: 50.7
click at [487, 10] on icon "close" at bounding box center [488, 10] width 4 height 4
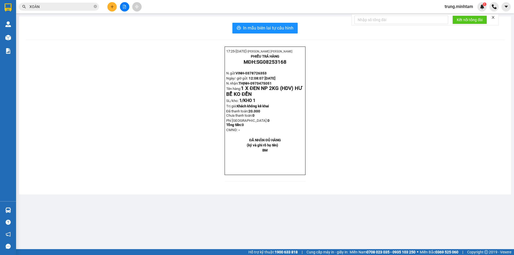
click at [68, 7] on input "XOÀN" at bounding box center [60, 7] width 63 height 6
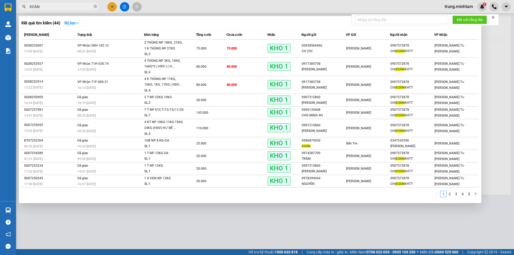
click at [68, 6] on input "XOÀN" at bounding box center [60, 7] width 63 height 6
type input "X"
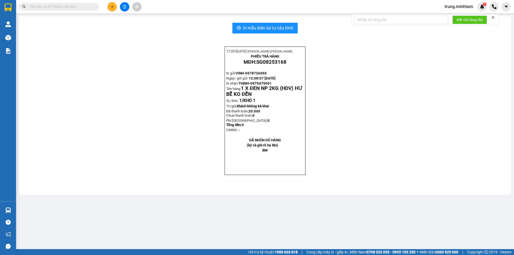
paste input "0907572878"
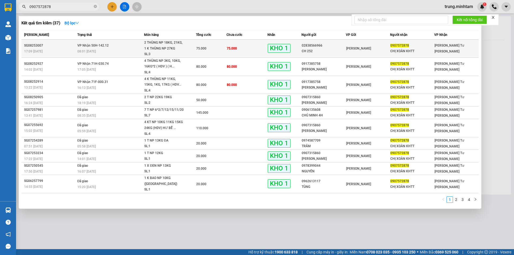
type input "0907572878"
click at [254, 47] on td "75.000" at bounding box center [246, 49] width 41 height 18
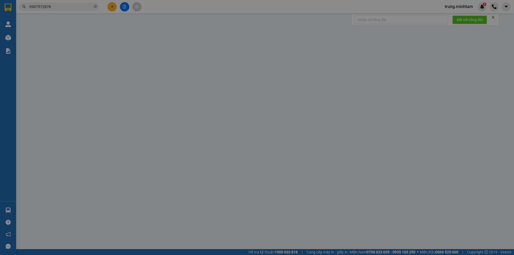
type input "02838566966"
type input "CH 252"
type input "0907572878"
type input "CHỊ XOÀN KHTT"
type input "ĐG"
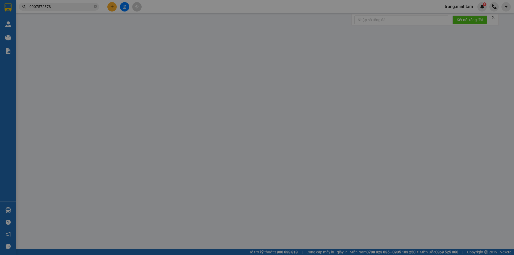
type input "75.000"
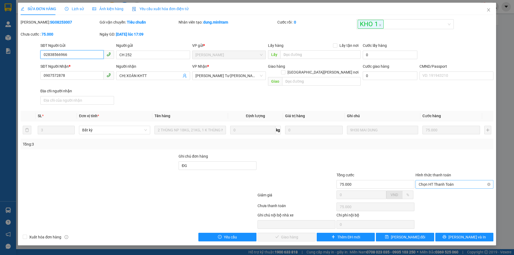
click at [439, 180] on span "Chọn HT Thanh Toán" at bounding box center [453, 184] width 71 height 8
click at [433, 189] on div "Tại văn phòng" at bounding box center [453, 189] width 71 height 6
type input "0"
click at [299, 234] on span "[PERSON_NAME] và Giao hàng" at bounding box center [303, 237] width 72 height 6
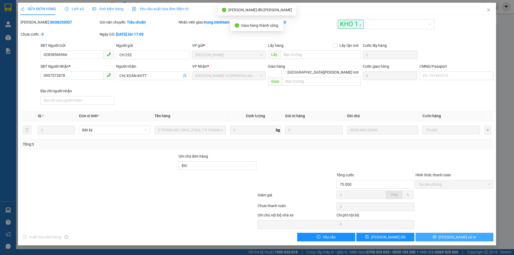
click at [454, 234] on span "[PERSON_NAME] và In" at bounding box center [456, 237] width 37 height 6
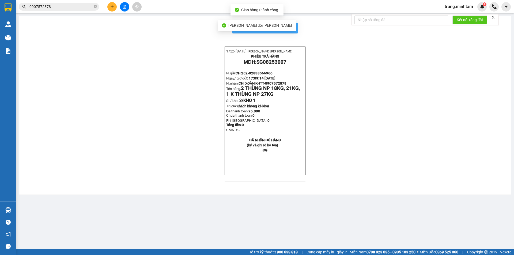
click at [290, 30] on span "In mẫu biên lai tự cấu hình" at bounding box center [268, 28] width 50 height 7
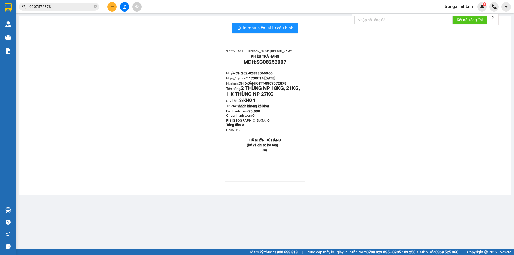
click at [65, 2] on div "Kết quả tìm kiếm ( 37 ) Bộ lọc Mã ĐH Trạng thái Món hàng Tổng cước Chưa cước Nh…" at bounding box center [257, 6] width 514 height 13
click at [70, 6] on input "0907572878" at bounding box center [60, 7] width 63 height 6
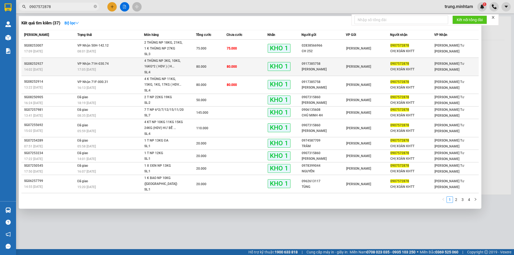
click at [264, 64] on td "80.000" at bounding box center [246, 67] width 41 height 18
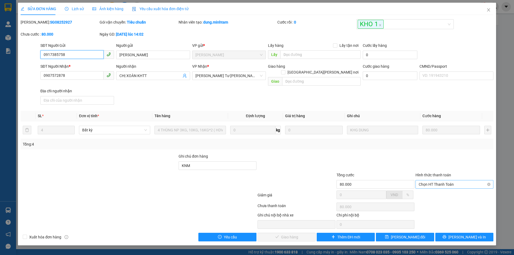
click at [434, 180] on span "Chọn HT Thanh Toán" at bounding box center [453, 184] width 71 height 8
drag, startPoint x: 433, startPoint y: 189, endPoint x: 427, endPoint y: 190, distance: 6.0
click at [432, 190] on div "Tại văn phòng" at bounding box center [453, 189] width 71 height 6
type input "0"
click at [299, 234] on span "[PERSON_NAME] và Giao hàng" at bounding box center [303, 237] width 72 height 6
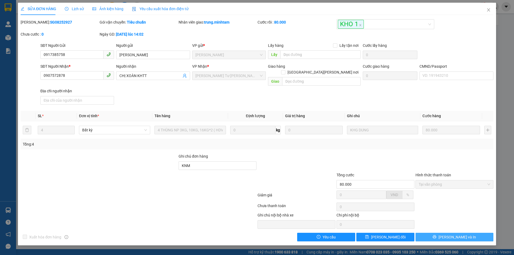
click at [436, 235] on icon "printer" at bounding box center [434, 237] width 4 height 4
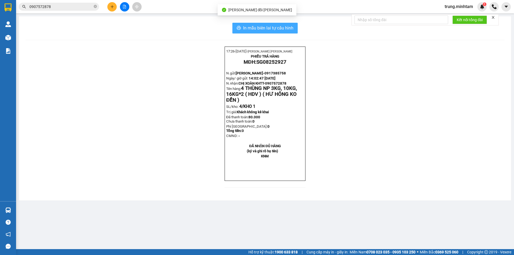
click at [273, 26] on span "In mẫu biên lai tự cấu hình" at bounding box center [268, 28] width 50 height 7
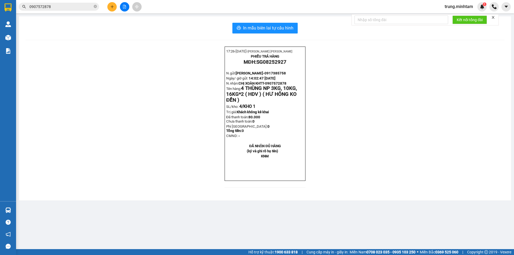
click at [62, 7] on input "0907572878" at bounding box center [60, 7] width 63 height 6
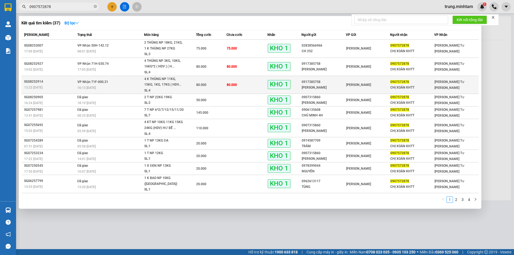
click at [247, 86] on td "80.000" at bounding box center [246, 85] width 41 height 18
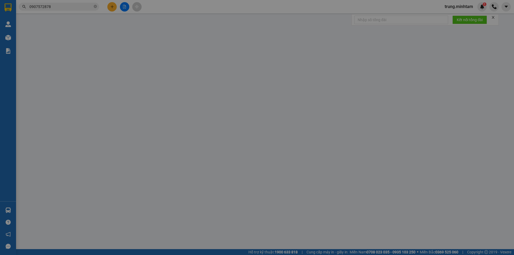
type input "0917385758"
type input "CH VĨNH TIẾN"
type input "0907572878"
type input "CHỊ XOÀN KHTT"
type input "dg"
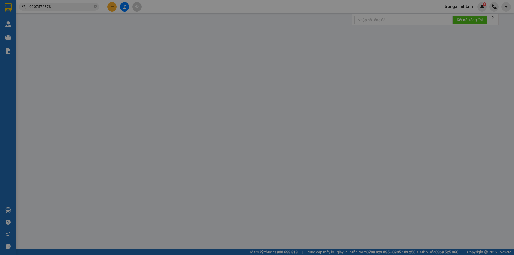
type input "80.000"
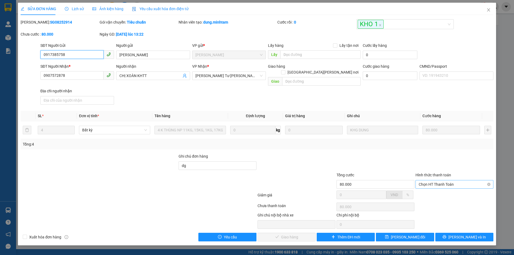
click at [431, 180] on span "Chọn HT Thanh Toán" at bounding box center [453, 184] width 71 height 8
click at [434, 190] on div "Tại văn phòng" at bounding box center [453, 189] width 71 height 6
type input "0"
click at [301, 234] on span "[PERSON_NAME] và Giao hàng" at bounding box center [303, 237] width 72 height 6
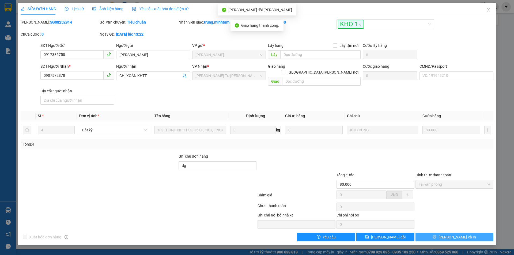
click at [464, 234] on span "[PERSON_NAME] và In" at bounding box center [456, 237] width 37 height 6
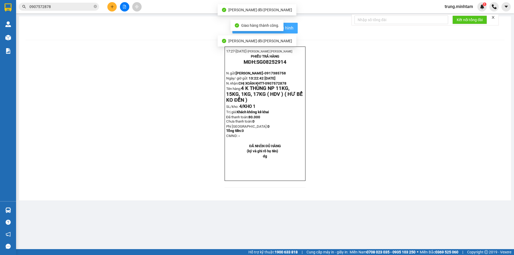
click at [288, 26] on span "In mẫu biên lai tự cấu hình" at bounding box center [268, 28] width 50 height 7
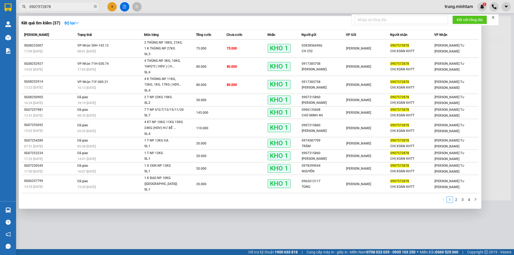
click at [56, 6] on input "0907572878" at bounding box center [60, 7] width 63 height 6
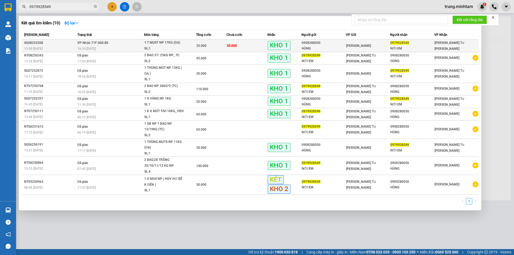
type input "0979928549"
click at [327, 46] on div "HÙNG" at bounding box center [323, 49] width 44 height 6
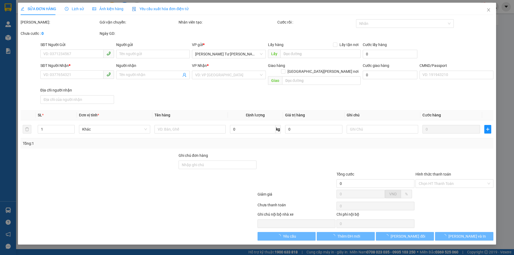
type input "0908280050"
type input "HÙNG"
type input "0979928549"
type input "NỚI EM"
type input "35.000"
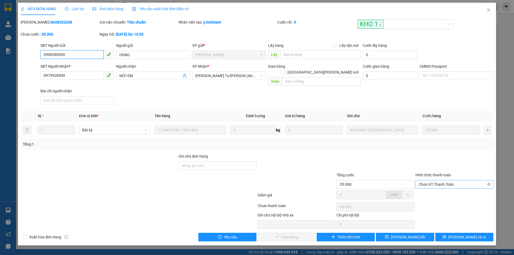
click at [441, 180] on span "Chọn HT Thanh Toán" at bounding box center [453, 184] width 71 height 8
click at [436, 190] on div "Tại văn phòng" at bounding box center [453, 189] width 71 height 6
type input "0"
click at [296, 234] on span "[PERSON_NAME] và Giao hàng" at bounding box center [303, 237] width 72 height 6
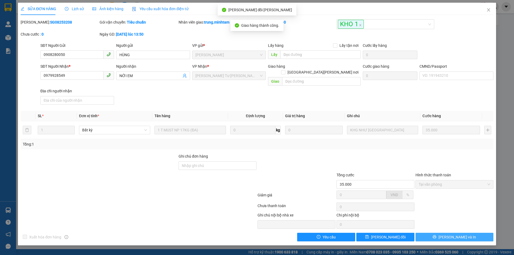
click at [456, 234] on span "[PERSON_NAME] và In" at bounding box center [456, 237] width 37 height 6
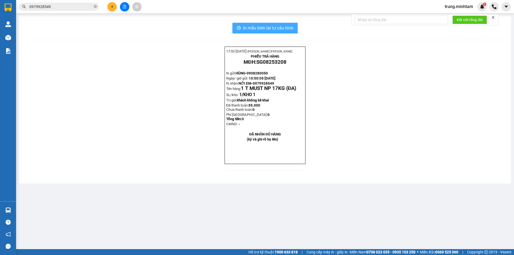
click at [274, 27] on span "In mẫu biên lai tự cấu hình" at bounding box center [268, 28] width 50 height 7
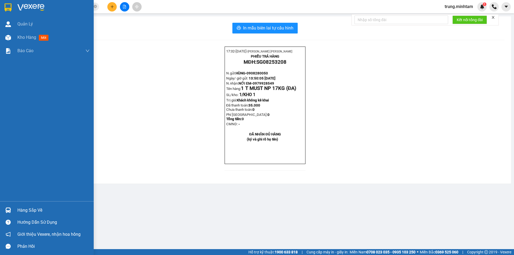
click at [36, 211] on div "Hàng sắp về" at bounding box center [53, 210] width 72 height 8
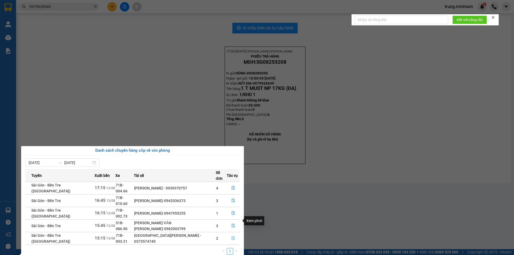
click at [231, 236] on icon "file-done" at bounding box center [233, 238] width 4 height 4
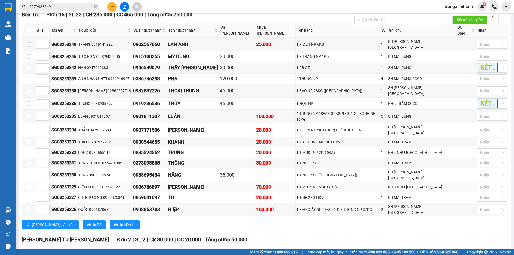
scroll to position [126, 0]
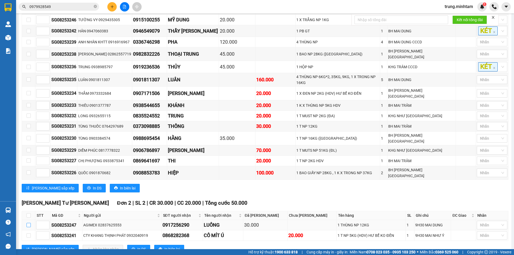
click at [29, 223] on input "checkbox" at bounding box center [28, 225] width 4 height 4
checkbox input "true"
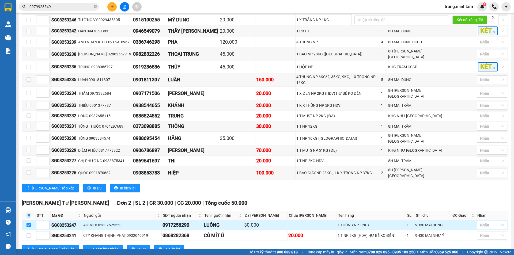
click at [486, 222] on div at bounding box center [489, 225] width 22 height 6
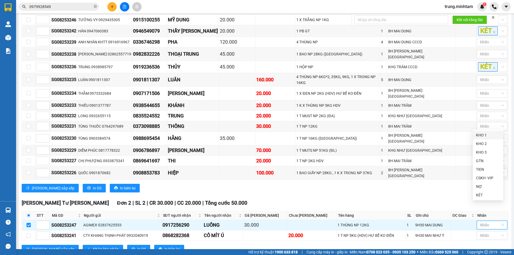
click at [481, 135] on div "KHO 1" at bounding box center [488, 135] width 24 height 6
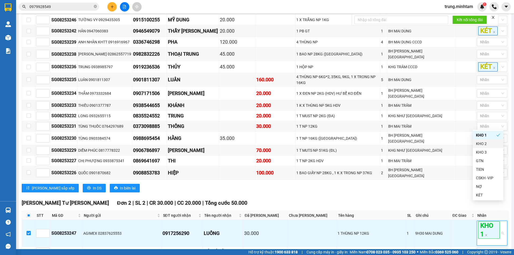
click at [446, 176] on div "Bến Tre Đơn 15 | SL 23 | CR 285.000 | CC 465.000 | Tổng cước 750.000 STT Mã GD…" at bounding box center [265, 85] width 486 height 222
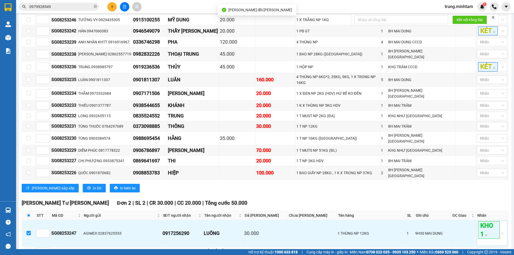
scroll to position [142, 0]
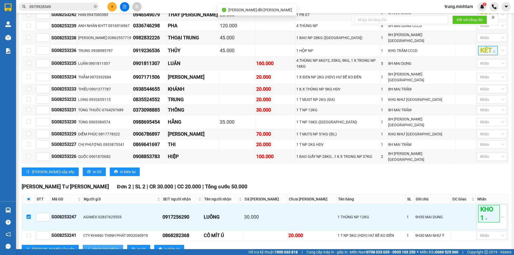
click at [93, 246] on span "Nhập kho nhận" at bounding box center [106, 249] width 26 height 6
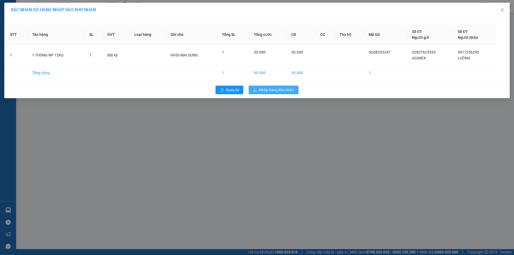
click at [278, 91] on span "Nhập hàng kho nhận" at bounding box center [276, 90] width 35 height 6
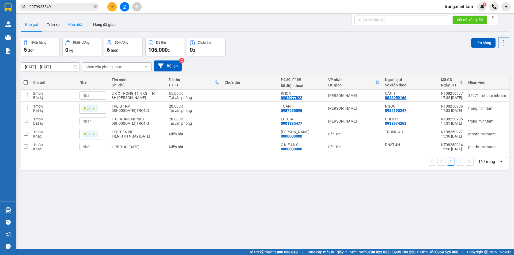
click at [78, 22] on button "Kho nhận" at bounding box center [76, 24] width 25 height 13
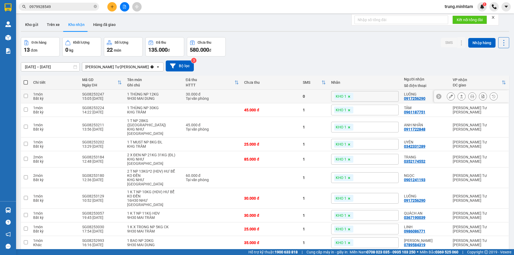
click at [449, 96] on icon at bounding box center [451, 96] width 4 height 4
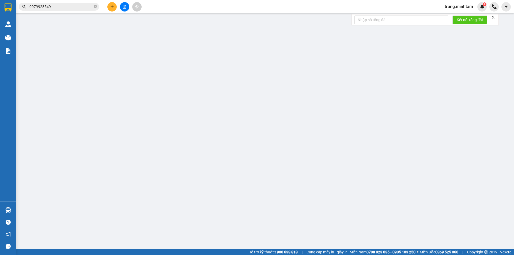
type input "02837625553"
type input "AGIMEX"
type input "0917256290"
type input "LUÔNG"
type input "30.000"
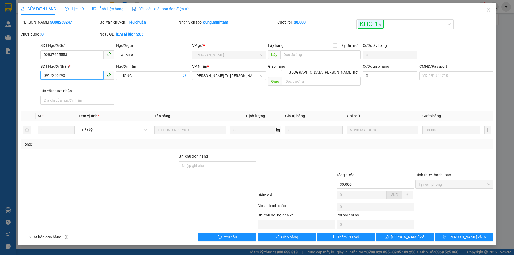
drag, startPoint x: 66, startPoint y: 76, endPoint x: 33, endPoint y: 74, distance: 32.4
click at [33, 74] on div "SĐT Người Nhận * 0917256290 0917256290 Người nhận LUÔNG VP Nhận * Ngã Tư Huyệ…" at bounding box center [256, 84] width 473 height 43
click at [203, 162] on input "Ghi chú đơn hàng" at bounding box center [217, 165] width 78 height 9
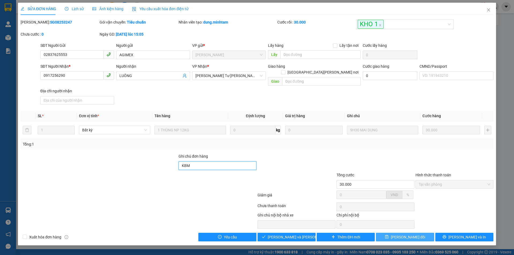
type input "KBM"
drag, startPoint x: 411, startPoint y: 231, endPoint x: 406, endPoint y: 231, distance: 5.6
click at [410, 234] on span "[PERSON_NAME] thay đổi" at bounding box center [408, 237] width 35 height 6
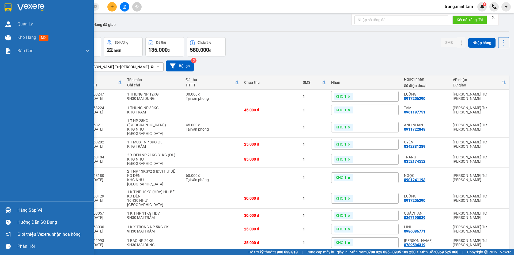
click at [27, 212] on div "Hàng sắp về" at bounding box center [53, 210] width 72 height 8
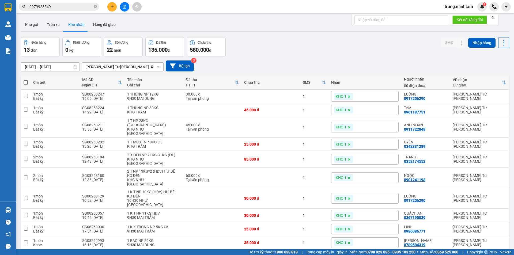
drag, startPoint x: 277, startPoint y: 47, endPoint x: 286, endPoint y: 49, distance: 9.2
click at [278, 47] on section "Kết quả tìm kiếm ( 10 ) Bộ lọc Mã ĐH Trạng thái Món hàng Tổng cước Chưa cước Nh…" at bounding box center [257, 127] width 514 height 255
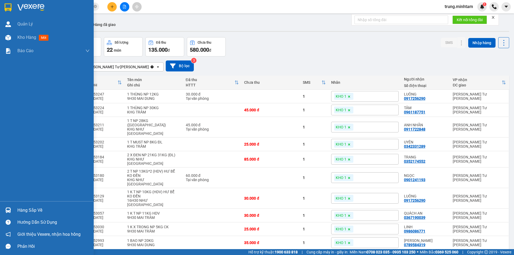
click at [33, 211] on div "Hàng sắp về" at bounding box center [53, 210] width 72 height 8
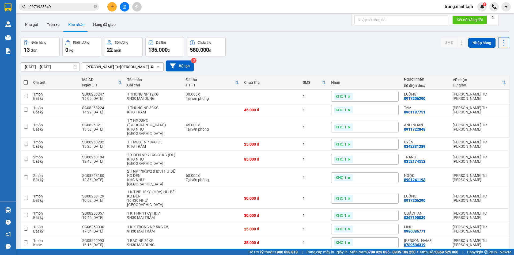
click at [257, 40] on section "Kết quả tìm kiếm ( 10 ) Bộ lọc Mã ĐH Trạng thái Món hàng Tổng cước Chưa cước Nh…" at bounding box center [257, 127] width 514 height 255
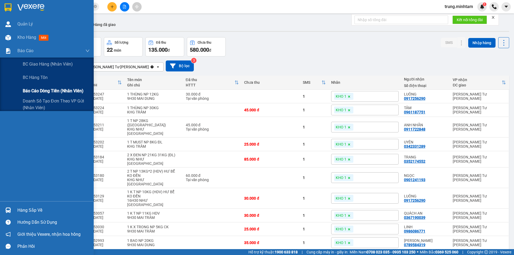
click at [43, 90] on span "Báo cáo dòng tiền (nhân viên)" at bounding box center [53, 90] width 61 height 7
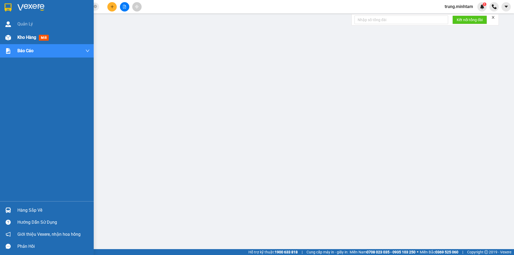
click at [34, 37] on span "Kho hàng" at bounding box center [26, 37] width 19 height 5
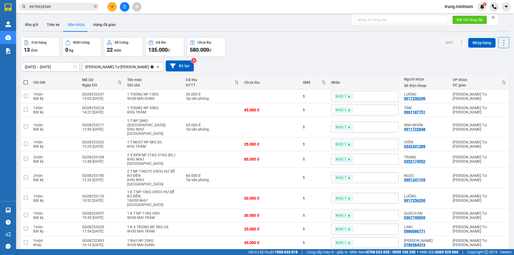
click at [70, 7] on input "0979928549" at bounding box center [60, 7] width 63 height 6
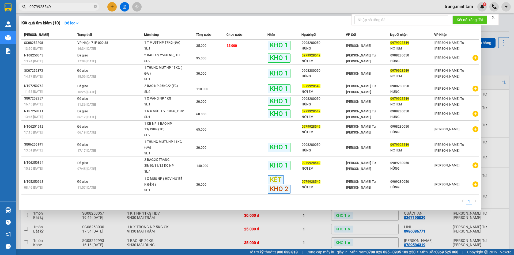
click at [70, 7] on input "0979928549" at bounding box center [60, 7] width 63 height 6
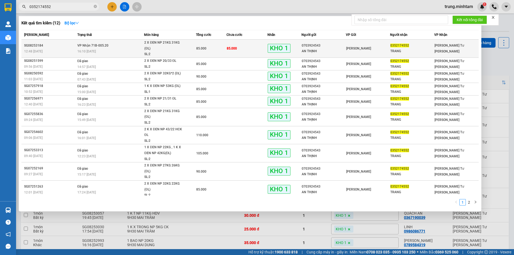
type input "0352174552"
click at [245, 49] on td "85.000" at bounding box center [246, 49] width 41 height 18
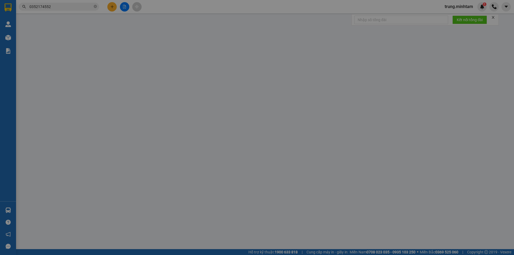
type input "0703924543"
type input "AN THỊNH"
type input "0352174552"
type input "TRANG"
type input "KBM"
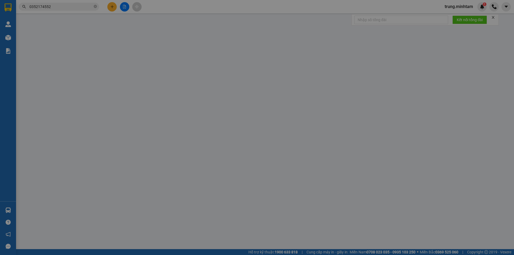
type input "85.000"
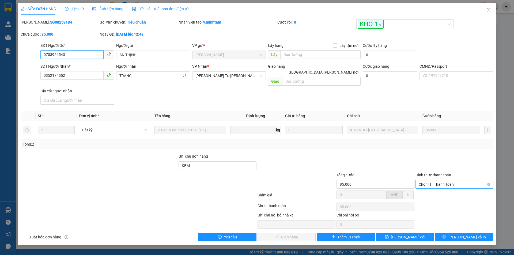
click at [439, 180] on span "Chọn HT Thanh Toán" at bounding box center [453, 184] width 71 height 8
click at [437, 189] on div "Tại văn phòng" at bounding box center [453, 189] width 71 height 6
type input "0"
click at [290, 234] on span "[PERSON_NAME] và Giao hàng" at bounding box center [303, 237] width 72 height 6
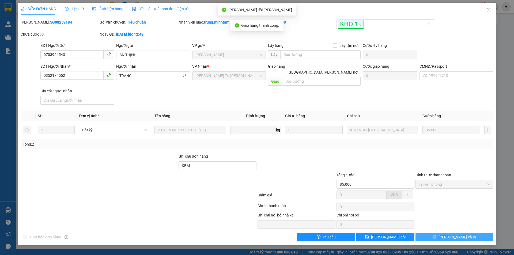
click at [454, 234] on span "[PERSON_NAME] và In" at bounding box center [456, 237] width 37 height 6
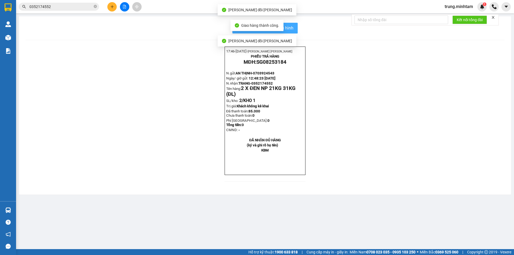
click at [291, 27] on span "In mẫu biên lai tự cấu hình" at bounding box center [268, 28] width 50 height 7
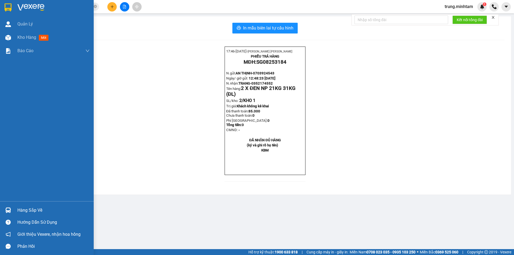
click at [37, 209] on div "Hàng sắp về" at bounding box center [53, 210] width 72 height 8
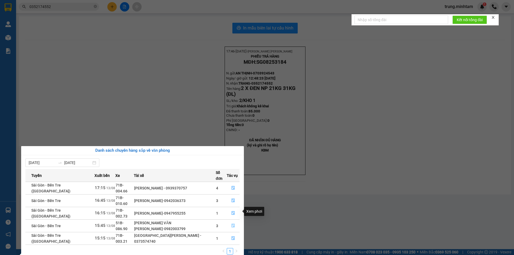
click at [231, 224] on icon "file-done" at bounding box center [232, 226] width 3 height 4
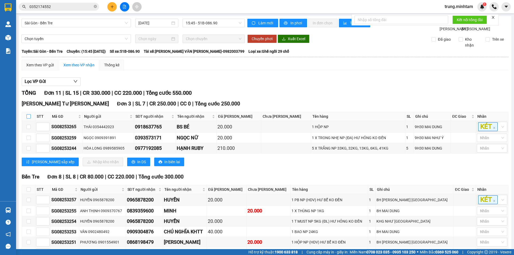
click at [29, 119] on input "checkbox" at bounding box center [28, 116] width 4 height 4
checkbox input "true"
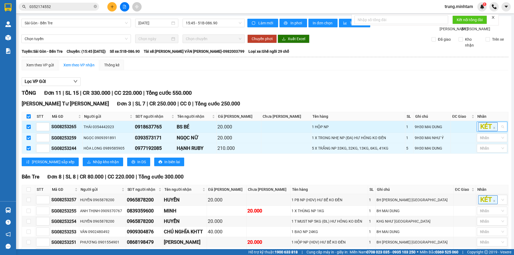
click at [498, 130] on input "search" at bounding box center [498, 127] width 1 height 6
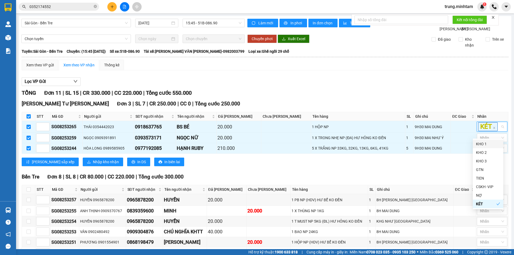
click at [485, 144] on div "KHO 1" at bounding box center [488, 144] width 24 height 6
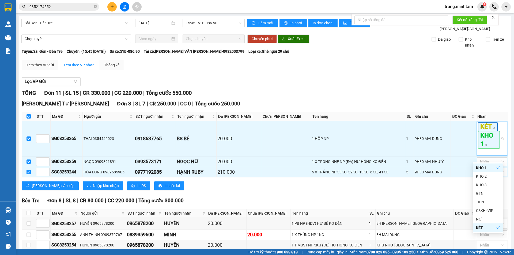
click at [449, 83] on div "Lọc VP Gửi TỔNG Đơn 11 | SL 15 | CR 330.000 | CC 220.000 | Tổng cước 550.000 N…" at bounding box center [265, 198] width 486 height 247
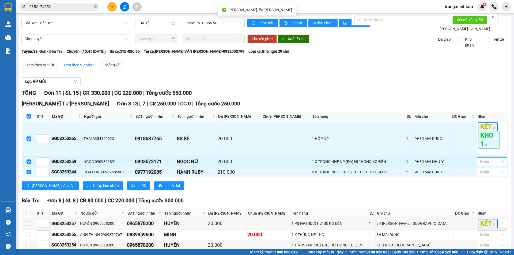
click at [481, 165] on div at bounding box center [489, 161] width 22 height 6
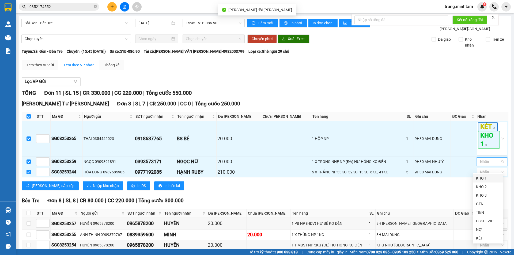
click at [480, 178] on div "KHO 1" at bounding box center [488, 178] width 24 height 6
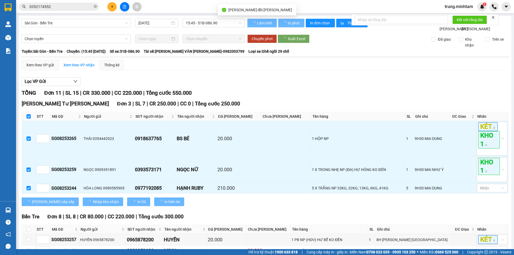
click at [442, 93] on div "Lọc VP Gửi TỔNG Đơn 11 | SL 15 | CR 330.000 | CC 220.000 | Tổng cước 550.000 N…" at bounding box center [265, 206] width 486 height 263
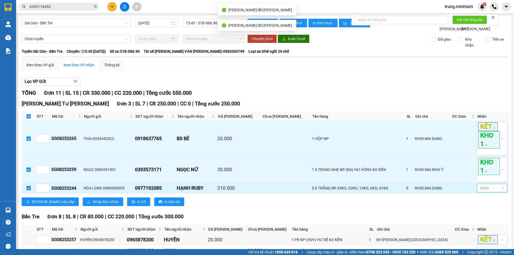
click at [486, 191] on div at bounding box center [489, 188] width 22 height 6
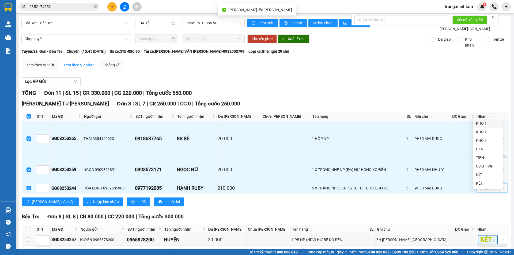
click at [480, 122] on div "KHO 1" at bounding box center [488, 123] width 24 height 6
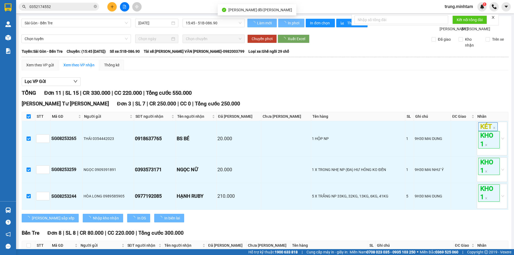
click at [450, 96] on div "TỔNG Đơn 11 | SL 15 | CR 330.000 | CC 220.000 | Tổng cước 550.000" at bounding box center [265, 93] width 486 height 8
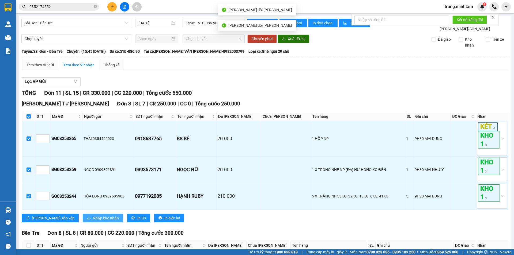
click at [93, 221] on span "Nhập kho nhận" at bounding box center [106, 218] width 26 height 6
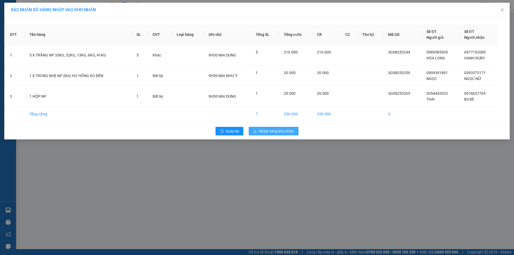
click at [272, 131] on span "Nhập hàng kho nhận" at bounding box center [276, 131] width 35 height 6
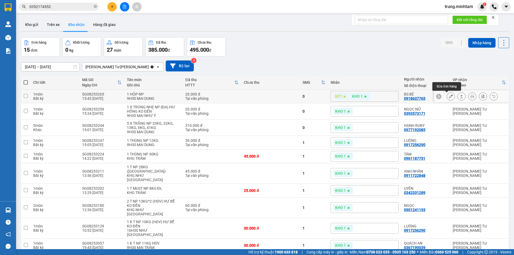
click at [449, 96] on icon at bounding box center [451, 96] width 4 height 4
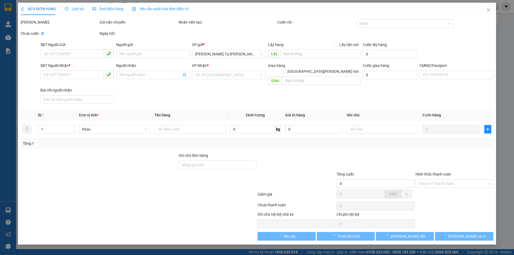
type input "0354442023"
type input "THÁI"
type input "0918637765"
type input "BS BÉ"
type input "20.000"
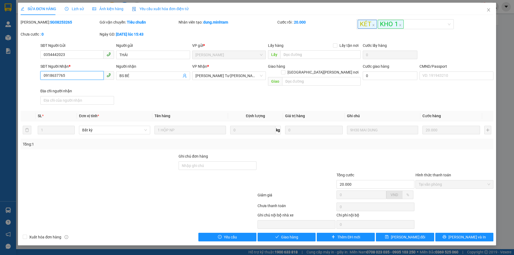
drag, startPoint x: 68, startPoint y: 76, endPoint x: 22, endPoint y: 81, distance: 46.0
click at [23, 81] on div "SĐT Người Nhận * 0918637765 0918637765 Người nhận BS BÉ VP Nhận * Ngã Tư Huyệ…" at bounding box center [256, 84] width 473 height 43
drag, startPoint x: 227, startPoint y: 161, endPoint x: 243, endPoint y: 162, distance: 15.8
click at [227, 161] on input "Ghi chú đơn hàng" at bounding box center [217, 165] width 78 height 9
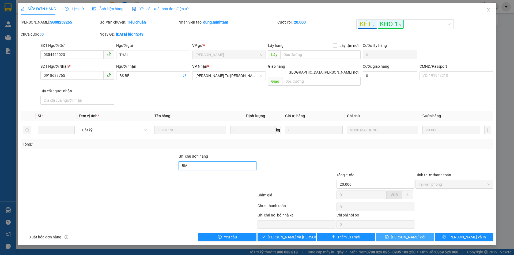
type input "BM"
click at [388, 235] on icon "save" at bounding box center [387, 237] width 4 height 4
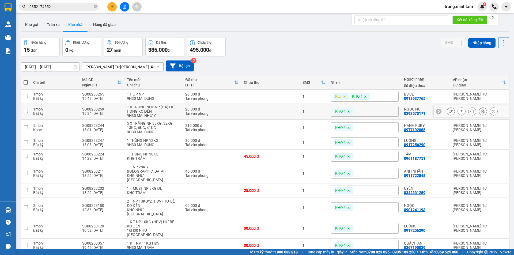
click at [449, 112] on icon at bounding box center [451, 111] width 4 height 4
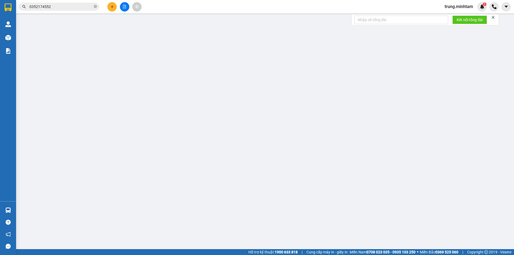
type input "0909391891"
type input "NGỌC"
type input "0393573171"
type input "NGỌC NỮ"
type input "NG CHỊU TRÁCH NHIỆM"
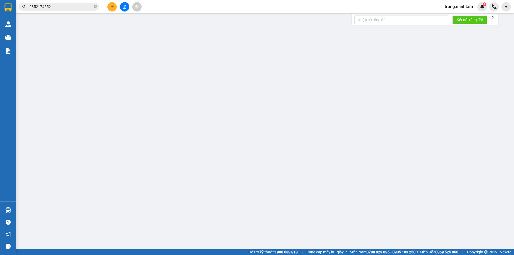
type input "20.000"
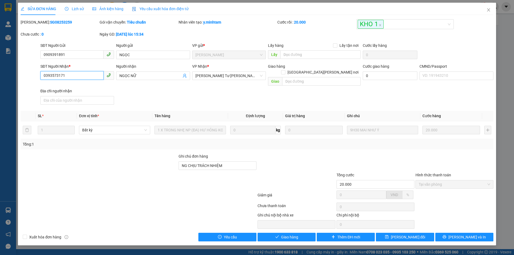
drag, startPoint x: 63, startPoint y: 76, endPoint x: 21, endPoint y: 77, distance: 41.2
click at [21, 77] on div "SĐT Người Nhận * 0393573171 0393573171 Người nhận NGỌC NỮ VP Nhận * Ngã Tư Huy…" at bounding box center [256, 84] width 473 height 43
click at [488, 10] on icon "close" at bounding box center [488, 10] width 4 height 4
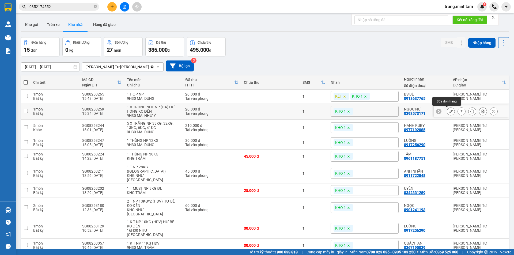
click at [449, 112] on icon at bounding box center [451, 111] width 4 height 4
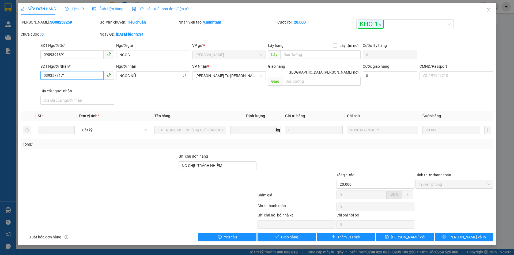
drag, startPoint x: 55, startPoint y: 74, endPoint x: 28, endPoint y: 70, distance: 28.1
click at [31, 72] on div "SĐT Người Nhận * 0393573171 0393573171 Người nhận NGỌC NỮ VP Nhận * Ngã Tư Huy…" at bounding box center [256, 84] width 473 height 43
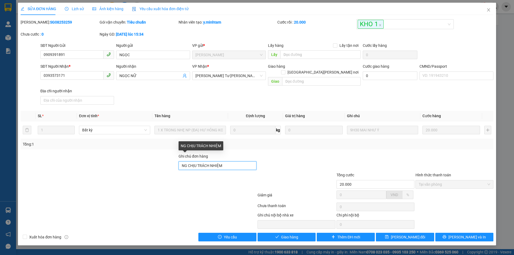
click at [233, 161] on input "NG CHỊU TRÁCH NHIỆM" at bounding box center [217, 165] width 78 height 9
click at [223, 161] on input "NG CHỊU TRÁCH NHIỆM BM" at bounding box center [217, 165] width 78 height 9
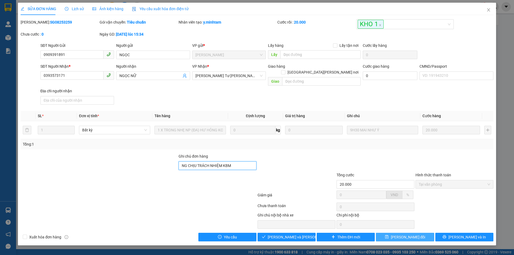
type input "NG CHỊU TRÁCH NHIỆM KBM"
click at [406, 234] on span "[PERSON_NAME] thay đổi" at bounding box center [408, 237] width 35 height 6
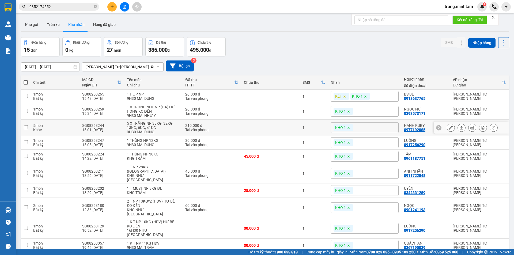
click at [449, 128] on icon at bounding box center [451, 128] width 4 height 4
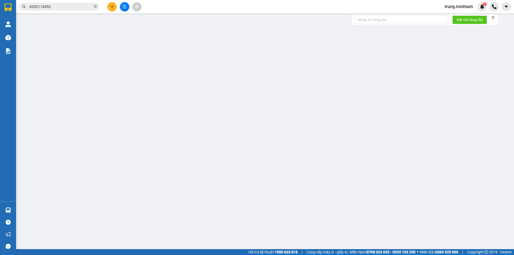
type input "0989585905"
type input "HÒA LONG"
type input "0977192085"
type input "HẠNH RUBY"
type input "210.000"
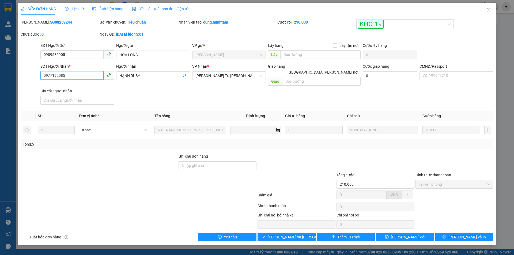
drag, startPoint x: 66, startPoint y: 75, endPoint x: 19, endPoint y: 81, distance: 46.6
click at [20, 81] on div "SĐT Người Nhận * 0977192085 0977192085 Người nhận HẠNH RUBY VP Nhận * Ngã Tư H…" at bounding box center [256, 84] width 473 height 43
click at [224, 162] on input "Ghi chú đơn hàng" at bounding box center [217, 165] width 78 height 9
drag, startPoint x: 181, startPoint y: 159, endPoint x: 185, endPoint y: 158, distance: 4.3
click at [182, 161] on input "BM" at bounding box center [217, 165] width 78 height 9
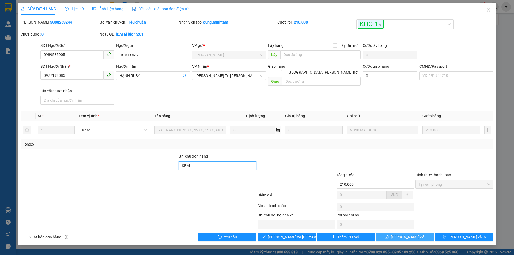
type input "KBM"
click at [402, 234] on span "[PERSON_NAME] thay đổi" at bounding box center [408, 237] width 35 height 6
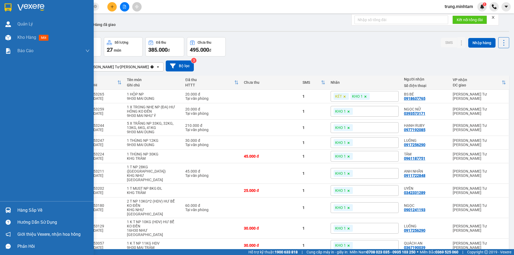
click at [33, 210] on div "Hàng sắp về" at bounding box center [53, 210] width 72 height 8
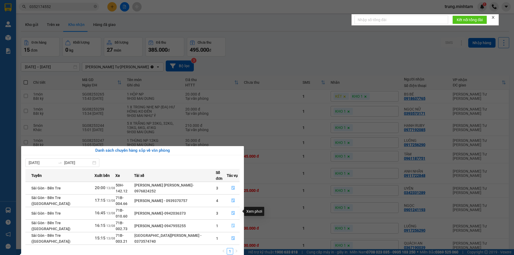
click at [231, 224] on icon "file-done" at bounding box center [232, 226] width 3 height 4
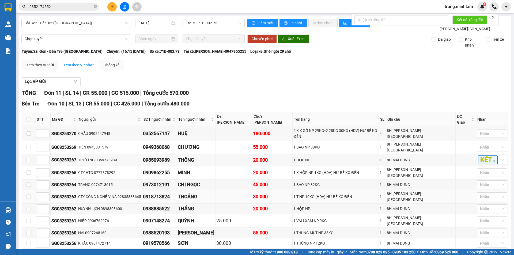
scroll to position [62, 0]
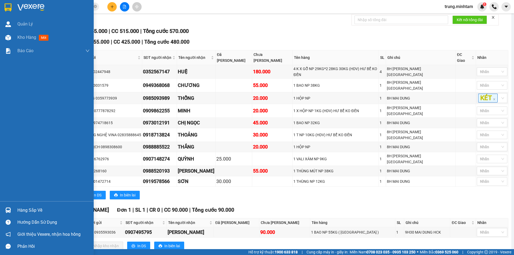
click at [32, 210] on div "Hàng sắp về" at bounding box center [53, 210] width 72 height 8
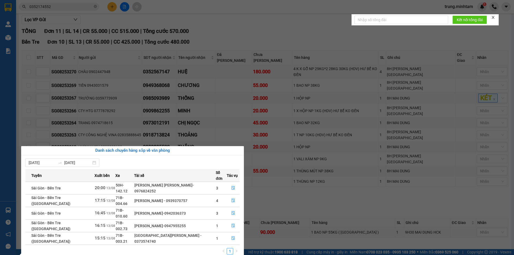
click at [319, 188] on section "Kết quả tìm kiếm ( 12 ) Bộ lọc Mã ĐH Trạng thái Món hàng Tổng cước Chưa cước Nh…" at bounding box center [257, 127] width 514 height 255
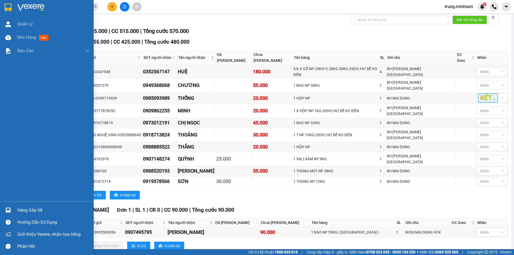
click at [25, 210] on div "Hàng sắp về" at bounding box center [53, 210] width 72 height 8
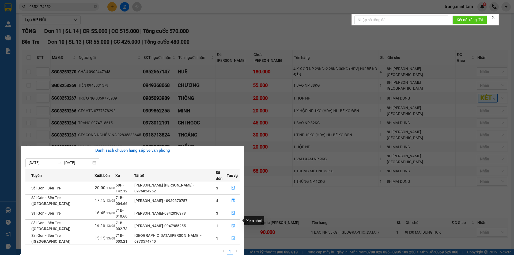
click at [231, 236] on icon "file-done" at bounding box center [233, 238] width 4 height 4
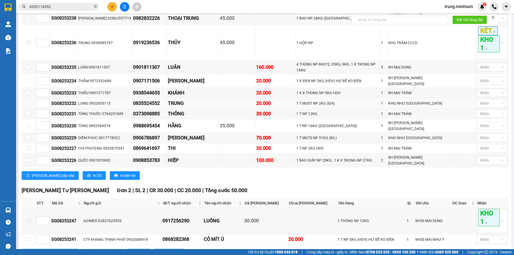
scroll to position [189, 0]
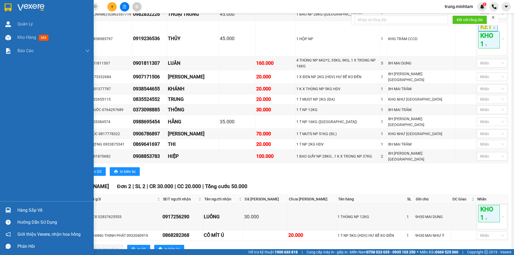
click at [34, 208] on div "Hàng sắp về" at bounding box center [53, 210] width 72 height 8
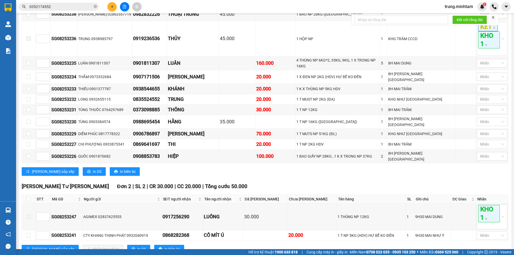
click at [308, 152] on section "Kết quả tìm kiếm ( 12 ) Bộ lọc Mã ĐH Trạng thái Món hàng Tổng cước Chưa cước Nh…" at bounding box center [257, 127] width 514 height 255
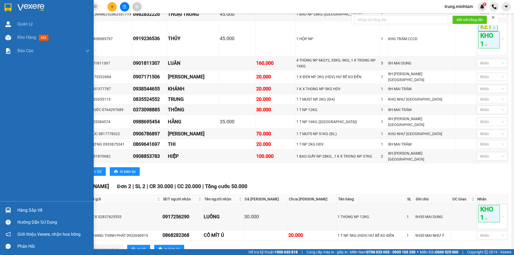
click at [24, 209] on div "Hàng sắp về" at bounding box center [53, 210] width 72 height 8
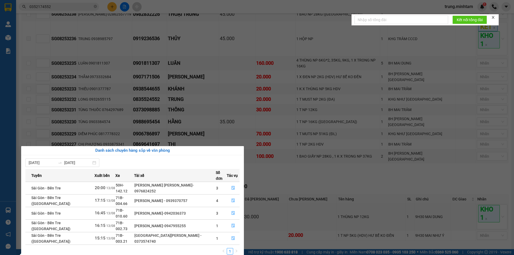
click at [283, 155] on section "Kết quả tìm kiếm ( 12 ) Bộ lọc Mã ĐH Trạng thái Món hàng Tổng cước Chưa cước Nh…" at bounding box center [257, 127] width 514 height 255
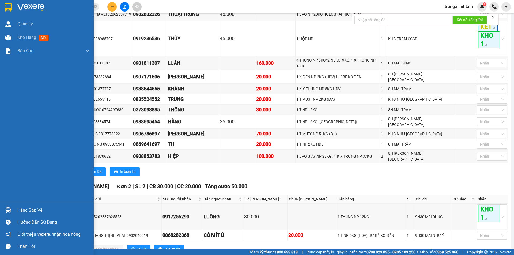
click at [36, 211] on div "Hàng sắp về" at bounding box center [53, 210] width 72 height 8
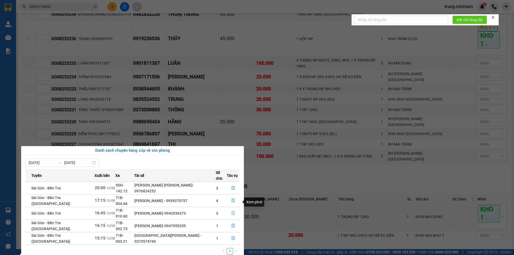
click at [231, 211] on icon "file-done" at bounding box center [233, 213] width 4 height 4
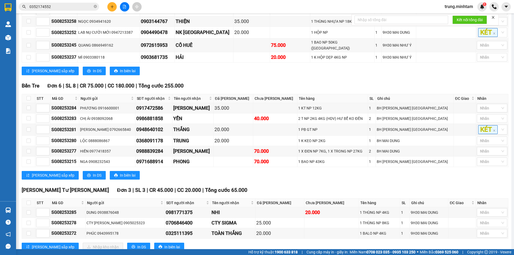
scroll to position [211, 0]
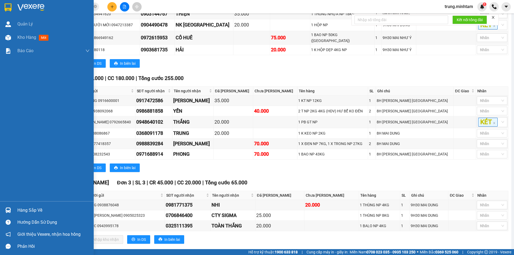
click at [26, 211] on div "Hàng sắp về" at bounding box center [53, 210] width 72 height 8
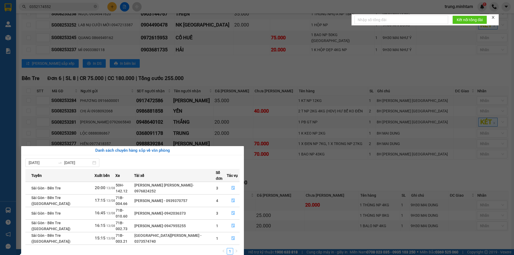
click at [338, 165] on section "Kết quả tìm kiếm ( 12 ) Bộ lọc Mã ĐH Trạng thái Món hàng Tổng cước Chưa cước Nh…" at bounding box center [257, 127] width 514 height 255
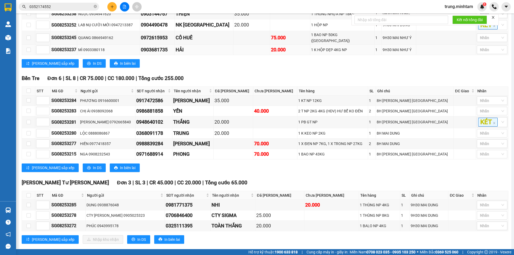
scroll to position [32, 0]
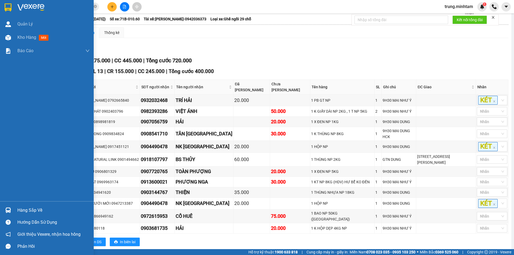
click at [39, 211] on div "Hàng sắp về" at bounding box center [53, 210] width 72 height 8
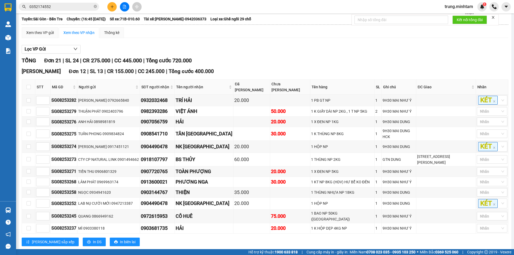
click at [364, 240] on section "Kết quả tìm kiếm ( 12 ) Bộ lọc Mã ĐH Trạng thái Món hàng Tổng cước Chưa cước Nh…" at bounding box center [257, 127] width 514 height 255
click at [112, 9] on button at bounding box center [111, 6] width 9 height 9
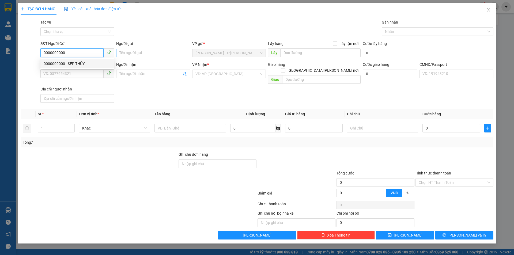
type input "0000000000"
drag, startPoint x: 161, startPoint y: 52, endPoint x: 164, endPoint y: 57, distance: 5.7
click at [161, 51] on input "Người gửi" at bounding box center [153, 53] width 74 height 9
type input "TRUNG N"
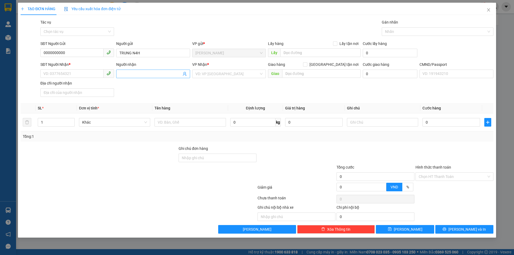
type input "TRUNG N4H"
click at [184, 74] on icon "user-add" at bounding box center [184, 74] width 4 height 4
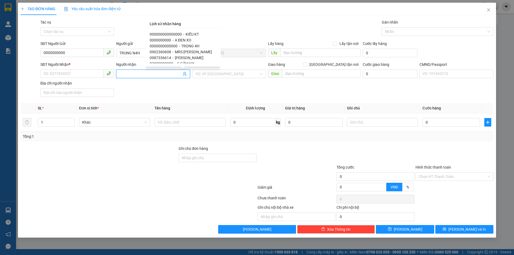
click at [191, 32] on span "KIỀU KT" at bounding box center [191, 34] width 13 height 4
type input "000000000000000"
type input "KIỀU KT"
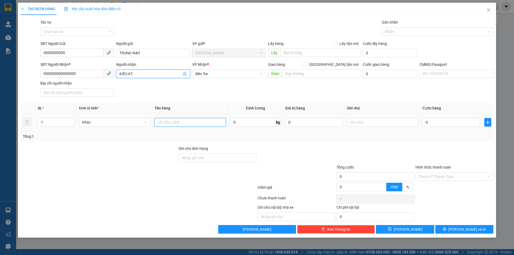
click at [179, 123] on input "text" at bounding box center [189, 122] width 71 height 9
type input "1 PB THG [DATE]"
click at [435, 176] on input "Hình thức thanh toán" at bounding box center [452, 177] width 68 height 8
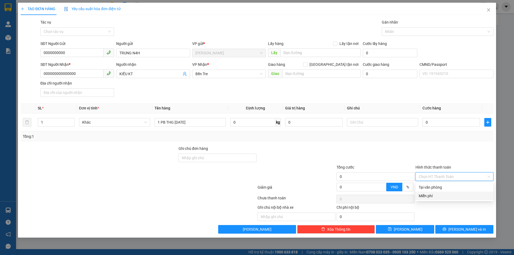
click at [430, 197] on div "Miễn phí" at bounding box center [453, 196] width 71 height 6
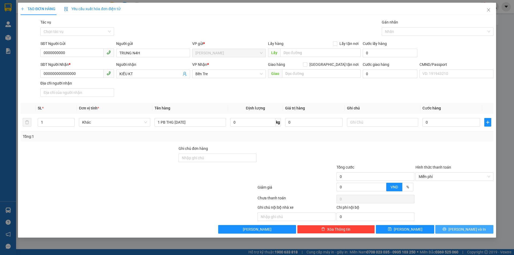
click at [467, 231] on span "[PERSON_NAME] và In" at bounding box center [466, 229] width 37 height 6
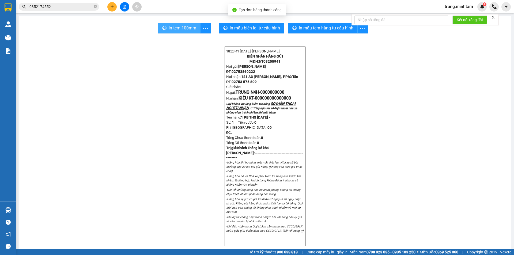
click at [184, 28] on span "In tem 100mm" at bounding box center [183, 28] width 28 height 7
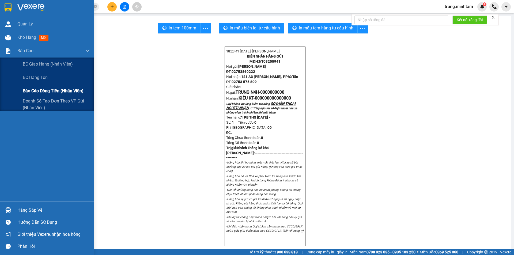
click at [40, 91] on span "Báo cáo dòng tiền (nhân viên)" at bounding box center [53, 90] width 61 height 7
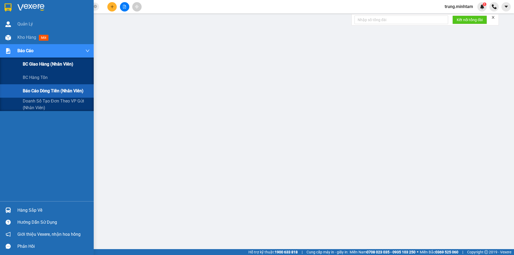
click at [41, 63] on span "BC giao hàng (nhân viên)" at bounding box center [48, 64] width 51 height 7
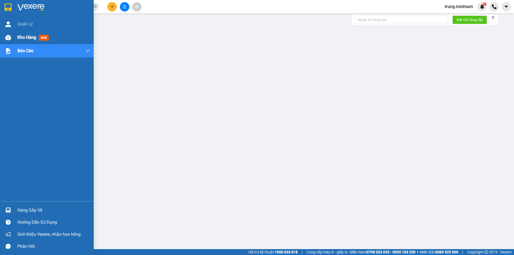
click at [29, 39] on span "Kho hàng" at bounding box center [26, 37] width 19 height 5
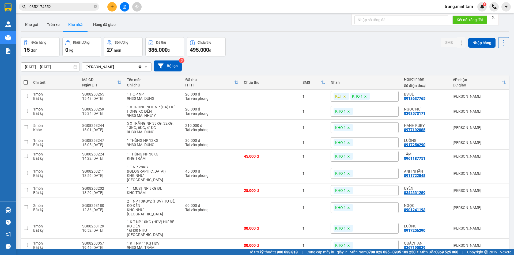
click at [69, 6] on input "0352174552" at bounding box center [60, 7] width 63 height 6
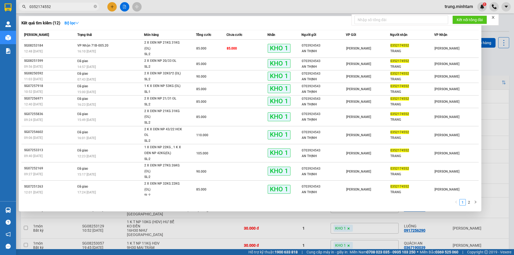
click at [69, 6] on input "0352174552" at bounding box center [60, 7] width 63 height 6
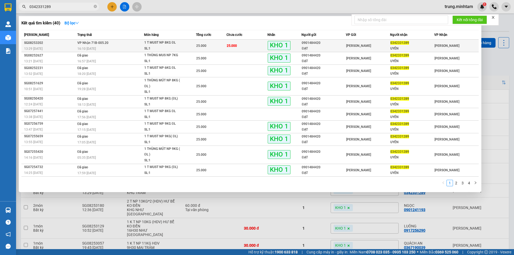
type input "0342331289"
click at [383, 47] on div "[PERSON_NAME]" at bounding box center [368, 46] width 44 height 6
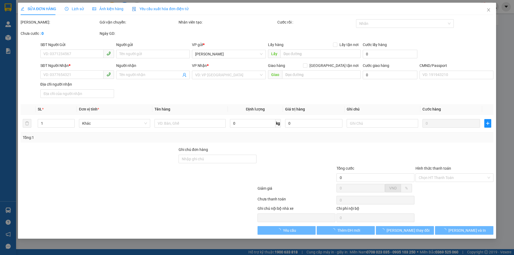
type input "0901484420"
type input "ĐẠT"
type input "0342331289"
type input "UYÊN"
type input "KBM"
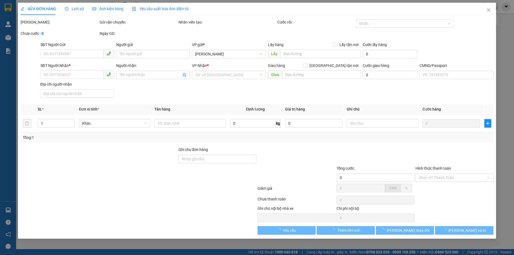
type input "25.000"
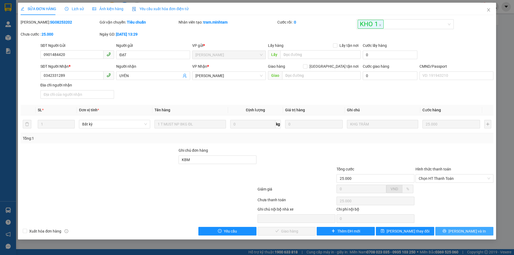
click at [446, 231] on icon "printer" at bounding box center [444, 231] width 4 height 4
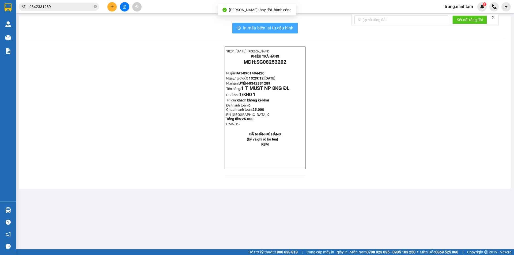
click at [275, 29] on span "In mẫu biên lai tự cấu hình" at bounding box center [268, 28] width 50 height 7
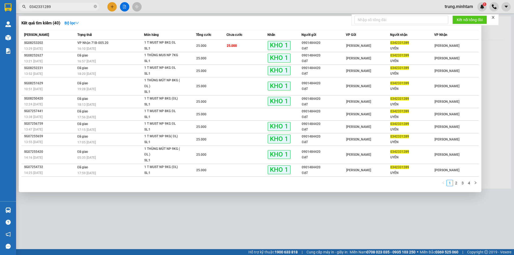
click at [60, 8] on span "0342331289" at bounding box center [59, 7] width 80 height 8
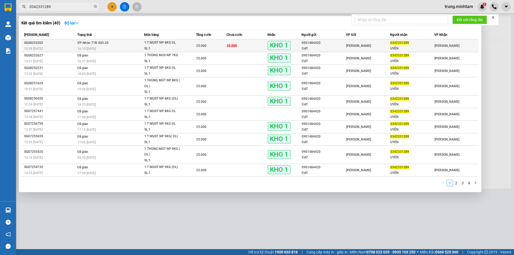
click at [257, 49] on td "25.000" at bounding box center [246, 46] width 41 height 13
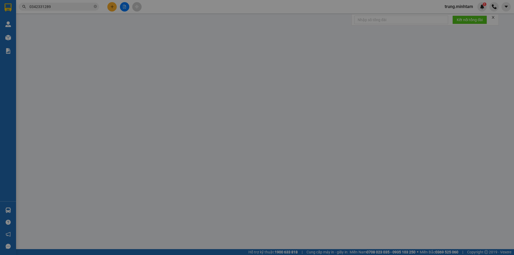
type input "0901484420"
type input "ĐẠT"
type input "0342331289"
type input "UYÊN"
type input "KBM"
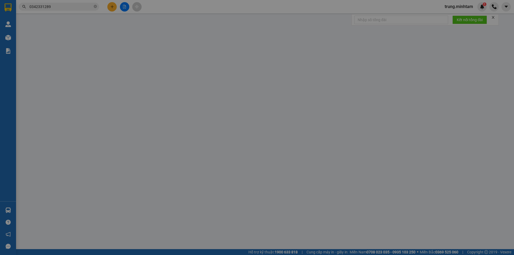
type input "25.000"
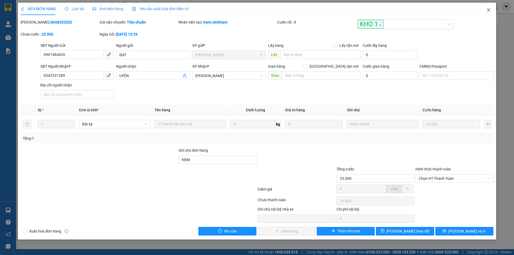
click at [488, 10] on icon "close" at bounding box center [488, 10] width 4 height 4
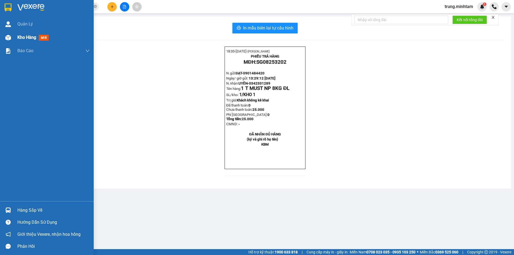
click at [30, 37] on span "Kho hàng" at bounding box center [26, 37] width 19 height 5
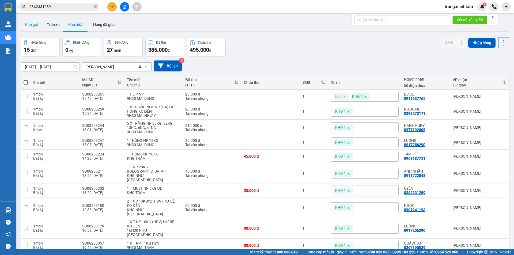
click at [35, 22] on button "Kho gửi" at bounding box center [32, 24] width 22 height 13
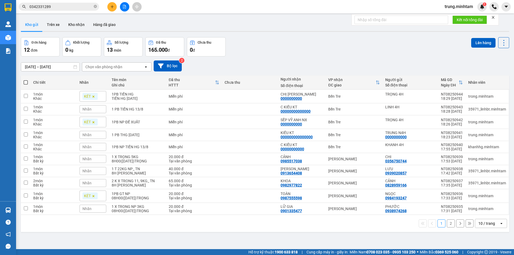
click at [491, 222] on div "10 / trang" at bounding box center [487, 223] width 24 height 9
click at [492, 212] on span "100 / trang" at bounding box center [484, 211] width 19 height 5
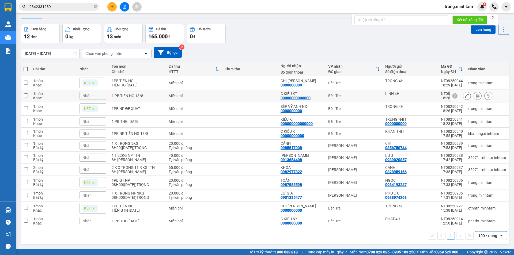
scroll to position [25, 0]
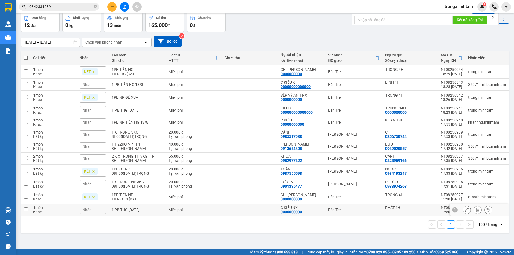
click at [249, 209] on td at bounding box center [250, 210] width 56 height 12
checkbox input "true"
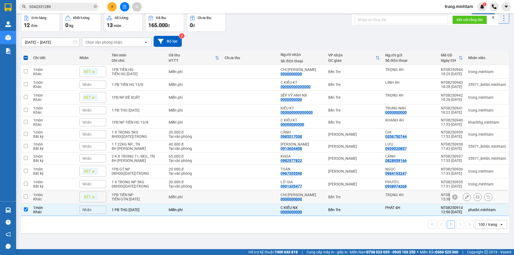
click at [251, 199] on td at bounding box center [250, 197] width 56 height 14
checkbox input "true"
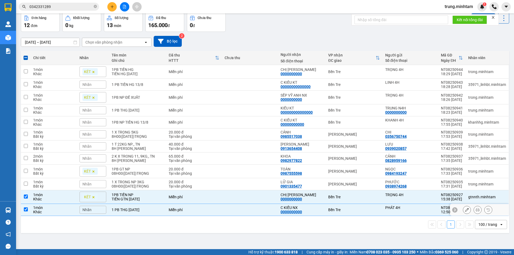
click at [94, 210] on div "Nhãn" at bounding box center [92, 210] width 27 height 8
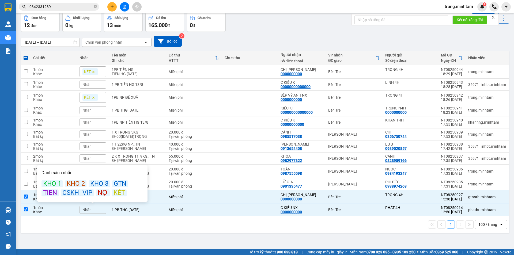
click at [116, 194] on div "KÉT" at bounding box center [119, 192] width 15 height 7
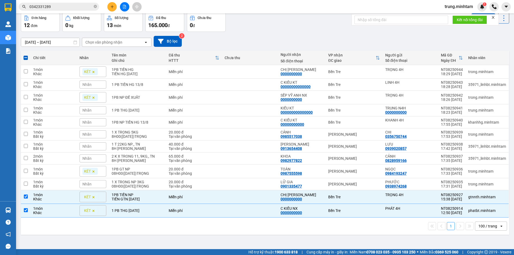
click at [96, 121] on div "Nhãn" at bounding box center [92, 122] width 27 height 8
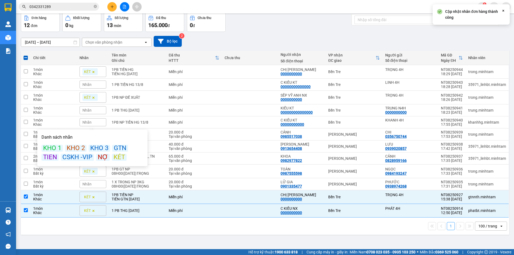
drag, startPoint x: 118, startPoint y: 155, endPoint x: 113, endPoint y: 142, distance: 14.3
click at [118, 155] on div "KÉT" at bounding box center [119, 157] width 15 height 7
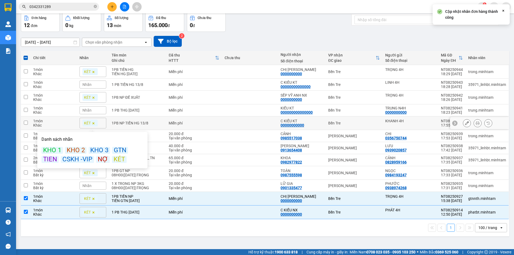
click at [229, 123] on td at bounding box center [250, 123] width 56 height 14
checkbox input "true"
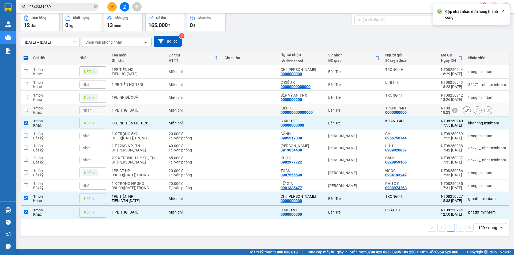
click at [102, 112] on div "Nhãn" at bounding box center [92, 110] width 27 height 8
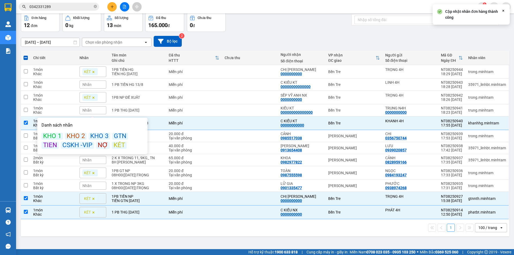
click at [120, 145] on div "KÉT" at bounding box center [119, 145] width 15 height 7
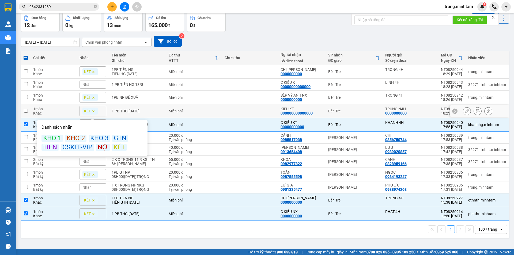
click at [224, 110] on td at bounding box center [250, 111] width 56 height 14
checkbox input "true"
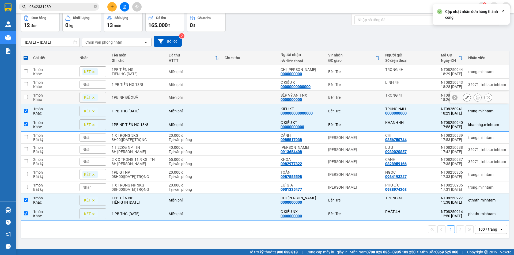
drag, startPoint x: 224, startPoint y: 98, endPoint x: 224, endPoint y: 91, distance: 7.8
click at [224, 98] on td at bounding box center [250, 98] width 56 height 14
checkbox input "true"
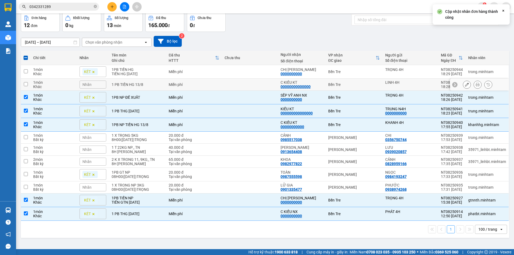
click at [223, 86] on td at bounding box center [250, 85] width 56 height 12
checkbox input "true"
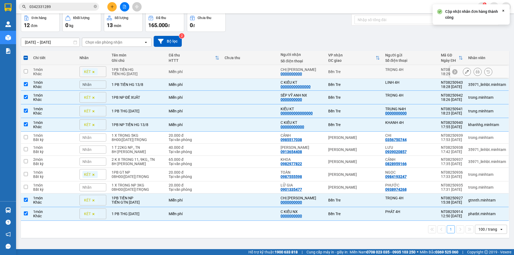
click at [222, 75] on td at bounding box center [250, 72] width 56 height 14
checkbox input "true"
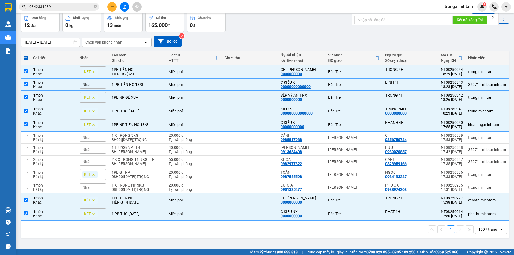
click at [93, 84] on div "Nhãn" at bounding box center [92, 85] width 27 height 8
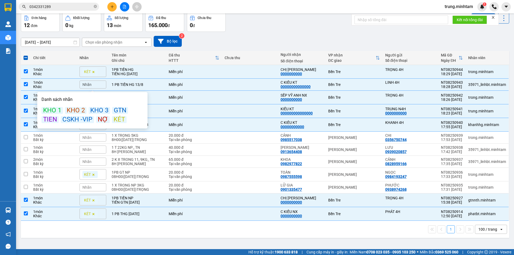
click at [117, 122] on div "KÉT" at bounding box center [119, 119] width 15 height 7
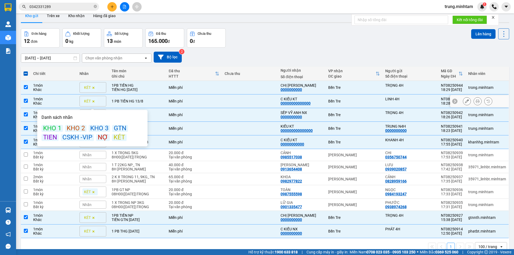
scroll to position [0, 0]
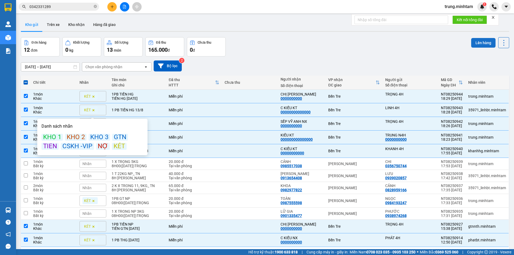
click at [476, 43] on button "Lên hàng" at bounding box center [483, 43] width 24 height 10
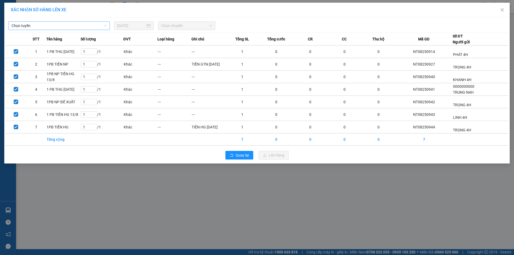
click at [48, 25] on span "Chọn tuyến" at bounding box center [59, 26] width 95 height 8
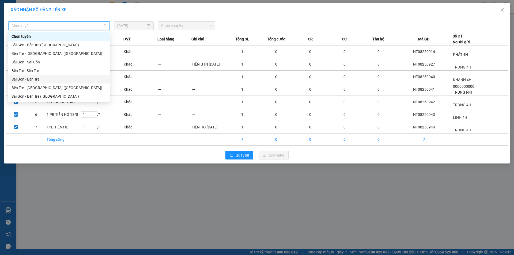
click at [33, 78] on div "Sài Gòn - Bến Tre" at bounding box center [59, 79] width 95 height 6
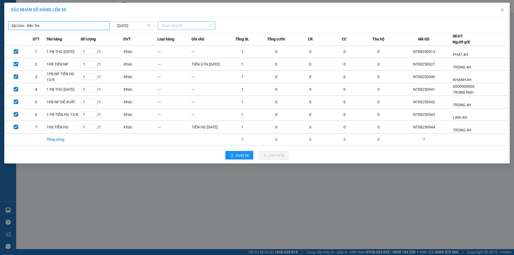
click at [184, 26] on span "Chọn chuyến" at bounding box center [186, 26] width 51 height 8
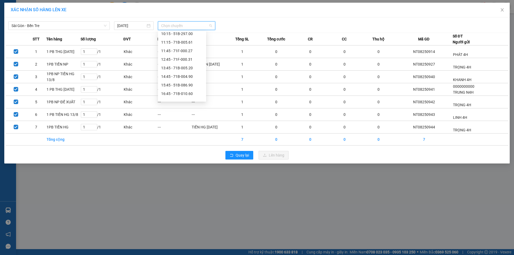
scroll to position [72, 0]
click at [186, 93] on div "16:45 - 71B-010.60" at bounding box center [182, 93] width 42 height 6
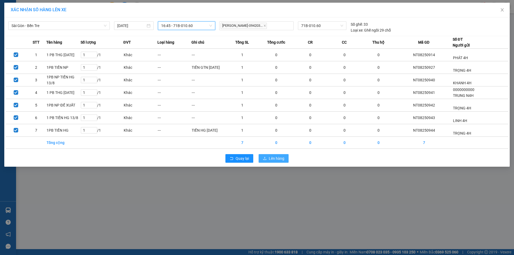
click at [272, 160] on span "Lên hàng" at bounding box center [277, 158] width 16 height 6
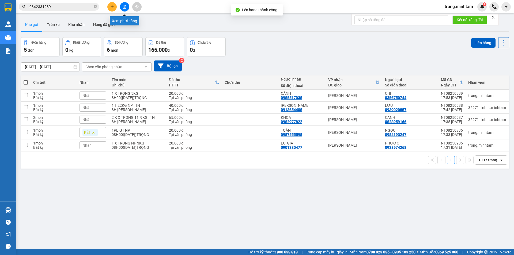
click at [125, 7] on icon "file-add" at bounding box center [125, 7] width 4 height 4
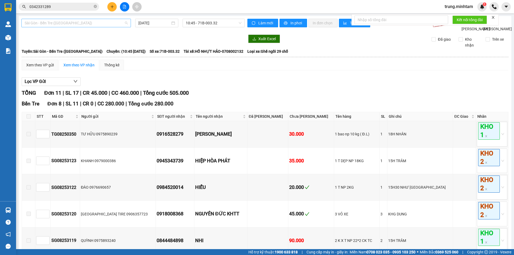
click at [95, 22] on span "Sài Gòn - Bến Tre ([GEOGRAPHIC_DATA])" at bounding box center [76, 23] width 103 height 8
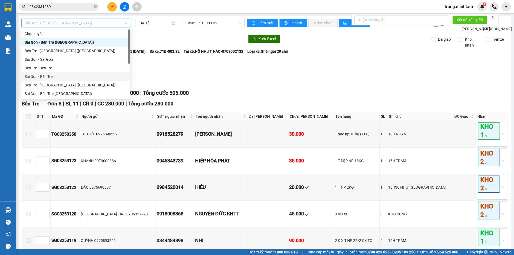
click at [47, 75] on div "Sài Gòn - Bến Tre" at bounding box center [76, 77] width 102 height 6
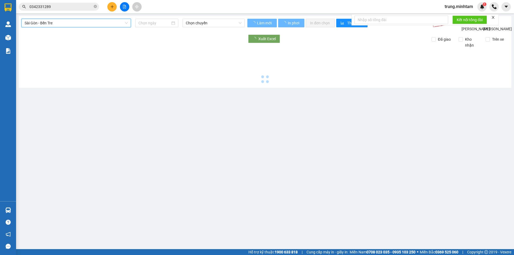
type input "[DATE]"
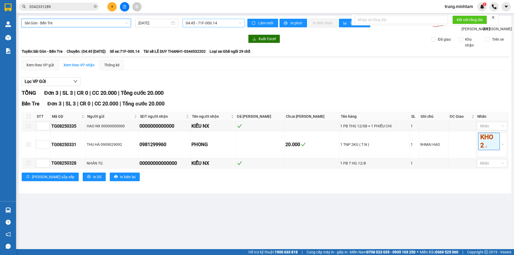
click at [199, 22] on span "04:45 - 71F-000.14" at bounding box center [214, 23] width 56 height 8
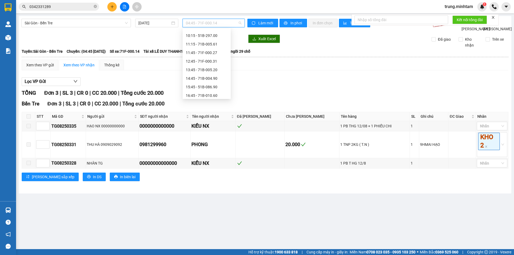
scroll to position [70, 0]
click at [209, 91] on div "16:45 - 71B-010.60" at bounding box center [207, 92] width 42 height 6
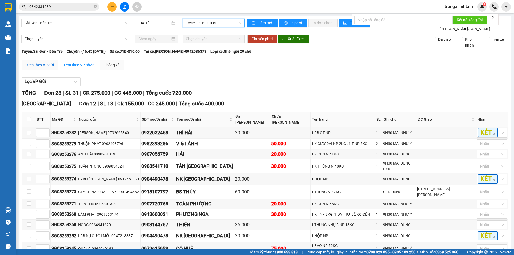
click at [45, 68] on div "Xem theo VP gửi" at bounding box center [40, 65] width 28 height 6
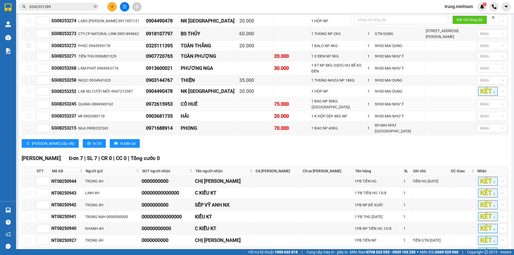
scroll to position [253, 0]
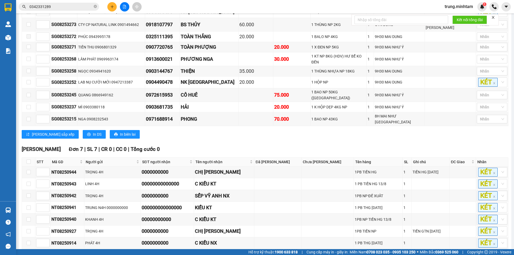
click at [135, 254] on span "In DS" at bounding box center [139, 257] width 9 height 6
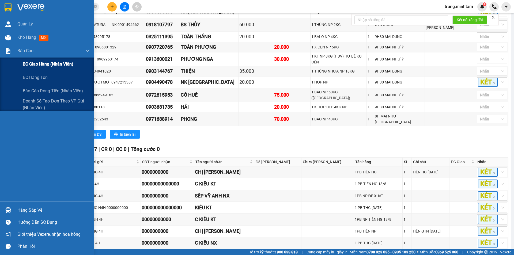
click at [44, 65] on span "BC giao hàng (nhân viên)" at bounding box center [48, 64] width 51 height 7
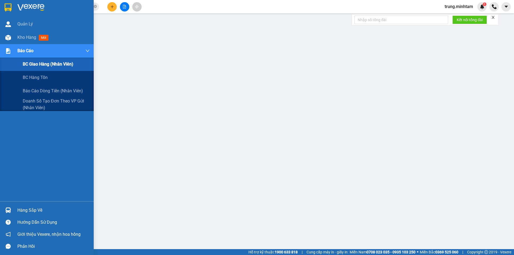
scroll to position [10, 0]
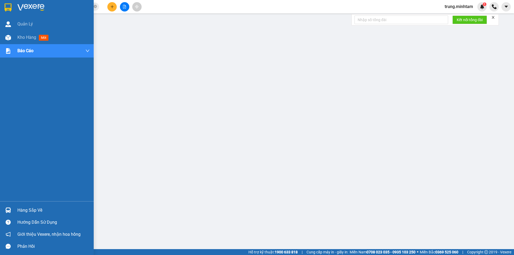
click at [30, 211] on div "Hàng sắp về" at bounding box center [53, 210] width 72 height 8
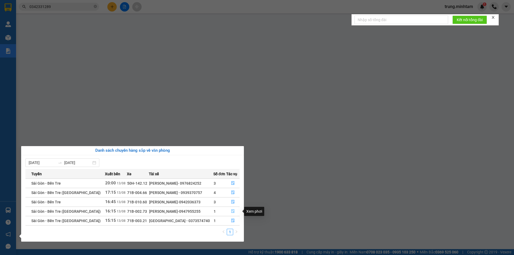
click at [231, 211] on icon "file-done" at bounding box center [233, 211] width 4 height 4
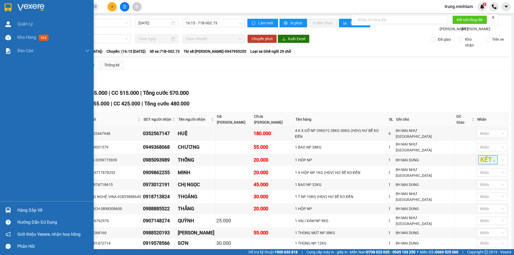
click at [22, 208] on div "Hàng sắp về" at bounding box center [53, 210] width 72 height 8
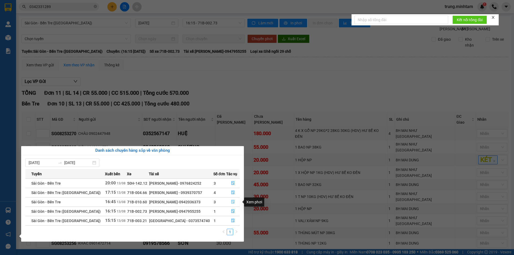
click at [232, 201] on icon "file-done" at bounding box center [233, 202] width 4 height 4
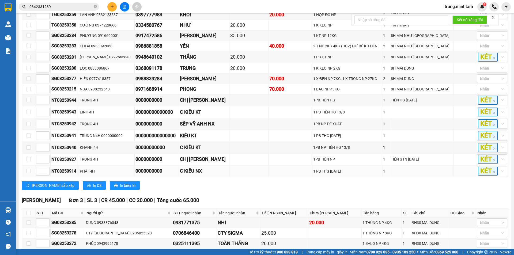
scroll to position [314, 0]
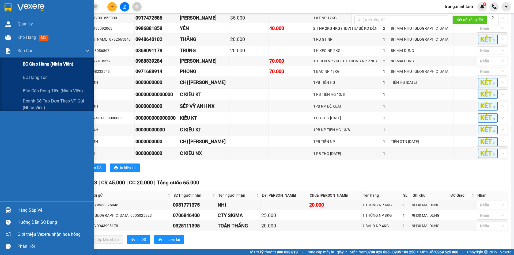
click at [43, 66] on span "BC giao hàng (nhân viên)" at bounding box center [48, 64] width 51 height 7
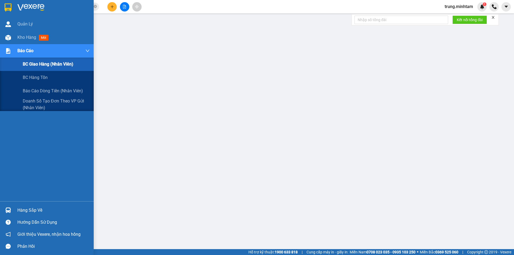
scroll to position [10, 0]
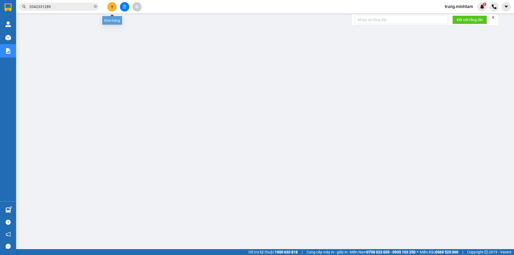
click at [111, 7] on icon "plus" at bounding box center [112, 7] width 4 height 4
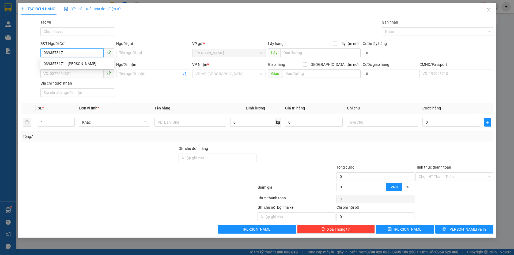
type input "0393573171"
click at [75, 63] on div "0393573171 - [PERSON_NAME]" at bounding box center [77, 64] width 67 height 6
type input "NGỌC NỮ"
type input "0909391891"
type input "NGỌC"
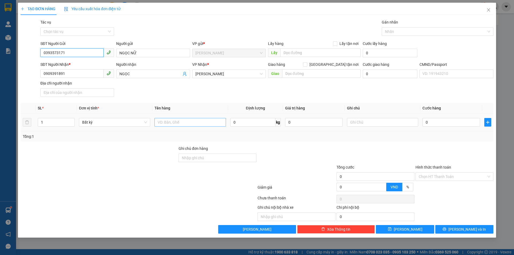
type input "0393573171"
click at [176, 120] on input "text" at bounding box center [189, 122] width 71 height 9
type input "1 X ĐEN 3 KG NP (ĐA)"
click at [385, 124] on input "text" at bounding box center [382, 122] width 71 height 9
type input "8H [DATE] TRUNG"
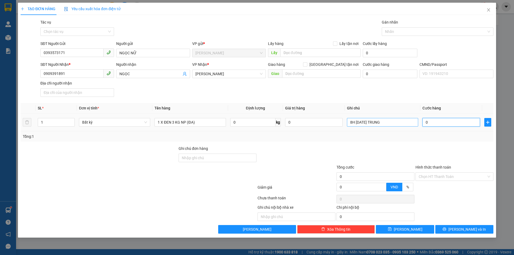
type input "2"
type input "20"
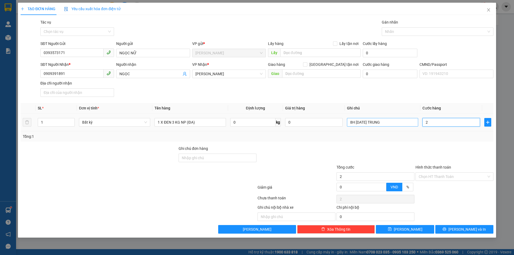
type input "20"
type input "20.000"
click at [461, 229] on span "[PERSON_NAME] và In" at bounding box center [466, 229] width 37 height 6
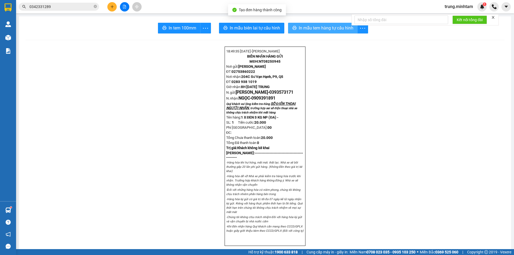
click at [315, 26] on span "In mẫu tem hàng tự cấu hình" at bounding box center [326, 28] width 55 height 7
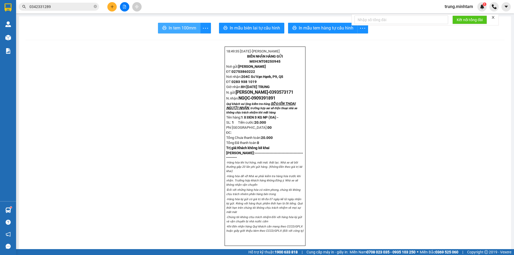
click at [177, 29] on span "In tem 100mm" at bounding box center [183, 28] width 28 height 7
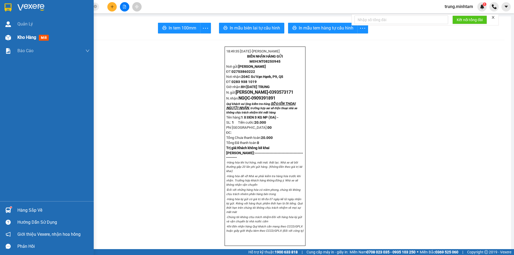
click at [30, 38] on span "Kho hàng" at bounding box center [26, 37] width 19 height 5
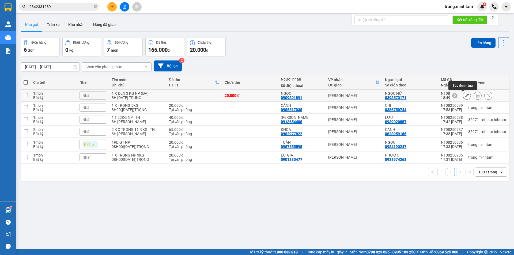
click at [465, 96] on icon at bounding box center [467, 96] width 4 height 4
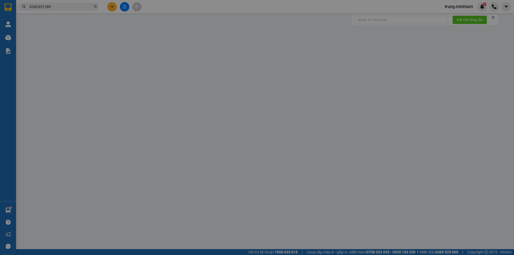
type input "0393573171"
type input "NGỌC NỮ"
type input "0909391891"
type input "NGỌC"
type input "20.000"
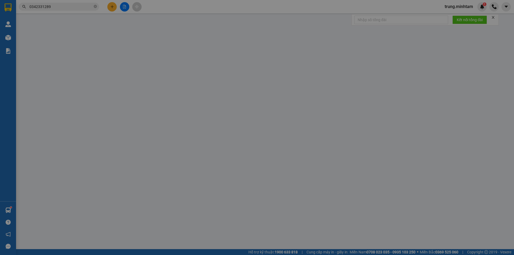
type input "20.000"
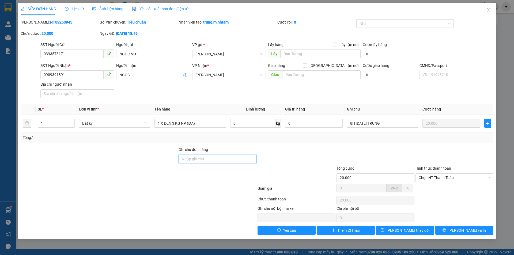
click at [212, 160] on input "Ghi chú đơn hàng" at bounding box center [217, 159] width 78 height 9
type input "D"
type input "ĐTT"
drag, startPoint x: 414, startPoint y: 230, endPoint x: 413, endPoint y: 225, distance: 4.7
click at [414, 230] on span "[PERSON_NAME] thay đổi" at bounding box center [407, 230] width 43 height 6
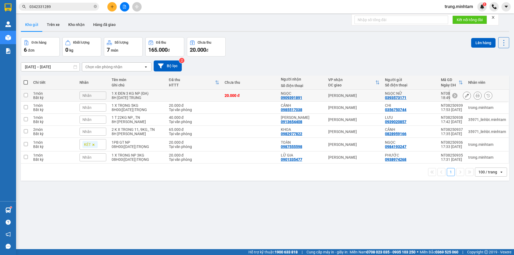
click at [376, 94] on div "[PERSON_NAME]" at bounding box center [353, 95] width 51 height 4
checkbox input "true"
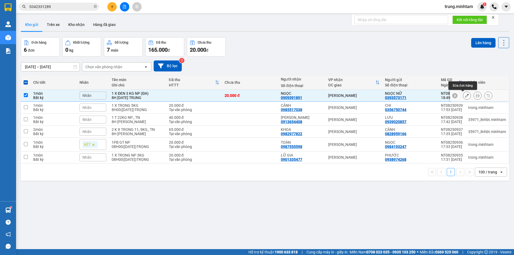
click at [465, 97] on icon at bounding box center [467, 96] width 4 height 4
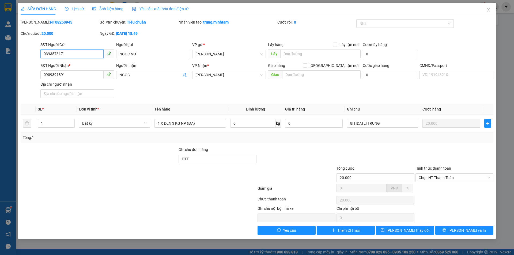
drag, startPoint x: 63, startPoint y: 53, endPoint x: 19, endPoint y: 53, distance: 44.1
click at [20, 54] on div "SĐT Người Gửi 0393573171 0393573171 Người gửi NGỌC NỮ VP gửi * [PERSON_NAME] Lấ…" at bounding box center [256, 51] width 473 height 19
click at [487, 10] on icon "close" at bounding box center [488, 10] width 4 height 4
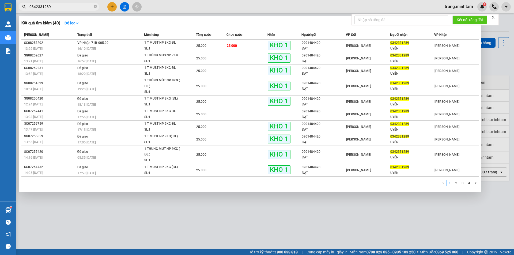
click at [61, 6] on input "0342331289" at bounding box center [60, 7] width 63 height 6
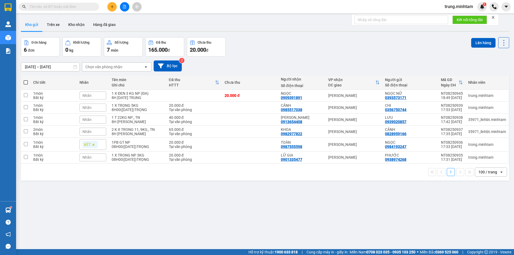
paste input "0393573171"
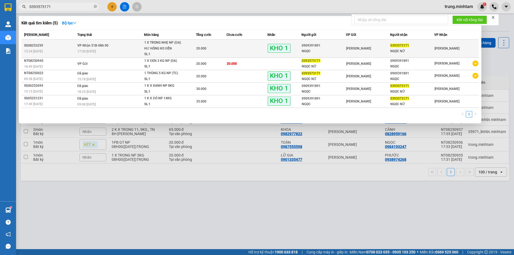
type input "0393573171"
click at [414, 47] on div "0393573171" at bounding box center [412, 46] width 44 height 6
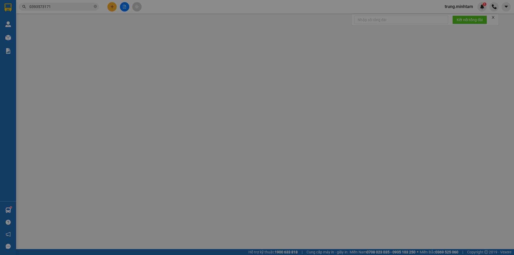
type input "0909391891"
type input "NGỌC"
type input "0393573171"
type input "NGỌC NỮ"
type input "NG CHỊU TRÁCH NHIỆM KBM"
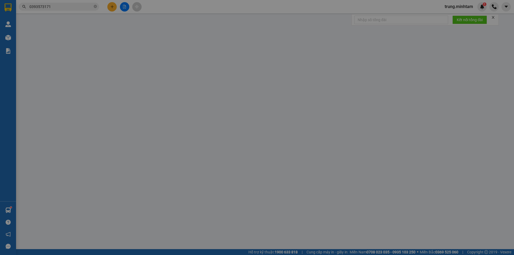
type input "20.000"
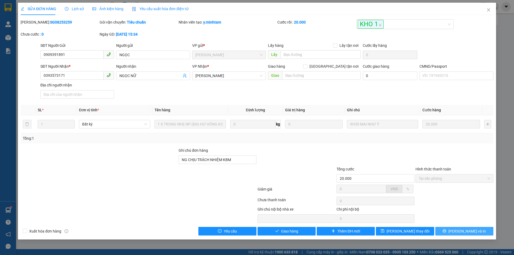
click at [461, 232] on span "[PERSON_NAME] và In" at bounding box center [466, 231] width 37 height 6
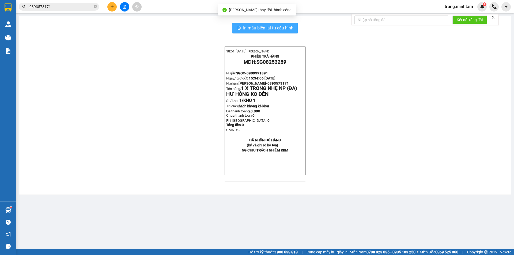
click at [265, 28] on span "In mẫu biên lai tự cấu hình" at bounding box center [268, 28] width 50 height 7
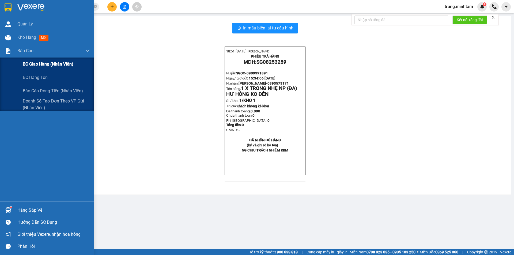
click at [44, 65] on span "BC giao hàng (nhân viên)" at bounding box center [48, 64] width 51 height 7
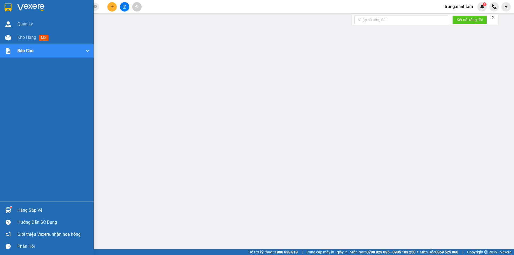
click at [33, 210] on div "Hàng sắp về" at bounding box center [53, 210] width 72 height 8
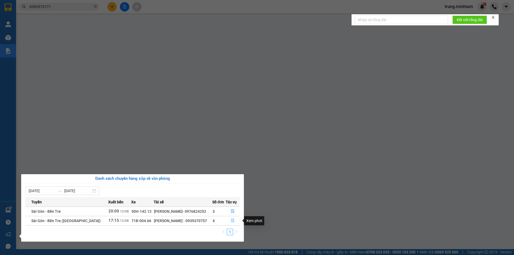
click at [232, 220] on icon "file-done" at bounding box center [233, 221] width 4 height 4
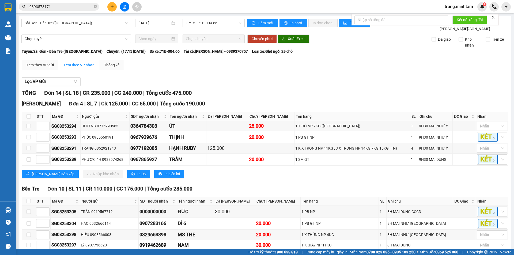
click at [262, 86] on div "Lọc VP Gửi" at bounding box center [265, 81] width 486 height 9
click at [64, 5] on input "0393573171" at bounding box center [60, 7] width 63 height 6
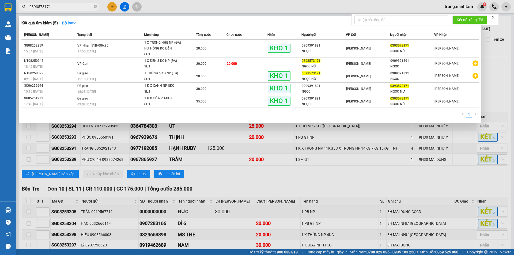
click at [64, 5] on input "0393573171" at bounding box center [60, 7] width 63 height 6
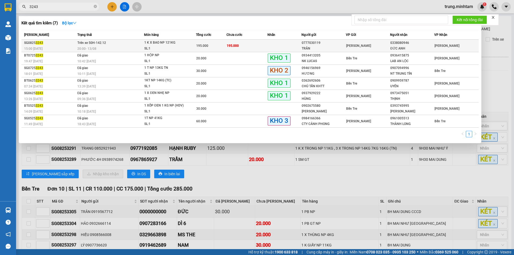
type input "3243"
click at [249, 44] on td "195.000" at bounding box center [246, 46] width 41 height 13
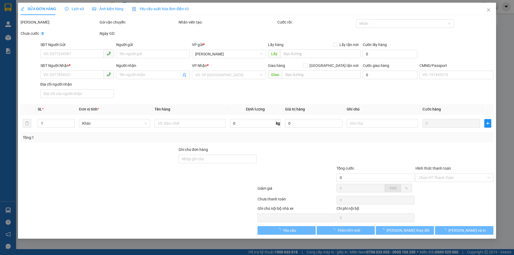
type input "0777030119"
type input "TRÂN"
type input "0338080946"
type input "ĐỨC ANH"
type input "195.000"
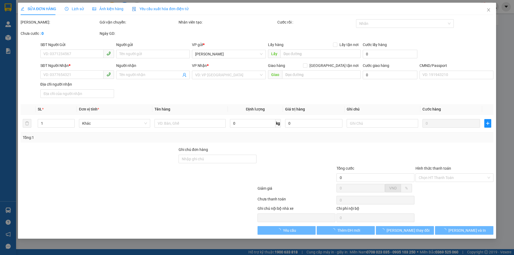
type input "195.000"
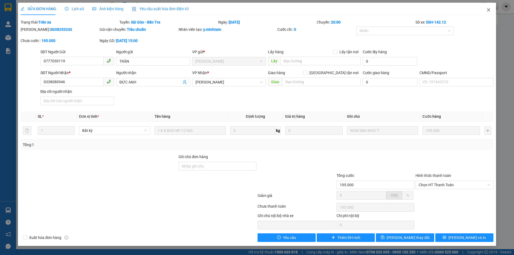
click at [487, 11] on icon "close" at bounding box center [488, 10] width 4 height 4
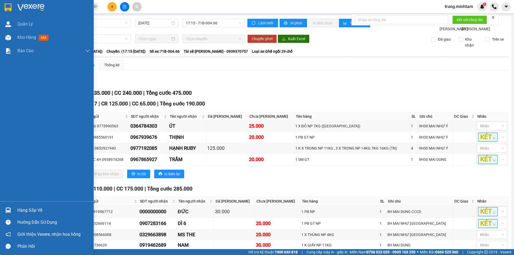
click at [28, 213] on div "Hàng sắp về" at bounding box center [53, 210] width 72 height 8
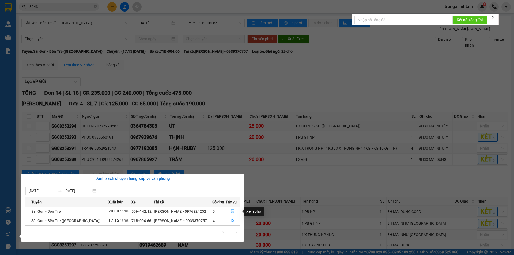
click at [232, 211] on icon "file-done" at bounding box center [232, 211] width 3 height 4
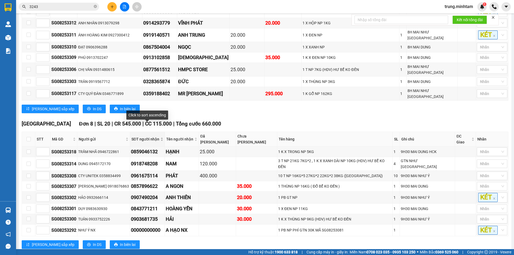
scroll to position [357, 0]
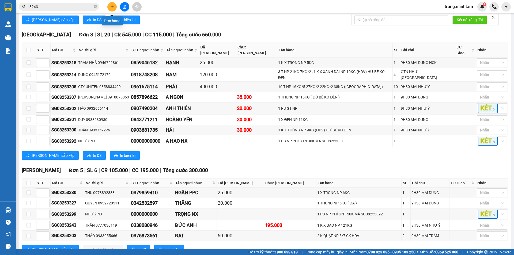
click at [113, 8] on icon "plus" at bounding box center [112, 7] width 4 height 4
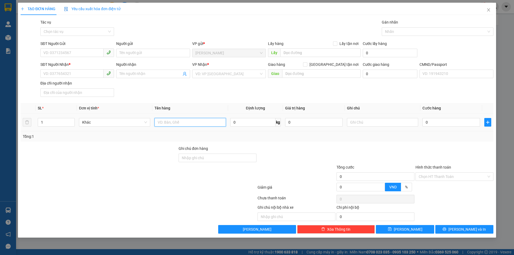
click at [174, 123] on input "text" at bounding box center [189, 122] width 71 height 9
type input "1 THÙNG 23 KG NP (TC)"
click at [64, 51] on input "SĐT Người Gửi" at bounding box center [71, 52] width 63 height 9
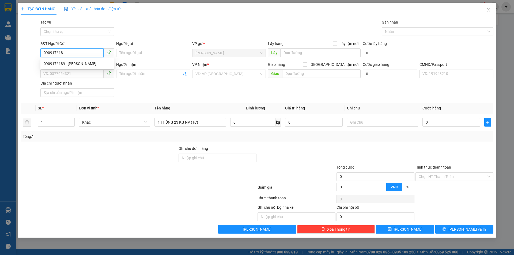
type input "0909176189"
click at [70, 64] on div "0909176189 - [PERSON_NAME]" at bounding box center [77, 64] width 67 height 6
type input "VŨ"
type input "0908077844"
type input "LỢI"
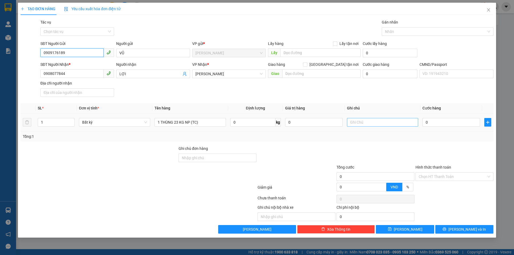
type input "0909176189"
click at [372, 122] on input "text" at bounding box center [382, 122] width 71 height 9
type input "8H [DATE] TRUNG"
type input "4"
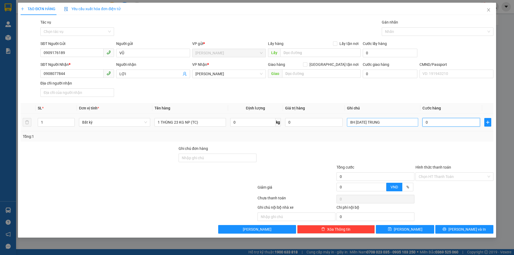
type input "4"
type input "40"
type input "40.000"
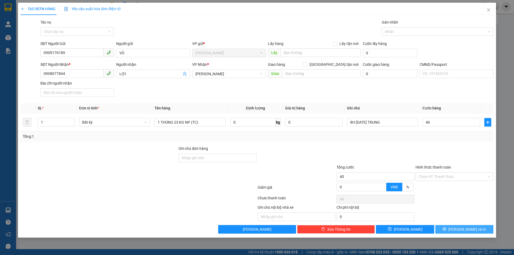
type input "40.000"
click at [467, 229] on span "[PERSON_NAME] và In" at bounding box center [466, 229] width 37 height 6
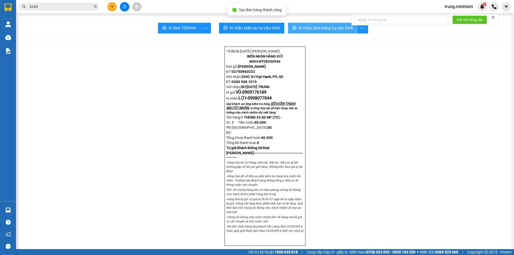
click at [323, 27] on span "In mẫu tem hàng tự cấu hình" at bounding box center [326, 28] width 55 height 7
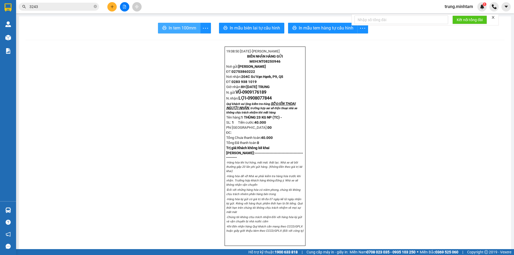
drag, startPoint x: 181, startPoint y: 28, endPoint x: 184, endPoint y: 26, distance: 3.4
click at [182, 28] on span "In tem 100mm" at bounding box center [183, 28] width 28 height 7
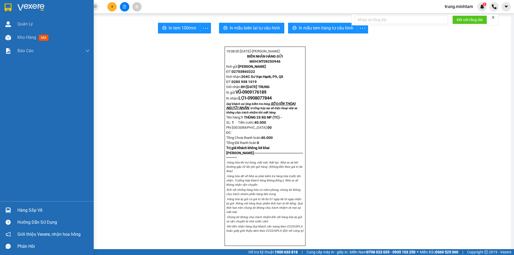
click at [31, 210] on div "Hàng sắp về" at bounding box center [53, 210] width 72 height 8
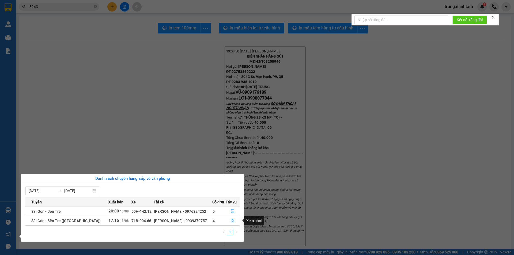
click at [231, 220] on icon "file-done" at bounding box center [233, 221] width 4 height 4
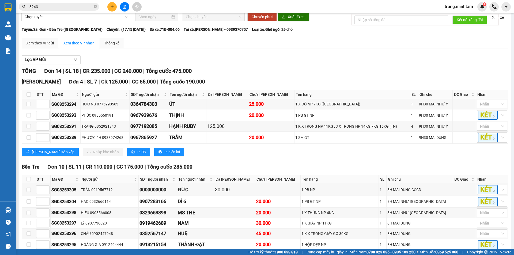
scroll to position [10, 0]
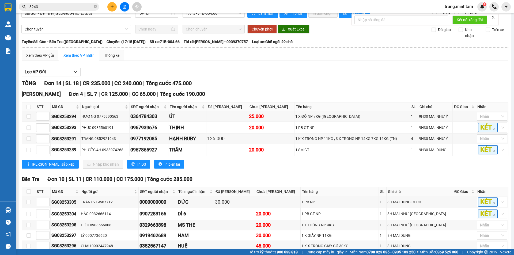
click at [68, 6] on input "3243" at bounding box center [60, 7] width 63 height 6
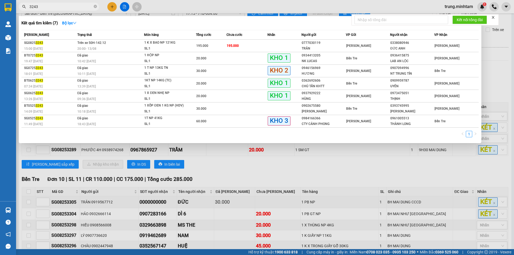
click at [68, 6] on input "3243" at bounding box center [60, 7] width 63 height 6
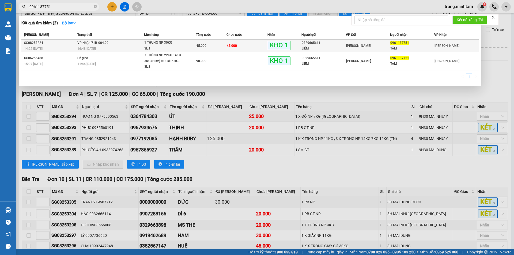
type input "0961187751"
click at [376, 46] on div "[PERSON_NAME]" at bounding box center [368, 46] width 44 height 6
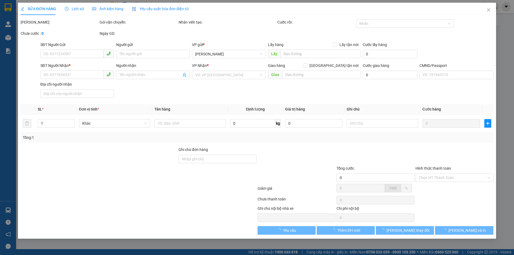
type input "0329665611"
type input "LIÊM"
type input "0961187751"
type input "TÂM"
type input "BM"
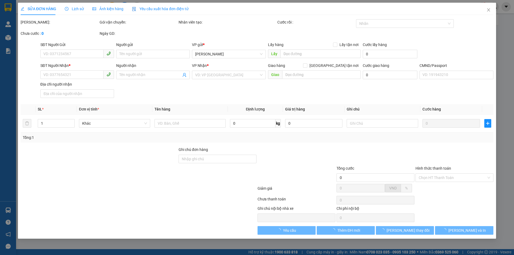
type input "45.000"
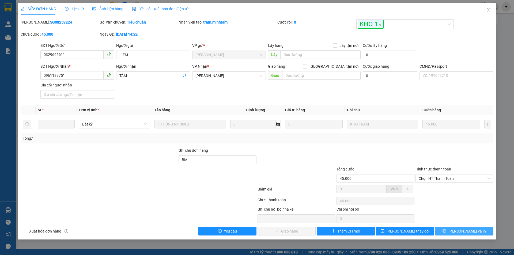
click at [461, 232] on span "[PERSON_NAME] và In" at bounding box center [466, 231] width 37 height 6
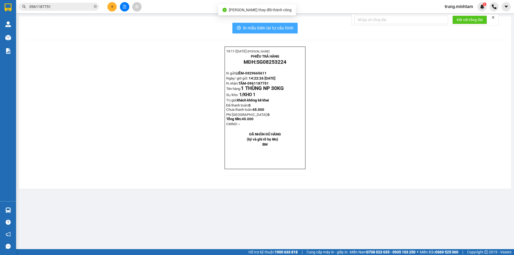
click at [280, 27] on span "In mẫu biên lai tự cấu hình" at bounding box center [268, 28] width 50 height 7
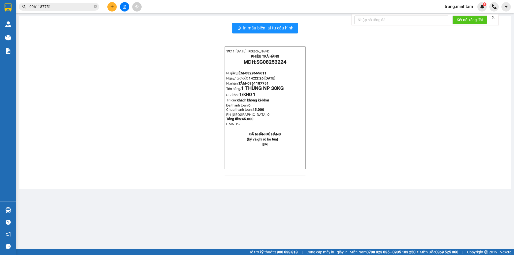
click at [59, 5] on input "0961187751" at bounding box center [60, 7] width 63 height 6
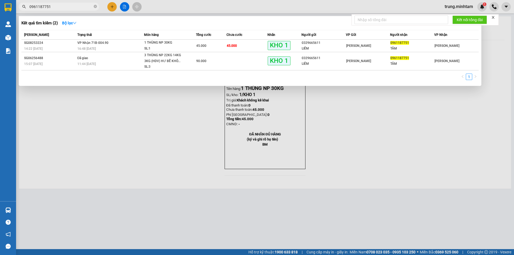
click at [59, 5] on input "0961187751" at bounding box center [60, 7] width 63 height 6
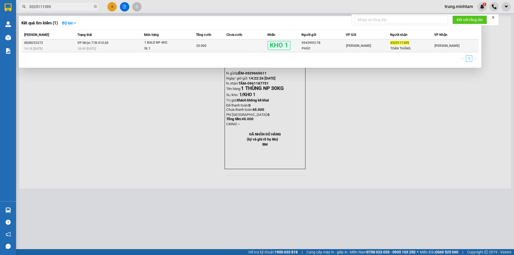
type input "0325111395"
click at [243, 47] on td at bounding box center [246, 46] width 41 height 13
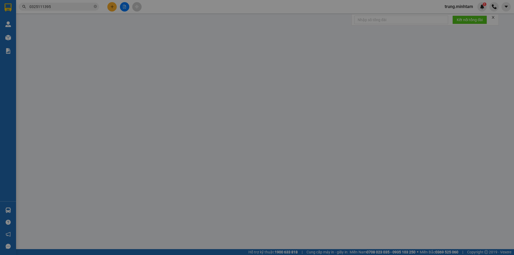
type input "0943995178"
type input "PHÚC"
type input "0325111395"
type input "TOÀN THẮNG"
type input "DG"
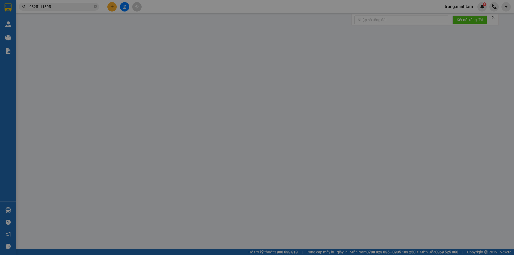
type input "20.000"
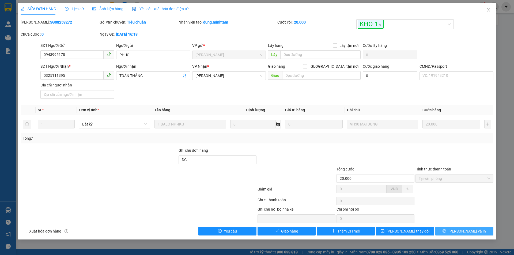
click at [465, 231] on span "[PERSON_NAME] và In" at bounding box center [466, 231] width 37 height 6
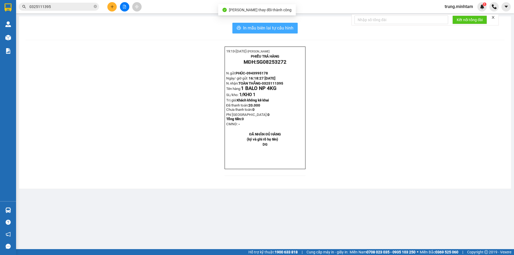
click at [274, 29] on span "In mẫu biên lai tự cấu hình" at bounding box center [268, 28] width 50 height 7
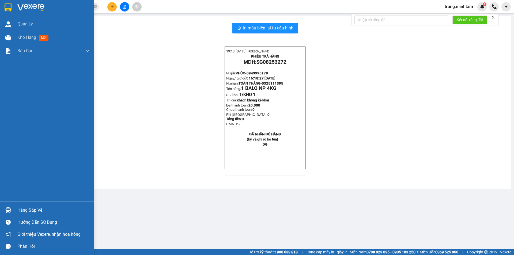
click at [40, 213] on div "Hàng sắp về" at bounding box center [53, 210] width 72 height 8
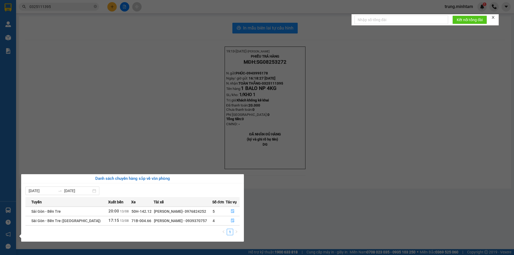
click at [93, 139] on section "Kết quả tìm kiếm ( 1 ) Bộ lọc Mã ĐH Trạng thái Món hàng Tổng cước Chưa cước Nhã…" at bounding box center [257, 127] width 514 height 255
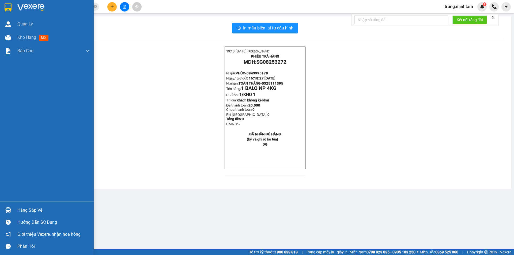
click at [23, 209] on div "Hàng sắp về" at bounding box center [53, 210] width 72 height 8
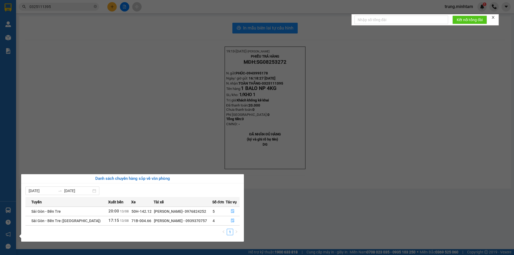
drag, startPoint x: 166, startPoint y: 220, endPoint x: 191, endPoint y: 219, distance: 24.7
click at [191, 219] on div "[PERSON_NAME] - 0939370757" at bounding box center [183, 221] width 58 height 6
copy div "0939370757"
click at [232, 221] on icon "file-done" at bounding box center [232, 221] width 3 height 4
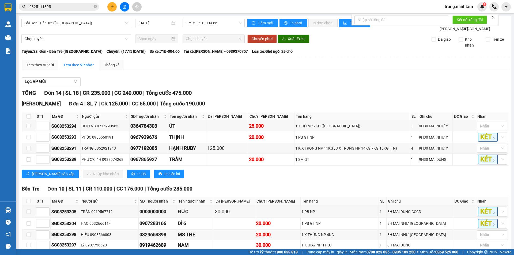
click at [58, 6] on input "0325111395" at bounding box center [60, 7] width 63 height 6
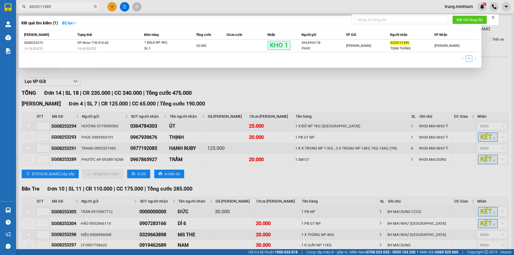
click at [58, 6] on input "0325111395" at bounding box center [60, 7] width 63 height 6
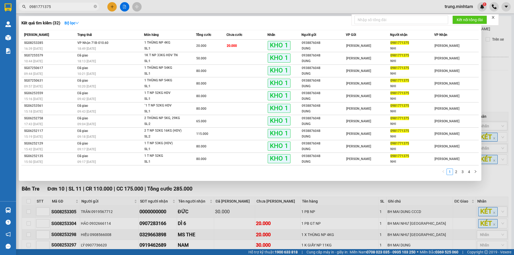
type input "0981771375"
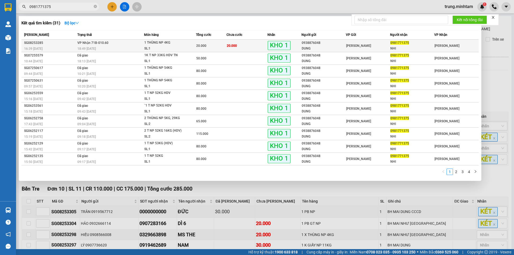
click at [333, 43] on div "0938876048" at bounding box center [323, 43] width 44 height 6
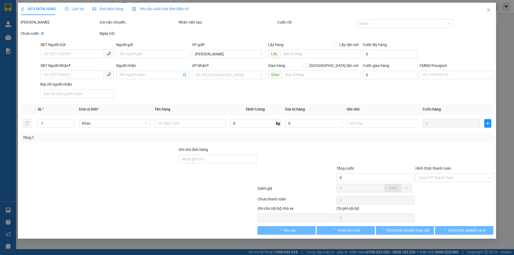
type input "0938876048"
type input "DUNG"
type input "0981771375"
type input "NHI"
type input "DG"
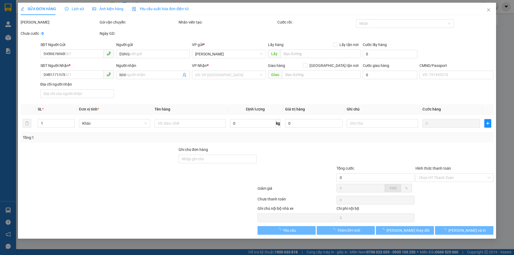
type input "20.000"
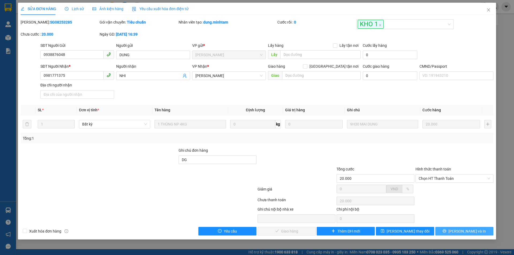
click at [458, 231] on button "[PERSON_NAME] và In" at bounding box center [464, 231] width 58 height 9
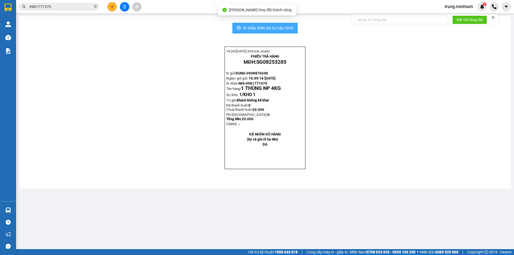
click at [268, 26] on span "In mẫu biên lai tự cấu hình" at bounding box center [268, 28] width 50 height 7
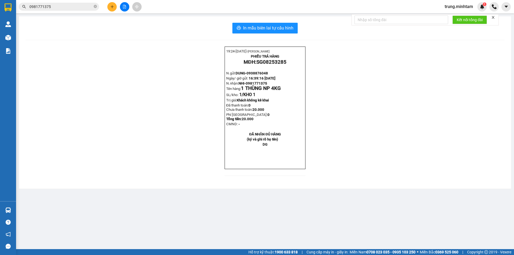
click at [181, 97] on div "19:24- [DATE]- [PERSON_NAME] PHIẾU TRẢ HÀNG MĐH: SG08253285 N.gửi: DUNG- 093887…" at bounding box center [264, 115] width 479 height 136
click at [68, 7] on input "0981771375" at bounding box center [60, 7] width 63 height 6
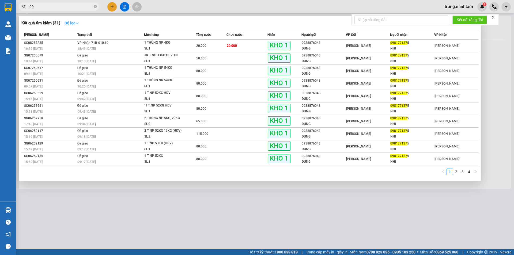
type input "0"
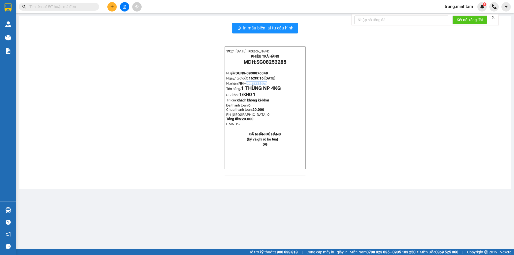
drag, startPoint x: 247, startPoint y: 88, endPoint x: 268, endPoint y: 89, distance: 21.2
click at [268, 89] on p "N.nhận: NHI- 0981771375 Tên hàng: 1 THÙNG NP 4KG" at bounding box center [265, 86] width 78 height 10
copy span "0981771375"
drag, startPoint x: 84, startPoint y: 3, endPoint x: 82, endPoint y: 9, distance: 5.4
click at [83, 3] on span at bounding box center [59, 7] width 80 height 8
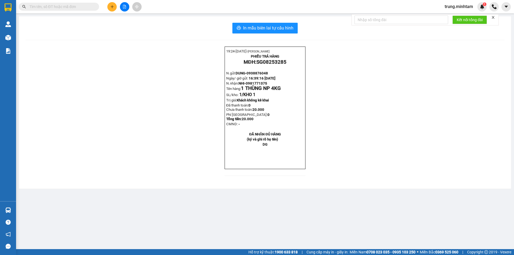
click at [59, 7] on input "text" at bounding box center [60, 7] width 63 height 6
paste input "0981771375"
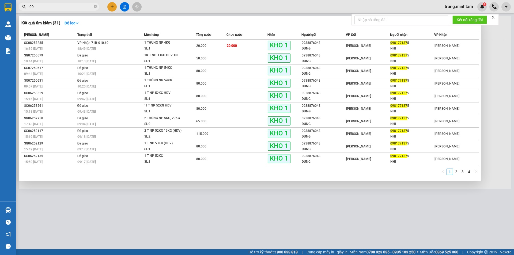
type input "0"
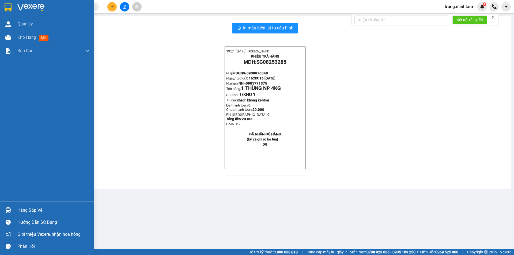
click at [33, 210] on div "Hàng sắp về" at bounding box center [53, 210] width 72 height 8
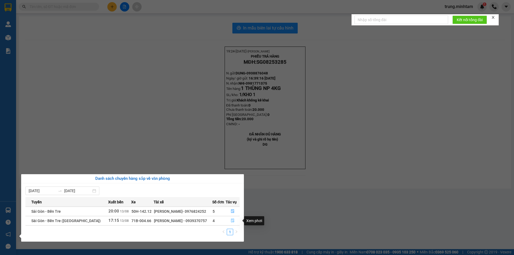
click at [232, 220] on icon "file-done" at bounding box center [233, 221] width 4 height 4
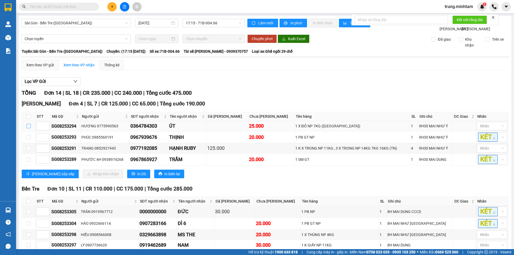
click at [27, 128] on input "checkbox" at bounding box center [28, 126] width 4 height 4
checkbox input "true"
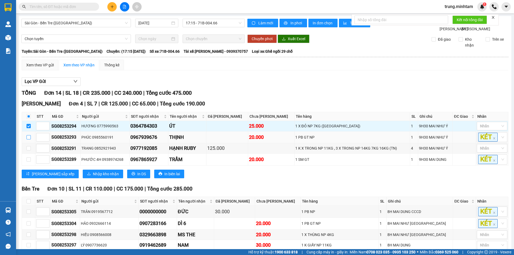
click at [28, 139] on input "checkbox" at bounding box center [28, 137] width 4 height 4
checkbox input "true"
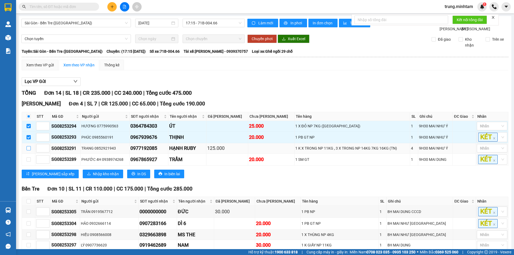
click at [29, 150] on input "checkbox" at bounding box center [28, 148] width 4 height 4
checkbox input "true"
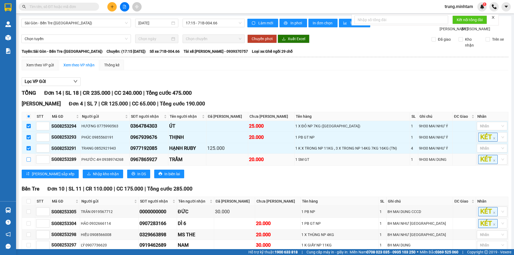
click at [28, 162] on input "checkbox" at bounding box center [28, 159] width 4 height 4
checkbox input "true"
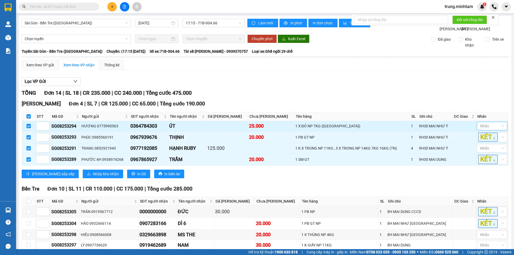
click at [496, 129] on div at bounding box center [489, 126] width 22 height 6
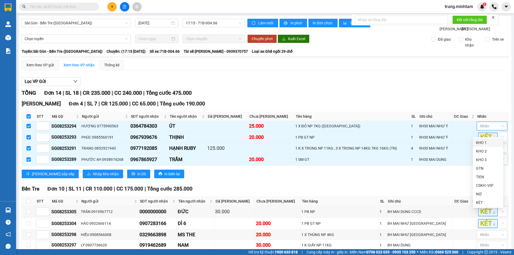
drag, startPoint x: 479, startPoint y: 143, endPoint x: 448, endPoint y: 107, distance: 47.2
click at [477, 141] on div "KHO 1" at bounding box center [488, 143] width 24 height 6
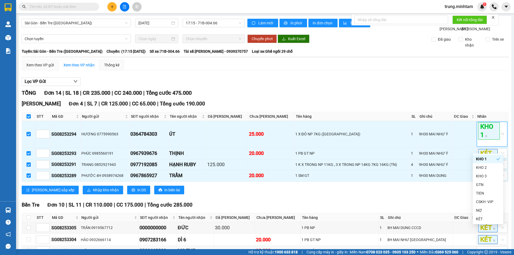
click at [445, 97] on div "TỔNG Đơn 14 | SL 18 | CR 235.000 | CC 240.000 | Tổng cước 475.000" at bounding box center [265, 93] width 486 height 8
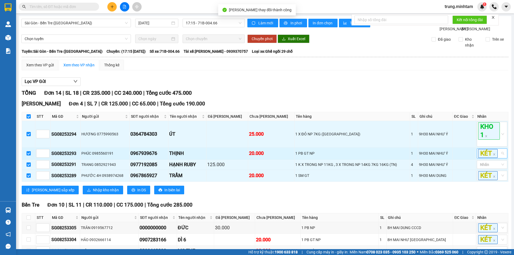
click at [496, 158] on div "KÉT" at bounding box center [489, 153] width 22 height 9
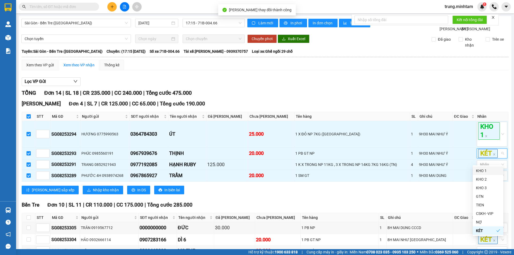
drag, startPoint x: 486, startPoint y: 172, endPoint x: 431, endPoint y: 113, distance: 81.0
click at [485, 172] on div "KHO 1" at bounding box center [488, 171] width 24 height 6
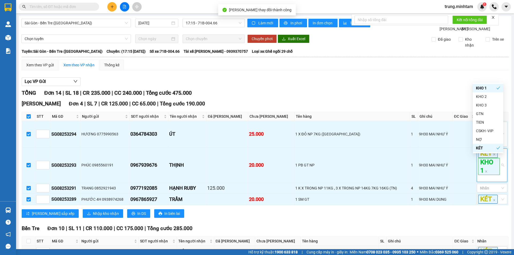
click at [422, 97] on div "TỔNG Đơn 14 | SL 18 | CR 235.000 | CC 240.000 | Tổng cước 475.000" at bounding box center [265, 93] width 486 height 8
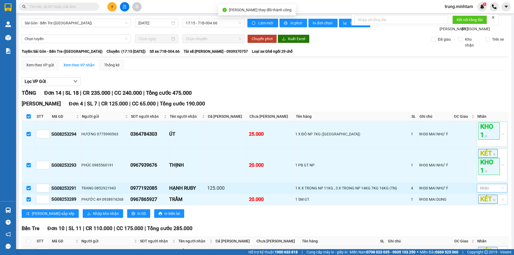
click at [489, 191] on div at bounding box center [489, 188] width 22 height 6
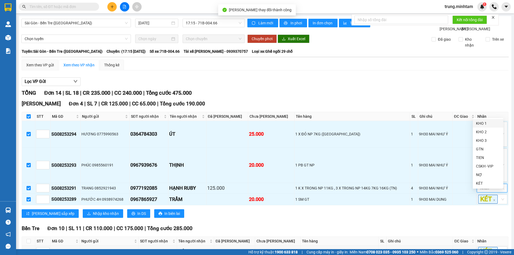
click at [480, 125] on div "KHO 1" at bounding box center [488, 123] width 24 height 6
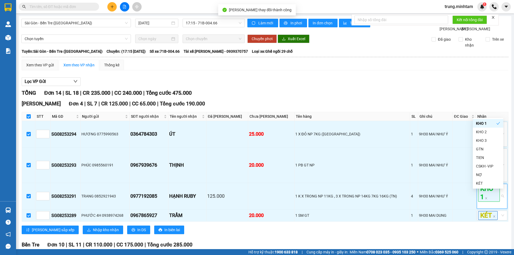
click at [453, 97] on div "TỔNG Đơn 14 | SL 18 | CR 235.000 | CC 240.000 | Tổng cước 475.000" at bounding box center [265, 93] width 486 height 8
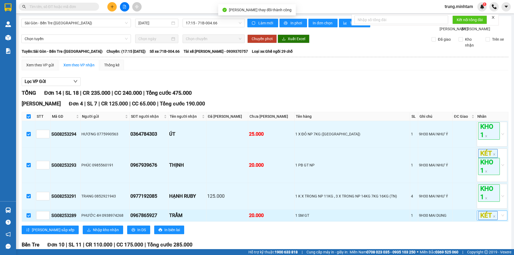
drag, startPoint x: 499, startPoint y: 224, endPoint x: 497, endPoint y: 220, distance: 3.7
click at [499, 220] on div "KÉT" at bounding box center [491, 216] width 30 height 10
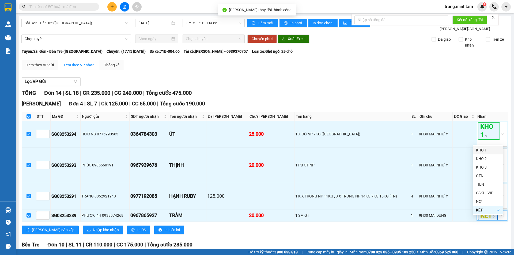
drag, startPoint x: 483, startPoint y: 154, endPoint x: 481, endPoint y: 149, distance: 5.1
click at [483, 153] on div "KHO 1" at bounding box center [487, 150] width 30 height 9
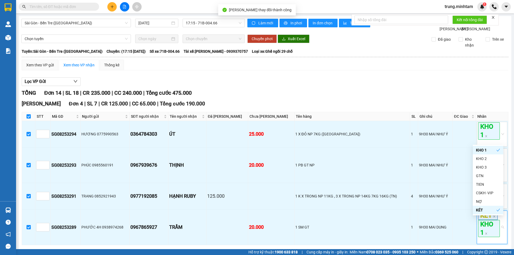
click at [398, 85] on div "Lọc VP Gửi" at bounding box center [265, 81] width 486 height 9
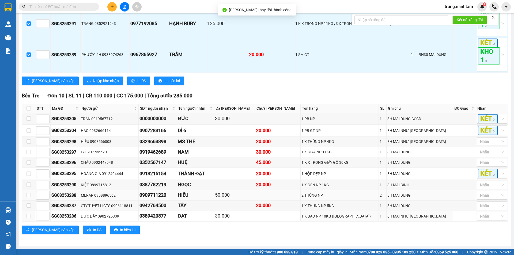
scroll to position [178, 0]
click at [93, 80] on span "Nhập kho nhận" at bounding box center [106, 81] width 26 height 6
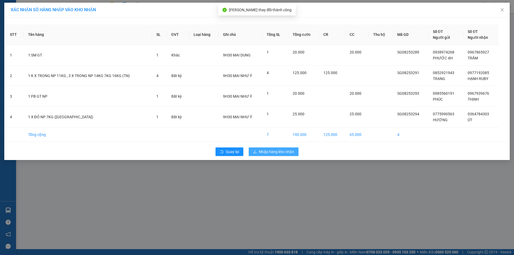
click at [281, 151] on span "Nhập hàng kho nhận" at bounding box center [276, 152] width 35 height 6
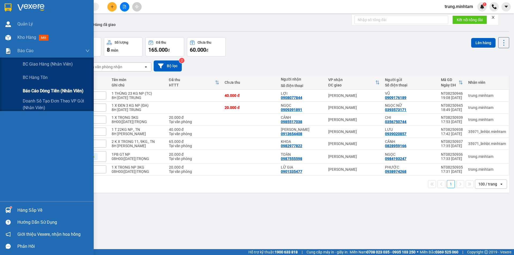
click at [49, 92] on span "Báo cáo dòng tiền (nhân viên)" at bounding box center [53, 90] width 61 height 7
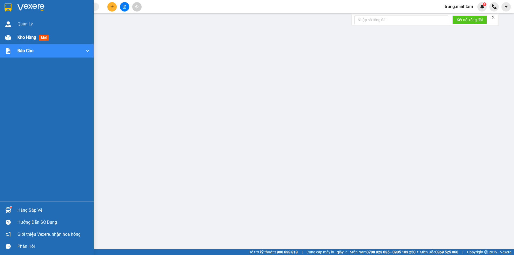
click at [29, 35] on span "Kho hàng" at bounding box center [26, 37] width 19 height 5
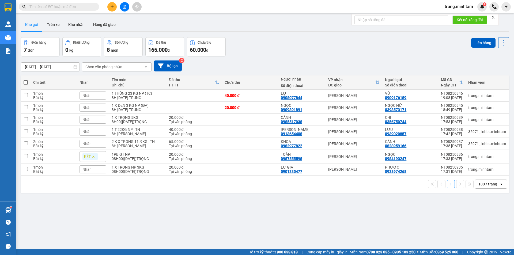
click at [111, 5] on icon "plus" at bounding box center [112, 7] width 4 height 4
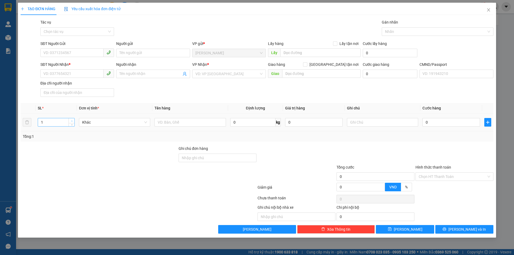
type input "2"
click at [72, 121] on icon "up" at bounding box center [72, 121] width 2 height 2
click at [182, 123] on input "text" at bounding box center [189, 122] width 71 height 9
type input "2 G BAO 15/19 KG NP (TC)"
click at [74, 53] on input "SĐT Người Gửi" at bounding box center [71, 52] width 63 height 9
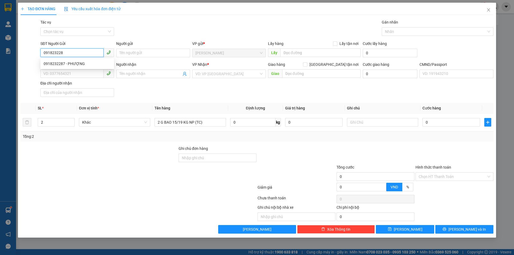
type input "0918232287"
click at [77, 63] on div "0918232287 - PHƯỢNG" at bounding box center [77, 64] width 67 height 6
type input "PHƯỢNG"
type input "0918232287"
type input "PHƯỢNG"
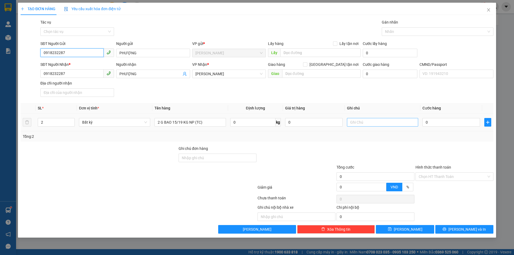
type input "0918232287"
click at [376, 123] on input "text" at bounding box center [382, 122] width 71 height 9
type input "8H [DATE] TRUNG"
type input "6"
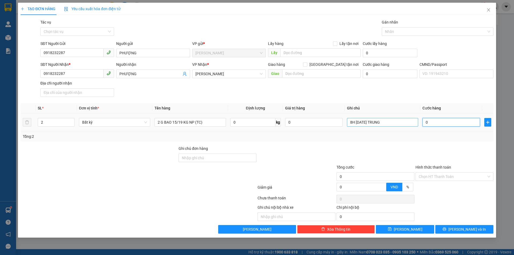
type input "6"
type input "65"
type input "65.000"
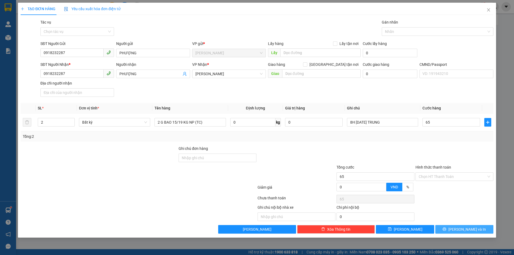
type input "65.000"
click at [468, 228] on span "[PERSON_NAME] và In" at bounding box center [466, 229] width 37 height 6
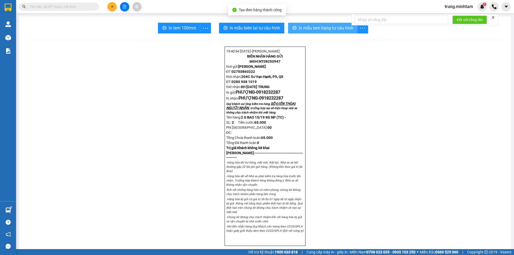
click at [318, 26] on span "In mẫu tem hàng tự cấu hình" at bounding box center [326, 28] width 55 height 7
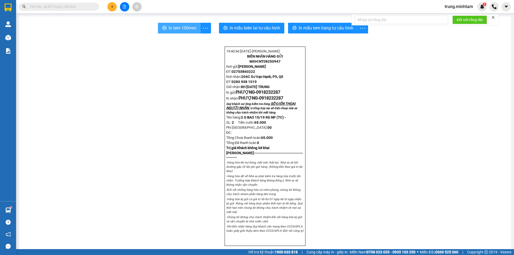
click at [178, 25] on span "In tem 100mm" at bounding box center [183, 28] width 28 height 7
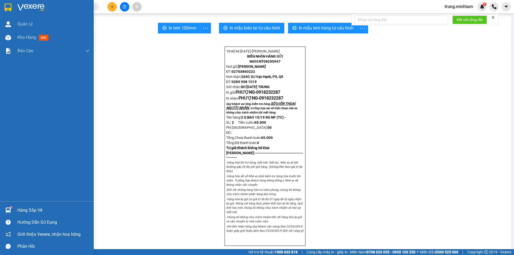
click at [30, 211] on div "Hàng sắp về" at bounding box center [53, 210] width 72 height 8
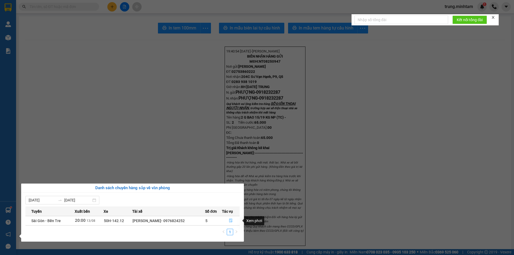
click at [232, 220] on icon "file-done" at bounding box center [230, 221] width 3 height 4
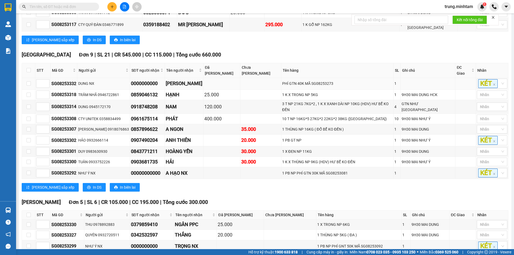
scroll to position [392, 0]
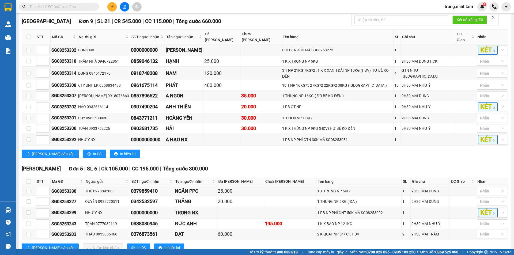
click at [461, 6] on span "trung.minhtam" at bounding box center [458, 6] width 37 height 7
click at [457, 17] on span "Đăng xuất" at bounding box center [461, 17] width 26 height 6
